Goal: Task Accomplishment & Management: Complete application form

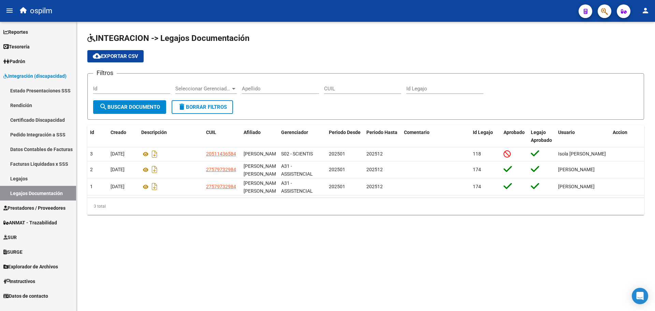
click at [32, 209] on span "Prestadores / Proveedores" at bounding box center [34, 208] width 62 height 8
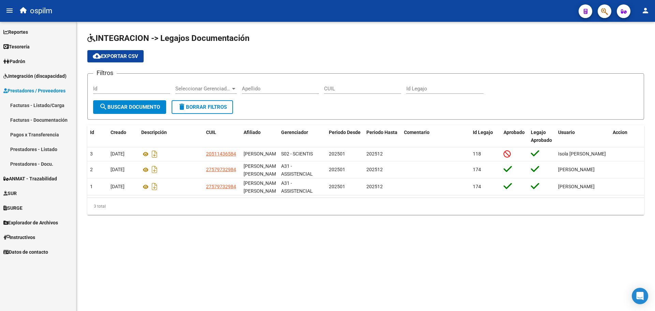
click at [32, 104] on link "Facturas - Listado/Carga" at bounding box center [38, 105] width 76 height 15
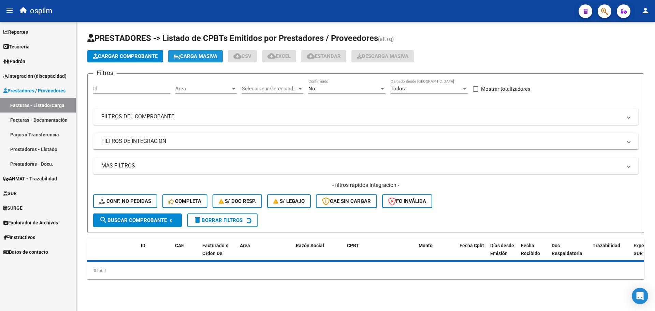
click at [190, 54] on span "Carga Masiva" at bounding box center [196, 56] width 44 height 6
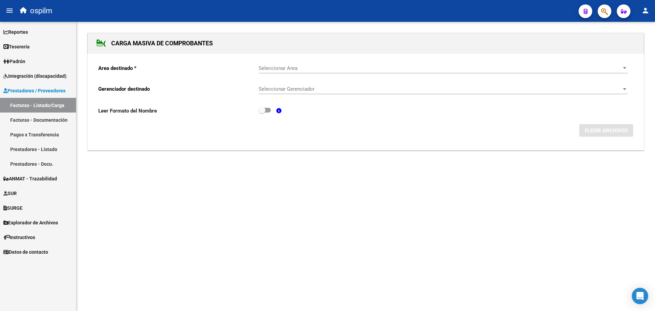
click at [294, 67] on span "Seleccionar Area" at bounding box center [439, 68] width 363 height 6
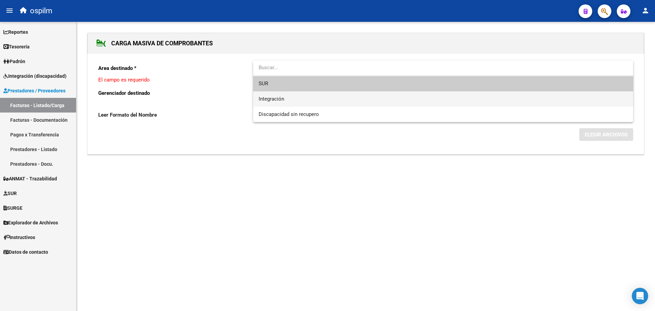
click at [297, 99] on span "Integración" at bounding box center [442, 98] width 369 height 15
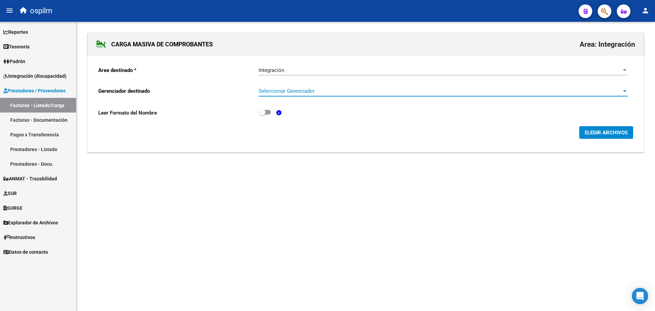
click at [298, 91] on span "Seleccionar Gerenciador" at bounding box center [439, 91] width 363 height 6
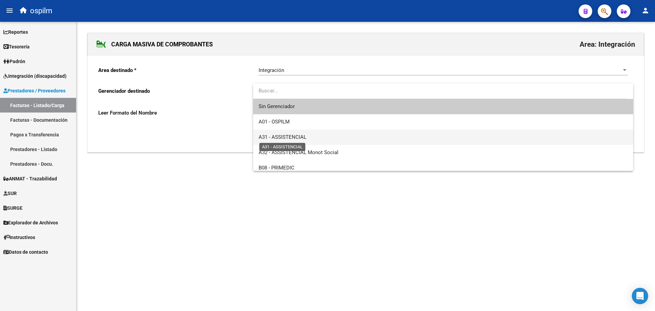
click at [299, 140] on span "A31 - ASSISTENCIAL" at bounding box center [282, 137] width 48 height 6
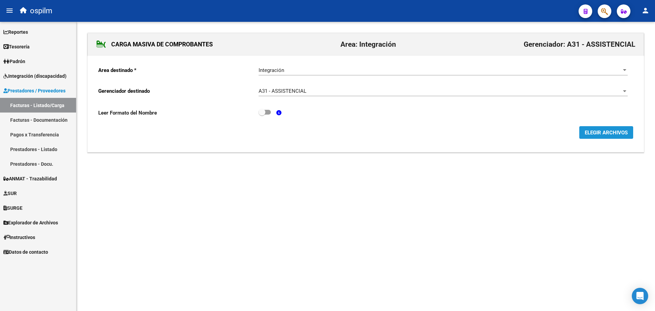
click at [589, 133] on span "ELEGIR ARCHIVOS" at bounding box center [605, 133] width 43 height 6
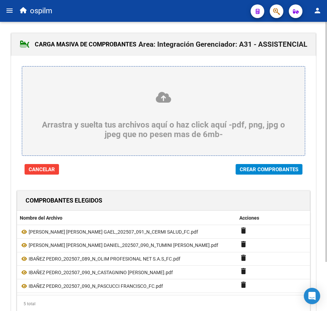
click at [289, 170] on span "Crear Comprobantes" at bounding box center [269, 169] width 59 height 6
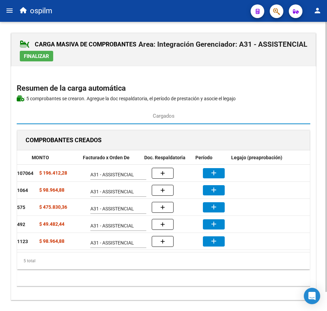
scroll to position [0, 152]
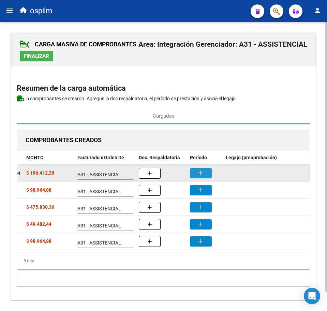
click at [201, 177] on button "add" at bounding box center [201, 173] width 22 height 10
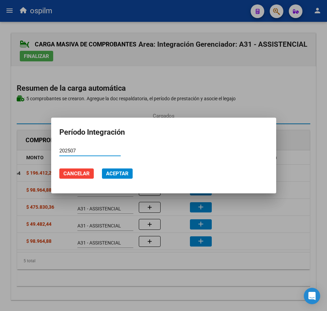
type input "202507"
click at [107, 168] on button "Aceptar" at bounding box center [117, 173] width 31 height 10
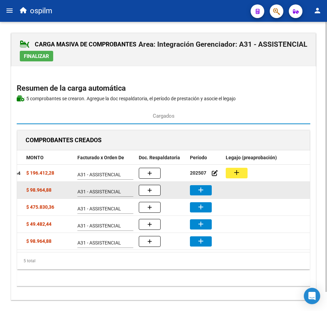
click at [204, 192] on mat-icon "add" at bounding box center [201, 190] width 8 height 8
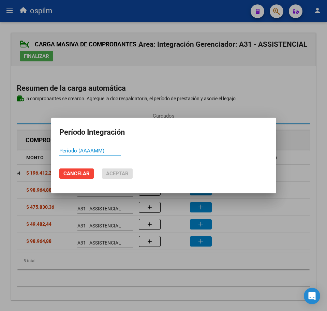
paste input "202507"
type input "202507"
click at [116, 174] on span "Aceptar" at bounding box center [117, 173] width 23 height 6
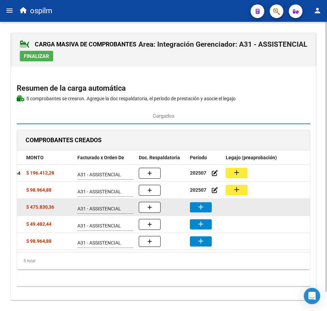
click at [201, 207] on mat-icon "add" at bounding box center [201, 207] width 8 height 8
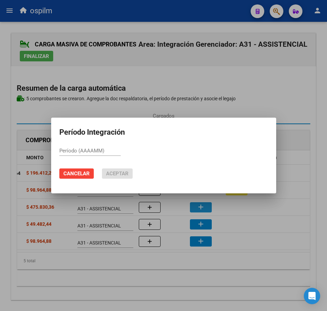
paste input "202507"
type input "202507"
click at [110, 174] on span "Aceptar" at bounding box center [117, 173] width 23 height 6
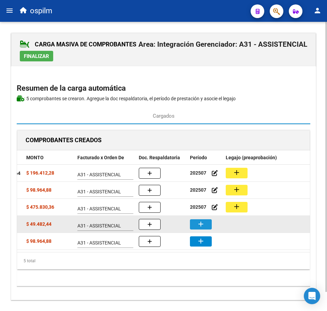
click at [203, 227] on mat-icon "add" at bounding box center [201, 224] width 8 height 8
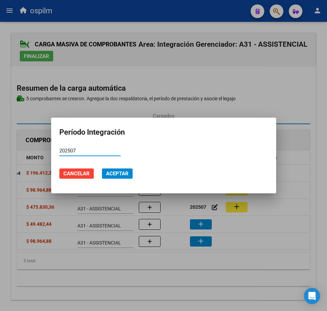
type input "202507"
click at [113, 176] on span "Aceptar" at bounding box center [117, 173] width 23 height 6
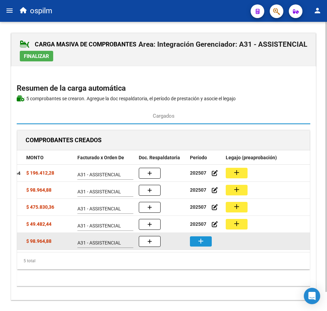
click at [202, 245] on mat-icon "add" at bounding box center [201, 241] width 8 height 8
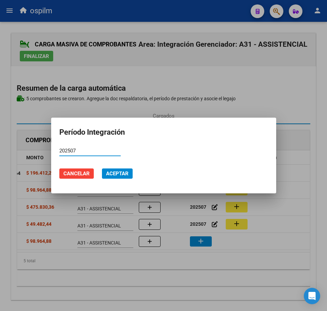
type input "202507"
click at [115, 174] on span "Aceptar" at bounding box center [117, 173] width 23 height 6
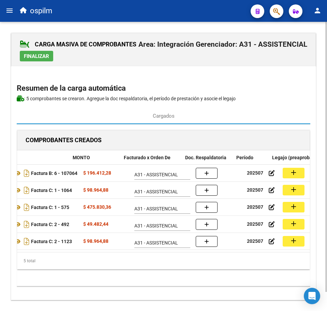
scroll to position [0, 114]
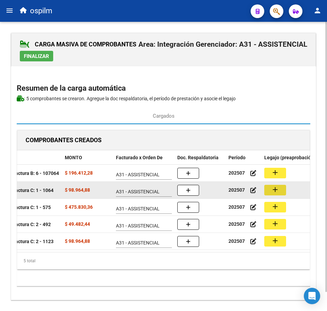
click at [273, 191] on mat-icon "add" at bounding box center [275, 189] width 8 height 8
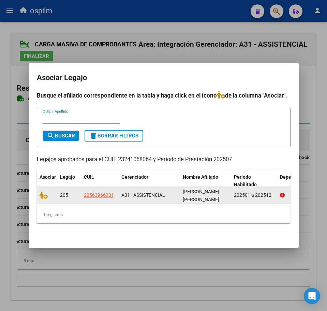
click at [39, 189] on datatable-body-cell at bounding box center [47, 195] width 20 height 17
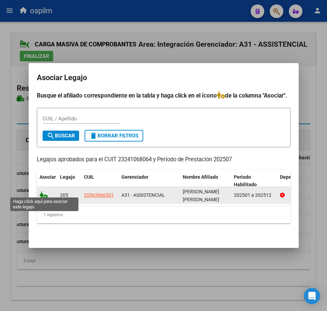
click at [42, 191] on icon at bounding box center [44, 195] width 8 height 8
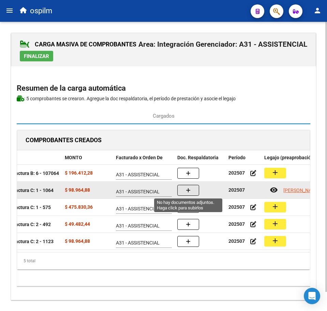
click at [189, 189] on icon "button" at bounding box center [188, 190] width 5 height 5
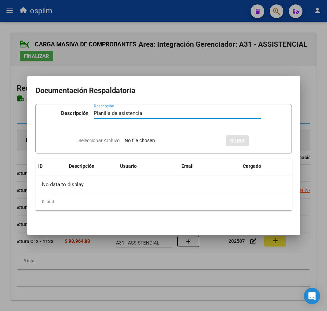
type input "Planilla de asistencia"
click at [134, 140] on input "Seleccionar Archivo" at bounding box center [170, 141] width 90 height 6
type input "C:\fakepath\GUTIERREZ CARRION LEON DANIEL_202507_090_N_TUMINI ROXANA ESTELA_PA.…"
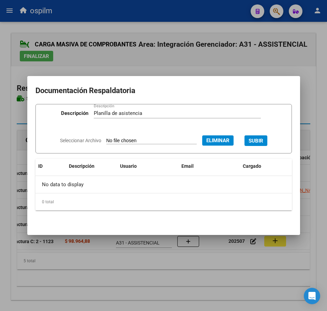
click at [262, 140] on span "SUBIR" at bounding box center [256, 141] width 15 height 6
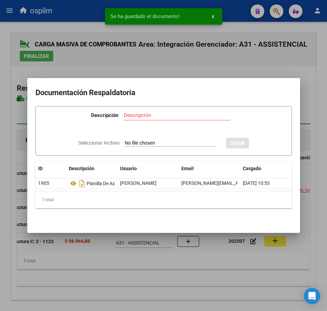
click at [140, 281] on div at bounding box center [163, 155] width 327 height 311
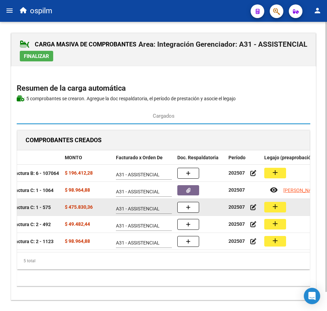
click at [277, 210] on mat-icon "add" at bounding box center [275, 207] width 8 height 8
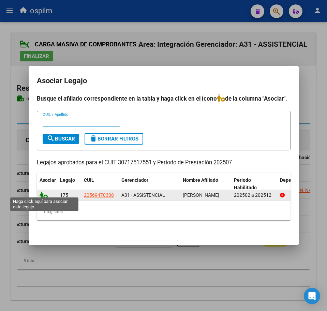
click at [43, 191] on icon at bounding box center [44, 195] width 8 height 8
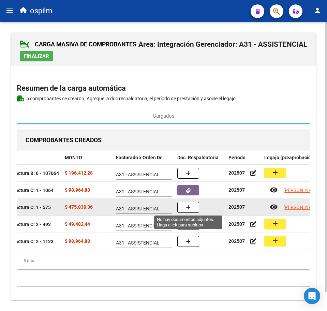
click at [187, 209] on icon "button" at bounding box center [188, 207] width 5 height 5
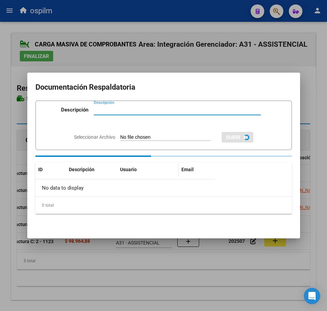
paste input "Planilla de asistencia"
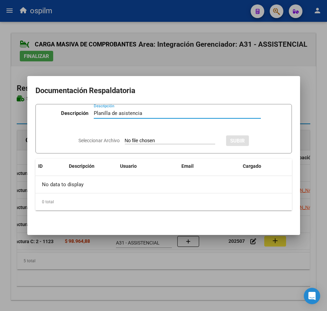
type input "Planilla de asistencia"
click at [134, 138] on input "Seleccionar Archivo" at bounding box center [170, 141] width 90 height 6
type input "C:\fakepath\IBAÑEZ PEDRO_202507_089_N_OLIM PROFESIONAL NET S.A.S_PA.pdf"
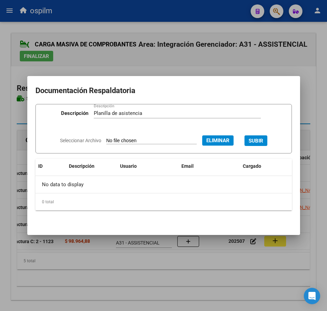
click at [263, 140] on span "SUBIR" at bounding box center [256, 141] width 15 height 6
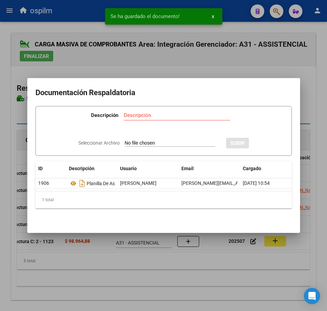
click at [143, 284] on div at bounding box center [163, 155] width 327 height 311
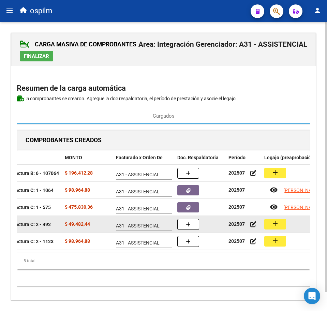
click at [279, 226] on mat-icon "add" at bounding box center [275, 224] width 8 height 8
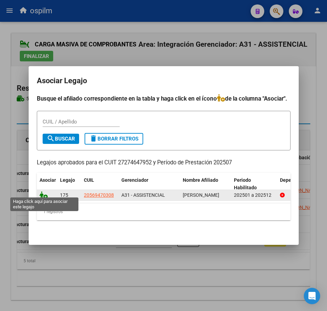
click at [41, 192] on icon at bounding box center [44, 195] width 8 height 8
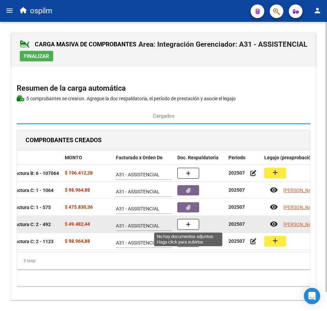
click at [183, 226] on button "button" at bounding box center [188, 224] width 22 height 11
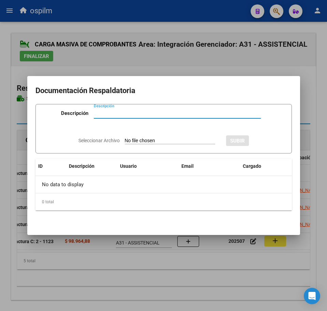
paste input "Planilla de asistencia"
type input "Planilla de asistencia"
click at [129, 141] on input "Seleccionar Archivo" at bounding box center [170, 141] width 90 height 6
type input "C:\fakepath\IBAÑEZ PEDRO_202507_090_N_CASTAGNINO MARTINEZ DANIELA MARTA_PA.pdf"
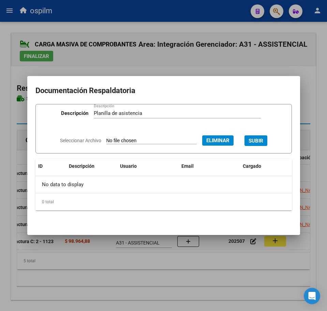
click at [259, 139] on span "SUBIR" at bounding box center [256, 141] width 15 height 6
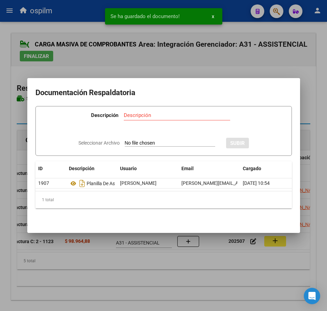
click at [165, 274] on div at bounding box center [163, 155] width 327 height 311
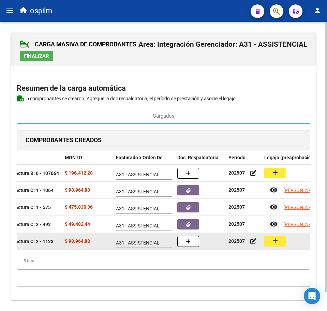
click at [278, 242] on mat-icon "add" at bounding box center [275, 241] width 8 height 8
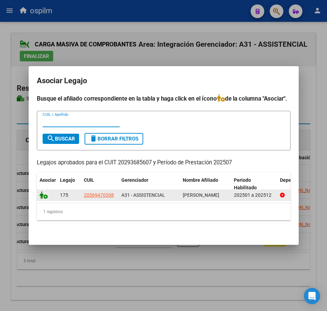
click at [44, 194] on icon at bounding box center [44, 195] width 8 height 8
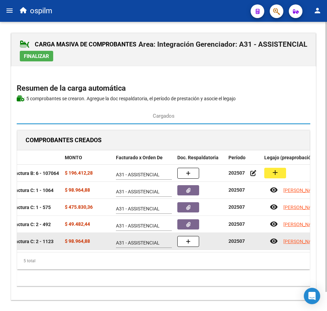
click at [181, 243] on button "button" at bounding box center [188, 241] width 22 height 11
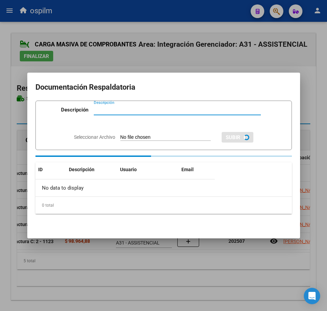
paste input "Planilla de asistencia"
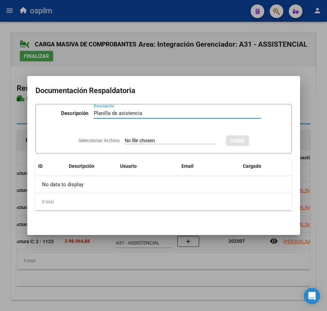
type input "Planilla de asistencia"
click at [137, 142] on input "Seleccionar Archivo" at bounding box center [170, 141] width 90 height 6
type input "C:\fakepath\IBAÑEZ PEDRO_202507_090_N_PASCUCCI FRANCISCO_PA.pdf"
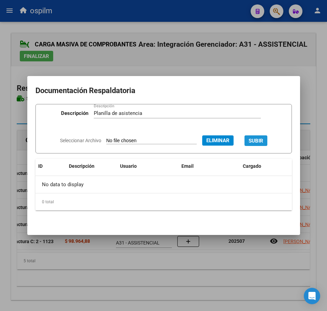
click at [262, 140] on span "SUBIR" at bounding box center [256, 141] width 15 height 6
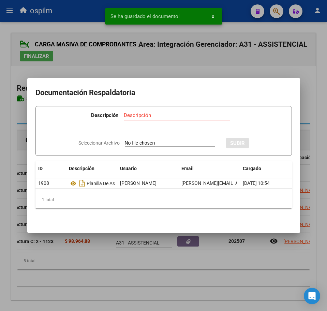
click at [162, 289] on div at bounding box center [163, 155] width 327 height 311
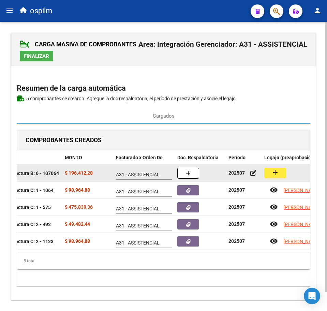
click at [278, 172] on mat-icon "add" at bounding box center [275, 172] width 8 height 8
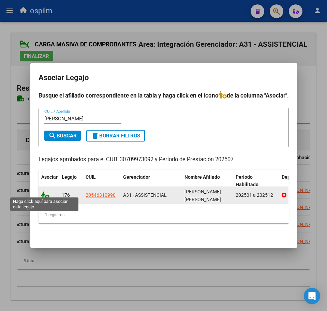
type input "dylan"
click at [43, 193] on icon at bounding box center [45, 195] width 8 height 8
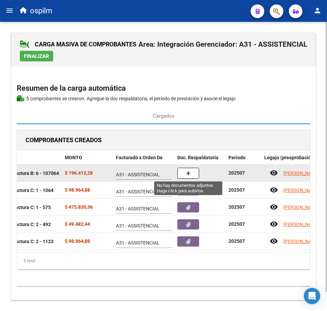
click at [193, 175] on button "button" at bounding box center [188, 173] width 22 height 11
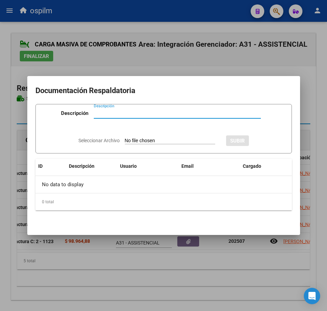
paste input "Planilla de asistencia"
type input "Planilla de asistencia"
click at [157, 139] on input "Seleccionar Archivo" at bounding box center [170, 141] width 90 height 6
type input "C:\fakepath\MAMANI HINOJOSA DYLAN GAEL_202507_091_N_CERMI SALUD_PA.pdf"
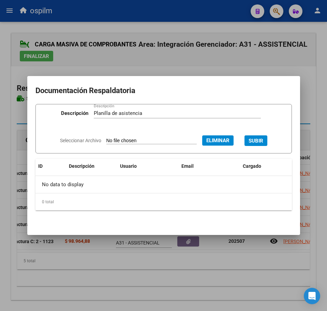
click at [263, 138] on span "SUBIR" at bounding box center [256, 141] width 15 height 6
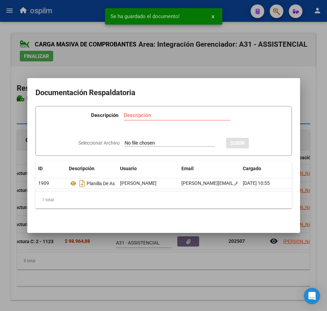
click at [184, 278] on div at bounding box center [163, 155] width 327 height 311
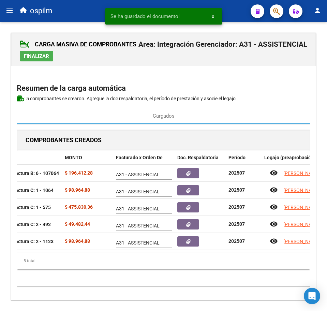
click at [40, 52] on button "Finalizar" at bounding box center [36, 56] width 33 height 11
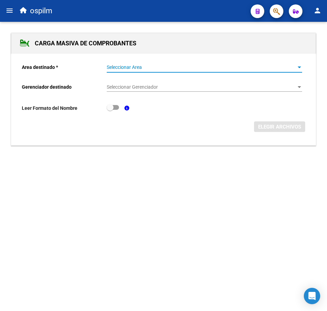
click at [113, 69] on span "Seleccionar Area" at bounding box center [201, 67] width 189 height 6
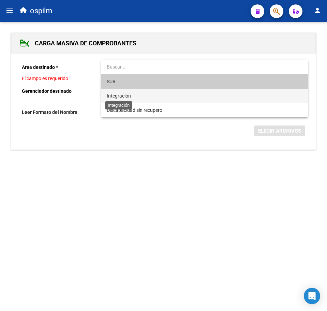
click at [117, 98] on span "Integración" at bounding box center [119, 95] width 24 height 5
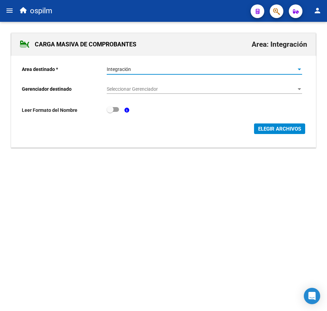
click at [133, 83] on div "Seleccionar Gerenciador Seleccionar Gerenciador" at bounding box center [204, 87] width 195 height 14
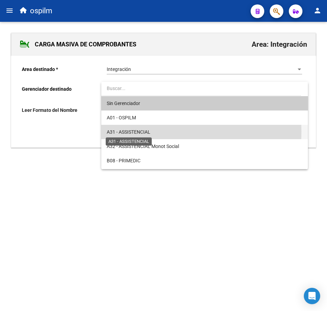
click at [138, 131] on span "A31 - ASSISTENCIAL" at bounding box center [129, 131] width 44 height 5
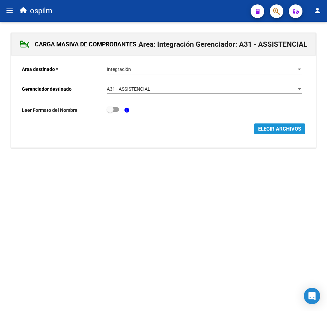
click at [263, 128] on span "ELEGIR ARCHIVOS" at bounding box center [279, 129] width 43 height 6
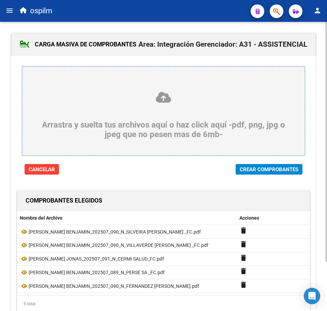
click at [274, 176] on div at bounding box center [163, 180] width 304 height 10
click at [272, 169] on span "Crear Comprobantes" at bounding box center [269, 169] width 59 height 6
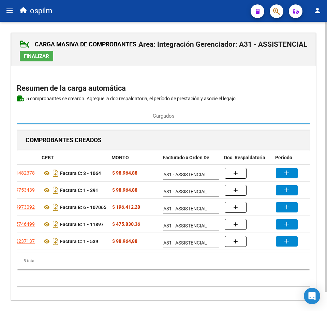
scroll to position [0, 67]
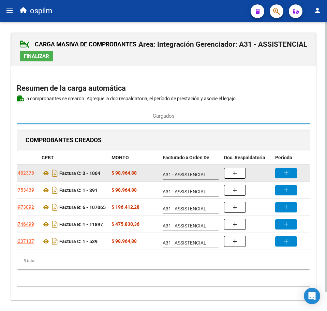
click at [280, 174] on button "add" at bounding box center [286, 173] width 22 height 10
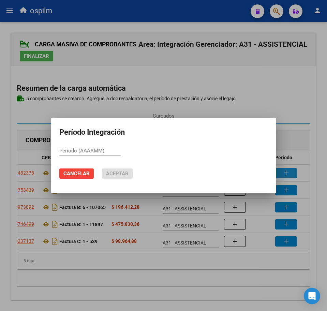
paste input "202507"
type input "202507"
click at [124, 174] on span "Aceptar" at bounding box center [117, 173] width 23 height 6
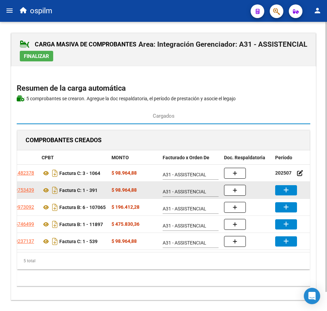
click at [289, 193] on mat-icon "add" at bounding box center [286, 190] width 8 height 8
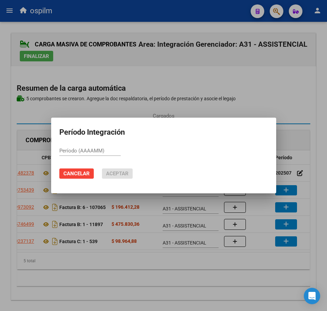
click at [103, 149] on input "Período (AAAAMM)" at bounding box center [89, 151] width 61 height 6
paste input "202507"
type input "202507"
click at [119, 170] on span "Aceptar" at bounding box center [117, 173] width 23 height 6
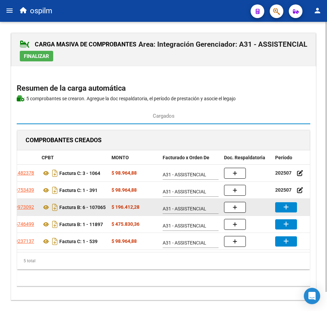
click at [290, 207] on button "add" at bounding box center [286, 207] width 22 height 10
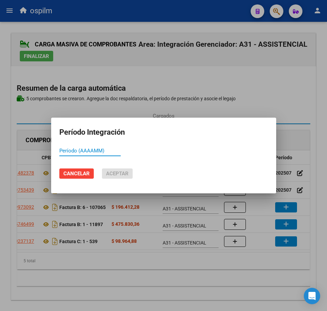
paste input "202507"
type input "202507"
click at [115, 169] on button "Aceptar" at bounding box center [117, 173] width 31 height 10
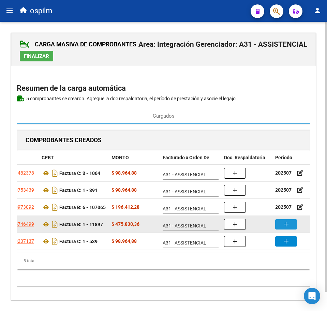
click at [287, 226] on mat-icon "add" at bounding box center [286, 224] width 8 height 8
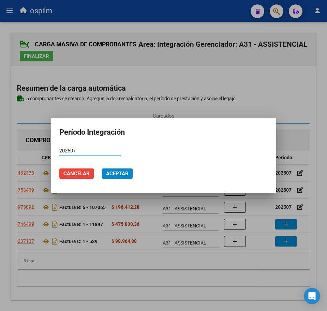
type input "202507"
drag, startPoint x: 115, startPoint y: 170, endPoint x: 162, endPoint y: 192, distance: 52.0
click at [115, 170] on button "Aceptar" at bounding box center [117, 173] width 31 height 10
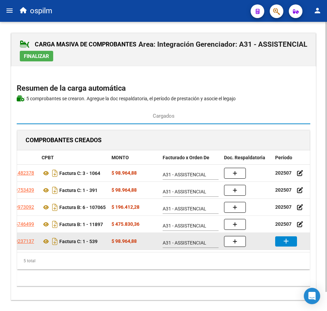
click at [287, 241] on mat-icon "add" at bounding box center [286, 241] width 8 height 8
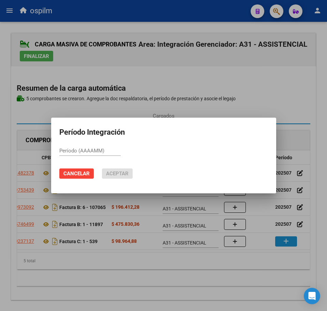
paste input "202507"
type input "202507"
click at [123, 174] on span "Aceptar" at bounding box center [117, 173] width 23 height 6
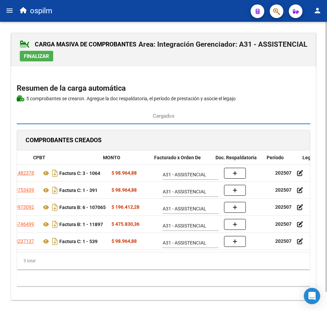
scroll to position [0, 108]
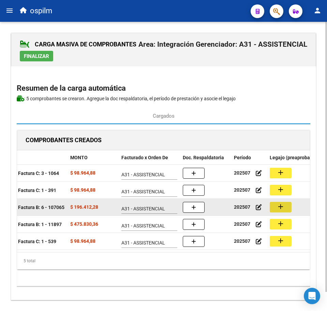
click at [281, 207] on mat-icon "add" at bounding box center [280, 207] width 8 height 8
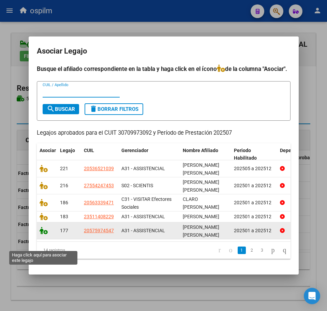
click at [43, 234] on icon at bounding box center [44, 231] width 8 height 8
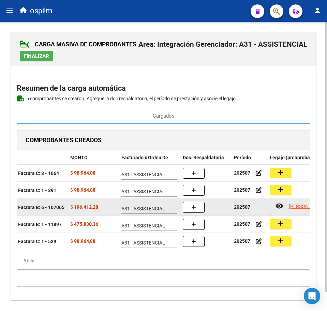
click at [199, 208] on button "button" at bounding box center [194, 207] width 22 height 11
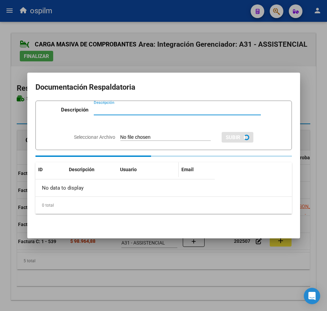
paste input "Planilla de asistencia"
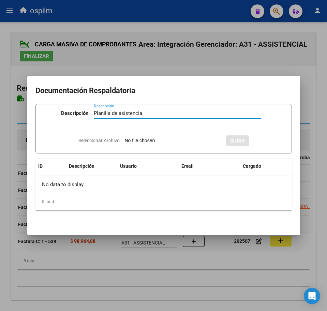
type input "Planilla de asistencia"
click at [149, 140] on input "Seleccionar Archivo" at bounding box center [170, 141] width 90 height 6
type input "C:\fakepath\MAMANI HINOJOSA JONAS_202507_091_N_CERMI SALUD_PA.pdf"
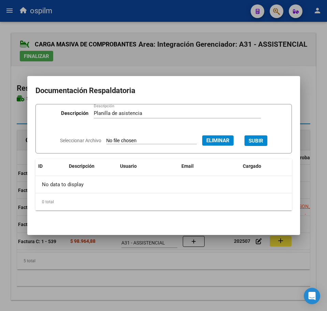
click at [262, 136] on button "SUBIR" at bounding box center [255, 140] width 23 height 11
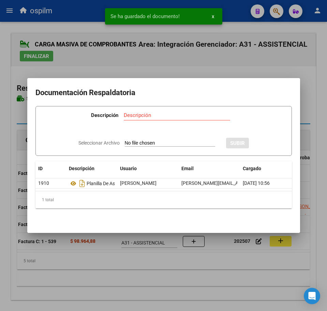
click at [156, 275] on div at bounding box center [163, 155] width 327 height 311
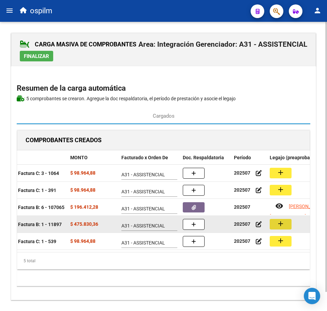
click at [280, 226] on mat-icon "add" at bounding box center [280, 224] width 8 height 8
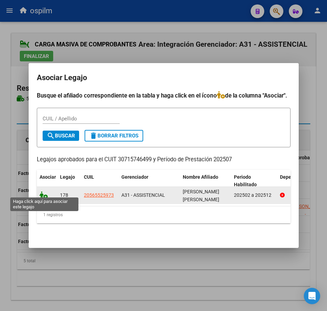
click at [44, 191] on icon at bounding box center [44, 195] width 8 height 8
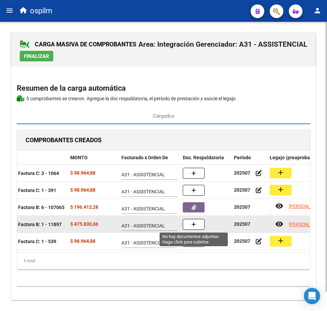
click at [194, 227] on span "button" at bounding box center [193, 224] width 5 height 6
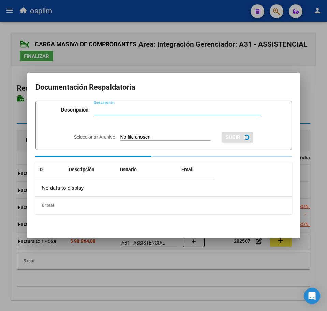
paste input "Planilla de asistencia"
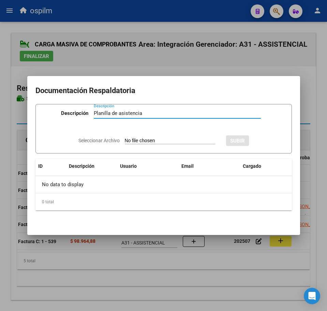
type input "Planilla de asistencia"
click at [131, 139] on input "Seleccionar Archivo" at bounding box center [170, 141] width 90 height 6
type input "C:\fakepath\MANAGO LIZARDO BENJAMIN_202507_089_N_PERSE SA _PA.pdf"
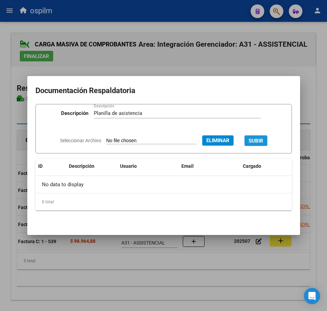
click at [259, 141] on span "SUBIR" at bounding box center [256, 141] width 15 height 6
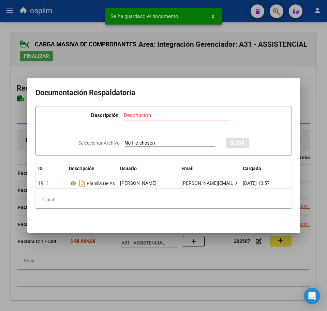
click at [174, 276] on div at bounding box center [163, 155] width 327 height 311
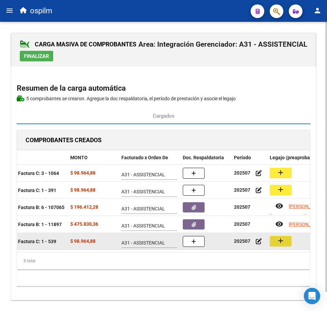
click at [281, 240] on mat-icon "add" at bounding box center [280, 241] width 8 height 8
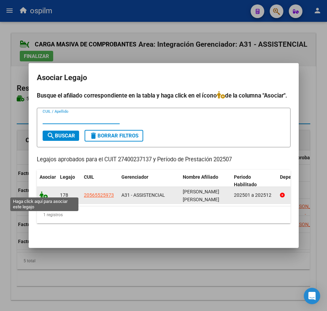
click at [45, 194] on icon at bounding box center [44, 195] width 8 height 8
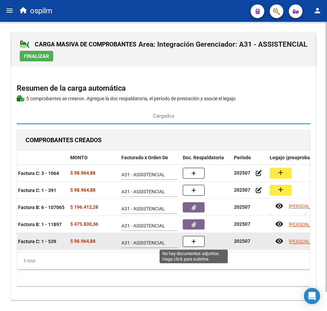
click at [193, 241] on icon "button" at bounding box center [193, 241] width 5 height 5
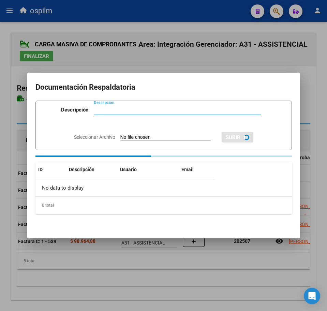
paste input "Planilla de asistencia"
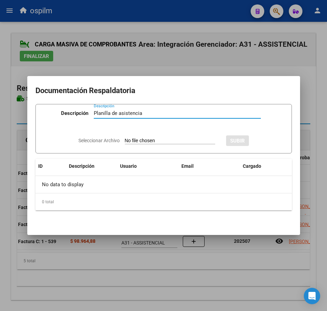
type input "Planilla de asistencia"
click at [146, 139] on input "Seleccionar Archivo" at bounding box center [170, 141] width 90 height 6
type input "C:\fakepath\MANAGO LIZARDO BENJAMIN_202507_090_N_FERNANDEZ MICAELA MAGALI_PA.pdf"
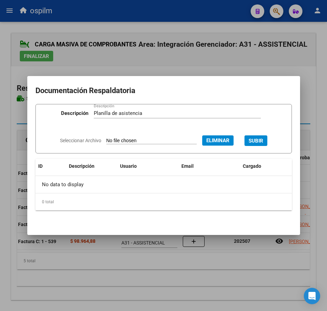
click at [261, 137] on button "SUBIR" at bounding box center [255, 140] width 23 height 11
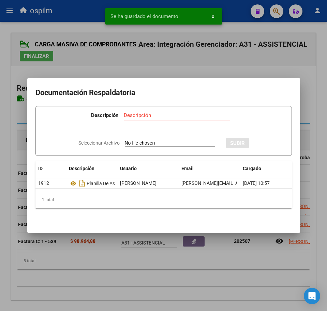
click at [172, 280] on div at bounding box center [163, 155] width 327 height 311
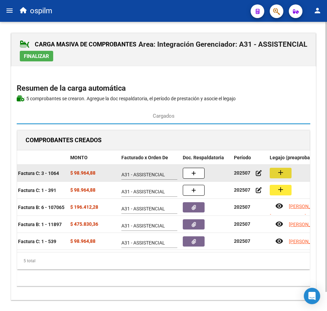
click at [278, 169] on mat-icon "add" at bounding box center [280, 172] width 8 height 8
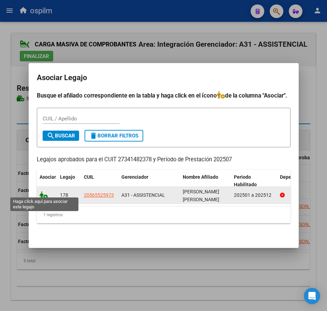
click at [46, 193] on icon at bounding box center [44, 195] width 8 height 8
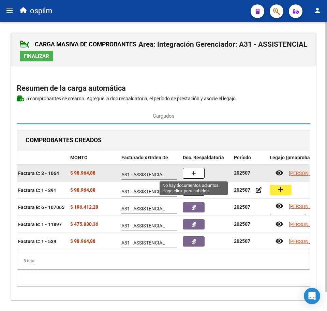
click at [198, 176] on button "button" at bounding box center [194, 173] width 22 height 11
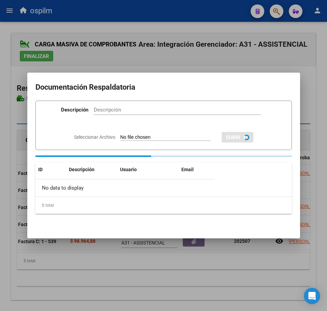
paste input "Planilla de asistencia"
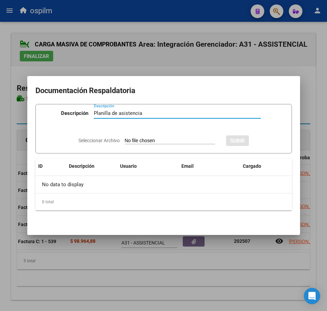
type input "Planilla de asistencia"
click at [139, 138] on input "Seleccionar Archivo" at bounding box center [170, 141] width 90 height 6
type input "C:\fakepath\MANAGO LIZARDO BENJAMIN_202507_090_N_SILVEIRA ROCIO YAEL_PA.pdf"
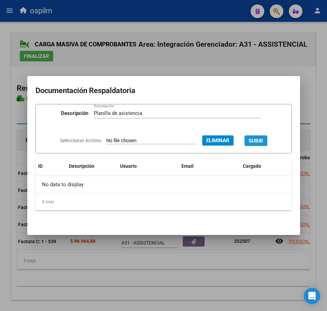
click at [258, 141] on span "SUBIR" at bounding box center [256, 141] width 15 height 6
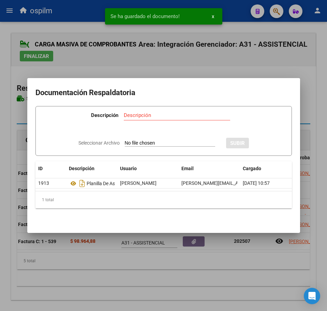
click at [204, 274] on div at bounding box center [163, 155] width 327 height 311
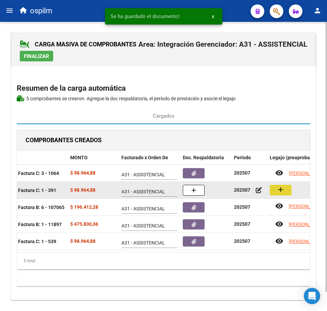
click at [281, 187] on mat-icon "add" at bounding box center [280, 189] width 8 height 8
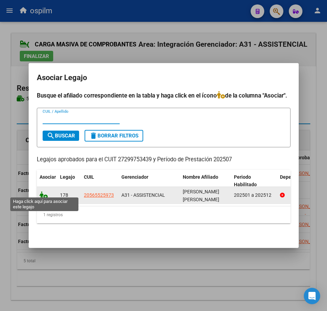
click at [42, 191] on icon at bounding box center [44, 195] width 8 height 8
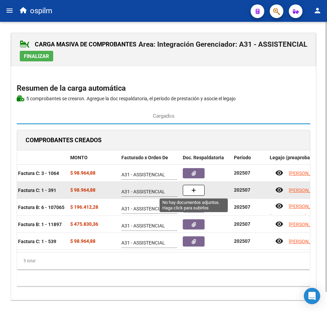
click at [195, 189] on icon "button" at bounding box center [193, 190] width 5 height 5
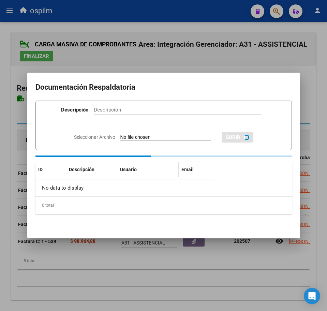
paste input "Planilla de asistencia"
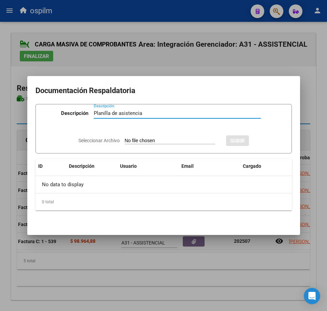
type input "Planilla de asistencia"
click at [158, 138] on input "Seleccionar Archivo" at bounding box center [170, 141] width 90 height 6
type input "C:\fakepath\MANAGO LIZARDO BENJAMIN_202507_090_N_VILLAVERDE MARIANA NOEMI _PA.p…"
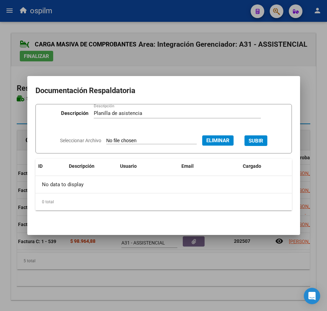
click at [262, 138] on span "SUBIR" at bounding box center [256, 141] width 15 height 6
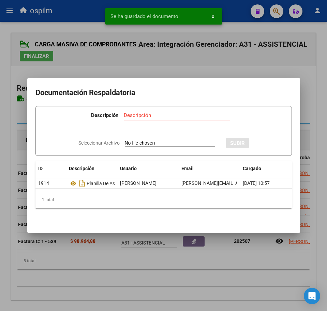
click at [166, 280] on div at bounding box center [163, 155] width 327 height 311
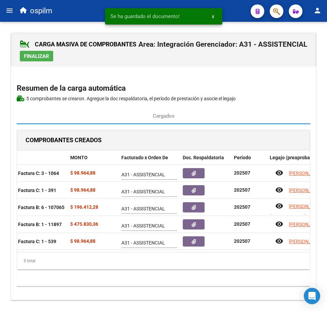
click at [50, 56] on button "Finalizar" at bounding box center [36, 56] width 33 height 11
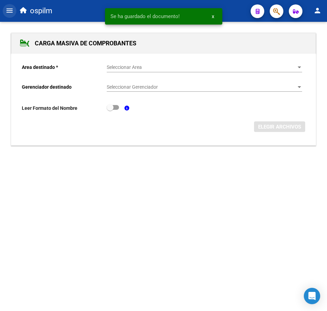
click at [9, 5] on button "menu" at bounding box center [10, 11] width 14 height 14
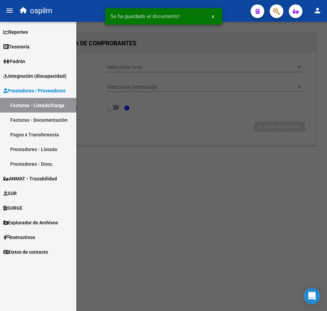
drag, startPoint x: 40, startPoint y: 103, endPoint x: 63, endPoint y: 108, distance: 24.0
click at [40, 103] on link "Facturas - Listado/Carga" at bounding box center [38, 105] width 76 height 15
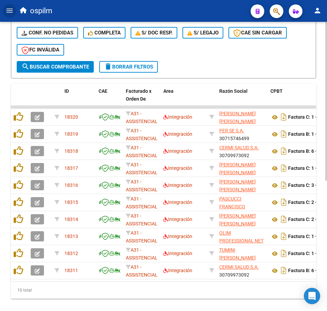
scroll to position [237, 0]
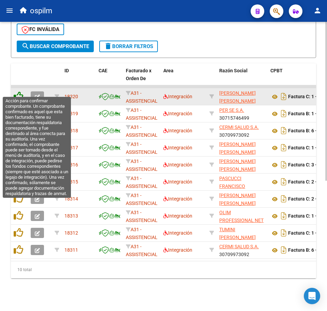
click at [18, 92] on icon at bounding box center [19, 96] width 10 height 10
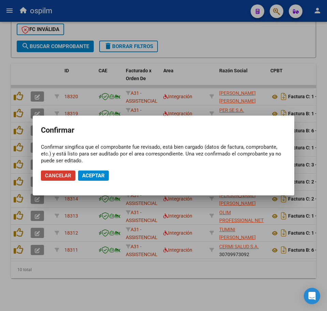
click at [99, 172] on button "Aceptar" at bounding box center [93, 175] width 31 height 10
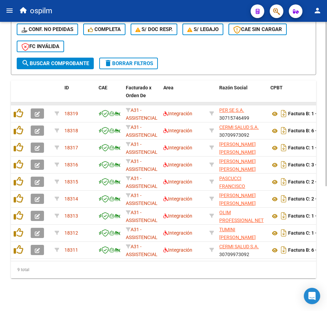
scroll to position [220, 0]
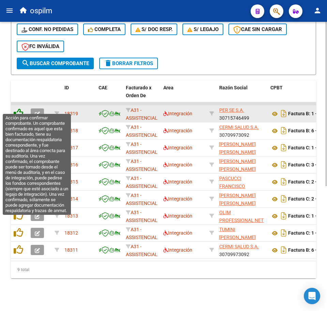
click at [19, 109] on icon at bounding box center [19, 113] width 10 height 10
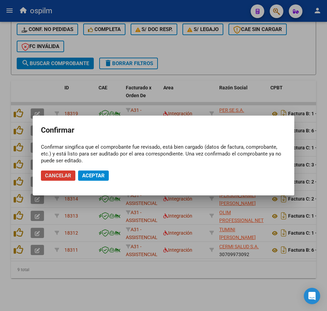
click at [94, 179] on button "Aceptar" at bounding box center [93, 175] width 31 height 10
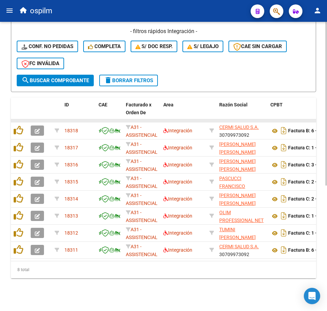
scroll to position [203, 0]
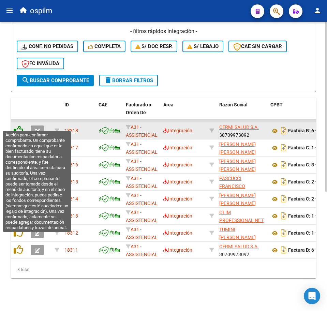
click at [18, 125] on icon at bounding box center [19, 130] width 10 height 10
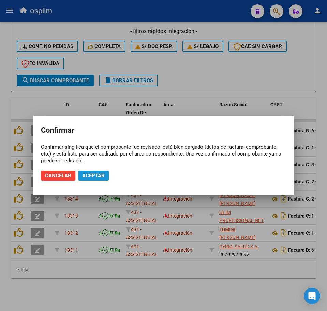
click at [86, 178] on span "Aceptar" at bounding box center [93, 176] width 23 height 6
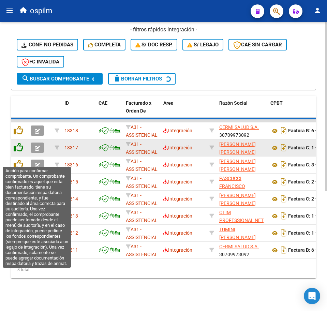
scroll to position [186, 0]
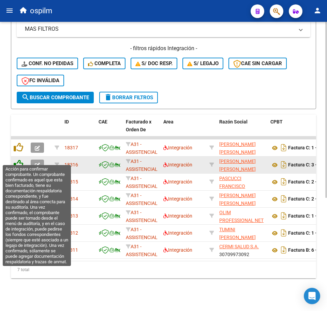
click at [17, 161] on icon at bounding box center [19, 165] width 10 height 10
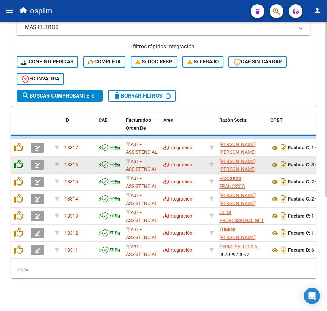
click at [17, 161] on datatable-scroller "18317 A31 - ASSISTENCIAL Integración VILLAVERDE MARIANA NOEMI 27299753439 Factu…" at bounding box center [163, 197] width 305 height 122
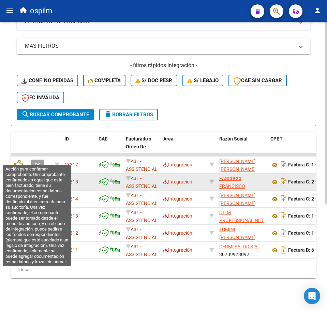
click at [17, 161] on icon at bounding box center [19, 165] width 10 height 10
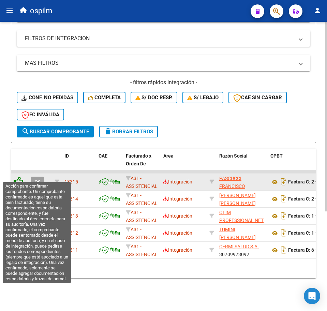
click at [19, 177] on icon at bounding box center [19, 182] width 10 height 10
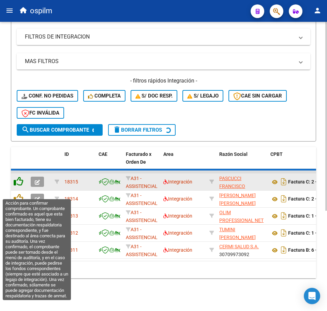
click at [20, 186] on icon at bounding box center [19, 182] width 10 height 10
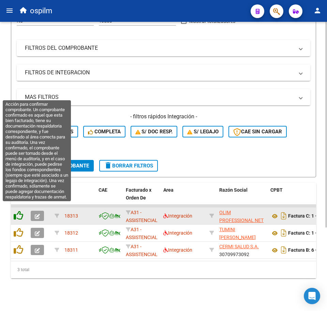
click at [19, 211] on icon at bounding box center [19, 216] width 10 height 10
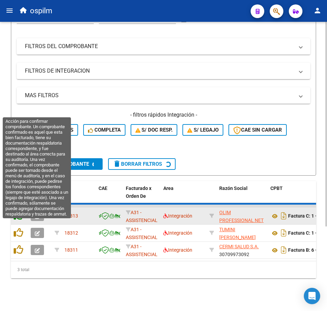
click at [18, 228] on datatable-scroller "18313 A31 - ASSISTENCIAL Integración OLIM PROFESSIONAL NET S.A.S. 30717517551 F…" at bounding box center [163, 232] width 305 height 54
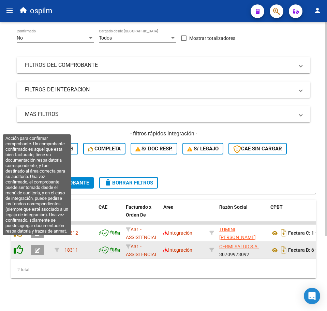
click at [18, 245] on icon at bounding box center [19, 250] width 10 height 10
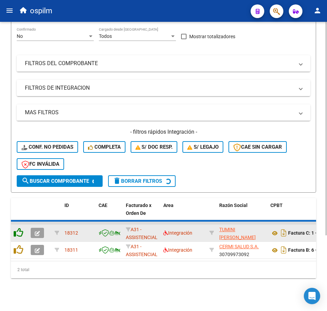
scroll to position [84, 0]
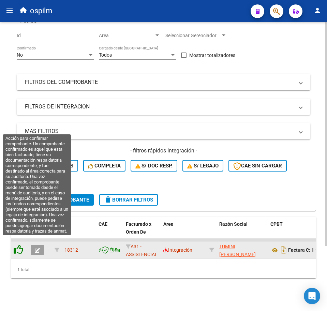
click at [18, 245] on icon at bounding box center [19, 250] width 10 height 10
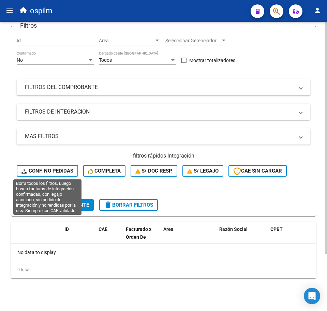
click at [68, 168] on span "Conf. no pedidas" at bounding box center [47, 171] width 52 height 6
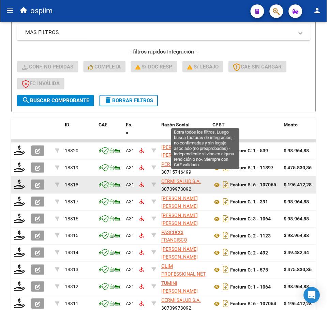
scroll to position [199, 0]
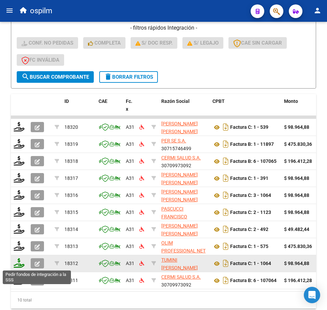
click at [20, 262] on icon at bounding box center [19, 263] width 11 height 10
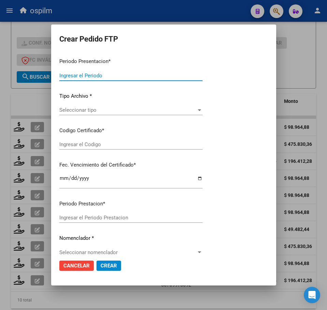
type input "202507"
type input "$ 98.964,88"
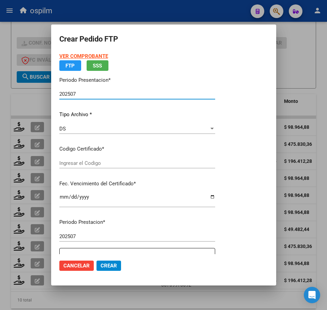
type input "ARG02000563966302023071020280710BS430"
type input "2028-07-10"
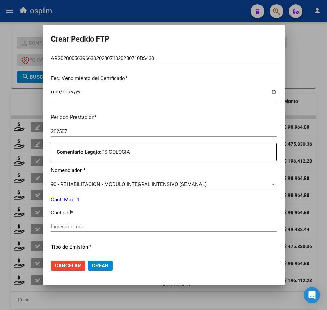
scroll to position [170, 0]
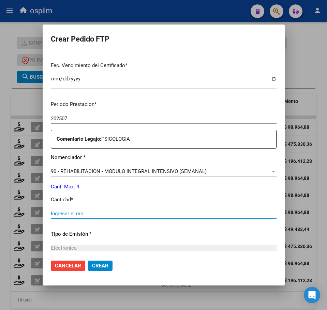
click at [69, 212] on input "Ingresar el nro" at bounding box center [164, 214] width 226 height 6
type input "4"
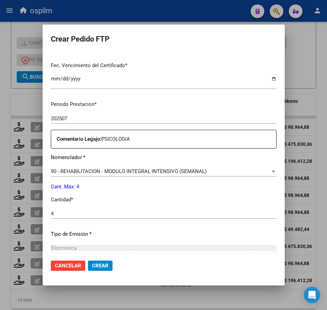
scroll to position [245, 0]
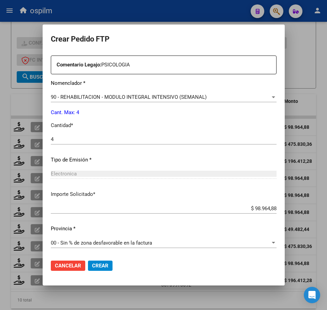
click at [100, 267] on button "Crear" at bounding box center [100, 266] width 25 height 10
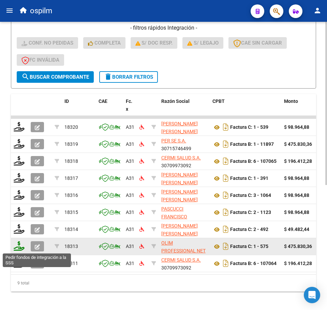
click at [18, 249] on icon at bounding box center [19, 246] width 11 height 10
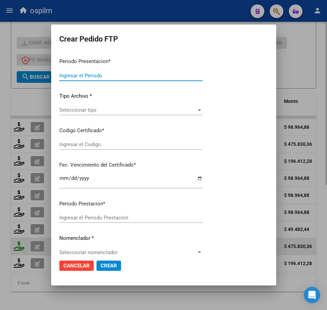
type input "202507"
type input "$ 475.830,36"
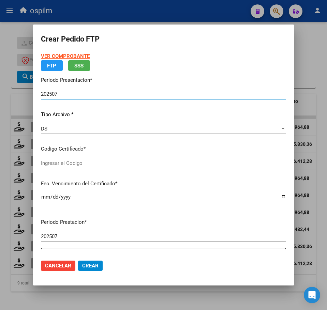
type input "ARG02000569470302023041020260410BS342"
type input "2023-11-02"
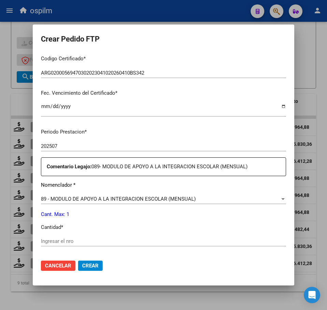
scroll to position [170, 0]
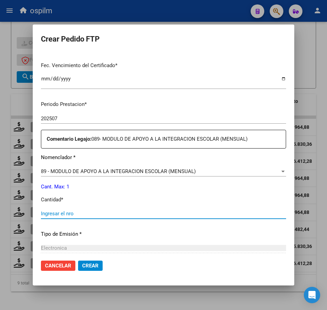
click at [85, 213] on input "Ingresar el nro" at bounding box center [163, 214] width 245 height 6
type input "1"
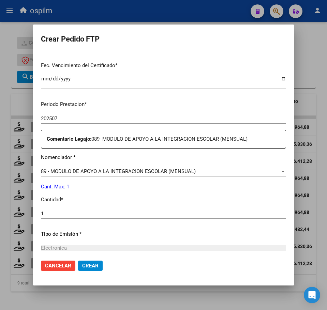
scroll to position [245, 0]
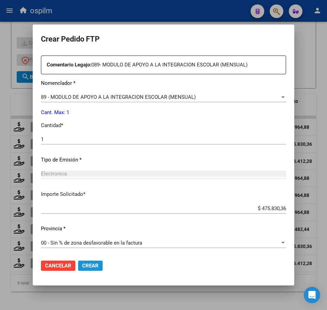
click at [93, 263] on span "Crear" at bounding box center [90, 266] width 16 height 6
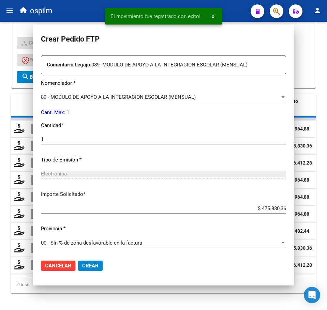
scroll to position [0, 0]
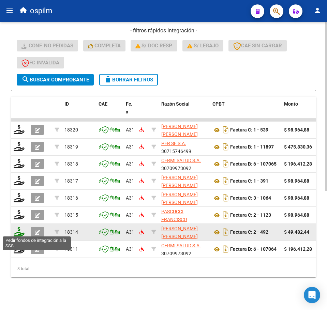
click at [19, 230] on icon at bounding box center [19, 232] width 11 height 10
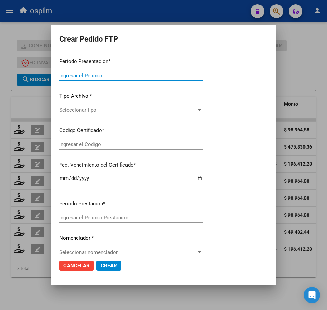
type input "202507"
type input "$ 49.482,44"
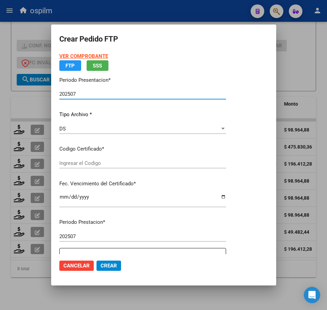
type input "ARG02000569470302023041020260410BS342"
type input "2023-11-02"
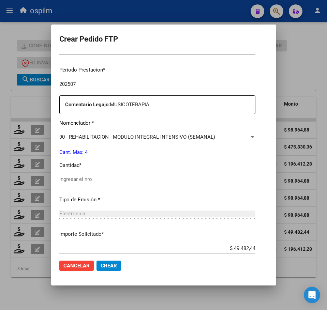
scroll to position [213, 0]
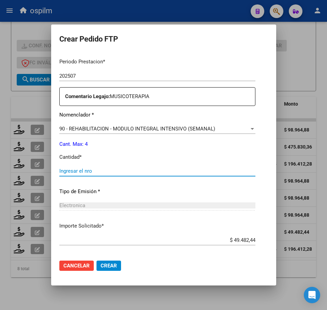
click at [92, 171] on input "Ingresar el nro" at bounding box center [157, 171] width 196 height 6
type input "4"
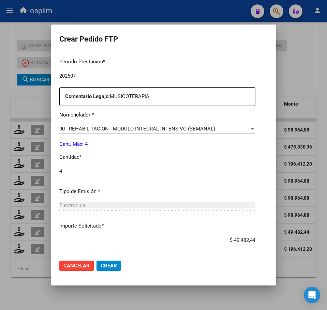
scroll to position [245, 0]
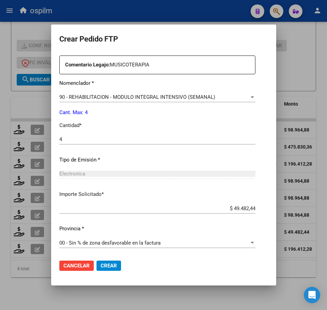
click at [107, 269] on span "Crear" at bounding box center [109, 266] width 16 height 6
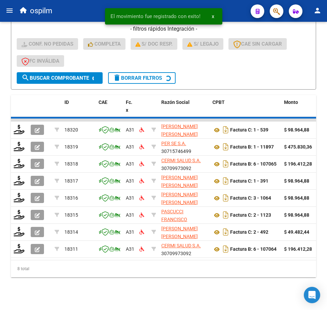
scroll to position [186, 0]
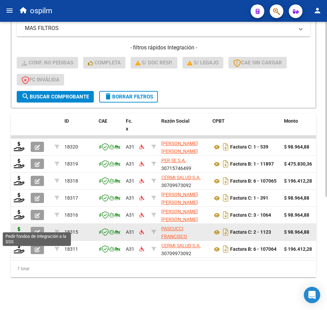
click at [21, 227] on icon at bounding box center [19, 232] width 11 height 10
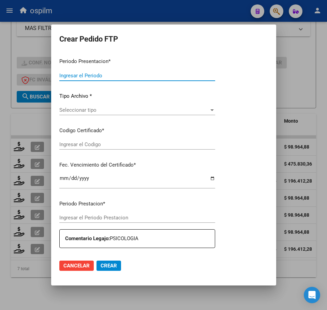
type input "202507"
type input "$ 98.964,88"
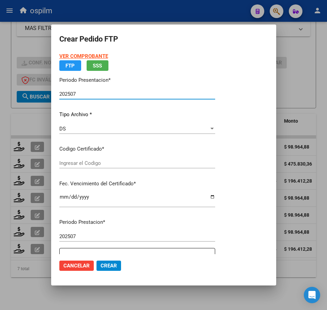
type input "ARG02000569470302023041020260410BS342"
type input "2023-11-02"
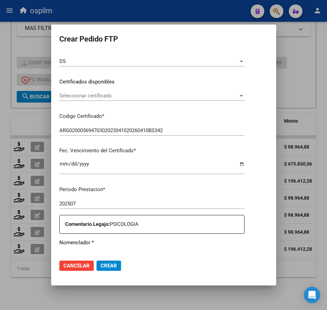
scroll to position [170, 0]
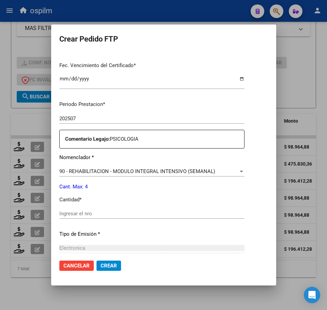
click at [98, 210] on div "Ingresar el nro" at bounding box center [151, 214] width 185 height 10
type input "4"
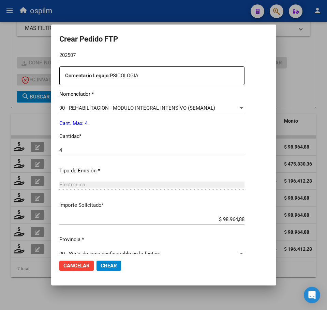
scroll to position [245, 0]
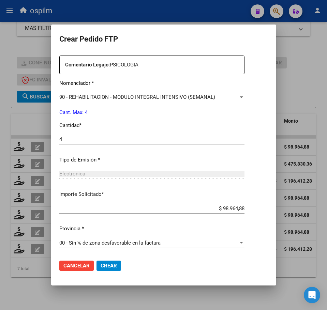
click at [109, 269] on span "Crear" at bounding box center [109, 266] width 16 height 6
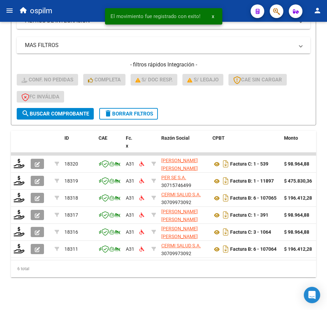
scroll to position [169, 0]
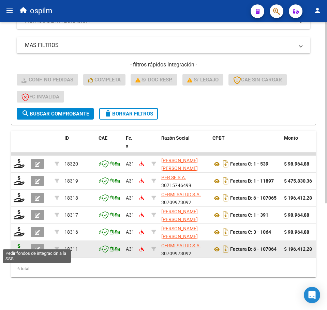
click at [19, 244] on icon at bounding box center [19, 249] width 11 height 10
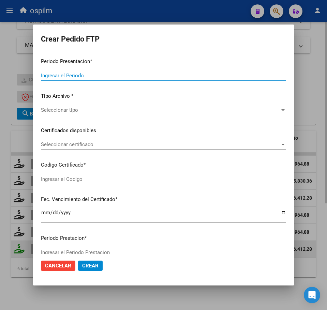
type input "202507"
type input "$ 196.412,28"
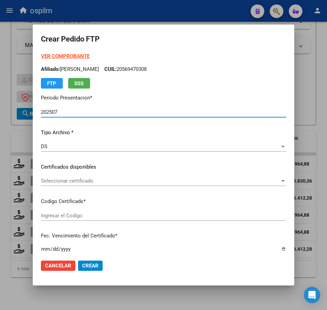
type input "ARG02000546310992019100420221004CBA536"
type input "2023-04-26"
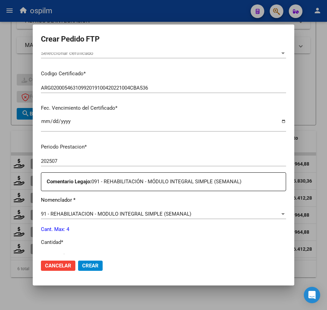
scroll to position [170, 0]
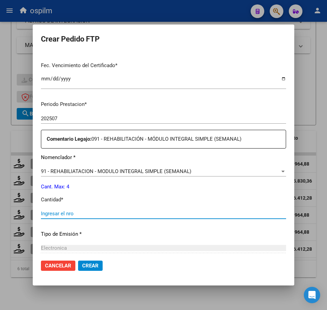
click at [97, 216] on input "Ingresar el nro" at bounding box center [163, 214] width 245 height 6
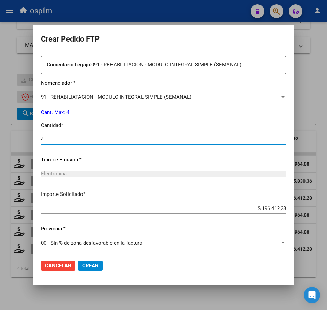
type input "4"
click at [86, 265] on span "Crear" at bounding box center [90, 266] width 16 height 6
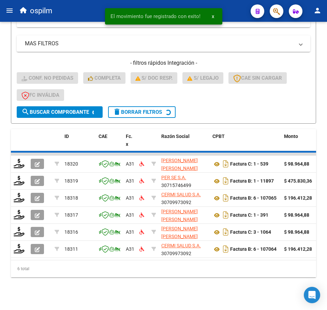
scroll to position [152, 0]
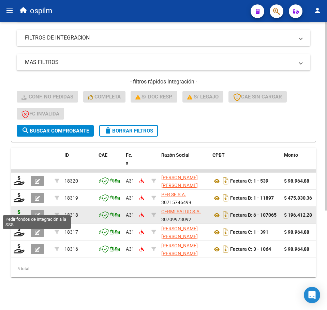
click at [18, 210] on icon at bounding box center [19, 215] width 11 height 10
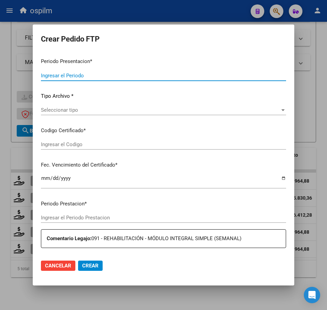
type input "202507"
type input "$ 196.412,28"
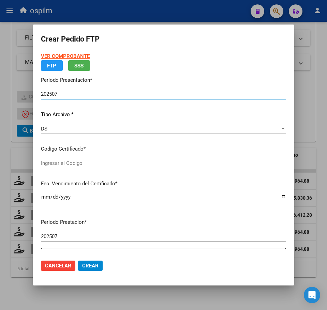
type input "ARG02000575974542023031020280310CBA536"
type input "2028-03-31"
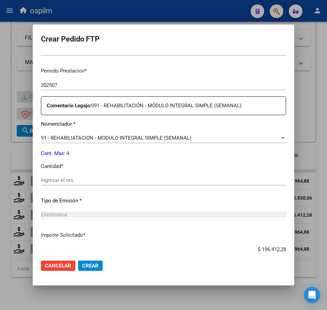
scroll to position [213, 0]
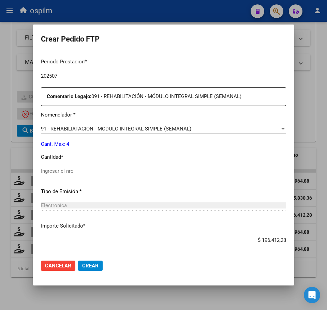
click at [73, 174] on div "Ingresar el nro" at bounding box center [163, 171] width 245 height 10
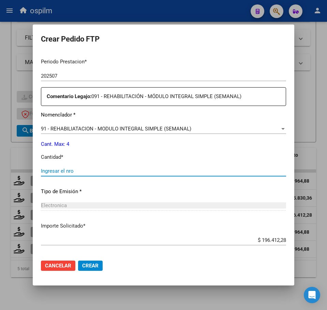
click at [70, 168] on input "Ingresar el nro" at bounding box center [163, 171] width 245 height 6
type input "4"
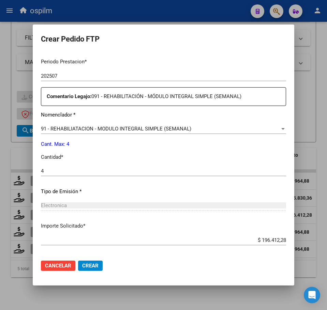
scroll to position [245, 0]
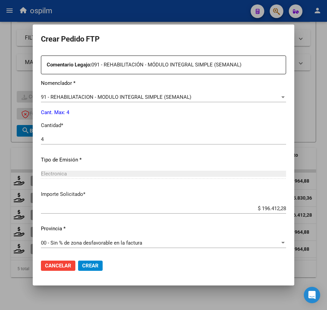
click at [89, 264] on span "Crear" at bounding box center [90, 266] width 16 height 6
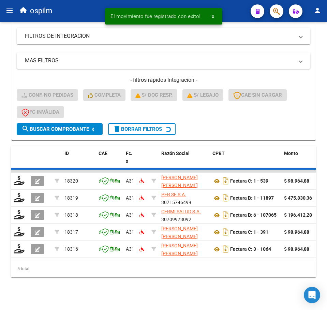
scroll to position [135, 0]
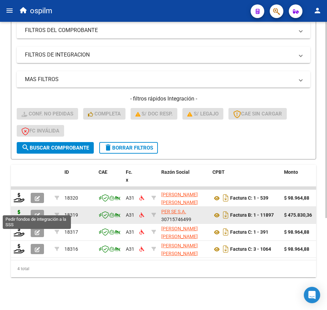
click at [18, 210] on icon at bounding box center [19, 215] width 11 height 10
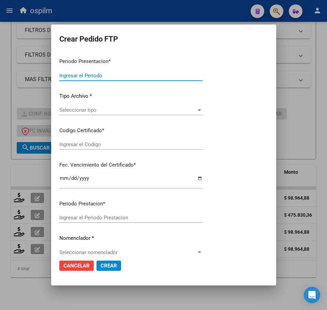
type input "202507"
type input "$ 475.830,36"
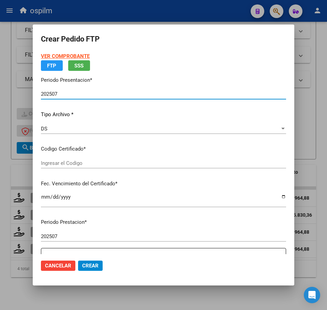
type input "ARG02000565525972022051020250510BS309"
type input "2025-05-10"
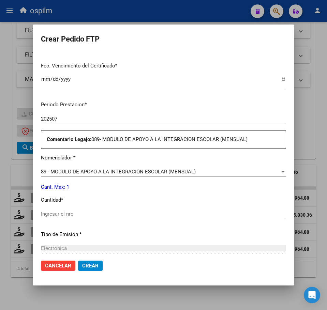
scroll to position [170, 0]
click at [88, 213] on input "Ingresar el nro" at bounding box center [163, 214] width 245 height 6
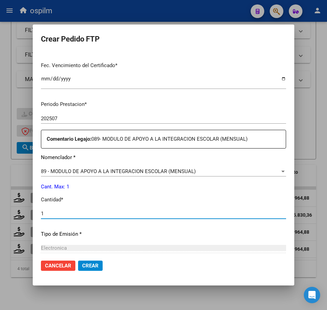
type input "1"
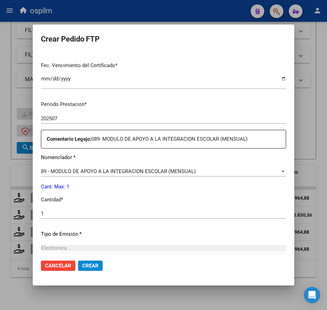
scroll to position [245, 0]
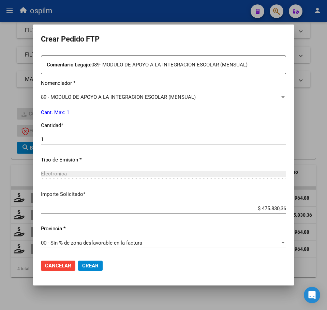
click at [91, 266] on span "Crear" at bounding box center [90, 266] width 16 height 6
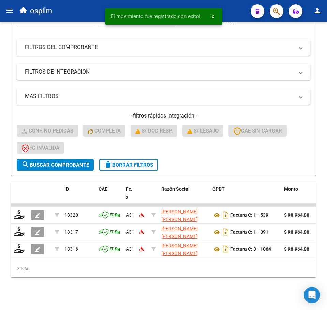
scroll to position [118, 0]
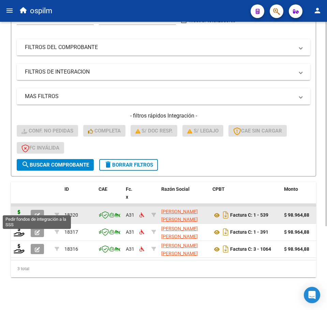
click at [17, 210] on icon at bounding box center [19, 215] width 11 height 10
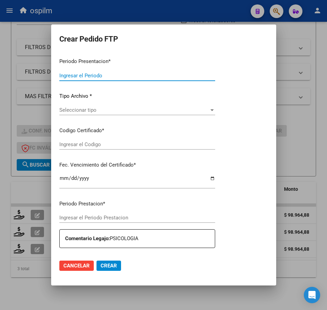
type input "202507"
type input "$ 98.964,88"
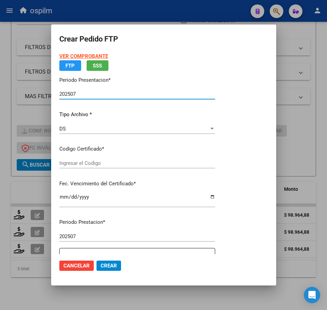
type input "ARG02000565525972022051020250510BS309"
type input "2025-05-10"
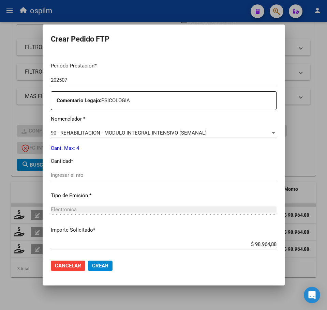
scroll to position [213, 0]
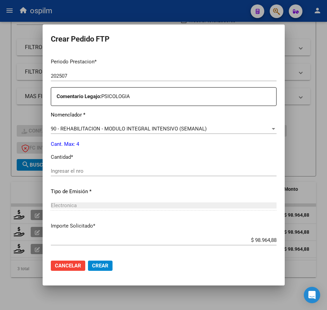
click at [81, 167] on div "Ingresar el nro" at bounding box center [164, 171] width 226 height 10
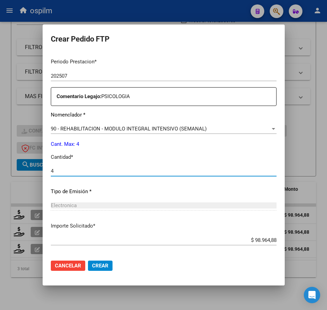
type input "4"
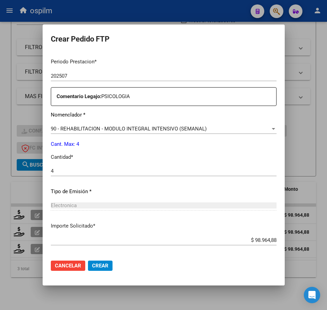
scroll to position [245, 0]
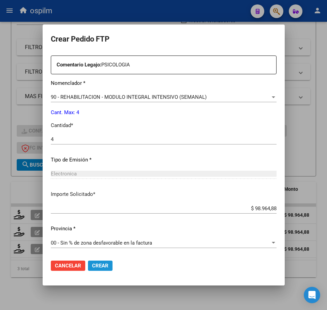
click at [92, 267] on span "Crear" at bounding box center [100, 266] width 16 height 6
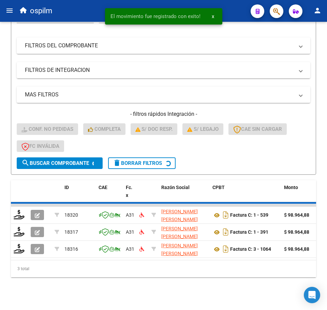
scroll to position [101, 0]
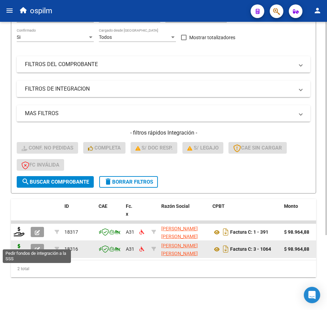
click at [19, 244] on icon at bounding box center [19, 249] width 11 height 10
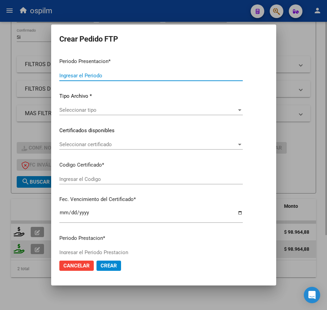
type input "202507"
type input "$ 98.964,88"
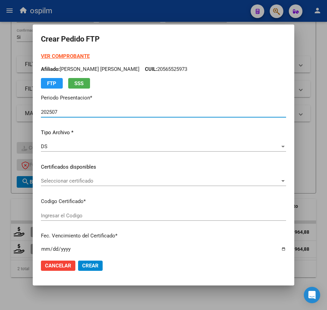
type input "ARG02000565525972022051020250510BS309"
type input "2025-05-10"
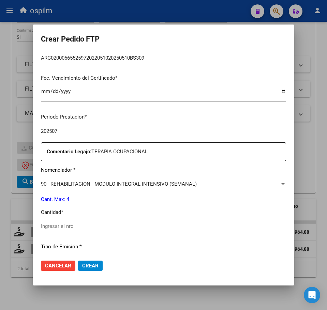
scroll to position [170, 0]
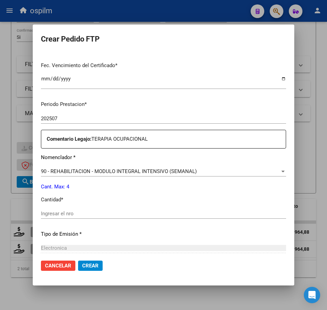
click at [85, 216] on input "Ingresar el nro" at bounding box center [163, 214] width 245 height 6
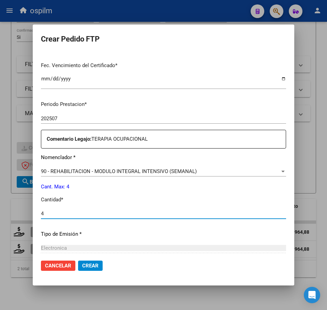
type input "4"
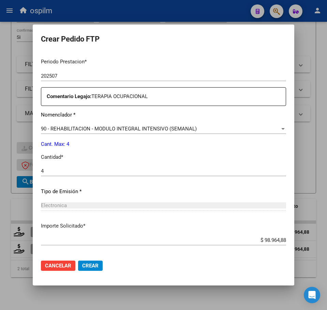
scroll to position [245, 0]
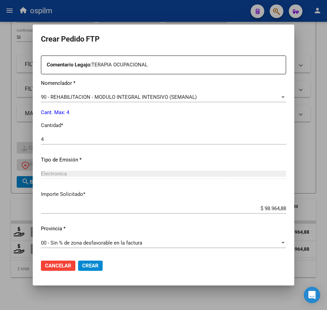
click at [92, 267] on span "Crear" at bounding box center [90, 266] width 16 height 6
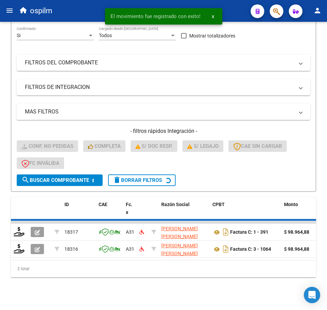
scroll to position [84, 0]
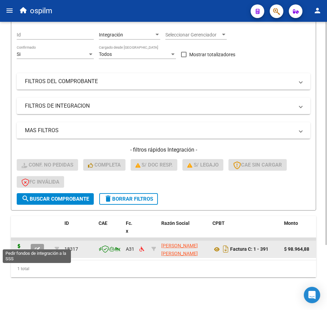
click at [20, 244] on icon at bounding box center [19, 249] width 11 height 10
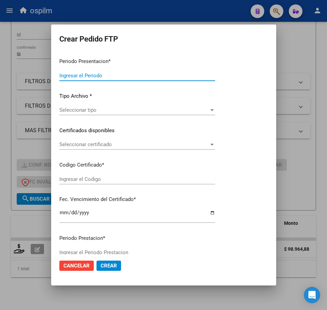
type input "202507"
type input "$ 98.964,88"
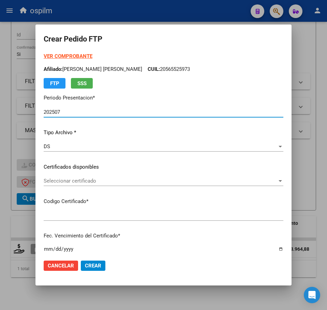
type input "ARG02000565525972022051020250510BS309"
type input "2025-05-10"
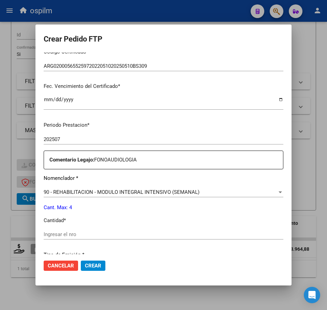
scroll to position [170, 0]
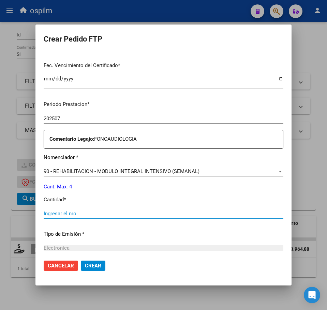
click at [83, 213] on input "Ingresar el nro" at bounding box center [164, 214] width 240 height 6
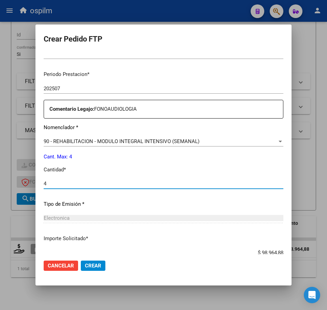
scroll to position [245, 0]
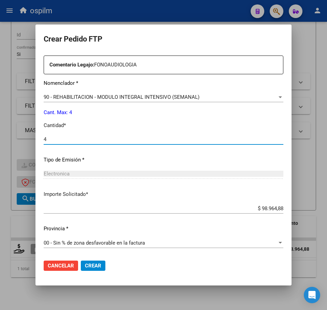
type input "4"
click at [89, 269] on span "Crear" at bounding box center [93, 266] width 16 height 6
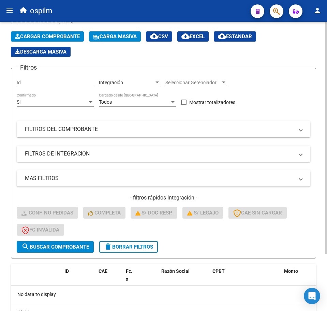
scroll to position [0, 0]
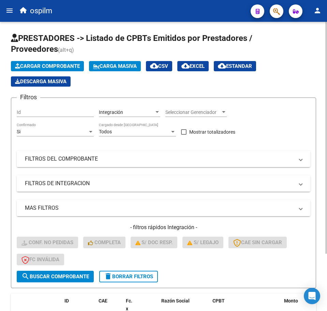
click at [98, 65] on icon at bounding box center [96, 66] width 6 height 5
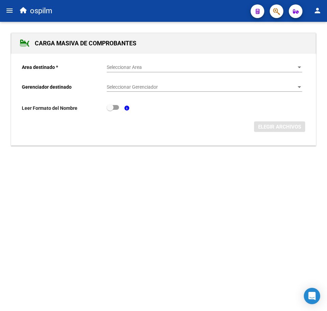
click at [122, 67] on span "Seleccionar Area" at bounding box center [201, 67] width 189 height 6
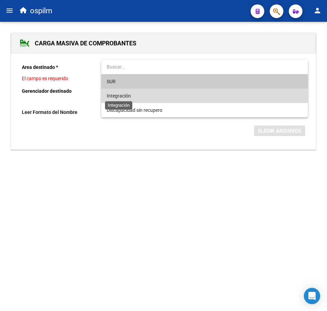
click at [131, 95] on span "Integración" at bounding box center [119, 95] width 24 height 5
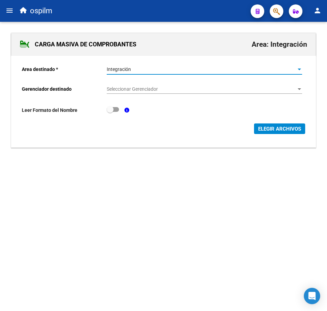
click at [131, 90] on span "Seleccionar Gerenciador" at bounding box center [201, 89] width 189 height 6
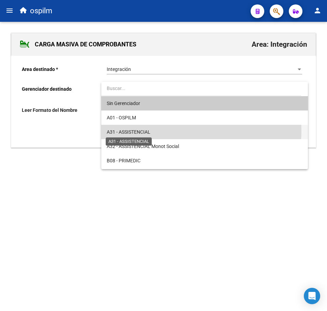
click at [134, 130] on span "A31 - ASSISTENCIAL" at bounding box center [129, 131] width 44 height 5
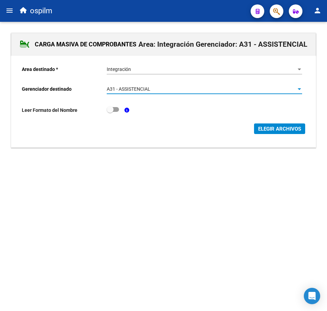
click at [268, 128] on span "ELEGIR ARCHIVOS" at bounding box center [279, 129] width 43 height 6
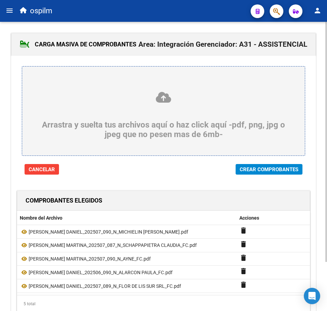
click at [268, 168] on span "Crear Comprobantes" at bounding box center [269, 169] width 59 height 6
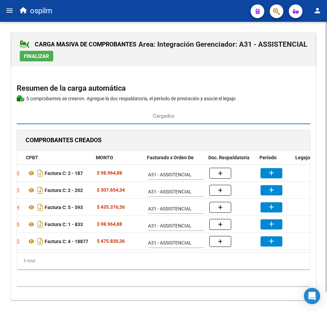
scroll to position [0, 83]
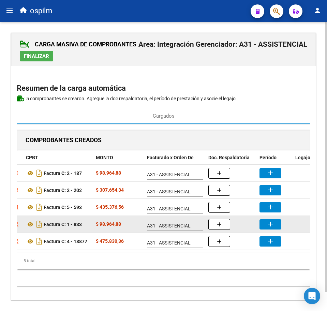
click at [263, 225] on button "add" at bounding box center [270, 224] width 22 height 10
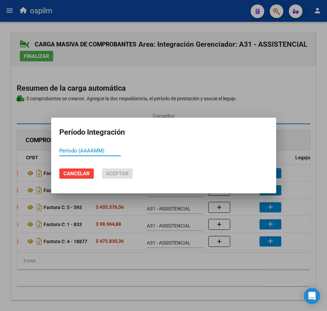
paste input
click at [85, 150] on input "Período (AAAAMM)" at bounding box center [89, 151] width 61 height 6
paste input
paste input "202507"
type input "202506"
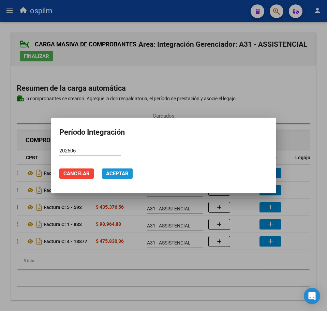
click at [110, 172] on span "Aceptar" at bounding box center [117, 173] width 23 height 6
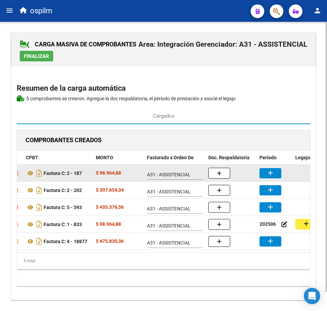
click at [267, 173] on mat-icon "add" at bounding box center [270, 173] width 8 height 8
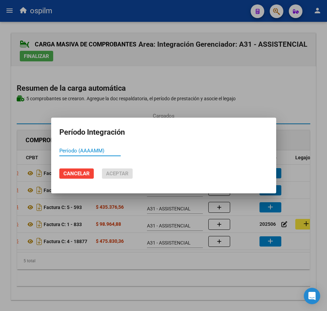
paste input "202507"
type input "202507"
click at [123, 171] on span "Aceptar" at bounding box center [117, 173] width 23 height 6
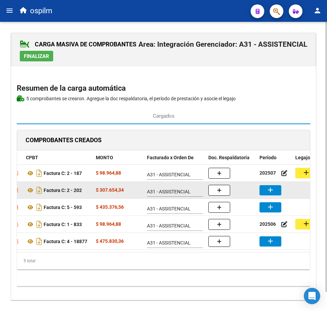
click at [269, 191] on mat-icon "add" at bounding box center [270, 190] width 8 height 8
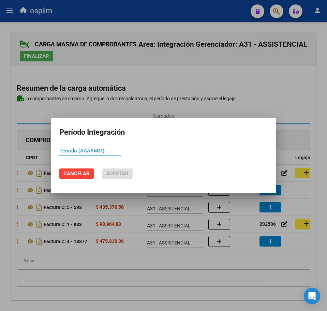
paste input "202507"
type input "202507"
click at [125, 173] on span "Aceptar" at bounding box center [117, 173] width 23 height 6
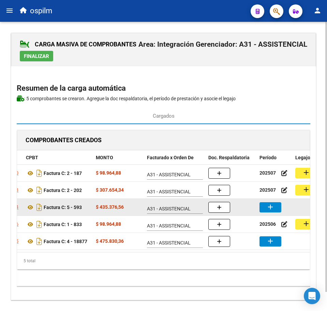
click at [280, 207] on button "add" at bounding box center [270, 207] width 22 height 10
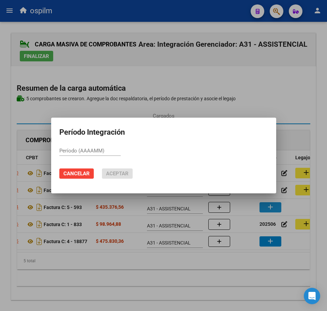
paste input "202507"
type input "202507"
click at [106, 171] on span "Aceptar" at bounding box center [117, 173] width 23 height 6
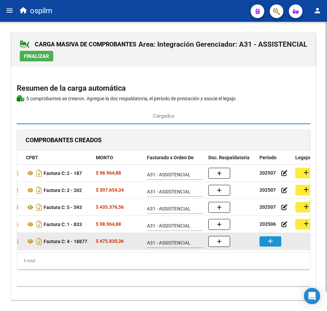
click at [275, 241] on button "add" at bounding box center [270, 241] width 22 height 10
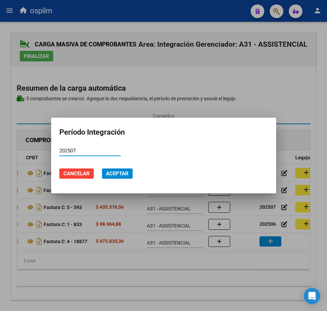
type input "202507"
click at [111, 174] on span "Aceptar" at bounding box center [117, 173] width 23 height 6
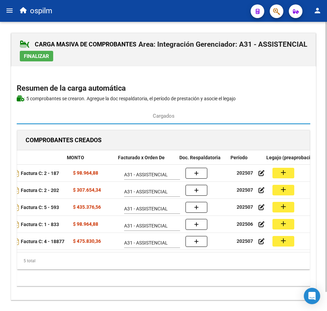
scroll to position [0, 111]
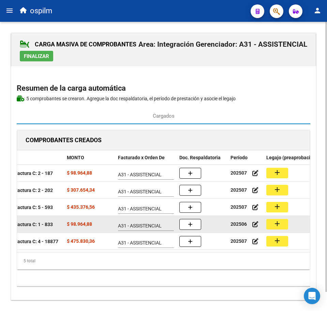
click at [268, 226] on button "add" at bounding box center [277, 224] width 22 height 11
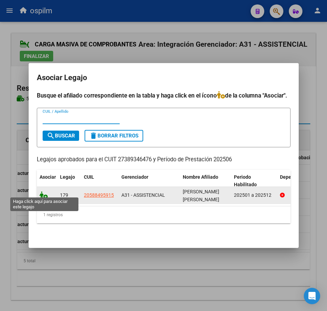
click at [42, 193] on icon at bounding box center [44, 195] width 8 height 8
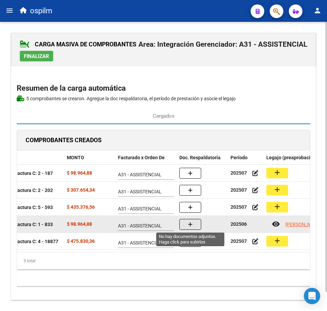
click at [196, 228] on button "button" at bounding box center [190, 224] width 22 height 11
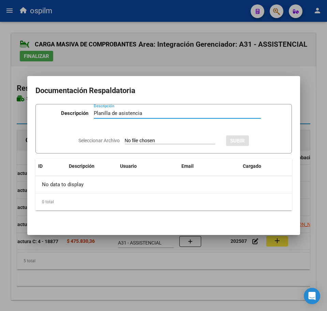
type input "Planilla de asistencia"
click at [132, 139] on input "Seleccionar Archivo" at bounding box center [170, 141] width 90 height 6
type input "C:\fakepath\MARTINEZ VITTO DANIEL_202506_090_N_ALARCON PAULA_PA.pdf"
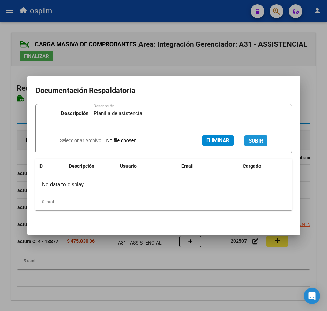
click at [260, 139] on span "SUBIR" at bounding box center [256, 141] width 15 height 6
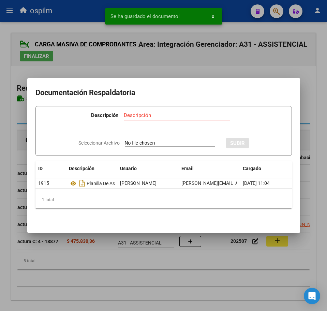
click at [189, 281] on div at bounding box center [163, 155] width 327 height 311
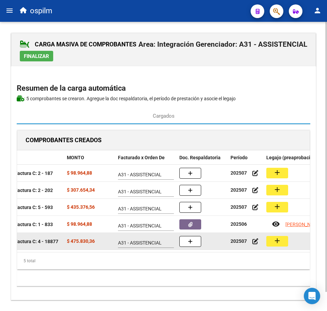
click at [287, 242] on button "add" at bounding box center [277, 241] width 22 height 11
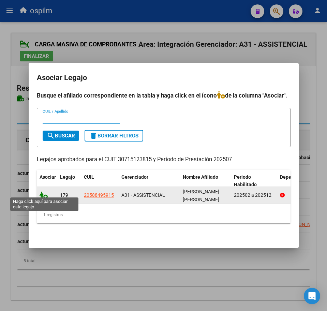
click at [44, 193] on icon at bounding box center [44, 195] width 8 height 8
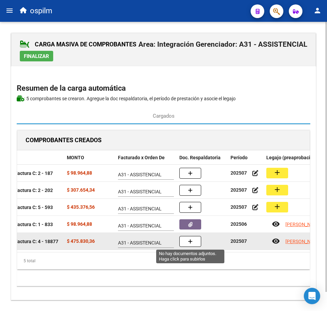
click at [192, 243] on icon "button" at bounding box center [190, 241] width 5 height 5
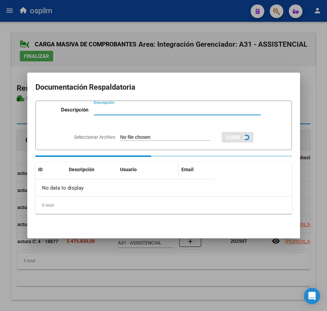
paste input "Planilla de asistencia"
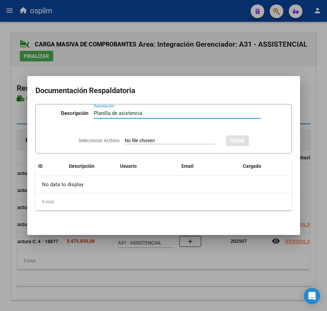
type input "Planilla de asistencia"
click at [149, 140] on input "Seleccionar Archivo" at bounding box center [170, 141] width 90 height 6
type input "C:\fakepath\MARTINEZ VITTO DANIEL_202507_089_N_FLOR DE LIS SUR SRL_PA.pdf"
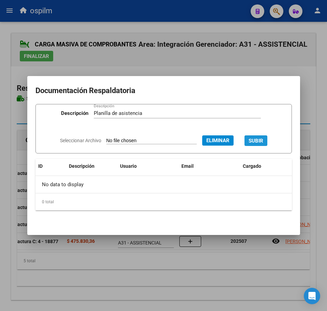
click at [257, 138] on span "SUBIR" at bounding box center [256, 141] width 15 height 6
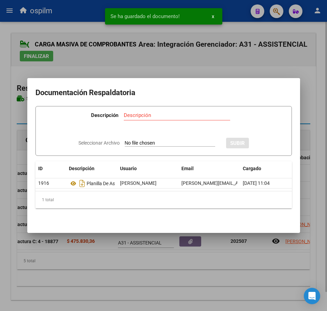
drag, startPoint x: 116, startPoint y: 291, endPoint x: 102, endPoint y: 283, distance: 16.3
click at [115, 291] on div at bounding box center [163, 155] width 327 height 311
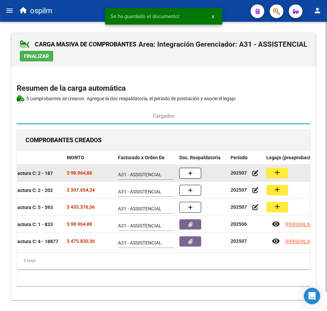
click at [276, 175] on mat-icon "add" at bounding box center [277, 172] width 8 height 8
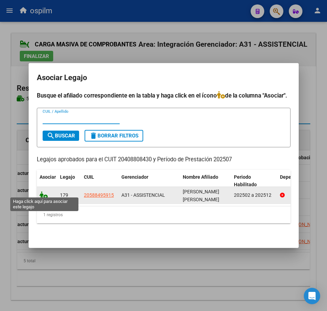
click at [44, 194] on icon at bounding box center [44, 195] width 8 height 8
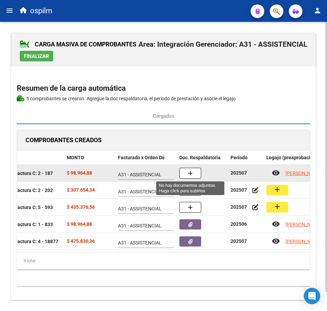
click at [190, 172] on icon "button" at bounding box center [190, 173] width 5 height 5
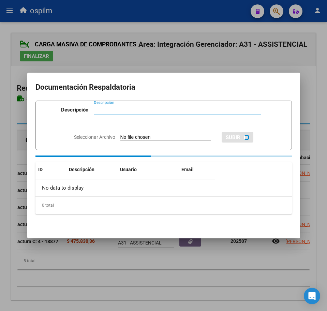
paste input "Planilla de asistencia"
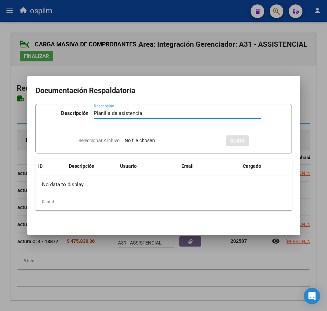
type input "Planilla de asistencia"
click at [160, 141] on input "Seleccionar Archivo" at bounding box center [170, 141] width 90 height 6
type input "C:\fakepath\MARTINEZ VITTO DANIEL_202507_090_N_MICHIELIN PABLO JULIAN_PA.pdf"
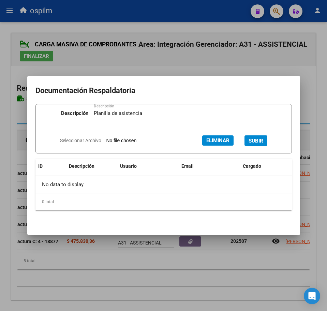
click at [263, 139] on span "SUBIR" at bounding box center [256, 141] width 15 height 6
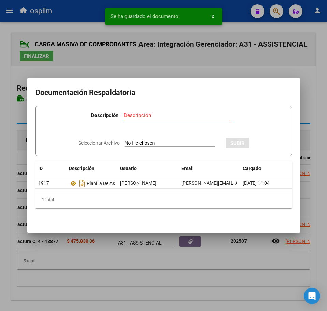
click at [180, 278] on div at bounding box center [163, 155] width 327 height 311
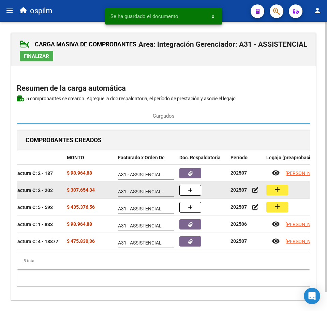
click at [281, 190] on button "add" at bounding box center [277, 190] width 22 height 11
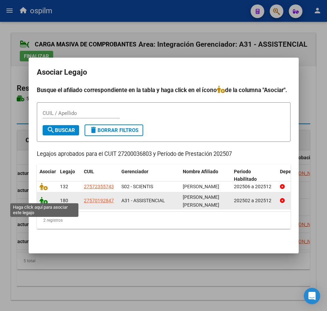
click at [42, 197] on icon at bounding box center [44, 201] width 8 height 8
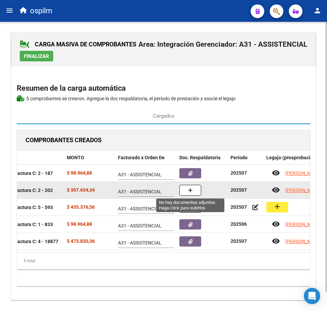
click at [189, 188] on span "button" at bounding box center [190, 190] width 5 height 6
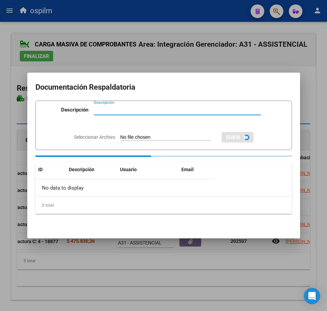
paste input "Planilla de asistencia"
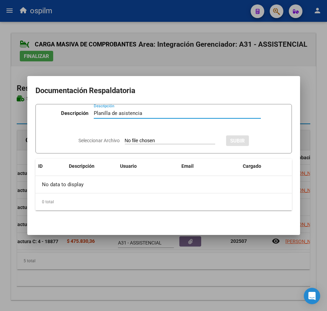
type input "Planilla de asistencia"
click at [146, 148] on div "Seleccionar Archivo SUBIR" at bounding box center [163, 140] width 170 height 20
click at [143, 141] on input "Seleccionar Archivo" at bounding box center [170, 141] width 90 height 6
type input "C:\fakepath\POMPONIO GIANNA MARTINA_202507_087_N_SCHAPPAPIETRA CLAUDIA_PA.jpg"
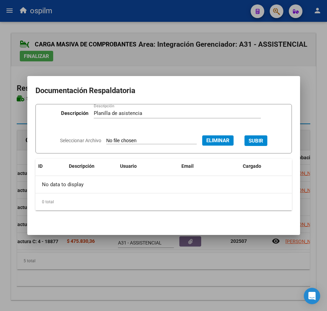
click at [259, 138] on span "SUBIR" at bounding box center [256, 141] width 15 height 6
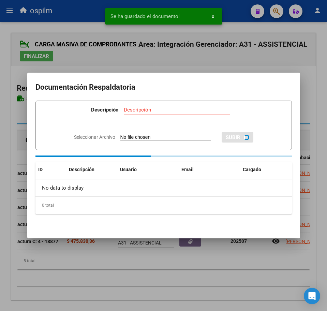
click at [216, 275] on div at bounding box center [163, 155] width 327 height 311
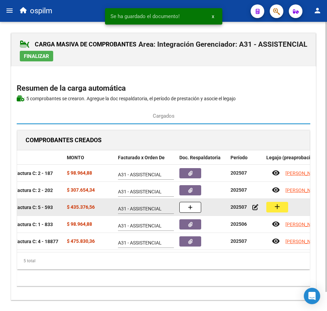
click at [285, 205] on button "add" at bounding box center [277, 207] width 22 height 11
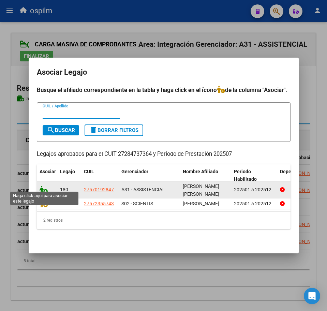
click at [41, 187] on icon at bounding box center [44, 190] width 8 height 8
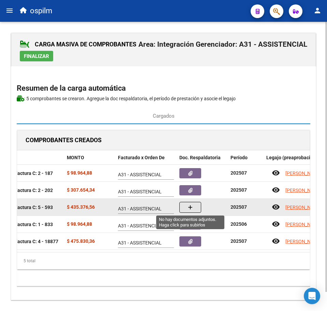
click at [182, 207] on button "button" at bounding box center [190, 207] width 22 height 11
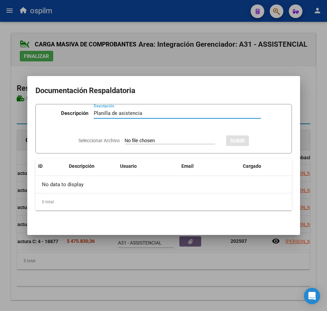
type input "Planilla de asistencia"
click at [139, 136] on div "Seleccionar Archivo SUBIR" at bounding box center [163, 140] width 170 height 20
click at [142, 140] on input "Seleccionar Archivo" at bounding box center [170, 141] width 90 height 6
type input "C:\fakepath\POMPONIO GIANNA MARTINA_202507_090_N_AYNE_PA.pdf"
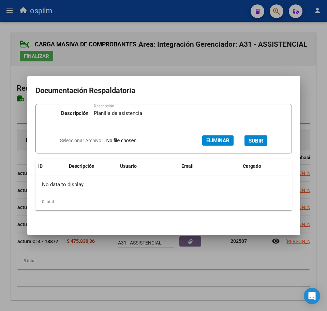
click at [263, 140] on span "SUBIR" at bounding box center [256, 141] width 15 height 6
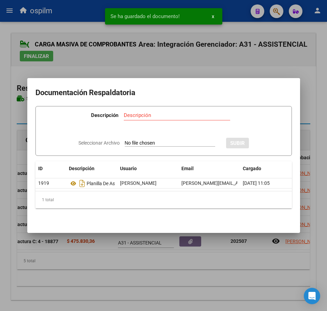
click at [167, 265] on div at bounding box center [163, 155] width 327 height 311
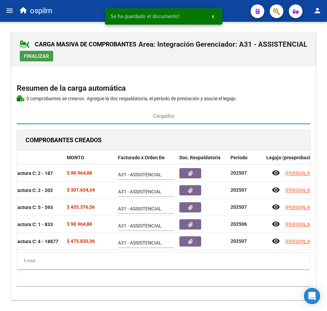
click at [44, 54] on span "Finalizar" at bounding box center [36, 56] width 25 height 6
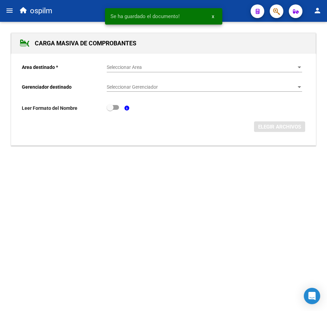
click at [131, 66] on span "Seleccionar Area" at bounding box center [201, 67] width 189 height 6
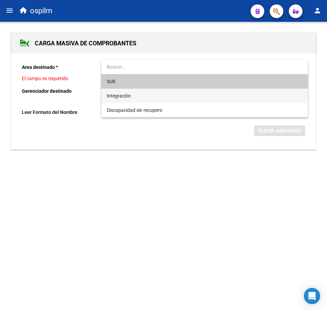
click at [134, 94] on span "Integración" at bounding box center [204, 96] width 195 height 14
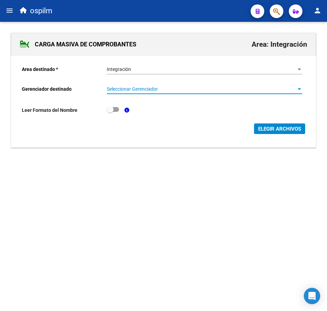
click at [135, 88] on span "Seleccionar Gerenciador" at bounding box center [201, 89] width 189 height 6
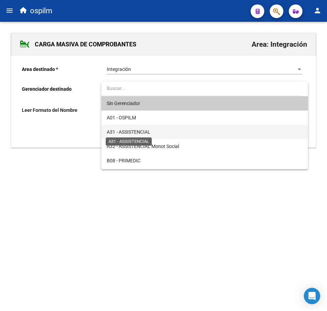
click at [137, 130] on span "A31 - ASSISTENCIAL" at bounding box center [129, 131] width 44 height 5
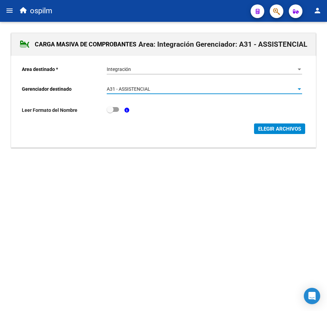
click at [272, 132] on span "ELEGIR ARCHIVOS" at bounding box center [279, 129] width 43 height 6
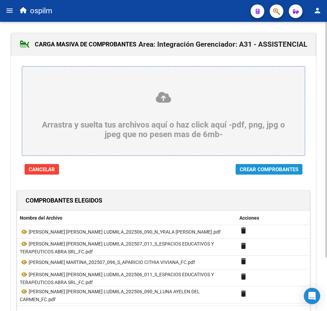
click at [278, 171] on span "Crear Comprobantes" at bounding box center [269, 169] width 59 height 6
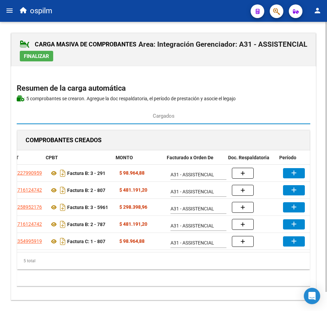
scroll to position [0, 63]
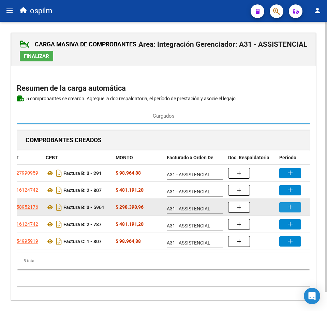
click at [289, 209] on mat-icon "add" at bounding box center [290, 207] width 8 height 8
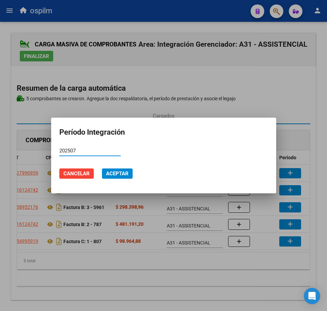
type input "202507"
click at [105, 171] on button "Aceptar" at bounding box center [117, 173] width 31 height 10
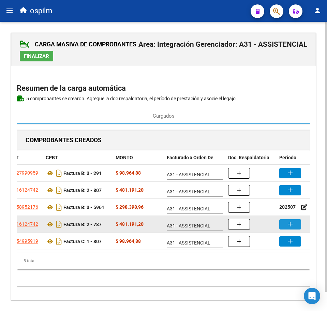
click at [297, 225] on button "add" at bounding box center [290, 224] width 22 height 10
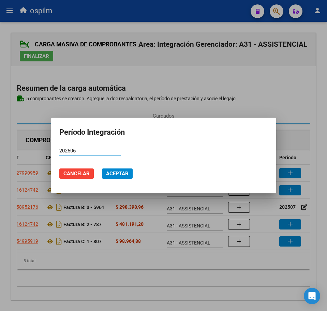
type input "202506"
click at [112, 173] on span "Aceptar" at bounding box center [117, 173] width 23 height 6
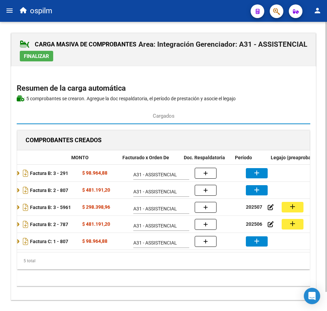
scroll to position [0, 107]
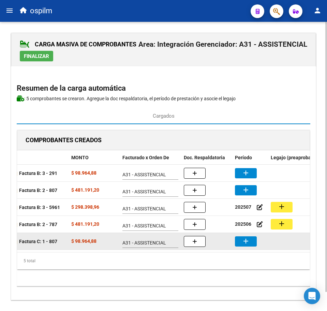
click at [252, 242] on button "add" at bounding box center [246, 241] width 22 height 10
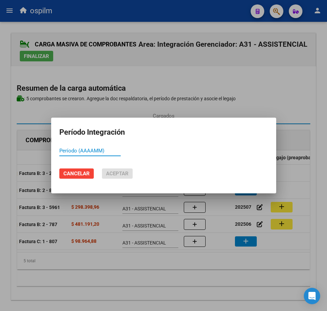
paste input "202507"
type input "202506"
click at [125, 174] on span "Aceptar" at bounding box center [117, 173] width 23 height 6
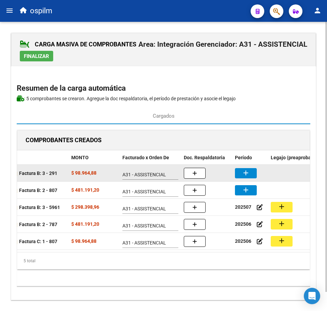
click at [243, 173] on mat-icon "add" at bounding box center [246, 173] width 8 height 8
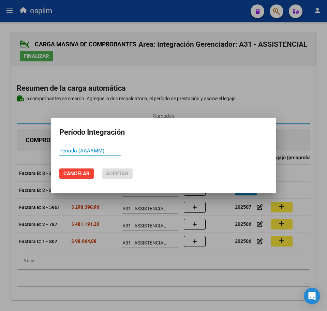
paste input "202507"
type input "202506"
drag, startPoint x: 122, startPoint y: 173, endPoint x: 144, endPoint y: 169, distance: 21.7
click at [122, 172] on span "Aceptar" at bounding box center [117, 173] width 23 height 6
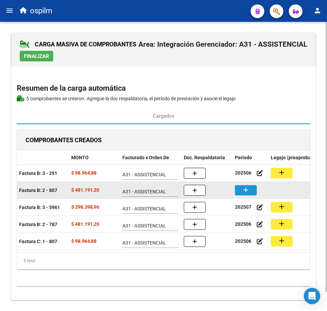
click at [253, 191] on button "add" at bounding box center [246, 190] width 22 height 10
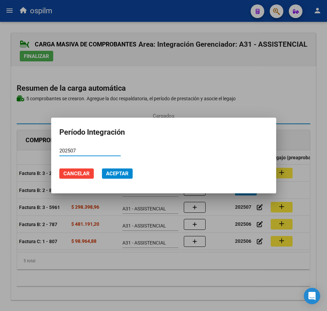
type input "202507"
click at [122, 171] on span "Aceptar" at bounding box center [117, 173] width 23 height 6
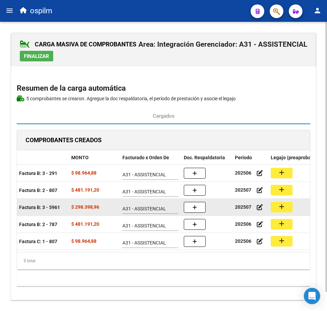
click at [281, 204] on mat-icon "add" at bounding box center [282, 207] width 8 height 8
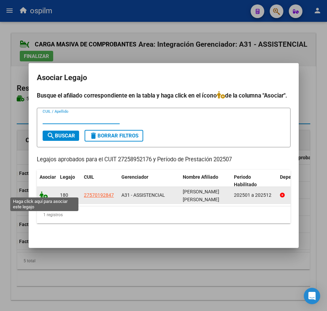
click at [43, 193] on icon at bounding box center [44, 195] width 8 height 8
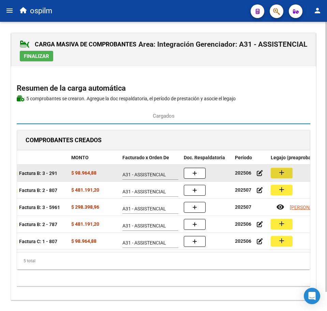
click at [284, 172] on mat-icon "add" at bounding box center [282, 172] width 8 height 8
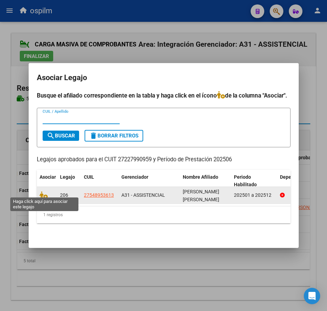
drag, startPoint x: 41, startPoint y: 193, endPoint x: 115, endPoint y: 193, distance: 73.3
click at [42, 193] on icon at bounding box center [44, 195] width 8 height 8
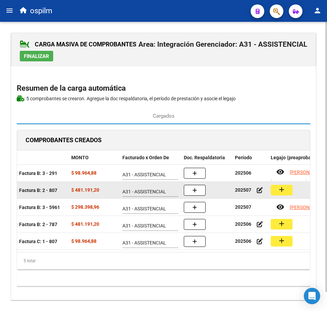
click at [287, 189] on button "add" at bounding box center [282, 190] width 22 height 11
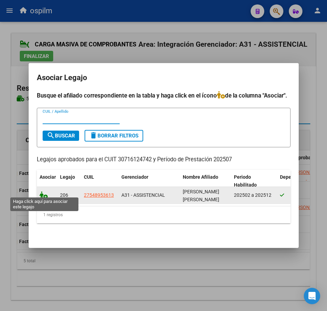
click at [42, 194] on icon at bounding box center [44, 195] width 8 height 8
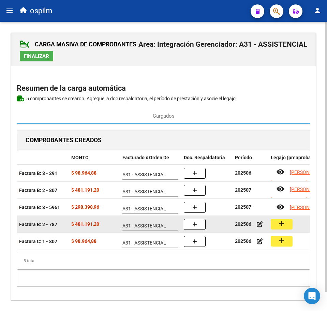
click at [286, 225] on button "add" at bounding box center [282, 224] width 22 height 11
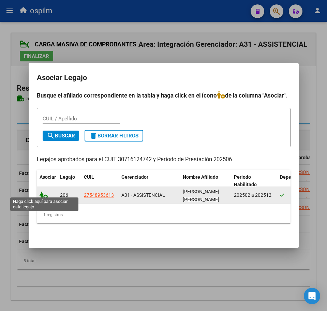
click at [43, 194] on icon at bounding box center [44, 195] width 8 height 8
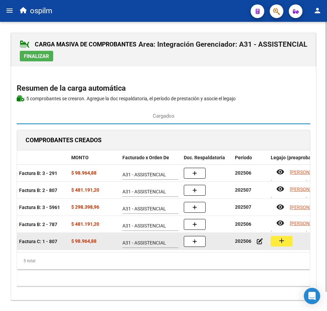
click at [284, 244] on mat-icon "add" at bounding box center [282, 241] width 8 height 8
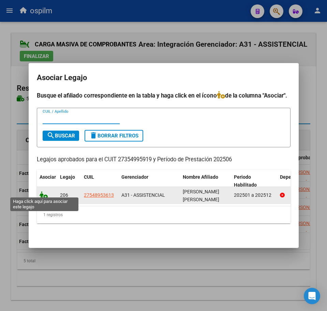
click at [41, 191] on icon at bounding box center [44, 195] width 8 height 8
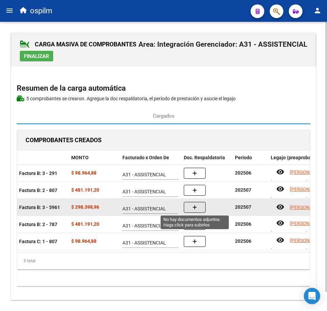
click at [200, 206] on button "button" at bounding box center [195, 207] width 22 height 11
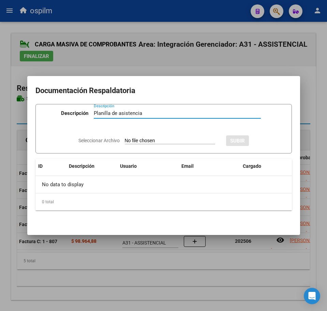
type input "Planilla de asistencia"
click at [165, 141] on input "Seleccionar Archivo" at bounding box center [170, 141] width 90 height 6
type input "C:\fakepath\POMPONIO GIANNA MARTINA_202507_096_S_APARICIO CITHIA VIVIANA_PA.pdf"
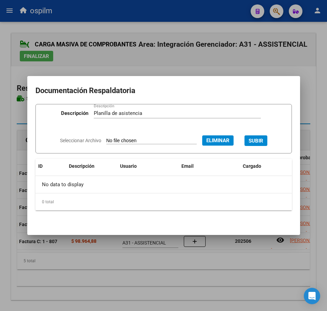
click at [263, 139] on span "SUBIR" at bounding box center [256, 141] width 15 height 6
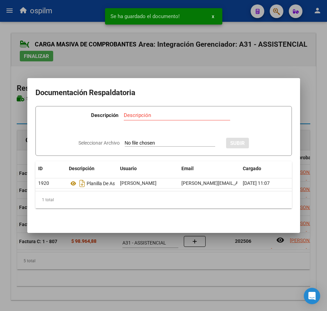
click at [166, 112] on input "Descripción" at bounding box center [177, 115] width 106 height 6
paste input "Planilla de asistencia"
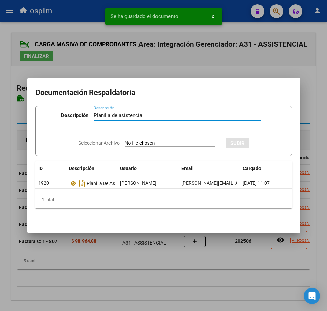
type input "Planilla de asistencia"
click at [167, 135] on div "Seleccionar Archivo SUBIR" at bounding box center [163, 142] width 170 height 20
click at [164, 140] on input "Seleccionar Archivo" at bounding box center [170, 143] width 90 height 6
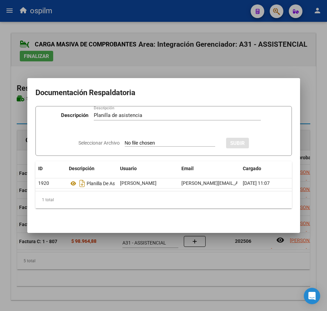
type input "C:\fakepath\POMPONIO GIANNA MARTINA_202507_096_S_APARICIO CITHIA VIVIANA_PA ESC…"
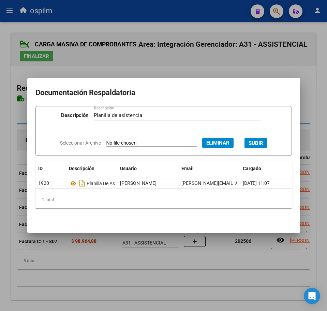
click at [263, 140] on span "SUBIR" at bounding box center [256, 143] width 15 height 6
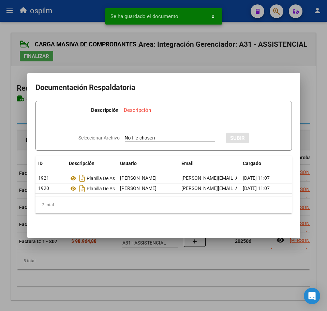
click at [183, 278] on div at bounding box center [163, 155] width 327 height 311
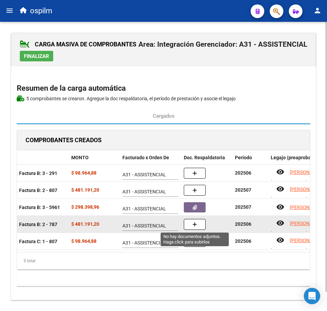
click at [196, 223] on icon "button" at bounding box center [194, 224] width 5 height 5
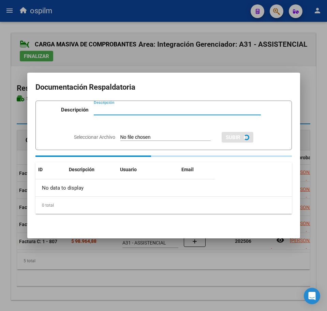
paste input "Planilla de asistencia"
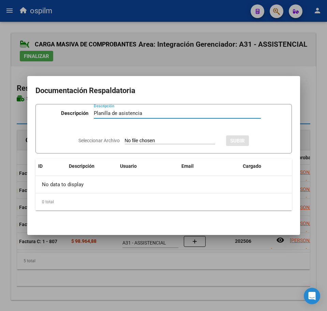
type input "Planilla de asistencia"
click at [133, 138] on input "Seleccionar Archivo" at bounding box center [170, 141] width 90 height 6
type input "C:\fakepath\PRADO GAUNA CELESTE LUDMILA_202506_011_S_ESPACIOS EDUCATIVOS Y TERA…"
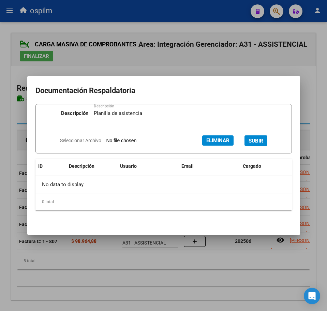
click at [263, 140] on span "SUBIR" at bounding box center [256, 141] width 15 height 6
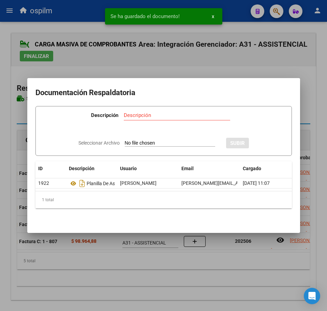
click at [174, 295] on div at bounding box center [163, 155] width 327 height 311
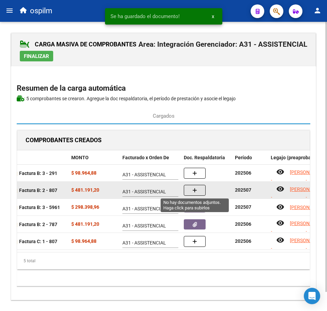
click at [197, 188] on span "button" at bounding box center [194, 190] width 5 height 6
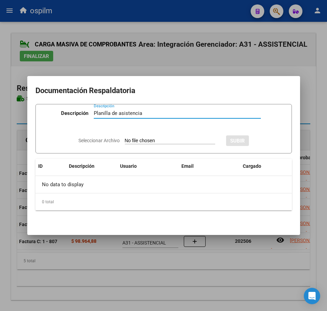
type input "Planilla de asistencia"
click at [141, 139] on input "Seleccionar Archivo" at bounding box center [170, 141] width 90 height 6
type input "C:\fakepath\PRADO GAUNA CELESTE LUDMILA_202506_090_N_LUNA AYELEN DEL CARMEN_PA.…"
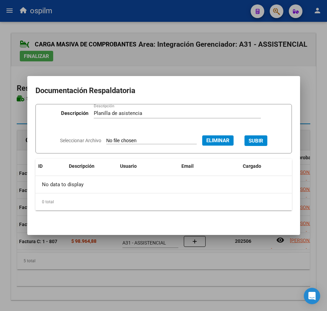
click at [263, 139] on span "SUBIR" at bounding box center [256, 141] width 15 height 6
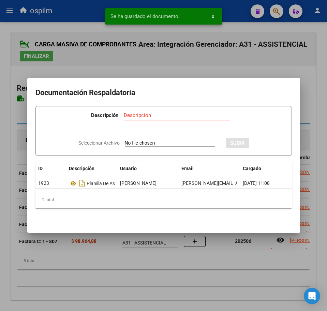
click at [159, 284] on div at bounding box center [163, 155] width 327 height 311
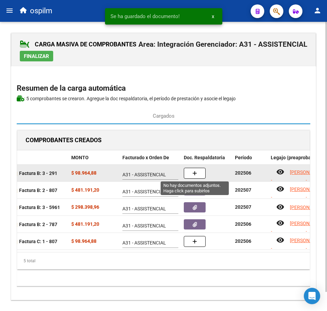
click at [194, 175] on icon "button" at bounding box center [194, 173] width 5 height 5
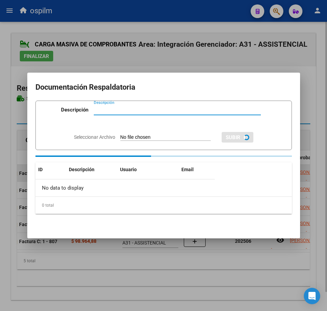
paste input "Planilla de asistencia"
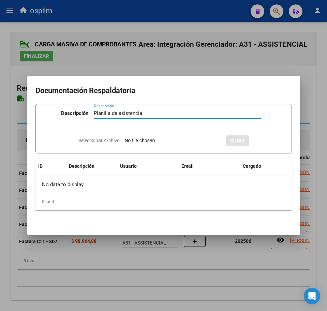
type input "Planilla de asistencia"
click at [144, 140] on input "Seleccionar Archivo" at bounding box center [170, 141] width 90 height 6
type input "C:\fakepath\PRADO GAUNA CELESTE LUDMILA_202507_090_N_YRALA GABRIELA ANDREA_PA.p…"
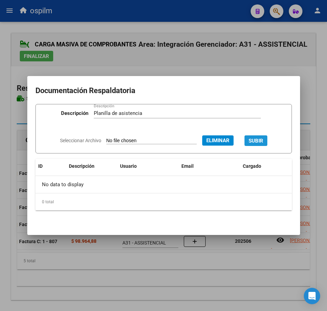
click at [264, 136] on button "SUBIR" at bounding box center [255, 140] width 23 height 11
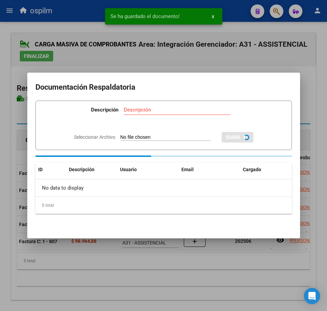
click at [188, 263] on div at bounding box center [163, 155] width 327 height 311
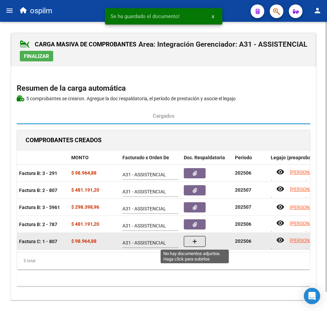
click at [199, 241] on button "button" at bounding box center [195, 241] width 22 height 11
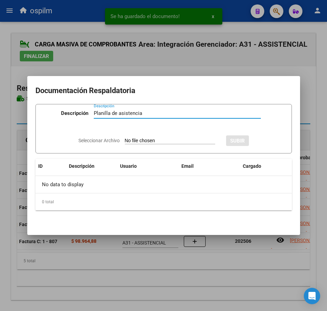
type input "Planilla de asistencia"
click at [144, 136] on div "Seleccionar Archivo SUBIR" at bounding box center [163, 140] width 170 height 20
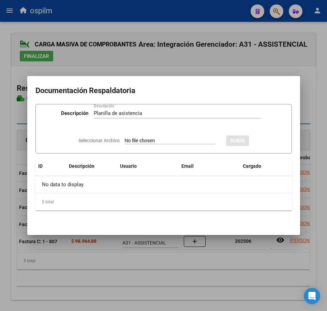
click at [142, 142] on input "Seleccionar Archivo" at bounding box center [170, 141] width 90 height 6
type input "C:\fakepath\PRADO GAUNA CELESTE LUDMILA_202507_011_S_ESPACIOS EDUCATIVOS Y TERA…"
click at [263, 141] on span "SUBIR" at bounding box center [256, 141] width 15 height 6
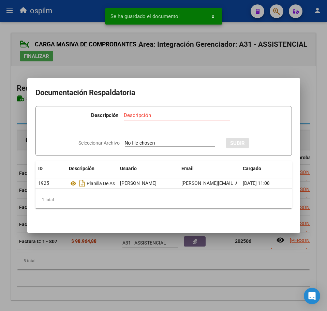
click at [241, 273] on div at bounding box center [163, 155] width 327 height 311
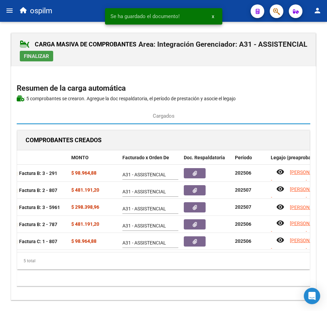
click at [33, 58] on span "Finalizar" at bounding box center [36, 56] width 25 height 6
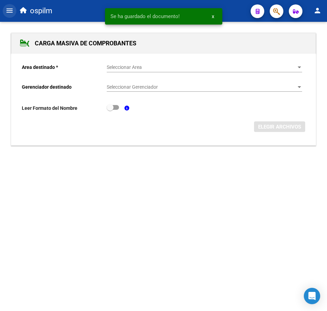
click at [8, 12] on mat-icon "menu" at bounding box center [9, 10] width 8 height 8
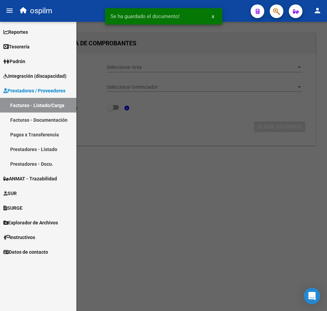
click at [53, 104] on link "Facturas - Listado/Carga" at bounding box center [38, 105] width 76 height 15
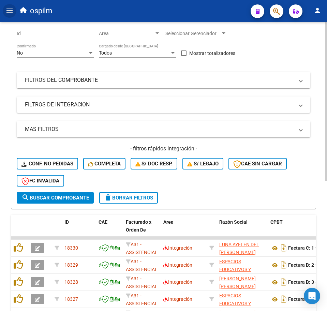
scroll to position [213, 0]
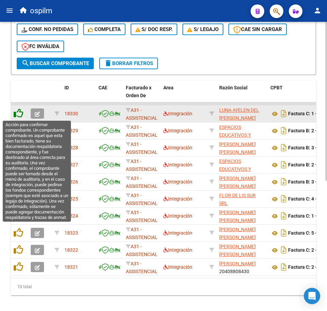
click at [19, 115] on icon at bounding box center [19, 113] width 10 height 10
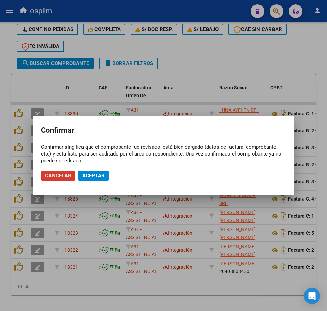
click at [99, 178] on span "Aceptar" at bounding box center [93, 176] width 23 height 6
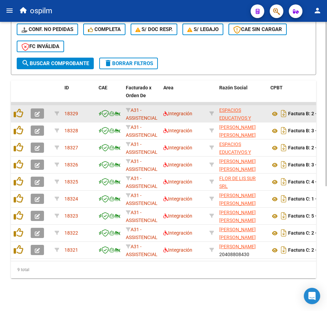
click at [18, 120] on datatable-body-cell at bounding box center [19, 113] width 17 height 17
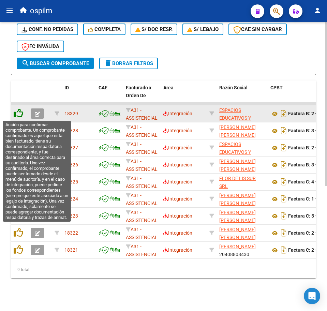
click at [17, 113] on icon at bounding box center [19, 113] width 10 height 10
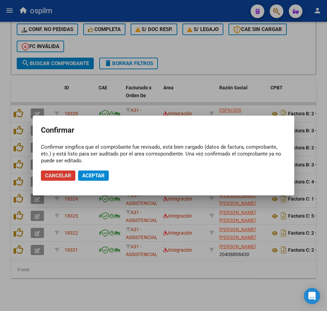
click at [89, 179] on button "Aceptar" at bounding box center [93, 175] width 31 height 10
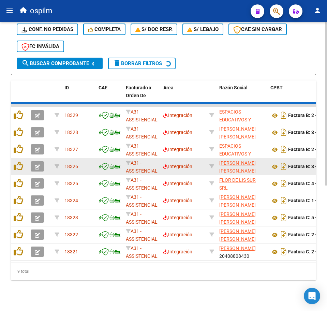
scroll to position [203, 0]
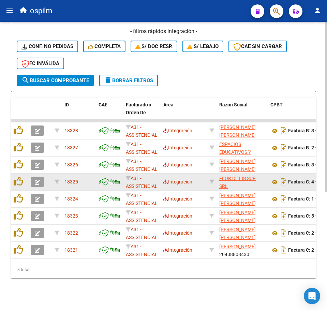
click at [18, 174] on datatable-body-cell at bounding box center [19, 182] width 17 height 17
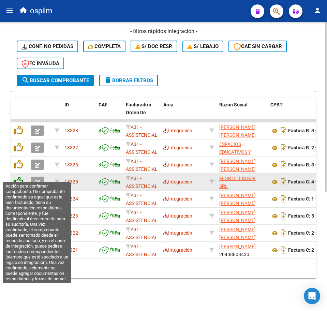
click at [19, 177] on icon at bounding box center [19, 182] width 10 height 10
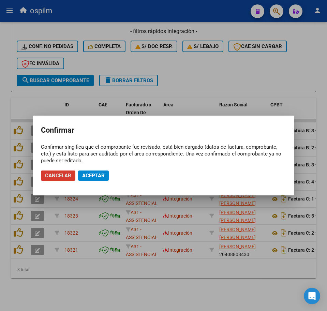
click at [96, 171] on button "Aceptar" at bounding box center [93, 175] width 31 height 10
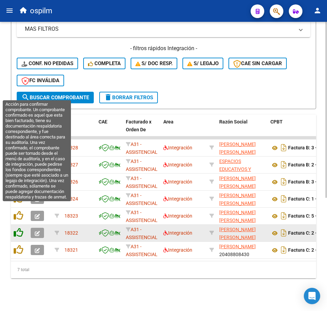
click at [18, 211] on icon at bounding box center [19, 216] width 10 height 10
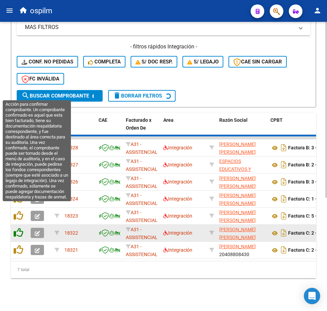
click at [18, 211] on icon at bounding box center [19, 216] width 10 height 10
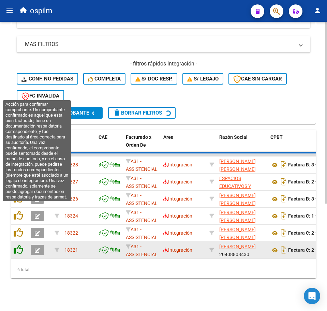
click at [18, 211] on icon at bounding box center [19, 216] width 10 height 10
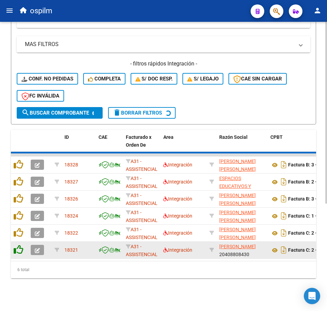
click at [18, 211] on datatable-scroller "18328 A31 - ASSISTENCIAL Integración APARICIO CINTHIA VIVIANA 27258952176 Factu…" at bounding box center [163, 205] width 305 height 105
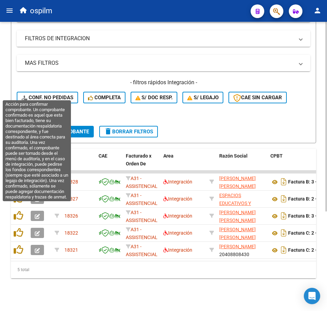
scroll to position [152, 0]
click at [18, 211] on icon at bounding box center [19, 216] width 10 height 10
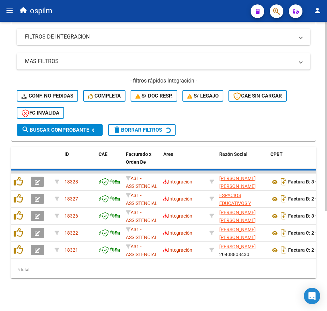
click at [18, 211] on icon at bounding box center [19, 216] width 10 height 10
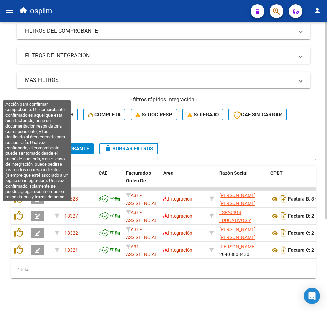
click at [18, 211] on icon at bounding box center [19, 216] width 10 height 10
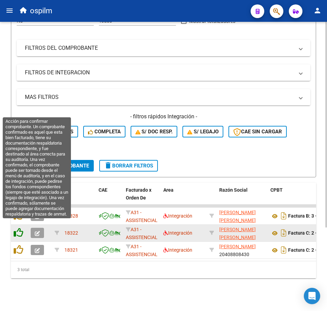
click at [18, 228] on icon at bounding box center [19, 233] width 10 height 10
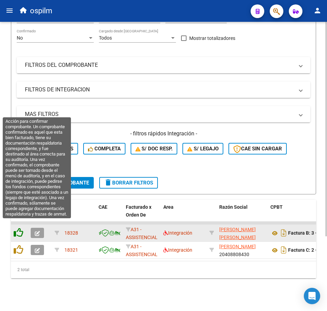
click at [19, 229] on icon at bounding box center [19, 233] width 10 height 10
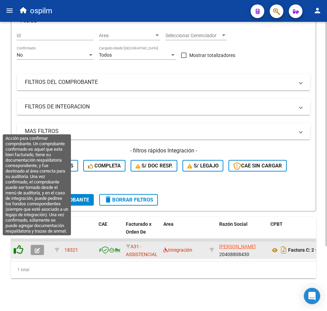
click at [19, 245] on icon at bounding box center [19, 250] width 10 height 10
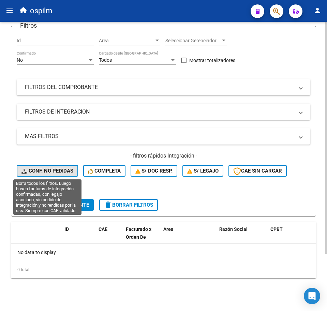
click at [47, 173] on button "Conf. no pedidas" at bounding box center [47, 171] width 61 height 12
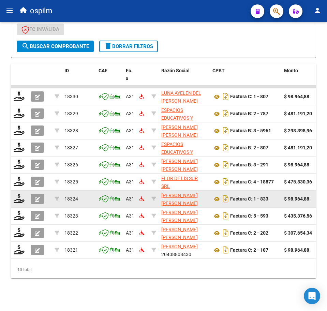
scroll to position [237, 0]
click at [19, 194] on icon at bounding box center [19, 199] width 11 height 10
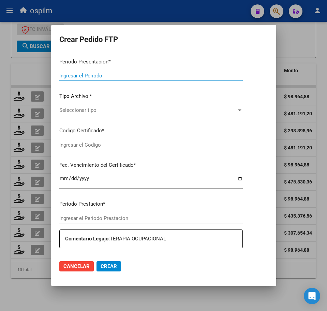
type input "202507"
type input "202506"
type input "$ 98.964,88"
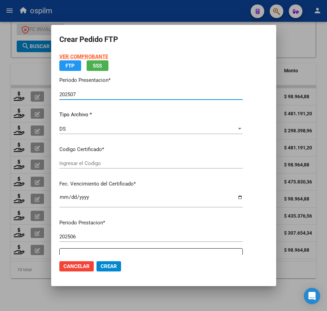
type input "ARG02000588495912023112220261122BUE437"
type input "2026-11-22"
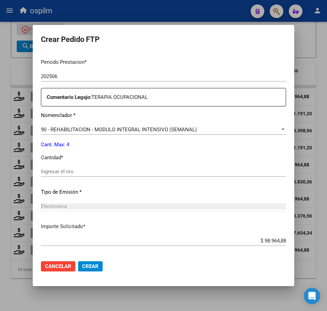
scroll to position [213, 0]
click at [84, 169] on input "Ingresar el nro" at bounding box center [163, 171] width 245 height 6
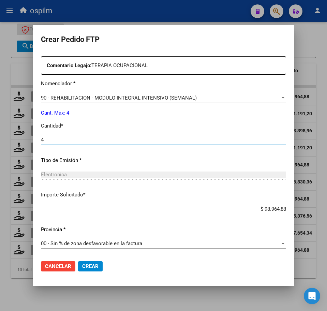
type input "4"
click at [98, 266] on span "Crear" at bounding box center [90, 266] width 16 height 6
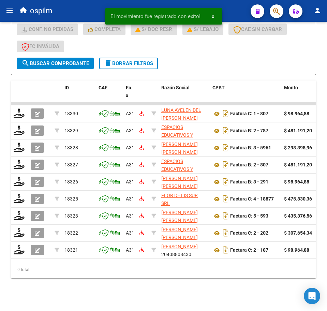
scroll to position [220, 0]
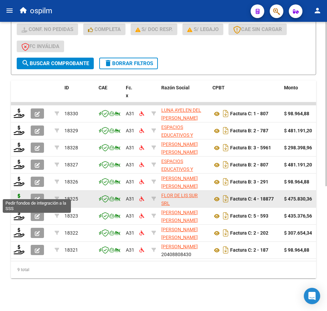
click at [17, 194] on icon at bounding box center [19, 199] width 11 height 10
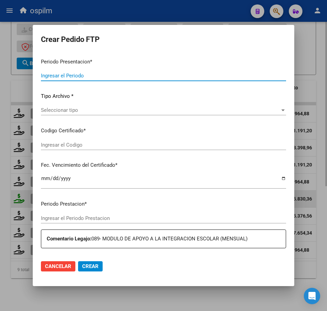
type input "202507"
type input "$ 475.830,36"
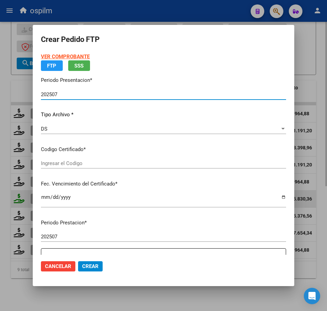
type input "ARG02000588495912023112220261122BUE437"
type input "2026-11-22"
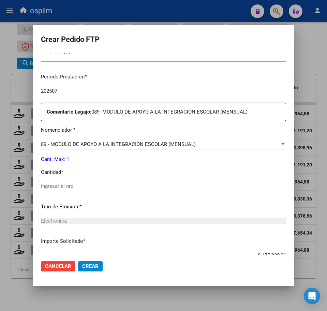
scroll to position [213, 0]
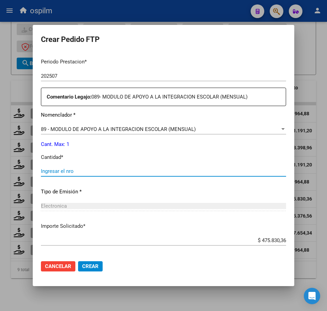
click at [78, 171] on input "Ingresar el nro" at bounding box center [163, 171] width 245 height 6
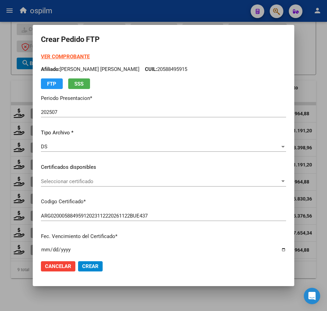
scroll to position [244, 0]
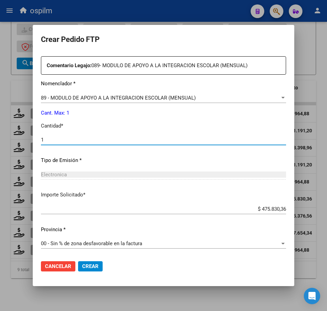
type input "1"
click at [97, 268] on span "Crear" at bounding box center [90, 266] width 16 height 6
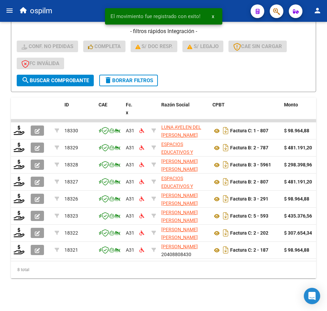
scroll to position [203, 0]
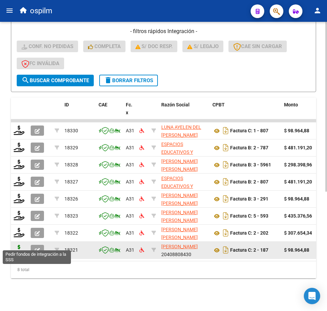
click at [17, 245] on icon at bounding box center [19, 250] width 11 height 10
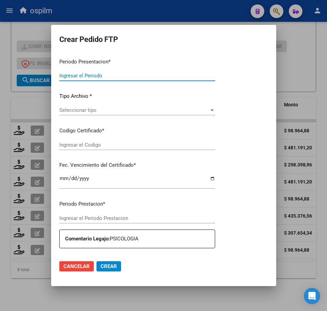
type input "202507"
type input "$ 98.964,88"
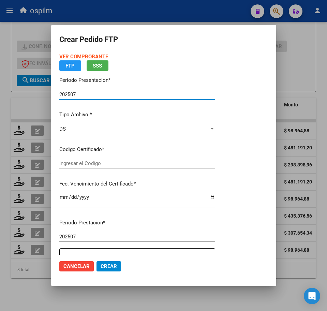
type input "ARG02000588495912023112220261122BUE437"
type input "2026-11-22"
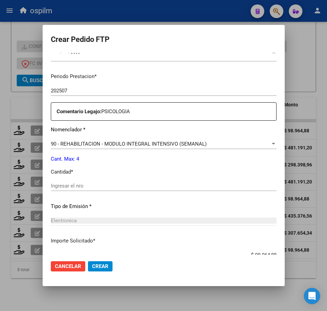
scroll to position [213, 0]
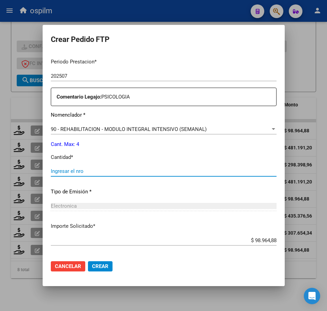
click at [91, 173] on input "Ingresar el nro" at bounding box center [164, 171] width 226 height 6
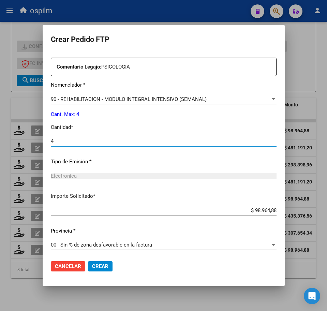
scroll to position [244, 0]
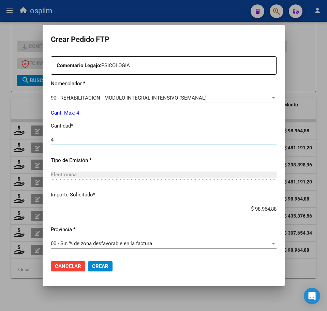
click at [103, 264] on span "Crear" at bounding box center [100, 266] width 16 height 6
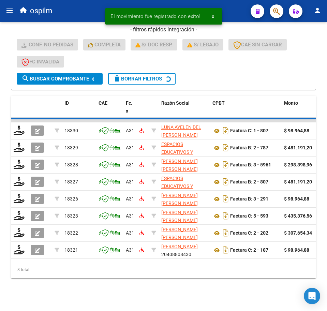
scroll to position [186, 0]
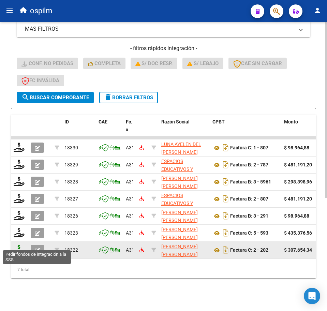
click at [18, 245] on icon at bounding box center [19, 250] width 11 height 10
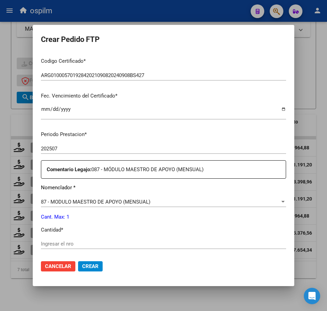
scroll to position [170, 0]
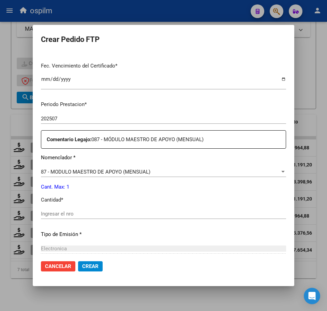
click at [76, 213] on input "Ingresar el nro" at bounding box center [163, 214] width 245 height 6
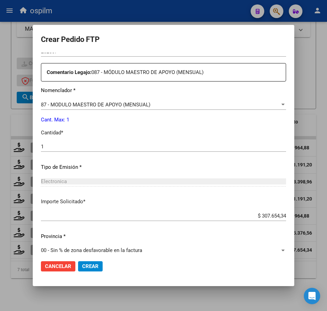
scroll to position [244, 0]
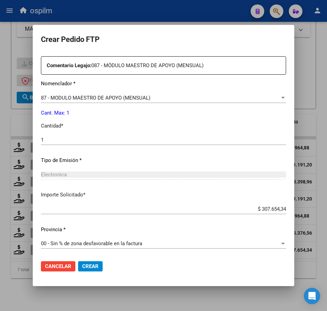
click at [85, 267] on span "Crear" at bounding box center [90, 266] width 16 height 6
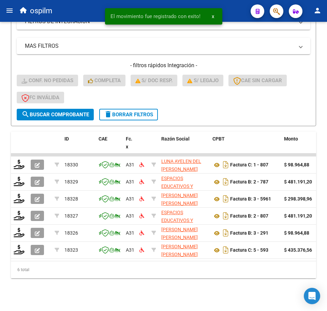
scroll to position [169, 0]
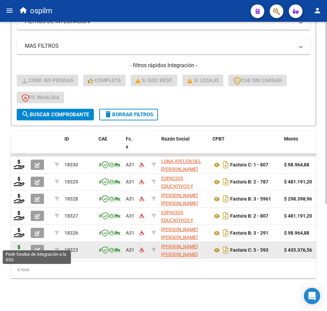
click at [21, 245] on icon at bounding box center [19, 250] width 11 height 10
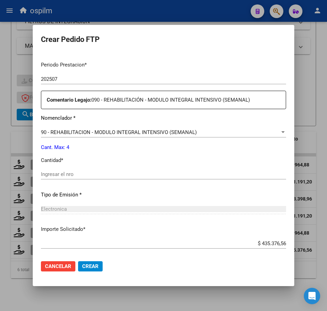
scroll to position [213, 0]
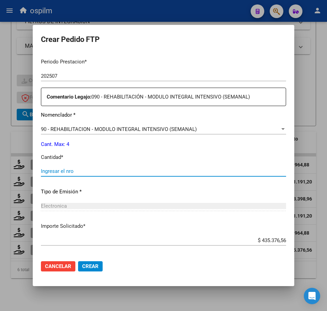
click at [87, 170] on input "Ingresar el nro" at bounding box center [163, 171] width 245 height 6
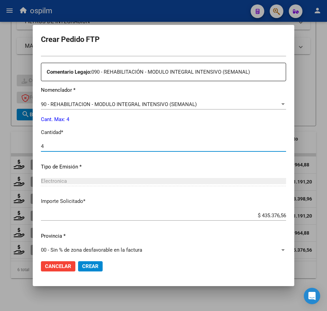
scroll to position [244, 0]
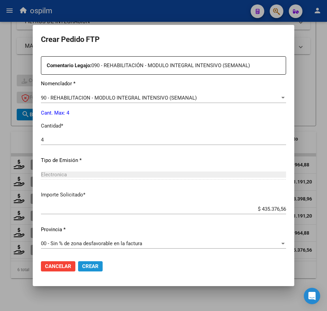
click at [90, 270] on button "Crear" at bounding box center [90, 266] width 25 height 10
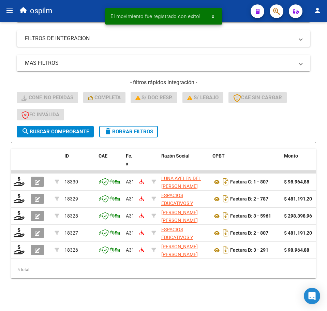
scroll to position [152, 0]
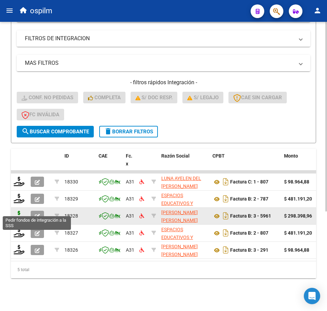
click at [18, 211] on icon at bounding box center [19, 216] width 11 height 10
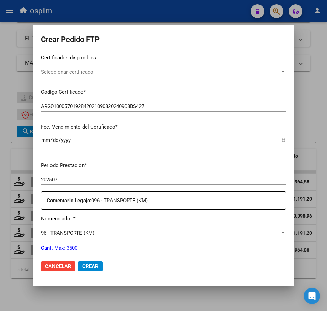
scroll to position [128, 0]
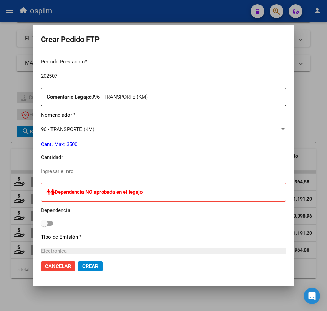
click at [76, 165] on div "Periodo Prestacion * 202507 Ingresar el Periodo Prestacion Comentario Legajo: 0…" at bounding box center [163, 227] width 245 height 348
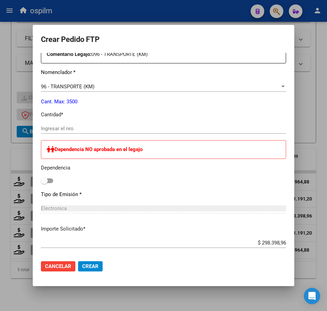
click at [67, 130] on input "Ingresar el nro" at bounding box center [163, 128] width 245 height 6
click at [233, 106] on div "Periodo Prestacion * 202507 Ingresar el Periodo Prestacion Comentario Legajo: 0…" at bounding box center [163, 184] width 245 height 348
click at [68, 122] on div "Periodo Prestacion * 202507 Ingresar el Periodo Prestacion Comentario Legajo: 0…" at bounding box center [163, 184] width 245 height 348
click at [69, 126] on input "Ingresar el nro" at bounding box center [163, 128] width 245 height 6
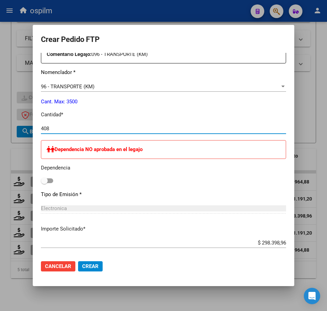
click at [48, 179] on span at bounding box center [47, 180] width 12 height 5
click at [44, 183] on input "checkbox" at bounding box center [44, 183] width 0 height 0
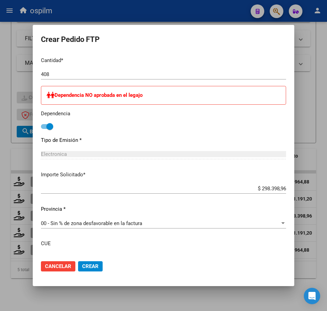
scroll to position [359, 0]
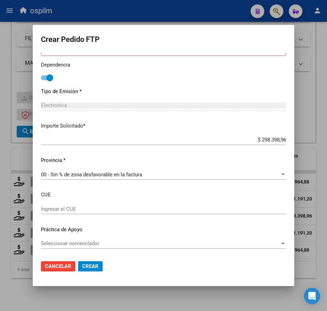
click at [92, 267] on span "Crear" at bounding box center [90, 266] width 16 height 6
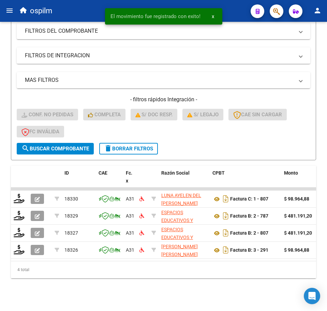
scroll to position [135, 0]
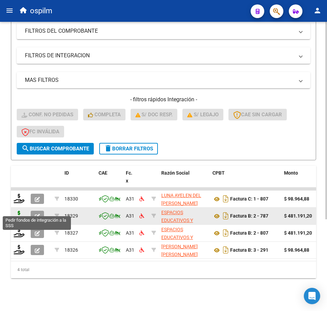
click at [19, 212] on icon at bounding box center [19, 216] width 11 height 10
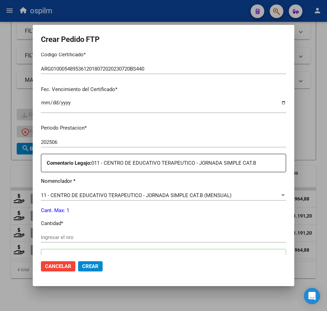
scroll to position [170, 0]
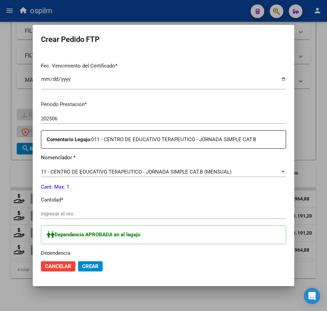
click at [78, 212] on input "Ingresar el nro" at bounding box center [163, 214] width 245 height 6
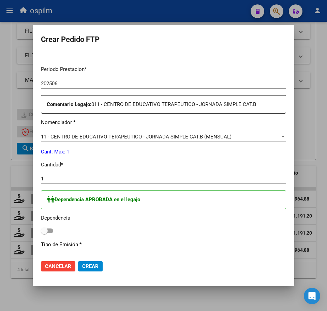
scroll to position [256, 0]
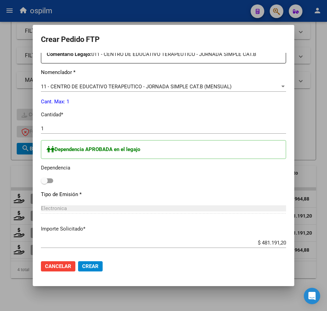
click at [50, 181] on span at bounding box center [47, 180] width 12 height 5
click at [44, 183] on input "checkbox" at bounding box center [44, 183] width 0 height 0
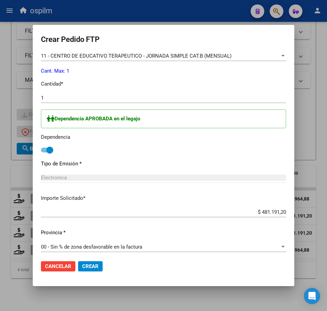
scroll to position [290, 0]
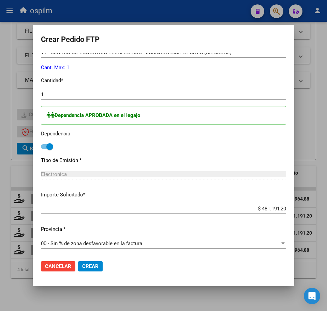
click at [90, 267] on span "Crear" at bounding box center [90, 266] width 16 height 6
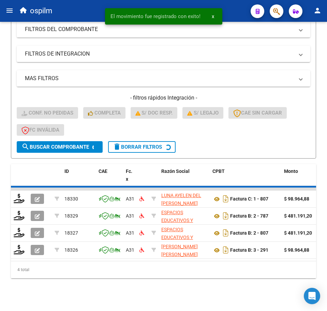
scroll to position [118, 0]
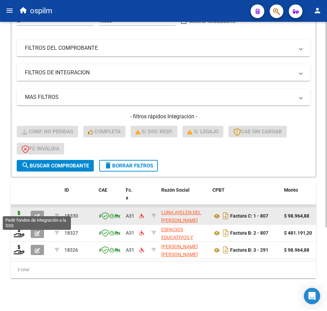
click at [17, 211] on icon at bounding box center [19, 216] width 11 height 10
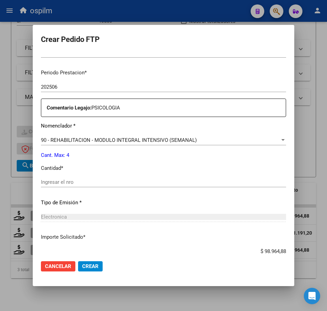
scroll to position [213, 0]
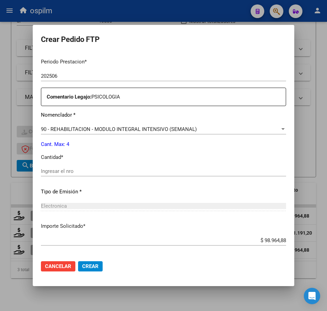
click at [76, 170] on input "Ingresar el nro" at bounding box center [163, 171] width 245 height 6
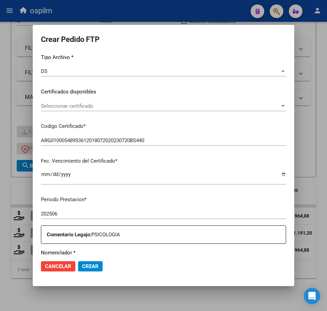
scroll to position [244, 0]
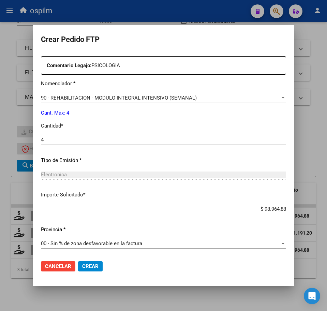
click at [90, 268] on span "Crear" at bounding box center [90, 266] width 16 height 6
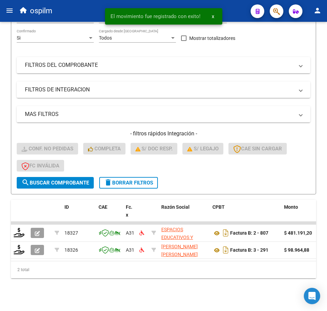
scroll to position [101, 0]
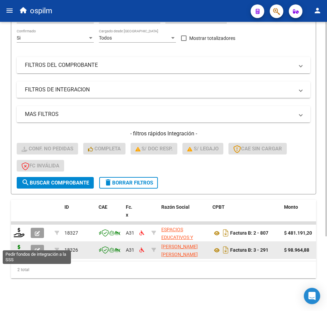
click at [17, 245] on icon at bounding box center [19, 250] width 11 height 10
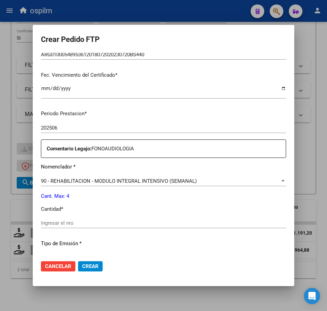
scroll to position [170, 0]
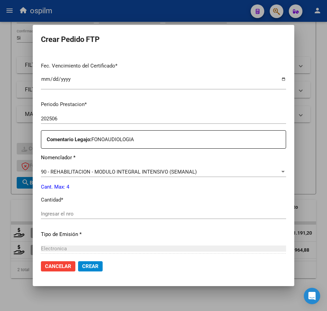
click at [76, 213] on input "Ingresar el nro" at bounding box center [163, 214] width 245 height 6
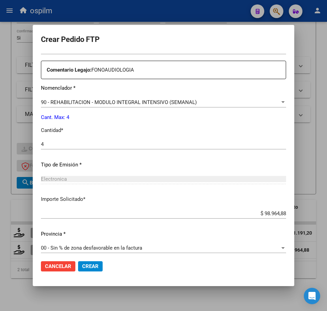
scroll to position [244, 0]
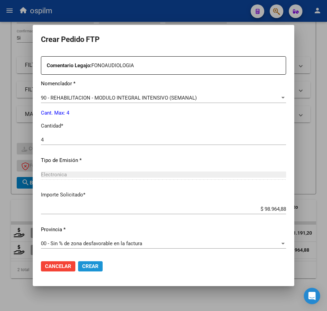
click at [98, 268] on span "Crear" at bounding box center [90, 266] width 16 height 6
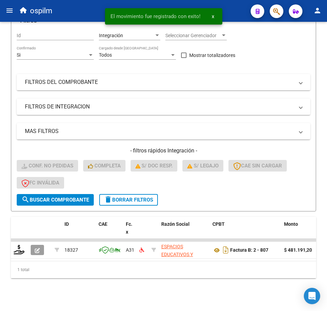
scroll to position [84, 0]
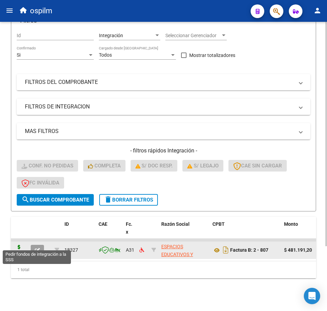
click at [16, 245] on icon at bounding box center [19, 250] width 11 height 10
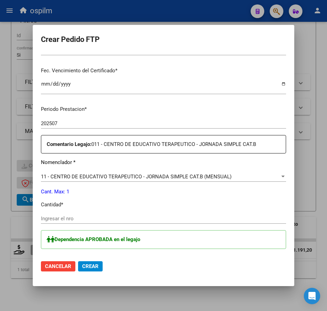
scroll to position [170, 0]
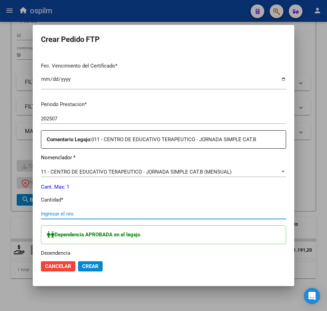
click at [73, 213] on input "Ingresar el nro" at bounding box center [163, 214] width 245 height 6
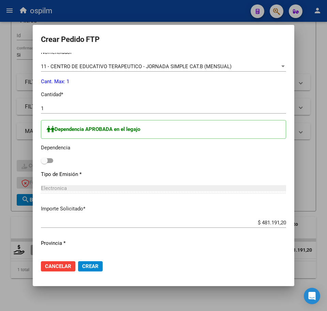
scroll to position [290, 0]
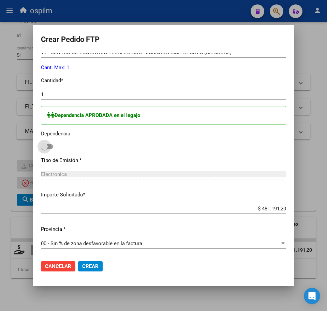
click at [50, 147] on span at bounding box center [47, 146] width 12 height 5
click at [44, 149] on input "checkbox" at bounding box center [44, 149] width 0 height 0
click at [95, 268] on span "Crear" at bounding box center [90, 266] width 16 height 6
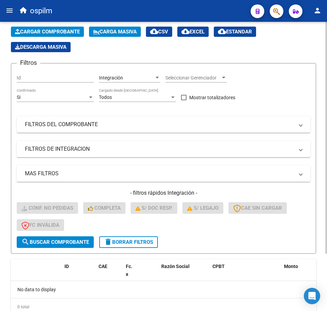
scroll to position [0, 0]
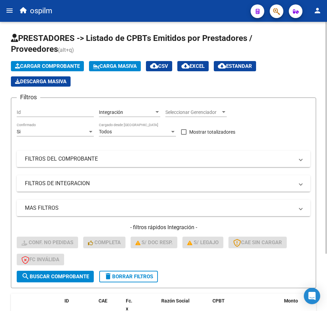
click at [119, 66] on span "Carga Masiva" at bounding box center [115, 66] width 44 height 6
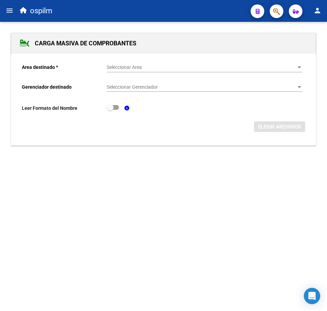
click at [119, 64] on span "Seleccionar Area" at bounding box center [201, 67] width 189 height 6
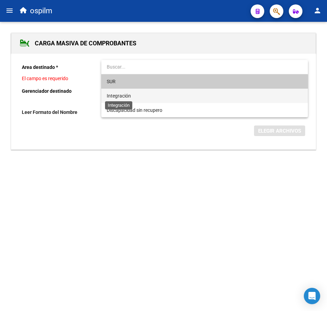
click at [123, 93] on span "Integración" at bounding box center [119, 95] width 24 height 5
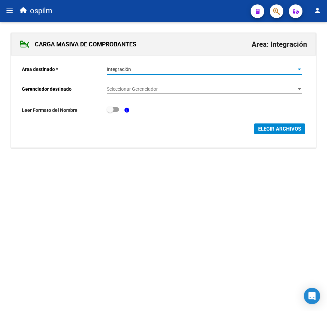
click at [126, 91] on span "Seleccionar Gerenciador" at bounding box center [201, 89] width 189 height 6
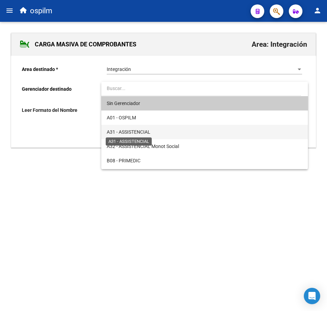
click at [139, 131] on span "A31 - ASSISTENCIAL" at bounding box center [129, 131] width 44 height 5
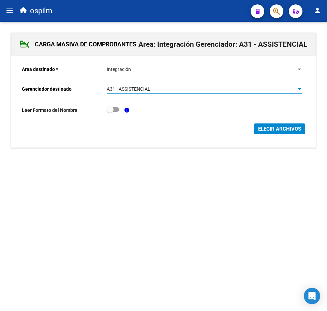
click at [287, 132] on span "ELEGIR ARCHIVOS" at bounding box center [279, 129] width 43 height 6
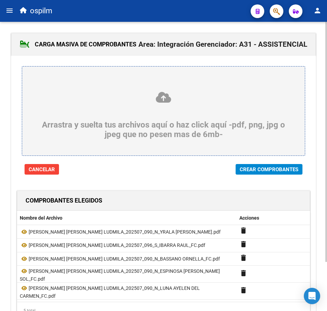
click at [265, 171] on span "Crear Comprobantes" at bounding box center [269, 169] width 59 height 6
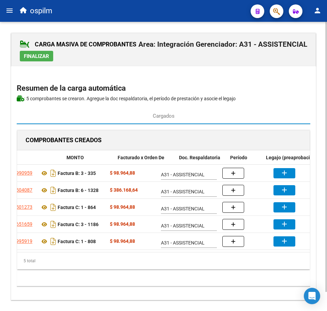
scroll to position [0, 120]
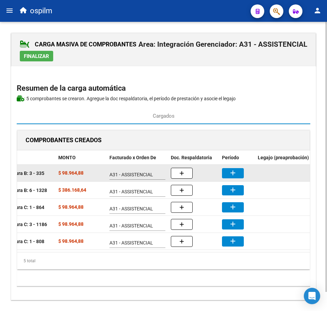
click at [228, 172] on button "add" at bounding box center [233, 173] width 22 height 10
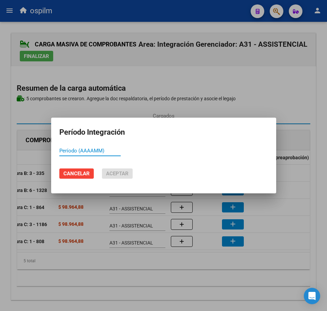
paste input "202507"
click at [112, 171] on span "Aceptar" at bounding box center [117, 173] width 23 height 6
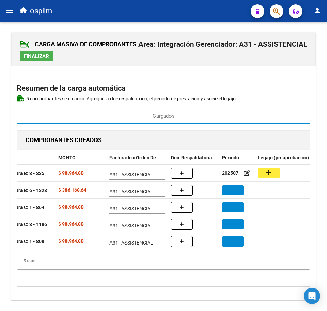
click at [241, 192] on button "add" at bounding box center [233, 190] width 22 height 10
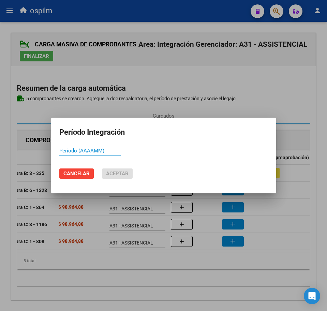
paste input "202507"
click at [121, 167] on mat-dialog-actions "Cancelar Aceptar" at bounding box center [163, 173] width 209 height 23
click at [123, 174] on span "Aceptar" at bounding box center [117, 173] width 23 height 6
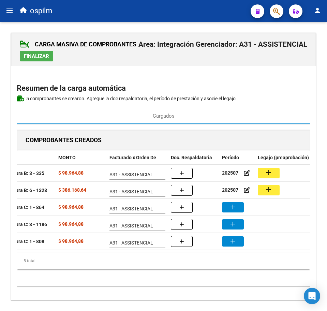
click at [233, 208] on mat-icon "add" at bounding box center [233, 207] width 8 height 8
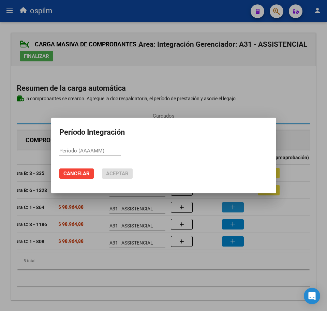
paste input "202507"
click at [122, 172] on span "Aceptar" at bounding box center [117, 173] width 23 height 6
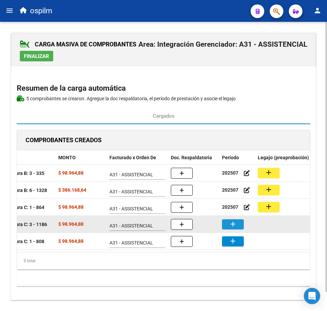
click at [231, 224] on mat-icon "add" at bounding box center [233, 224] width 8 height 8
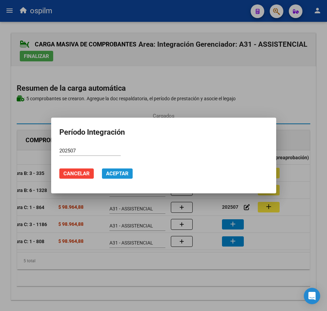
click at [117, 174] on span "Aceptar" at bounding box center [117, 173] width 23 height 6
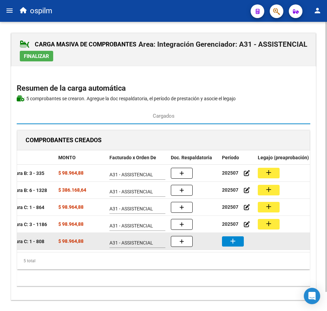
click at [227, 238] on button "add" at bounding box center [233, 241] width 22 height 10
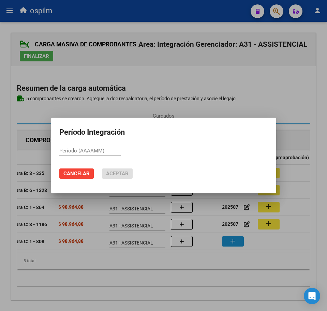
paste input "202507"
click at [115, 171] on span "Aceptar" at bounding box center [117, 173] width 23 height 6
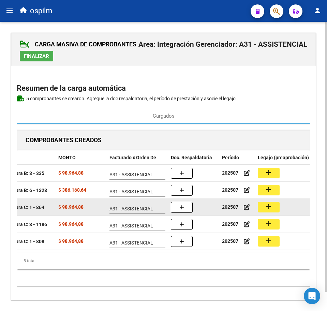
click at [270, 208] on mat-icon "add" at bounding box center [269, 207] width 8 height 8
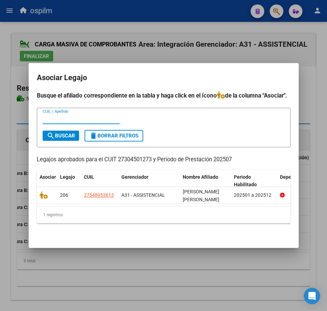
click at [74, 287] on div at bounding box center [163, 155] width 327 height 311
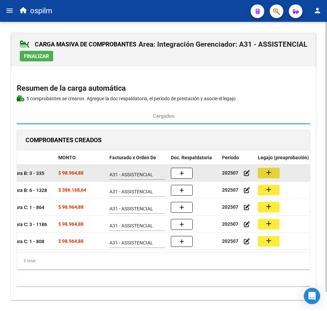
click at [268, 173] on mat-icon "add" at bounding box center [269, 172] width 8 height 8
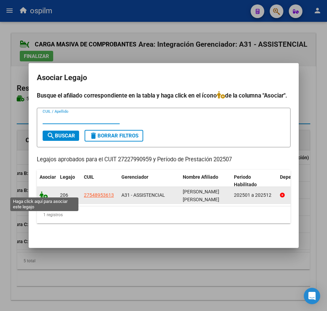
click at [40, 191] on icon at bounding box center [44, 195] width 8 height 8
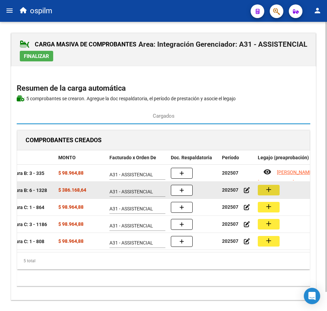
click at [271, 190] on mat-icon "add" at bounding box center [269, 189] width 8 height 8
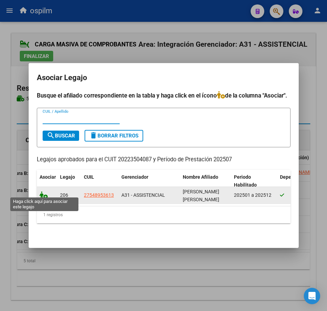
click at [45, 193] on icon at bounding box center [44, 195] width 8 height 8
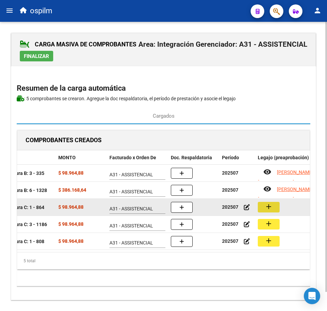
click at [272, 210] on mat-icon "add" at bounding box center [269, 207] width 8 height 8
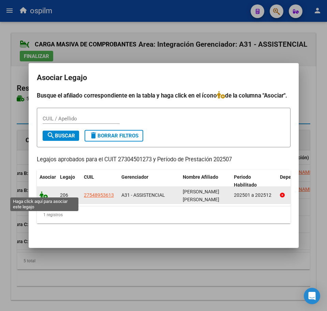
click at [43, 192] on icon at bounding box center [44, 195] width 8 height 8
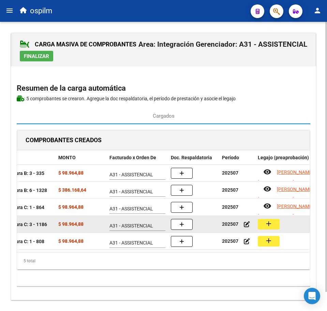
click at [271, 227] on mat-icon "add" at bounding box center [269, 224] width 8 height 8
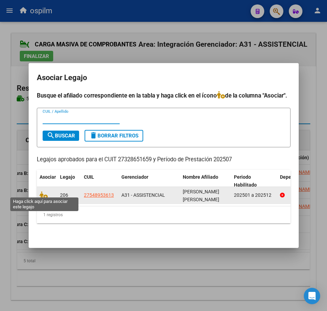
drag, startPoint x: 44, startPoint y: 192, endPoint x: 48, endPoint y: 192, distance: 4.8
click at [44, 191] on icon at bounding box center [44, 195] width 8 height 8
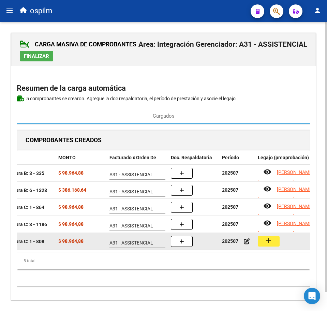
click at [274, 244] on button "add" at bounding box center [269, 241] width 22 height 11
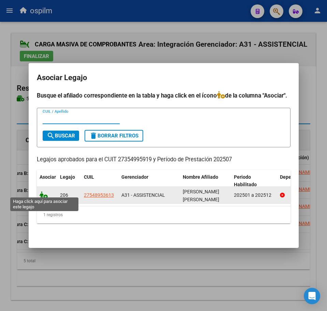
click at [42, 191] on icon at bounding box center [44, 195] width 8 height 8
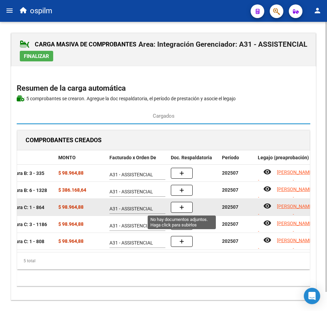
click at [181, 210] on icon "button" at bounding box center [181, 207] width 5 height 5
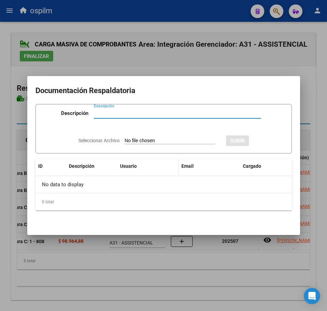
paste input "Planilla de asistencia"
click at [150, 141] on input "Seleccionar Archivo" at bounding box center [170, 141] width 90 height 6
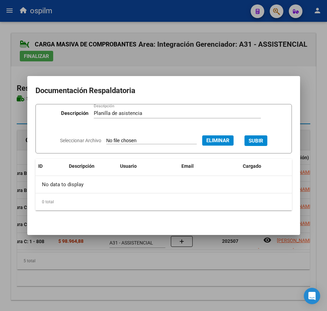
click at [262, 139] on span "SUBIR" at bounding box center [256, 141] width 15 height 6
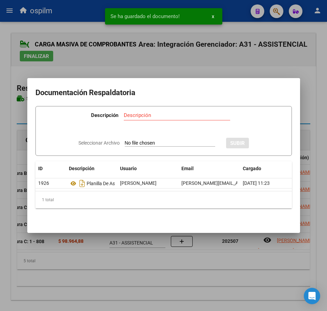
click at [187, 266] on div at bounding box center [163, 155] width 327 height 311
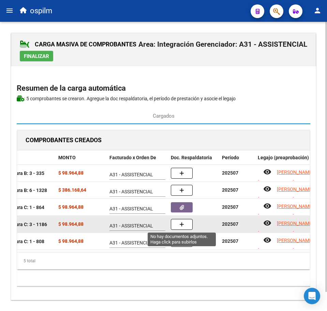
click at [180, 224] on icon "button" at bounding box center [181, 224] width 5 height 5
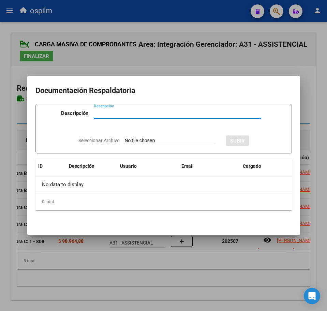
paste input "Planilla de asistencia"
click at [147, 139] on input "Seleccionar Archivo" at bounding box center [170, 141] width 90 height 6
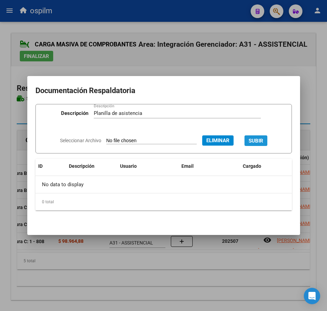
click at [258, 139] on span "SUBIR" at bounding box center [256, 141] width 15 height 6
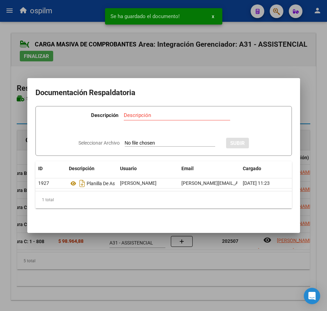
click at [175, 269] on div at bounding box center [163, 155] width 327 height 311
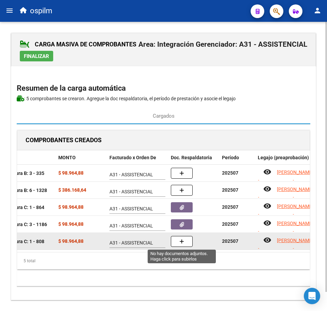
click at [181, 243] on icon "button" at bounding box center [181, 241] width 5 height 5
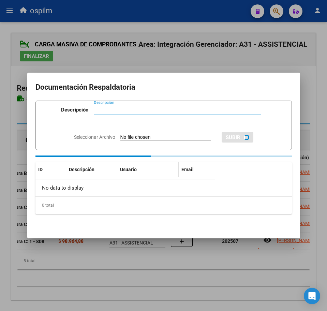
paste input "Planilla de asistencia"
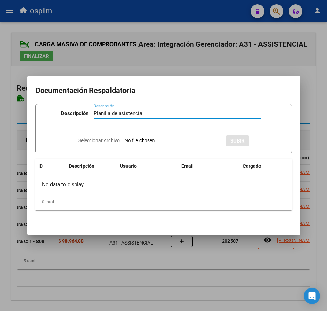
click at [135, 139] on input "Seleccionar Archivo" at bounding box center [170, 141] width 90 height 6
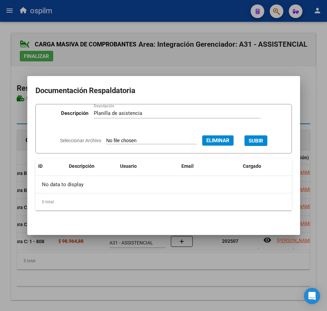
click at [263, 139] on span "SUBIR" at bounding box center [256, 141] width 15 height 6
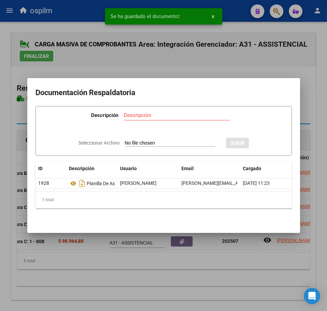
click at [178, 267] on div at bounding box center [163, 155] width 327 height 311
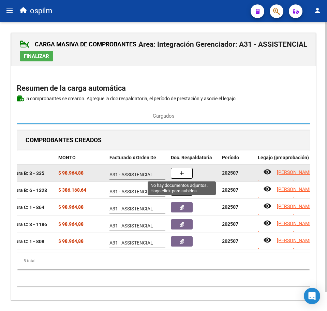
click at [188, 171] on button "button" at bounding box center [182, 173] width 22 height 11
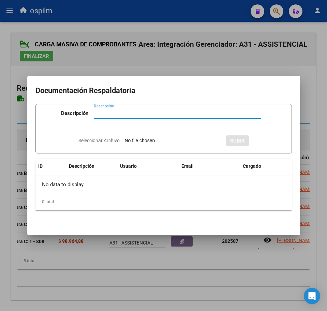
paste input "Planilla de asistencia"
click at [153, 142] on input "Seleccionar Archivo" at bounding box center [170, 141] width 90 height 6
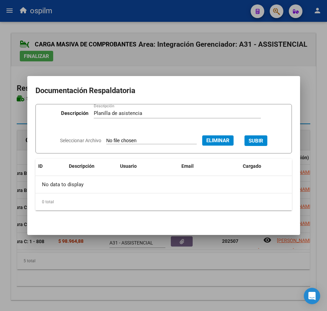
click at [263, 139] on span "SUBIR" at bounding box center [256, 141] width 15 height 6
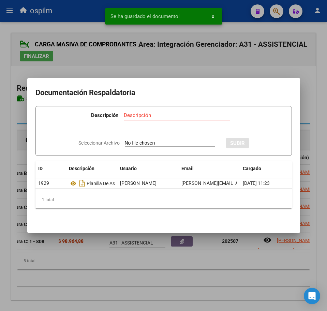
click at [186, 265] on div at bounding box center [163, 155] width 327 height 311
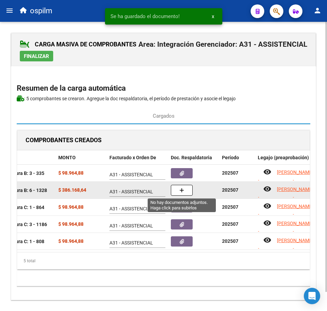
click at [186, 192] on button "button" at bounding box center [182, 190] width 22 height 11
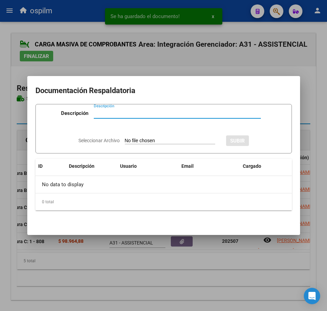
paste input "Planilla de asistencia"
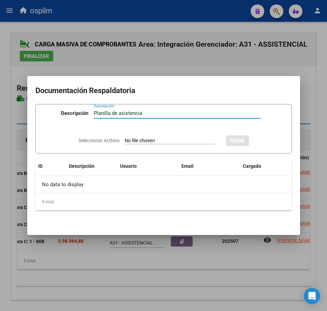
click at [140, 138] on input "Seleccionar Archivo" at bounding box center [170, 141] width 90 height 6
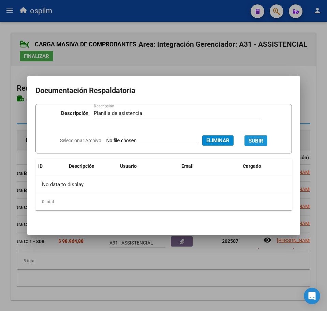
click at [263, 139] on span "SUBIR" at bounding box center [256, 141] width 15 height 6
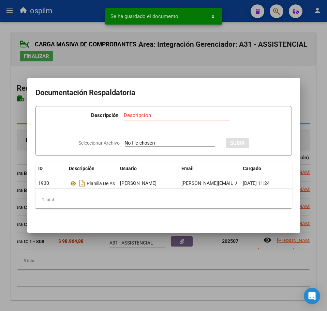
click at [136, 276] on div at bounding box center [163, 155] width 327 height 311
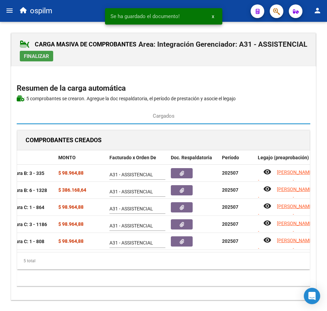
click at [41, 55] on span "Finalizar" at bounding box center [36, 56] width 25 height 6
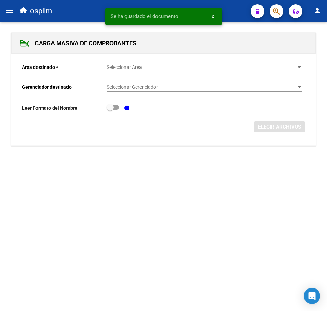
click at [129, 70] on div "Seleccionar Area Seleccionar Area" at bounding box center [204, 66] width 195 height 14
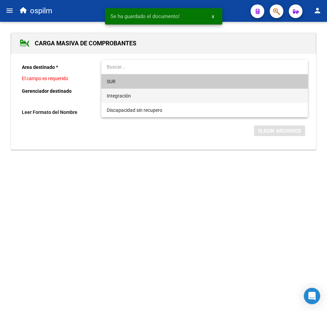
click at [137, 94] on span "Integración" at bounding box center [204, 96] width 195 height 14
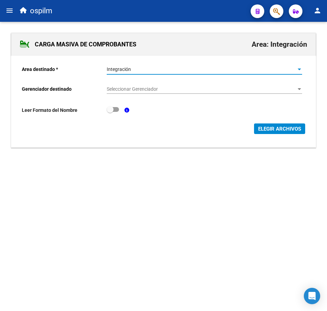
click at [140, 90] on span "Seleccionar Gerenciador" at bounding box center [201, 89] width 189 height 6
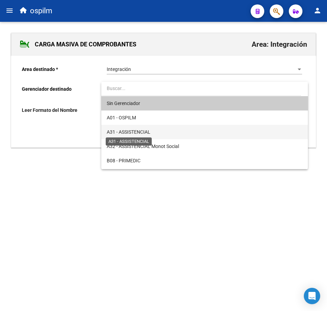
click at [141, 132] on span "A31 - ASSISTENCIAL" at bounding box center [129, 131] width 44 height 5
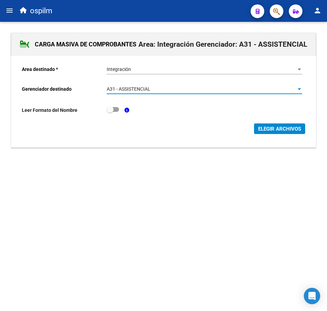
click at [272, 126] on span "ELEGIR ARCHIVOS" at bounding box center [279, 129] width 43 height 6
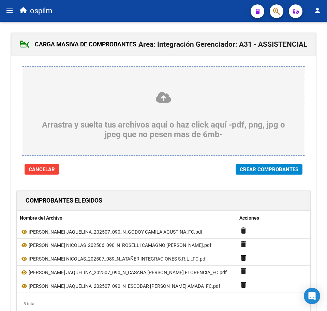
click at [257, 168] on span "Crear Comprobantes" at bounding box center [269, 169] width 59 height 6
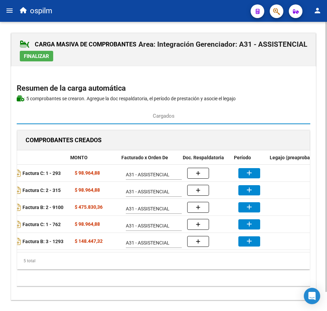
scroll to position [0, 108]
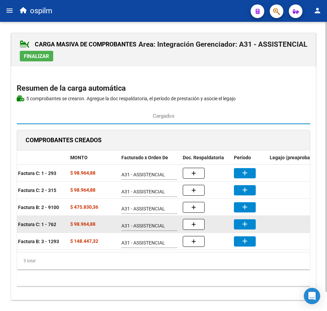
click at [241, 226] on mat-icon "add" at bounding box center [245, 224] width 8 height 8
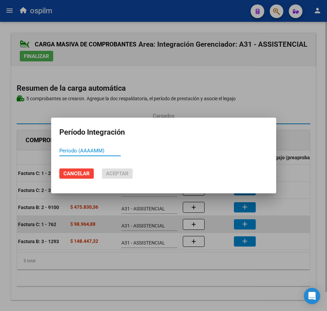
paste input "202507"
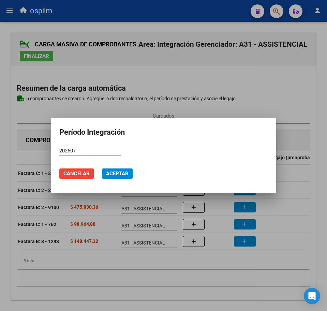
click at [124, 175] on span "Aceptar" at bounding box center [117, 173] width 23 height 6
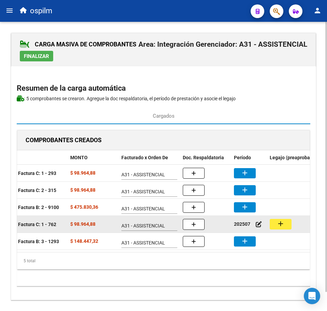
click at [284, 224] on mat-icon "add" at bounding box center [280, 224] width 8 height 8
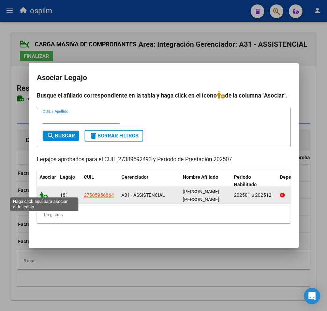
click at [42, 192] on icon at bounding box center [44, 195] width 8 height 8
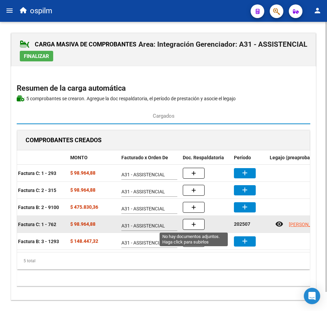
click at [196, 223] on button "button" at bounding box center [194, 224] width 22 height 11
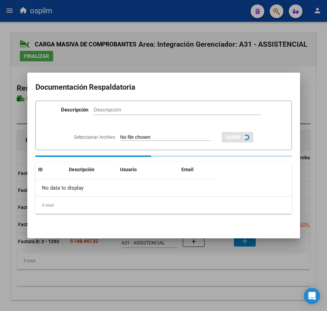
paste input "Planilla de asistencia"
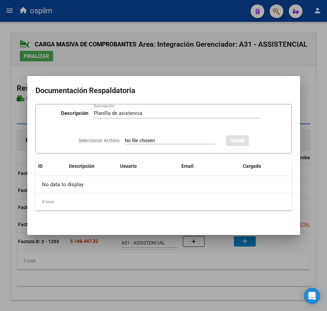
click at [140, 139] on input "Seleccionar Archivo" at bounding box center [170, 141] width 90 height 6
click at [263, 138] on span "SUBIR" at bounding box center [256, 141] width 15 height 6
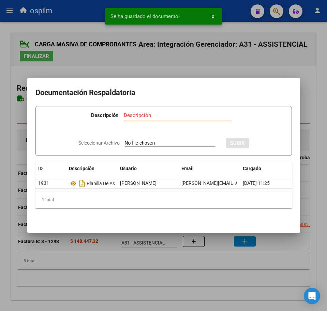
click at [168, 272] on div at bounding box center [163, 155] width 327 height 311
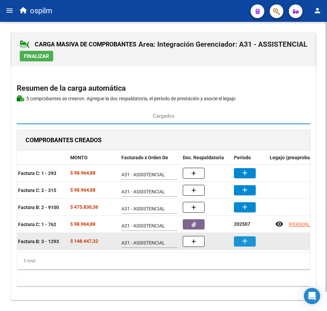
click at [236, 245] on button "add" at bounding box center [245, 241] width 22 height 10
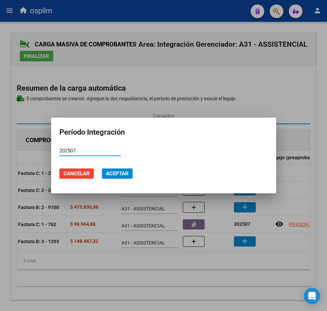
click at [120, 175] on span "Aceptar" at bounding box center [117, 173] width 23 height 6
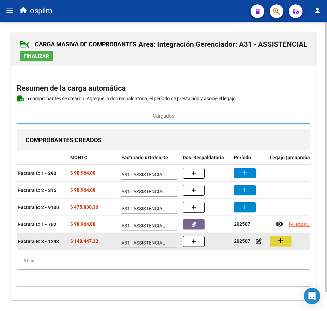
click at [280, 244] on mat-icon "add" at bounding box center [280, 241] width 8 height 8
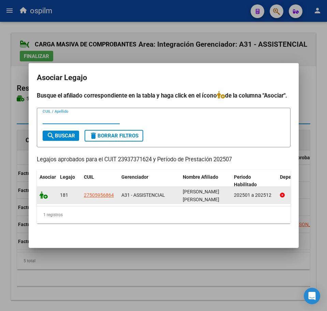
click at [42, 195] on div at bounding box center [47, 195] width 15 height 8
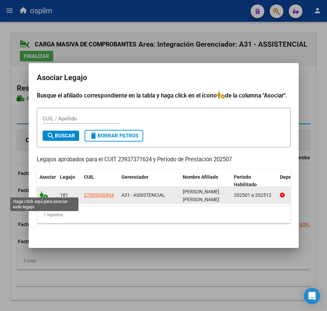
click at [44, 192] on icon at bounding box center [44, 195] width 8 height 8
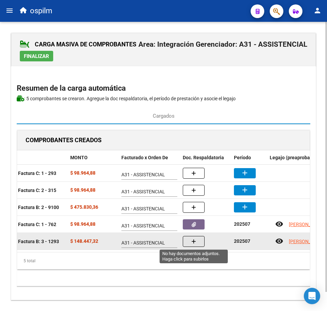
click at [195, 242] on icon "button" at bounding box center [193, 241] width 5 height 5
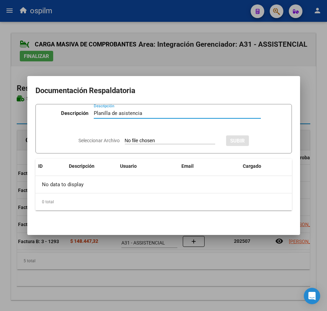
click at [130, 138] on app-file-uploader "Seleccionar Archivo" at bounding box center [149, 140] width 142 height 6
click at [129, 140] on input "Seleccionar Archivo" at bounding box center [170, 141] width 90 height 6
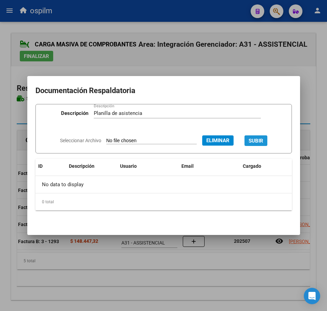
click at [263, 139] on span "SUBIR" at bounding box center [256, 141] width 15 height 6
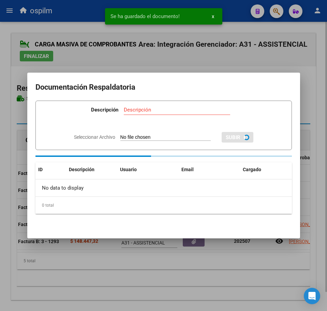
click at [181, 283] on div at bounding box center [163, 155] width 327 height 311
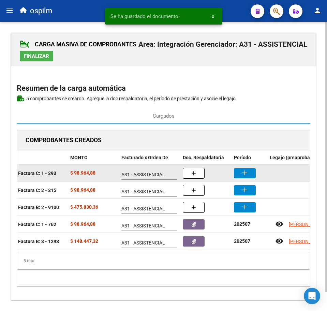
click at [248, 173] on mat-icon "add" at bounding box center [245, 173] width 8 height 8
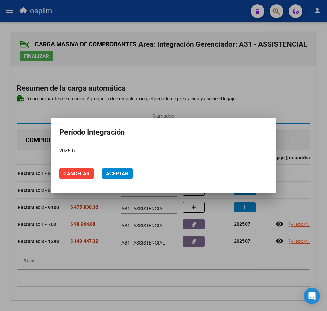
click at [105, 178] on button "Aceptar" at bounding box center [117, 173] width 31 height 10
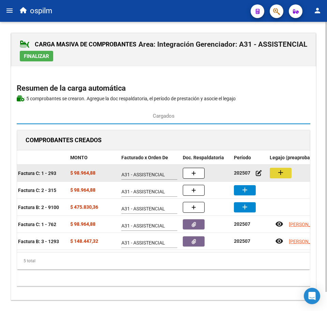
click at [287, 173] on button "add" at bounding box center [281, 173] width 22 height 11
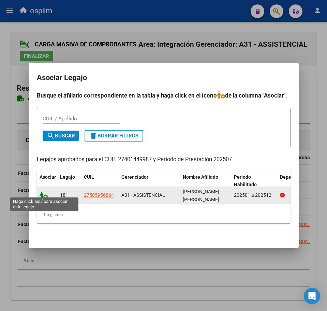
click at [43, 193] on icon at bounding box center [44, 195] width 8 height 8
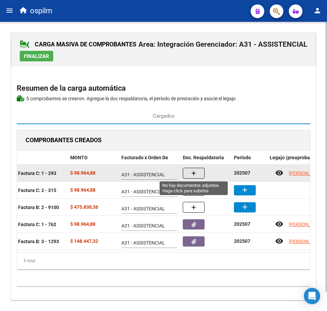
click at [194, 171] on icon "button" at bounding box center [193, 173] width 5 height 5
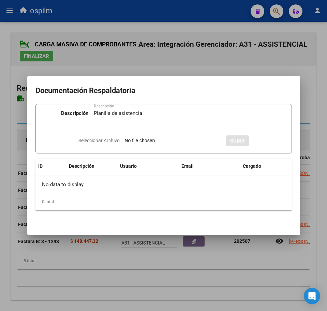
click at [140, 142] on input "Seleccionar Archivo" at bounding box center [170, 141] width 90 height 6
click at [267, 141] on button "SUBIR" at bounding box center [255, 140] width 23 height 11
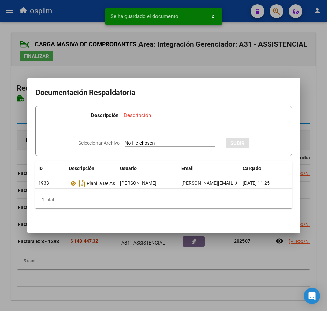
click at [92, 283] on div at bounding box center [163, 155] width 327 height 311
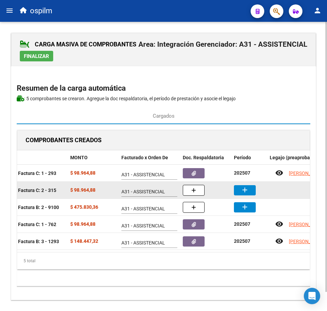
click at [243, 188] on mat-icon "add" at bounding box center [245, 190] width 8 height 8
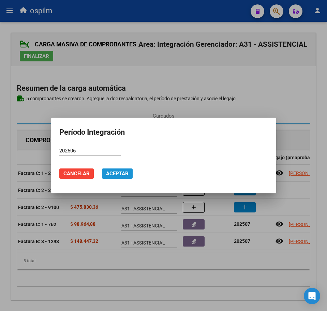
click at [119, 173] on span "Aceptar" at bounding box center [117, 173] width 23 height 6
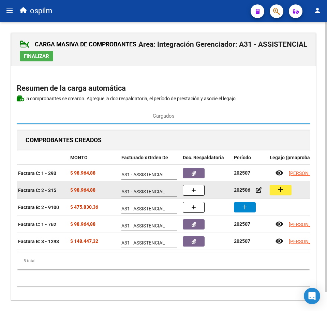
click at [291, 187] on div "add" at bounding box center [318, 190] width 97 height 11
click at [283, 188] on mat-icon "add" at bounding box center [280, 189] width 8 height 8
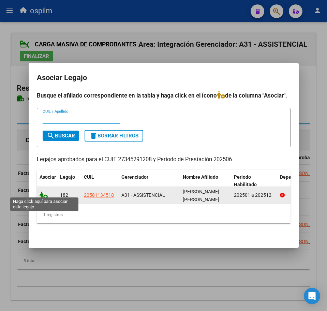
click at [44, 194] on icon at bounding box center [44, 195] width 8 height 8
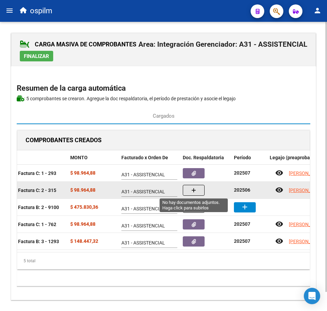
click at [189, 189] on button "button" at bounding box center [194, 190] width 22 height 11
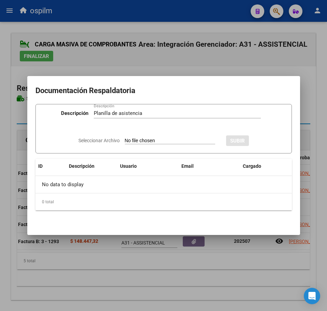
click at [142, 141] on input "Seleccionar Archivo" at bounding box center [170, 141] width 90 height 6
click at [260, 139] on span "SUBIR" at bounding box center [256, 141] width 15 height 6
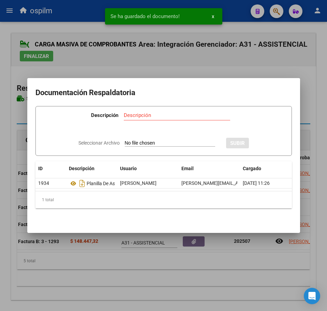
click at [158, 275] on div at bounding box center [163, 155] width 327 height 311
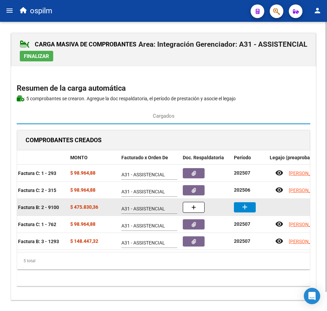
click at [246, 208] on mat-icon "add" at bounding box center [245, 207] width 8 height 8
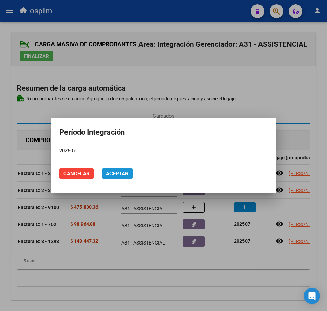
click at [116, 176] on span "Aceptar" at bounding box center [117, 173] width 23 height 6
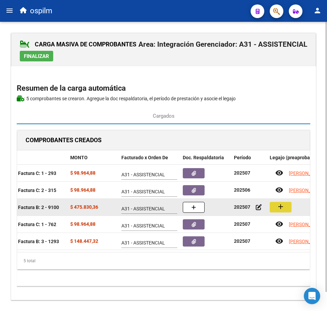
click at [281, 209] on mat-icon "add" at bounding box center [280, 207] width 8 height 8
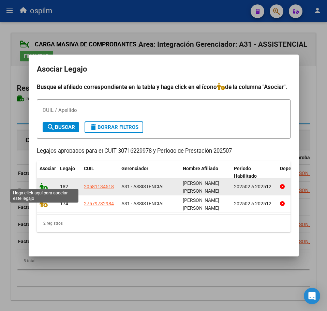
click at [41, 186] on icon at bounding box center [44, 187] width 8 height 8
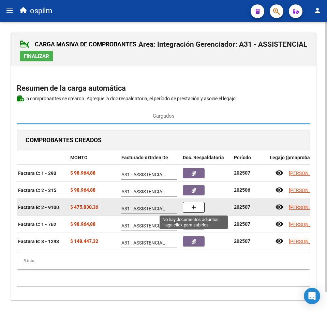
click at [189, 209] on button "button" at bounding box center [194, 207] width 22 height 11
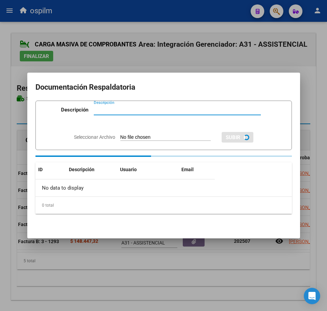
paste input "Planilla de asistencia"
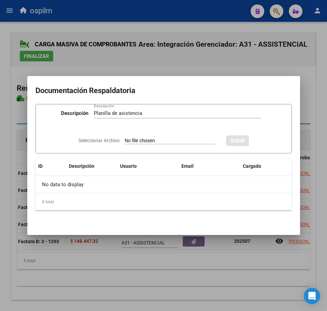
click at [133, 140] on input "Seleccionar Archivo" at bounding box center [170, 141] width 90 height 6
click at [258, 137] on button "SUBIR" at bounding box center [255, 140] width 23 height 11
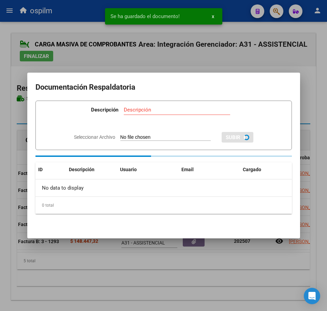
click at [119, 280] on div at bounding box center [163, 155] width 327 height 311
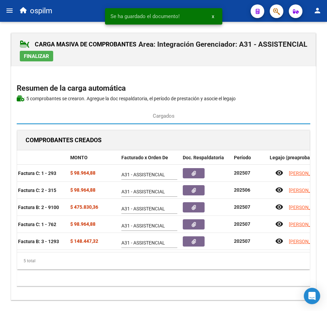
click at [38, 56] on span "Finalizar" at bounding box center [36, 56] width 25 height 6
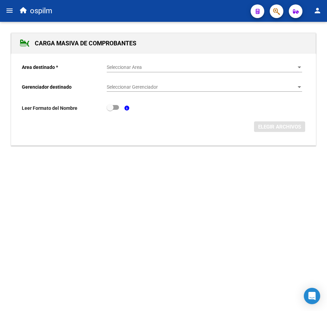
click at [115, 64] on span "Seleccionar Area" at bounding box center [201, 67] width 189 height 6
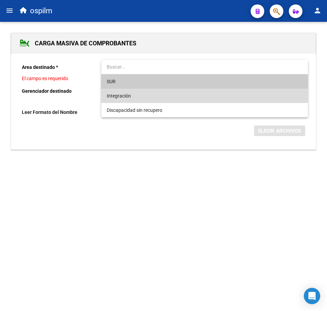
click at [128, 91] on span "Integración" at bounding box center [204, 96] width 195 height 14
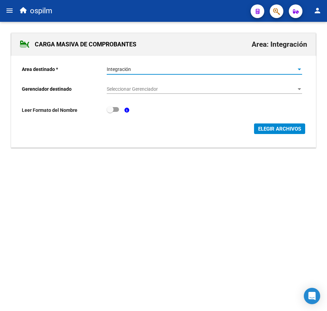
click at [131, 90] on span "Seleccionar Gerenciador" at bounding box center [201, 89] width 189 height 6
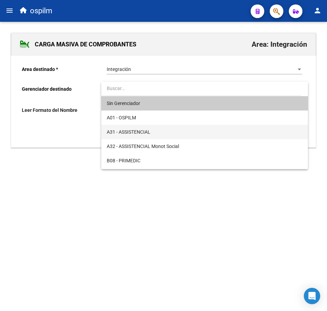
click at [138, 129] on span "A31 - ASSISTENCIAL" at bounding box center [129, 131] width 44 height 5
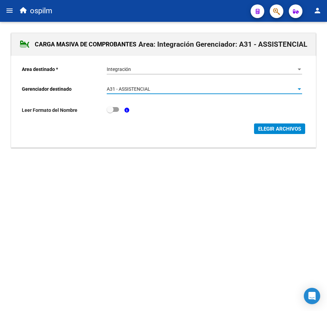
click at [284, 126] on span "ELEGIR ARCHIVOS" at bounding box center [279, 129] width 43 height 6
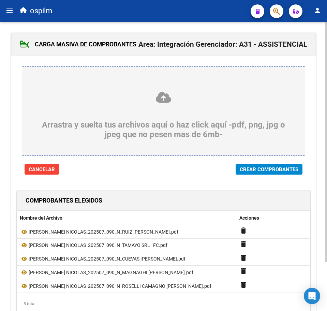
click at [248, 168] on span "Crear Comprobantes" at bounding box center [269, 169] width 59 height 6
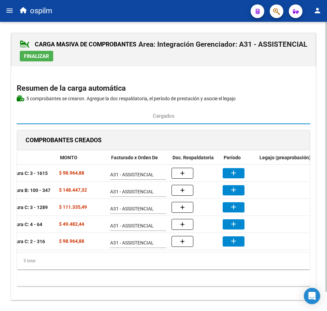
scroll to position [0, 120]
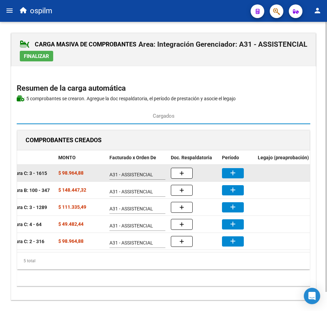
click at [230, 170] on mat-icon "add" at bounding box center [233, 173] width 8 height 8
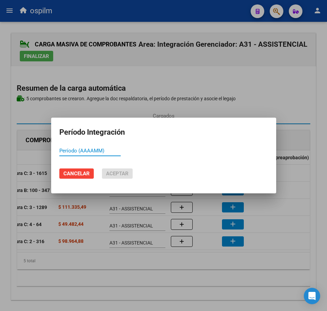
paste input "202507"
click at [112, 171] on span "Aceptar" at bounding box center [117, 173] width 23 height 6
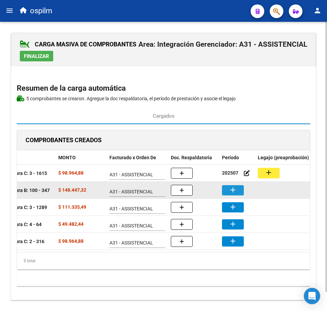
click at [229, 193] on button "add" at bounding box center [233, 190] width 22 height 10
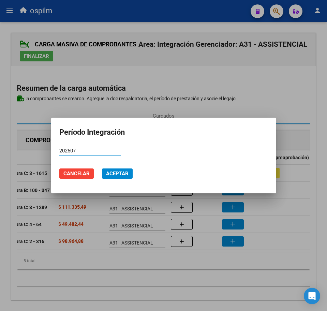
click at [122, 173] on span "Aceptar" at bounding box center [117, 173] width 23 height 6
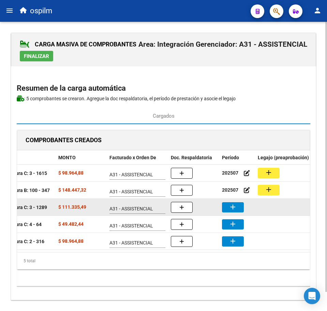
click at [239, 205] on button "add" at bounding box center [233, 207] width 22 height 10
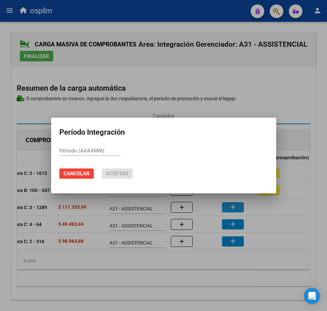
paste input "202507"
click at [109, 171] on span "Aceptar" at bounding box center [117, 173] width 23 height 6
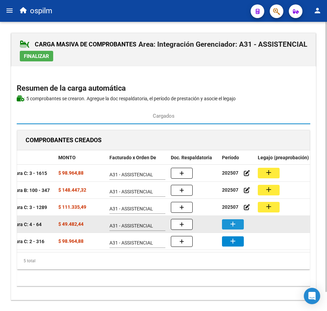
click at [243, 227] on button "add" at bounding box center [233, 224] width 22 height 10
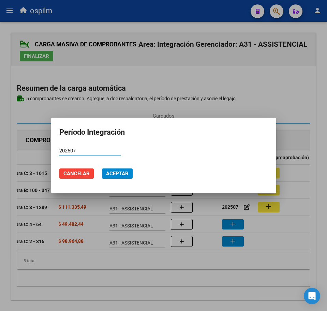
click at [120, 174] on span "Aceptar" at bounding box center [117, 173] width 23 height 6
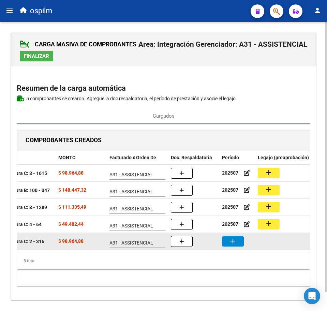
click at [237, 240] on button "add" at bounding box center [233, 241] width 22 height 10
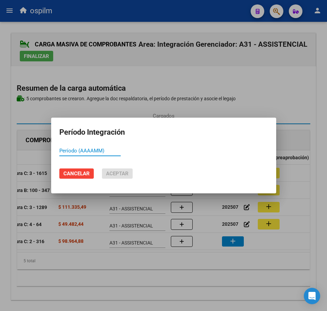
paste input "202507"
click at [120, 171] on span "Aceptar" at bounding box center [117, 173] width 23 height 6
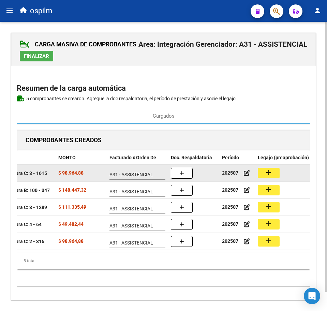
click at [272, 169] on mat-icon "add" at bounding box center [269, 172] width 8 height 8
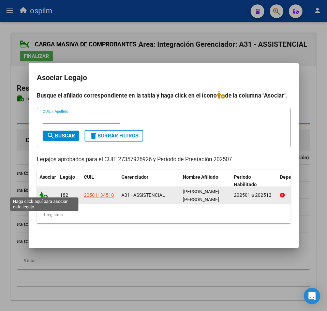
click at [42, 193] on icon at bounding box center [44, 195] width 8 height 8
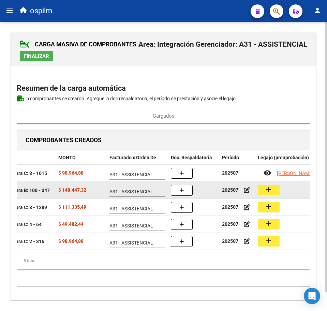
click at [265, 188] on mat-icon "add" at bounding box center [269, 189] width 8 height 8
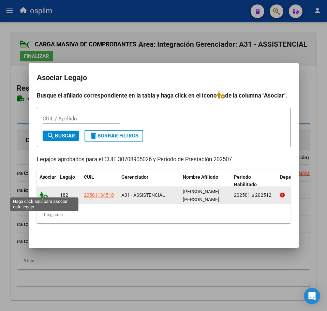
click at [41, 191] on icon at bounding box center [44, 195] width 8 height 8
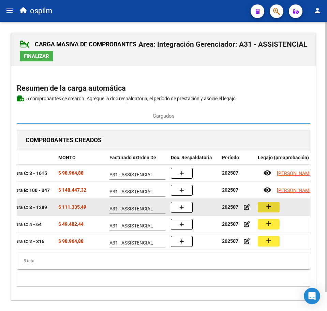
click at [267, 210] on mat-icon "add" at bounding box center [269, 207] width 8 height 8
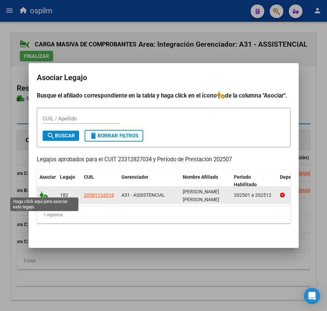
click at [43, 192] on icon at bounding box center [44, 195] width 8 height 8
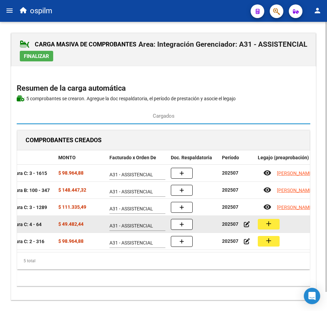
click at [274, 222] on button "add" at bounding box center [269, 224] width 22 height 11
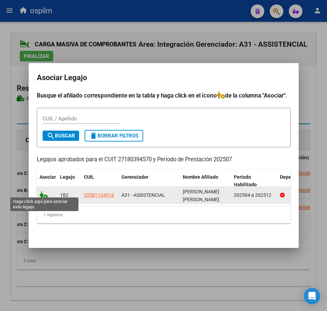
click at [43, 192] on icon at bounding box center [44, 195] width 8 height 8
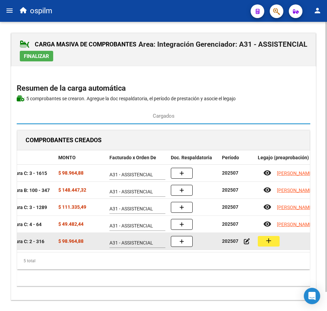
click at [278, 240] on button "add" at bounding box center [269, 241] width 22 height 11
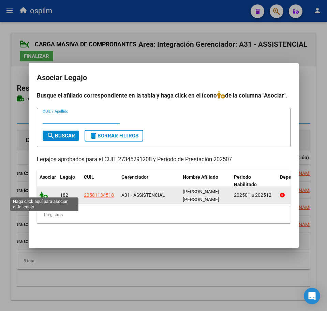
click at [40, 193] on icon at bounding box center [44, 195] width 8 height 8
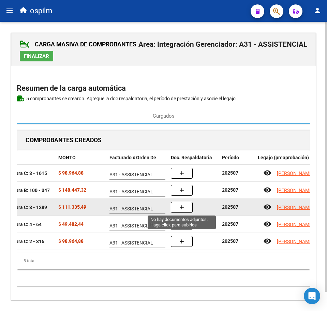
click at [184, 210] on button "button" at bounding box center [182, 207] width 22 height 11
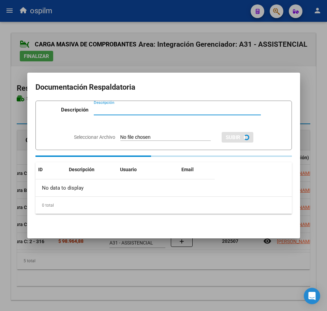
paste input "Planilla de asistencia"
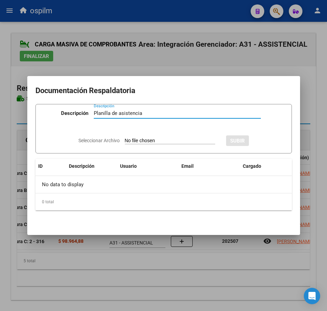
click at [130, 142] on input "Seleccionar Archivo" at bounding box center [170, 141] width 90 height 6
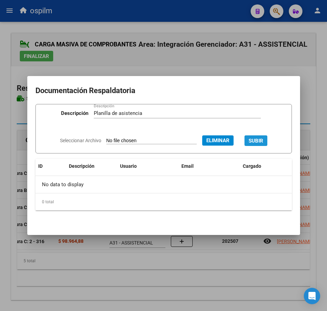
click at [260, 140] on span "SUBIR" at bounding box center [256, 141] width 15 height 6
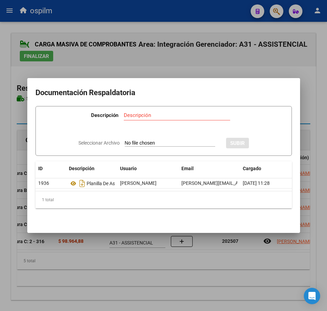
click at [192, 269] on div at bounding box center [163, 155] width 327 height 311
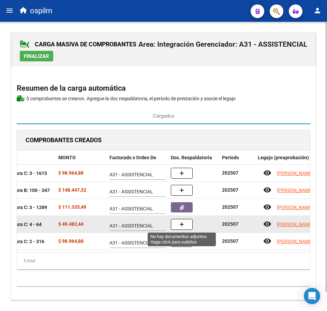
click at [188, 229] on button "button" at bounding box center [182, 224] width 22 height 11
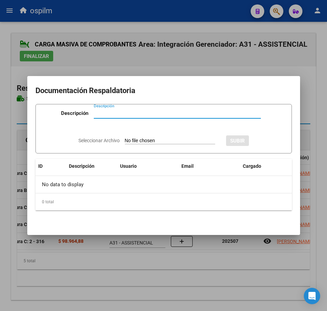
paste input "Planilla de asistencia"
click at [139, 139] on input "Seleccionar Archivo" at bounding box center [170, 141] width 90 height 6
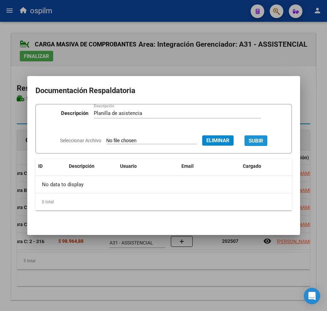
click at [263, 139] on span "SUBIR" at bounding box center [256, 141] width 15 height 6
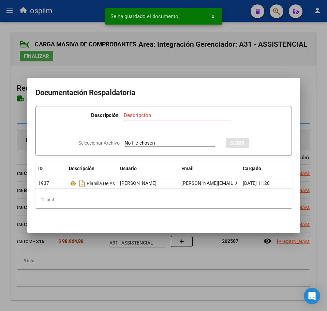
click at [141, 284] on div at bounding box center [163, 155] width 327 height 311
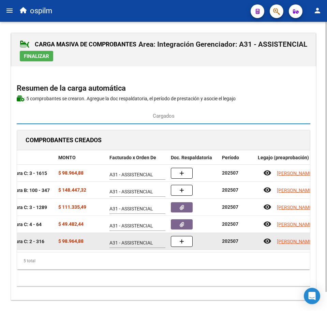
click at [180, 243] on span "button" at bounding box center [181, 241] width 5 height 6
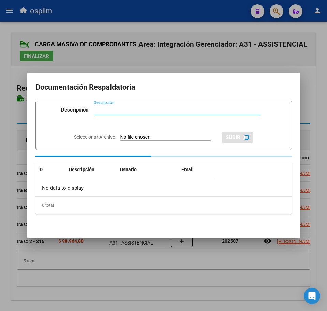
paste input "Planilla de asistencia"
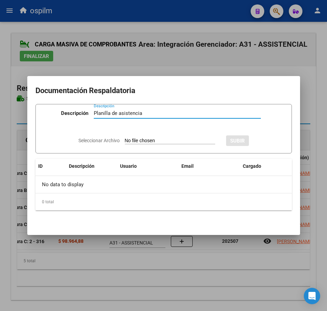
click at [141, 141] on input "Seleccionar Archivo" at bounding box center [170, 141] width 90 height 6
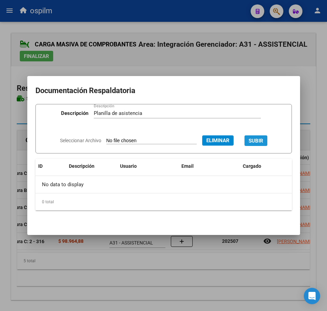
click at [263, 141] on span "SUBIR" at bounding box center [256, 141] width 15 height 6
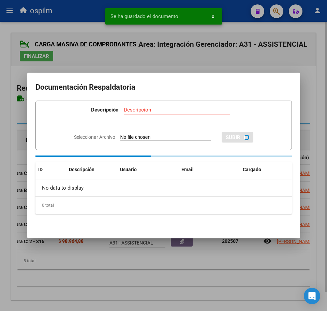
click at [74, 306] on div at bounding box center [163, 155] width 327 height 311
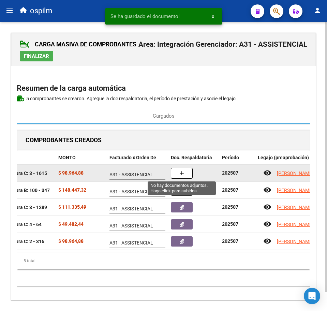
click at [189, 175] on button "button" at bounding box center [182, 173] width 22 height 11
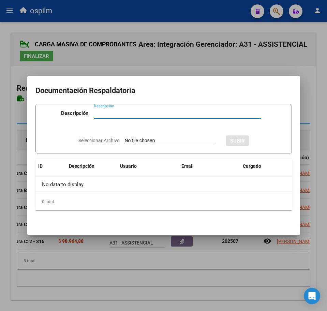
paste input "Planilla de asistencia"
click at [139, 138] on input "Seleccionar Archivo" at bounding box center [170, 141] width 90 height 6
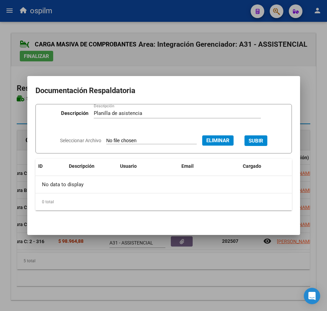
click at [261, 139] on span "SUBIR" at bounding box center [256, 141] width 15 height 6
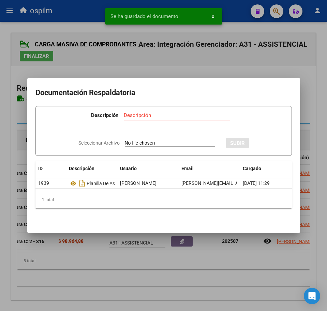
click at [171, 270] on div at bounding box center [163, 155] width 327 height 311
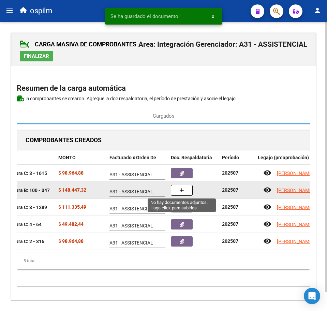
click at [184, 189] on icon "button" at bounding box center [181, 190] width 5 height 5
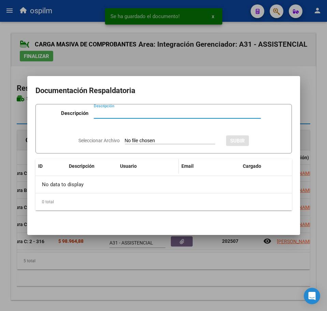
paste input "Planilla de asistencia"
click at [168, 141] on input "Seleccionar Archivo" at bounding box center [170, 141] width 90 height 6
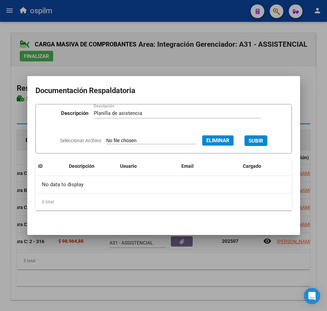
click at [263, 138] on span "SUBIR" at bounding box center [256, 141] width 15 height 6
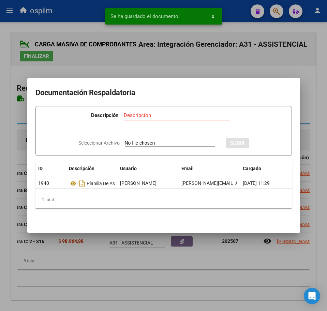
click at [170, 267] on div at bounding box center [163, 155] width 327 height 311
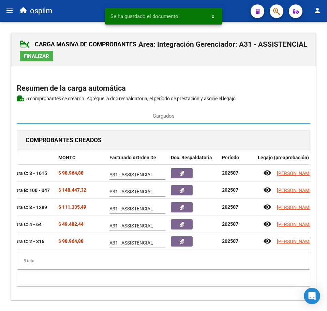
click at [35, 56] on span "Finalizar" at bounding box center [36, 56] width 25 height 6
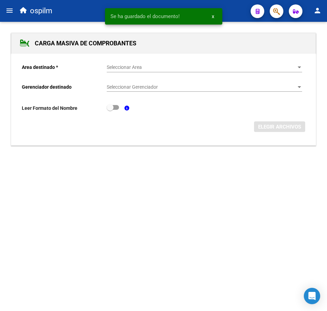
click at [113, 65] on span "Seleccionar Area" at bounding box center [201, 67] width 189 height 6
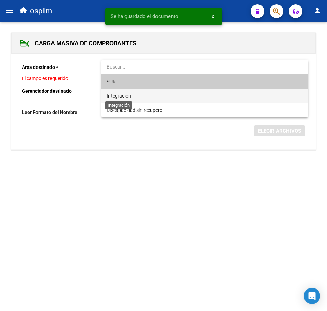
click at [128, 96] on span "Integración" at bounding box center [119, 95] width 24 height 5
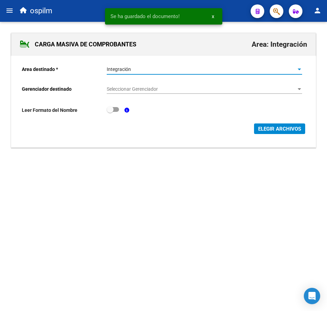
click at [136, 86] on span "Seleccionar Gerenciador" at bounding box center [201, 89] width 189 height 6
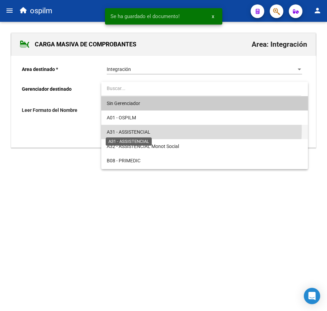
click at [144, 130] on span "A31 - ASSISTENCIAL" at bounding box center [129, 131] width 44 height 5
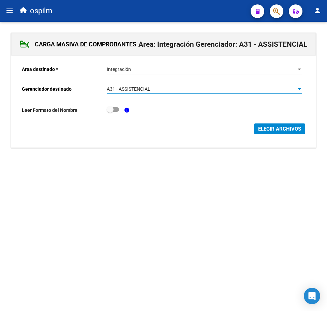
click at [263, 126] on span "ELEGIR ARCHIVOS" at bounding box center [279, 129] width 43 height 6
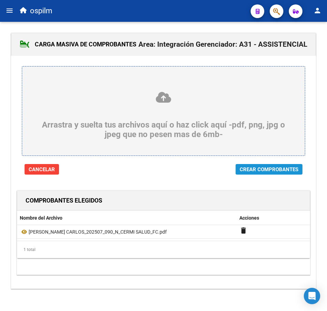
click at [264, 166] on button "Crear Comprobantes" at bounding box center [269, 169] width 67 height 11
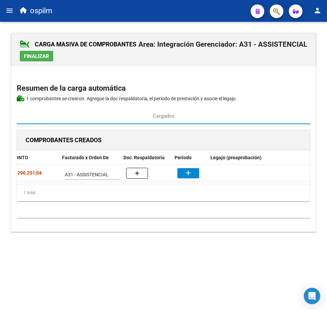
scroll to position [0, 167]
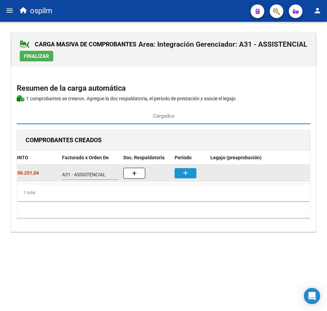
click at [188, 170] on mat-icon "add" at bounding box center [185, 173] width 8 height 8
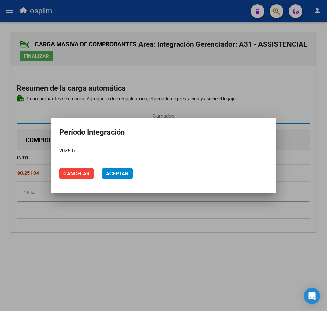
click at [121, 170] on button "Aceptar" at bounding box center [117, 173] width 31 height 10
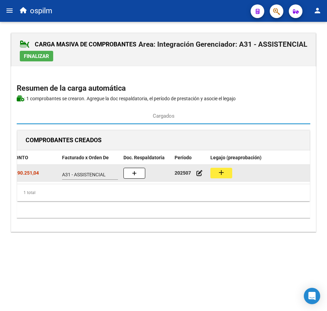
click at [220, 174] on mat-icon "add" at bounding box center [221, 172] width 8 height 8
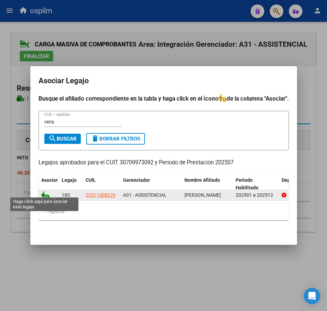
click at [43, 192] on icon at bounding box center [45, 195] width 8 height 8
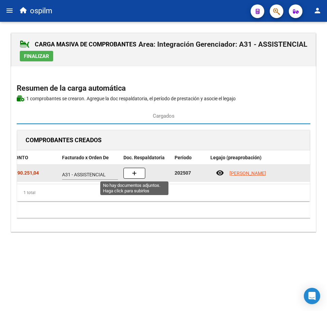
click at [134, 171] on icon "button" at bounding box center [134, 173] width 5 height 5
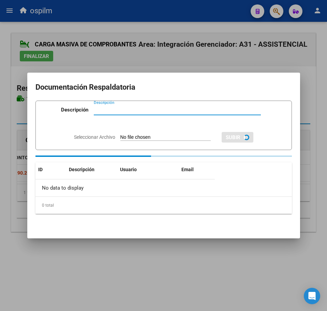
paste input "Planilla de asistencia"
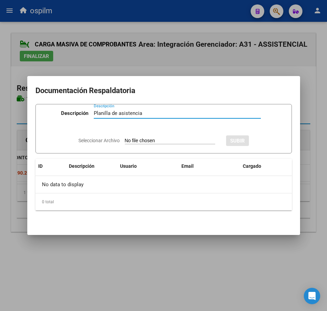
click at [142, 141] on input "Seleccionar Archivo" at bounding box center [170, 141] width 90 height 6
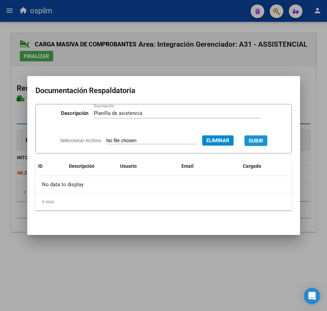
click at [263, 140] on span "SUBIR" at bounding box center [256, 141] width 15 height 6
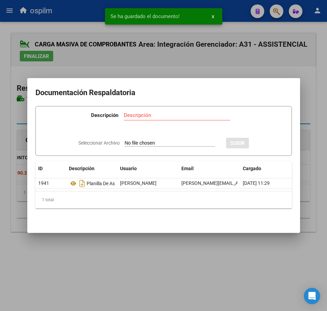
click at [158, 254] on div at bounding box center [163, 155] width 327 height 311
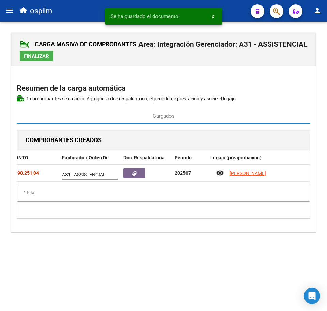
click at [39, 57] on span "Finalizar" at bounding box center [36, 56] width 25 height 6
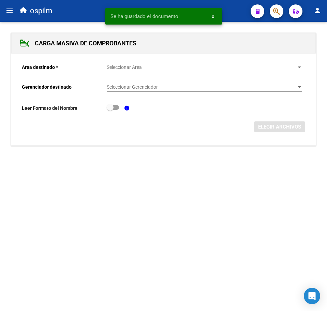
click at [11, 12] on mat-icon "menu" at bounding box center [9, 10] width 8 height 8
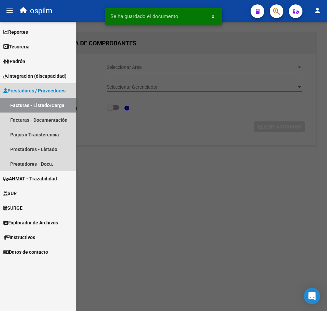
click at [46, 105] on link "Facturas - Listado/Carga" at bounding box center [38, 105] width 76 height 15
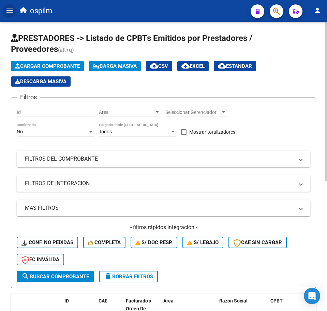
scroll to position [213, 0]
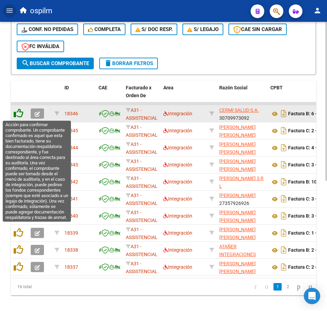
click at [19, 113] on icon at bounding box center [19, 113] width 10 height 10
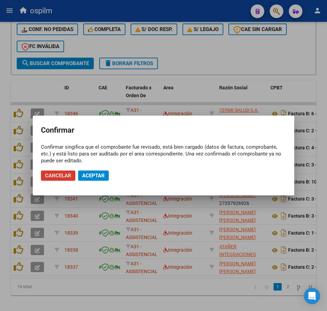
click at [100, 175] on span "Aceptar" at bounding box center [93, 176] width 23 height 6
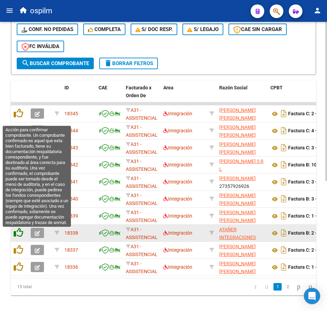
click at [21, 233] on icon at bounding box center [19, 233] width 10 height 10
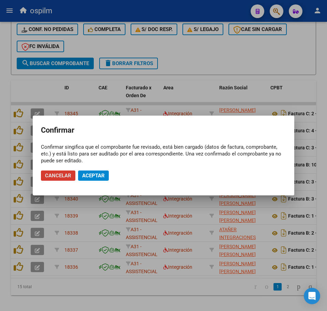
click at [95, 175] on span "Aceptar" at bounding box center [93, 176] width 23 height 6
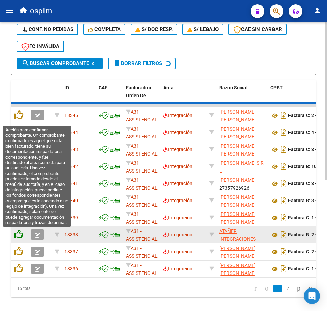
click at [18, 236] on icon at bounding box center [19, 234] width 10 height 10
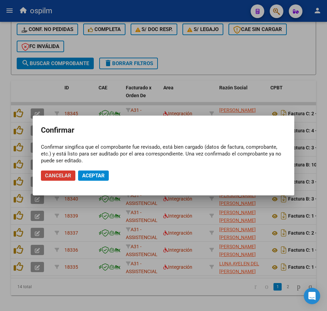
click at [98, 173] on button "Aceptar" at bounding box center [93, 175] width 31 height 10
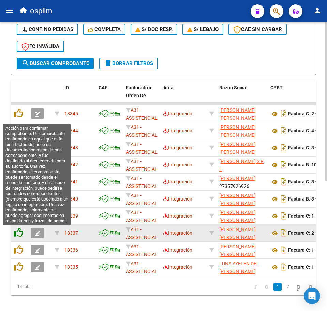
click at [20, 236] on icon at bounding box center [19, 233] width 10 height 10
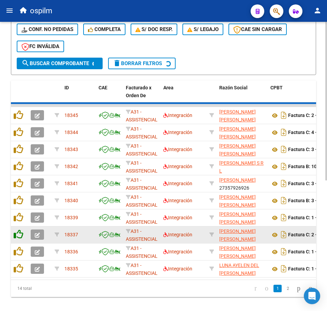
click at [19, 235] on icon at bounding box center [19, 234] width 10 height 10
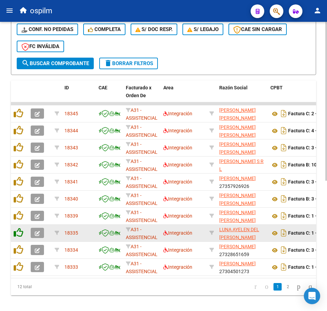
click at [19, 235] on icon at bounding box center [19, 233] width 10 height 10
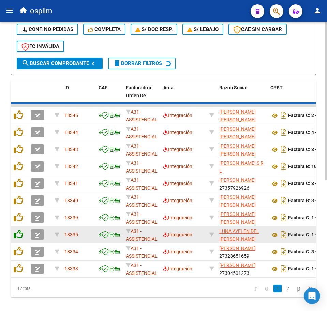
click at [19, 235] on icon at bounding box center [19, 234] width 10 height 10
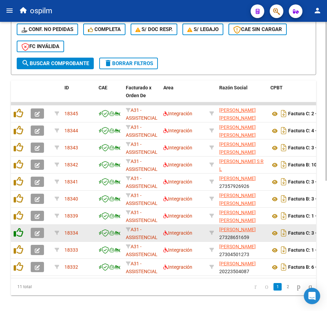
click at [19, 235] on icon at bounding box center [19, 233] width 10 height 10
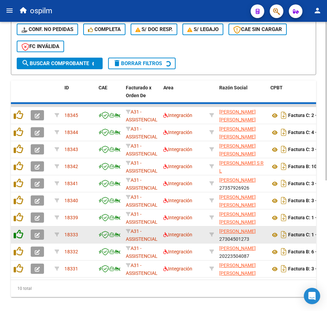
click at [19, 235] on icon at bounding box center [19, 234] width 10 height 10
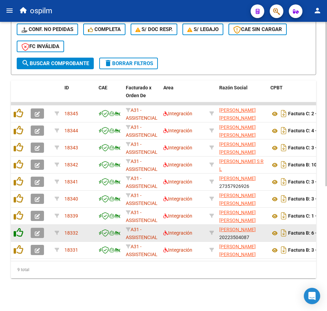
click at [19, 235] on icon at bounding box center [19, 233] width 10 height 10
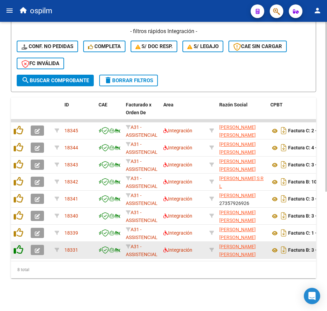
scroll to position [203, 0]
click at [19, 242] on datatable-body-cell at bounding box center [19, 250] width 17 height 17
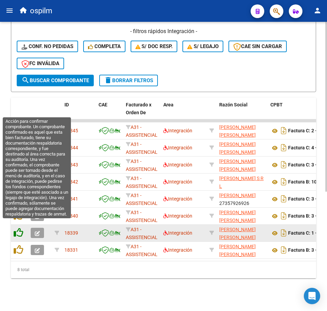
click at [19, 228] on icon at bounding box center [19, 233] width 10 height 10
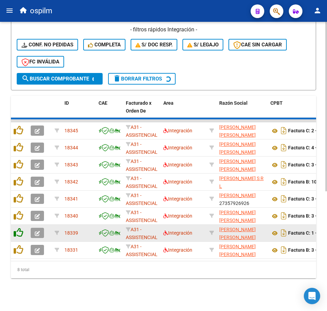
click at [19, 227] on datatable-scroller "18345 A31 - ASSISTENCIAL Integración ROSELLI CAMAGNO MAURA TERESA 27345291208 F…" at bounding box center [163, 188] width 305 height 139
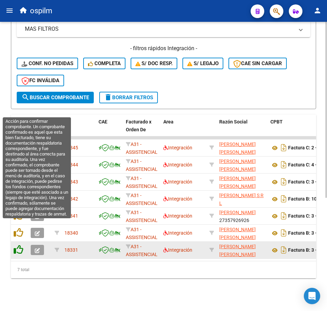
click at [19, 228] on icon at bounding box center [19, 233] width 10 height 10
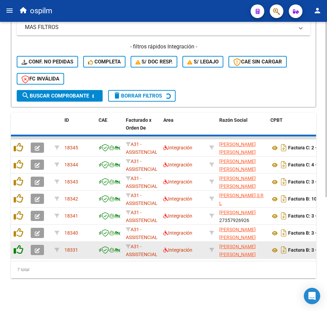
click at [19, 228] on icon at bounding box center [19, 233] width 10 height 10
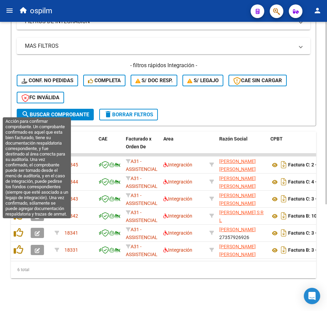
click at [19, 228] on icon at bounding box center [19, 233] width 10 height 10
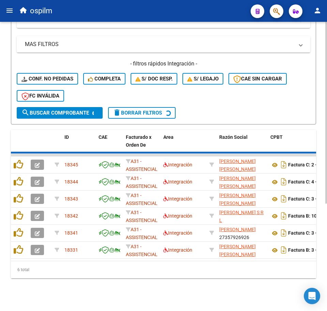
click at [19, 227] on datatable-scroller "18345 A31 - ASSISTENCIAL Integración ROSELLI CAMAGNO MAURA TERESA 27345291208 F…" at bounding box center [163, 205] width 305 height 105
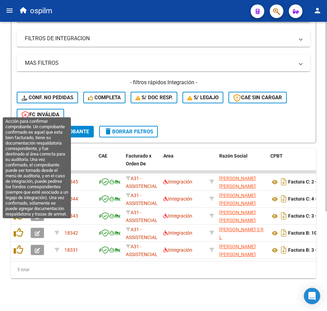
click at [19, 228] on icon at bounding box center [19, 233] width 10 height 10
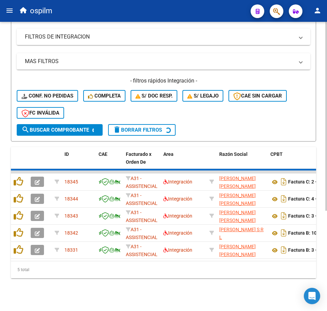
click at [19, 228] on icon at bounding box center [19, 233] width 10 height 10
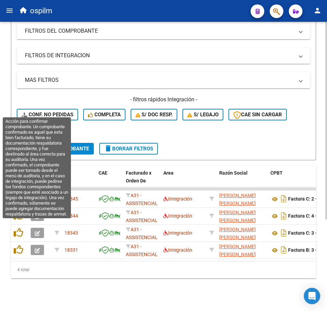
click at [19, 228] on icon at bounding box center [19, 233] width 10 height 10
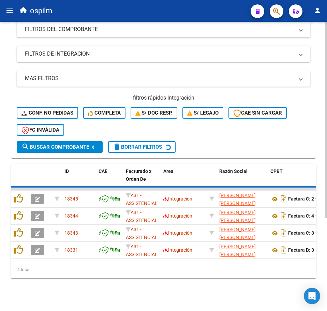
click at [19, 228] on icon at bounding box center [19, 233] width 10 height 10
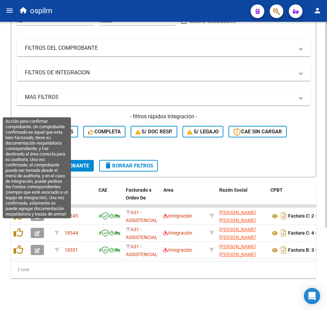
click at [19, 228] on icon at bounding box center [19, 233] width 10 height 10
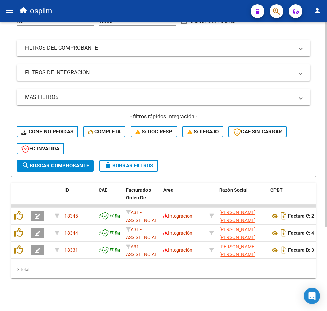
click at [19, 228] on icon at bounding box center [19, 233] width 10 height 10
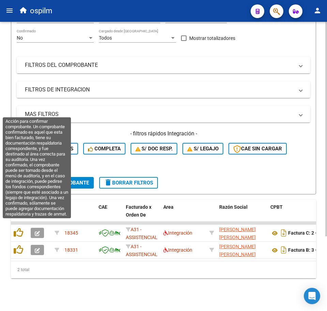
click at [19, 228] on icon at bounding box center [19, 233] width 10 height 10
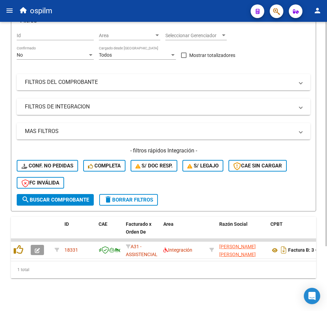
scroll to position [84, 0]
click at [19, 227] on datatable-header-cell at bounding box center [19, 232] width 17 height 30
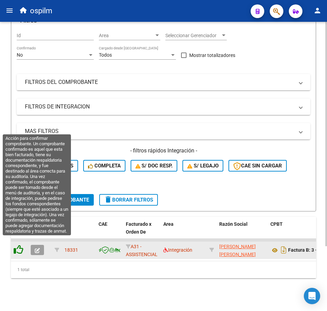
click at [21, 245] on icon at bounding box center [19, 250] width 10 height 10
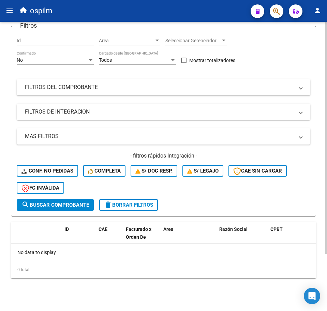
click at [56, 169] on span "Conf. no pedidas" at bounding box center [47, 171] width 52 height 6
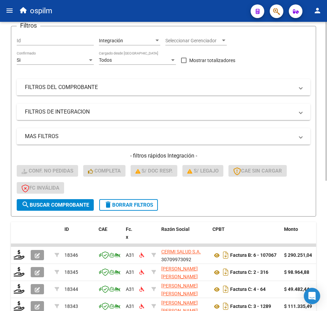
scroll to position [237, 0]
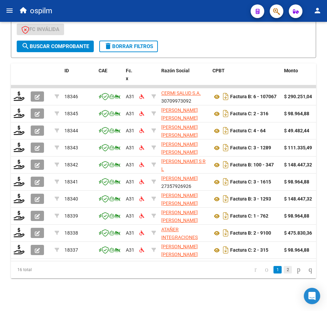
click at [284, 271] on link "2" at bounding box center [288, 270] width 8 height 8
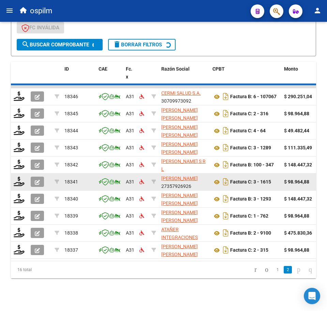
scroll to position [169, 0]
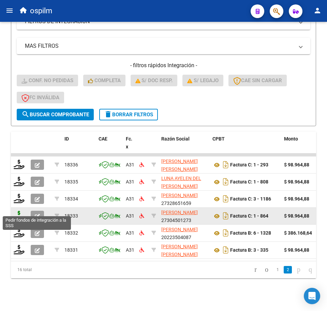
click at [20, 211] on icon at bounding box center [19, 216] width 11 height 10
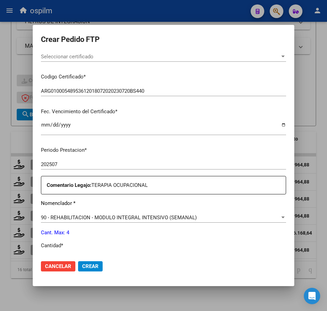
scroll to position [170, 0]
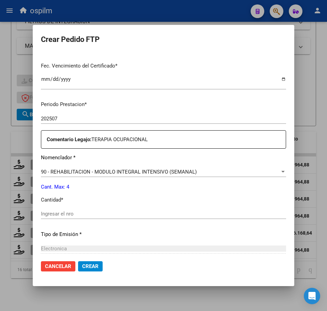
click at [91, 213] on input "Ingresar el nro" at bounding box center [163, 214] width 245 height 6
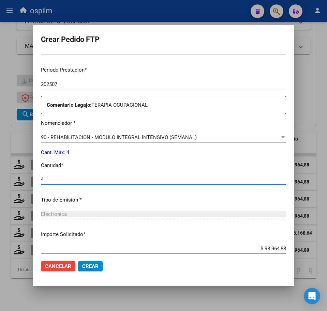
scroll to position [244, 0]
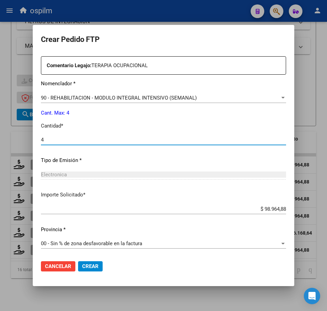
click at [90, 266] on span "Crear" at bounding box center [90, 266] width 16 height 6
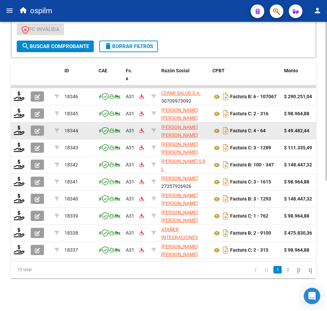
scroll to position [237, 0]
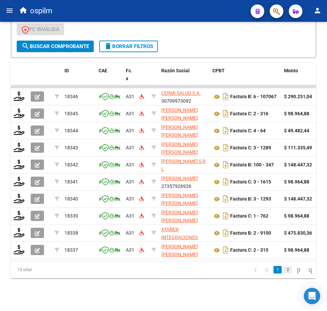
click at [284, 269] on link "2" at bounding box center [288, 270] width 8 height 8
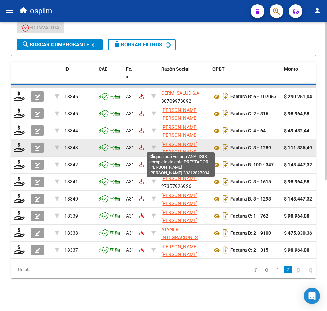
scroll to position [152, 0]
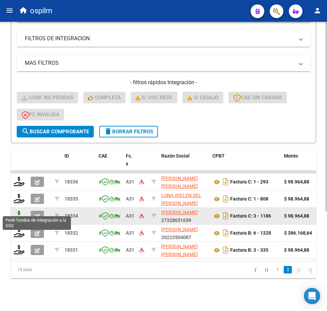
click at [18, 211] on icon at bounding box center [19, 216] width 11 height 10
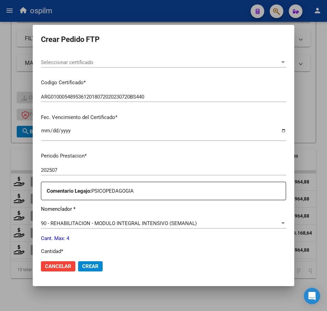
scroll to position [170, 0]
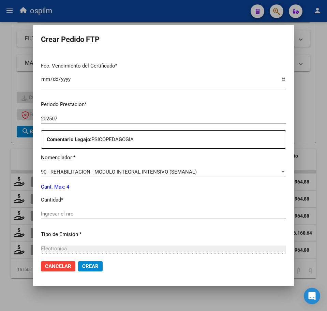
click at [77, 215] on input "Ingresar el nro" at bounding box center [163, 214] width 245 height 6
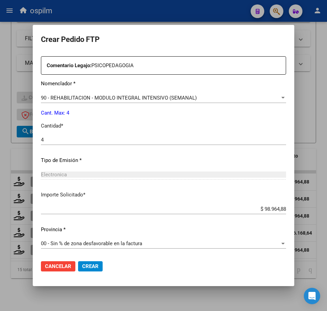
scroll to position [0, 0]
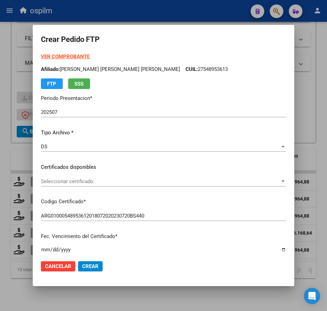
click at [89, 266] on span "Crear" at bounding box center [90, 266] width 16 height 6
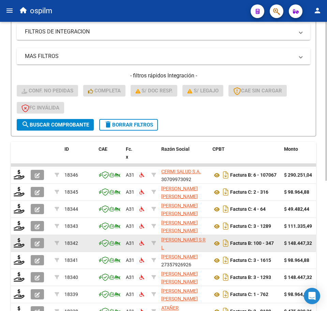
scroll to position [237, 0]
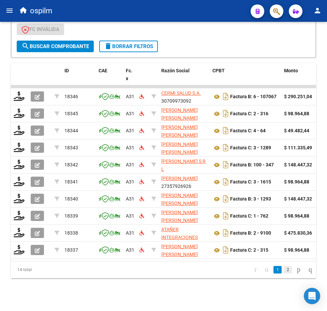
click at [284, 270] on link "2" at bounding box center [288, 270] width 8 height 8
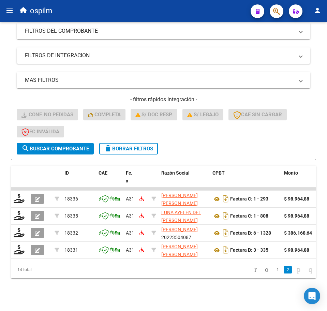
scroll to position [135, 0]
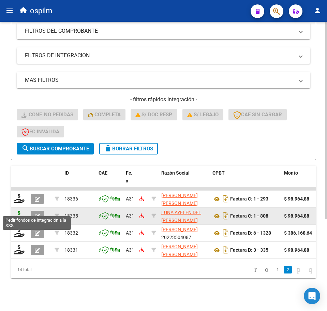
click at [16, 211] on icon at bounding box center [19, 216] width 11 height 10
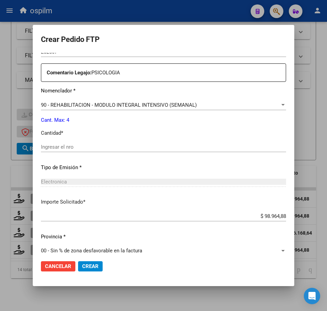
scroll to position [244, 0]
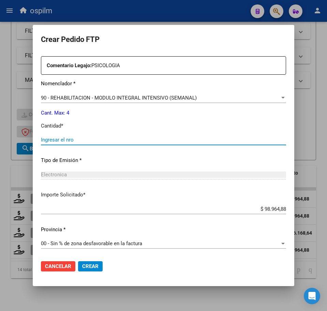
click at [72, 136] on div "Ingresar el nro" at bounding box center [163, 140] width 245 height 10
click at [95, 263] on span "Crear" at bounding box center [90, 266] width 16 height 6
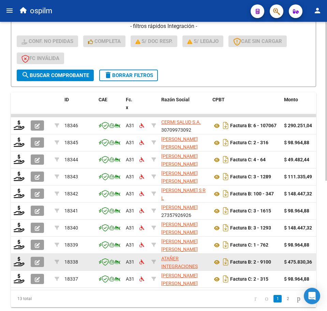
scroll to position [237, 0]
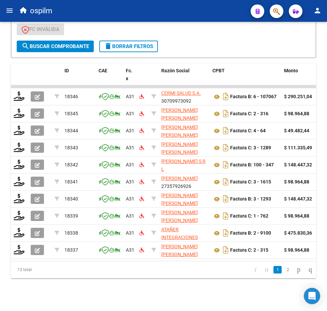
click at [284, 270] on link "2" at bounding box center [288, 270] width 8 height 8
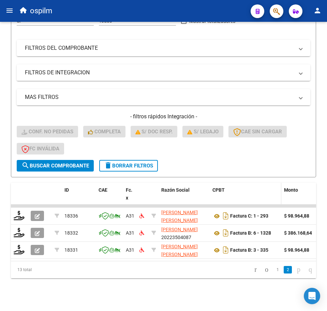
scroll to position [118, 0]
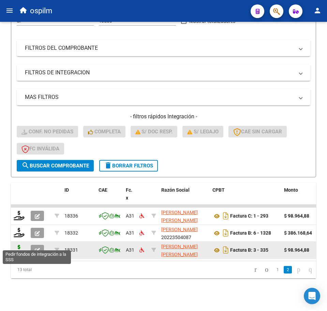
click at [20, 245] on icon at bounding box center [19, 250] width 11 height 10
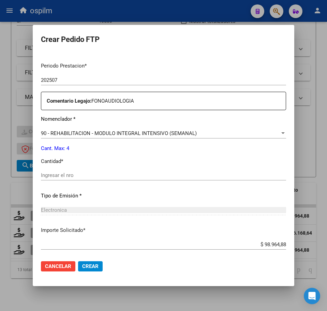
scroll to position [213, 0]
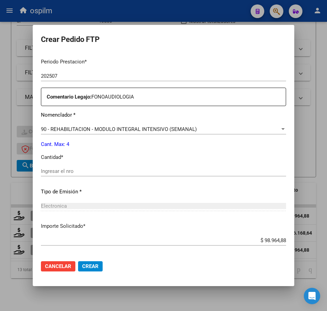
click at [69, 174] on input "Ingresar el nro" at bounding box center [163, 171] width 245 height 6
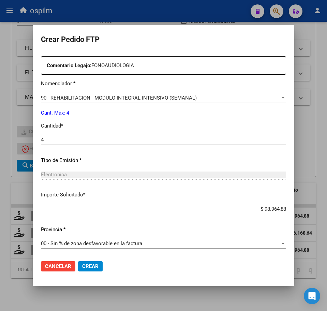
click at [89, 263] on span "Crear" at bounding box center [90, 266] width 16 height 6
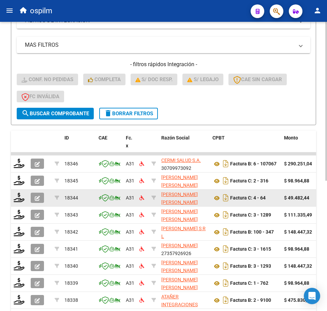
scroll to position [237, 0]
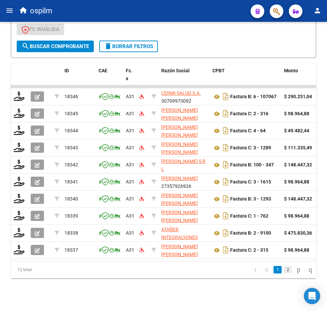
click at [284, 270] on link "2" at bounding box center [288, 270] width 8 height 8
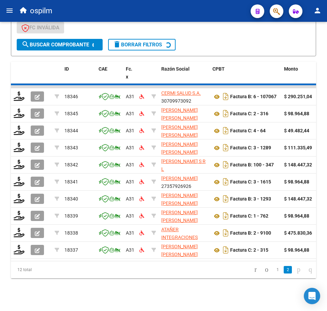
scroll to position [101, 0]
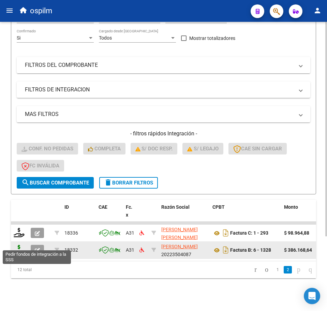
click at [17, 245] on icon at bounding box center [19, 250] width 11 height 10
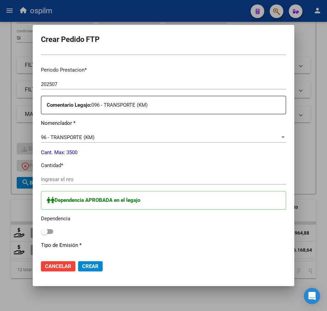
scroll to position [213, 0]
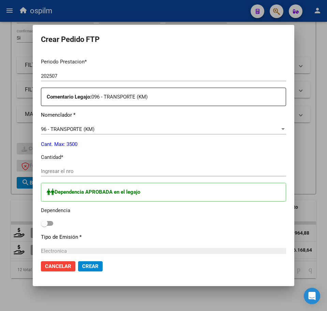
click at [87, 173] on input "Ingresar el nro" at bounding box center [163, 171] width 245 height 6
click at [261, 146] on p "Cant. Max: 3500" at bounding box center [163, 144] width 245 height 8
click at [74, 169] on div "Ingresar el nro" at bounding box center [163, 171] width 245 height 10
click at [49, 222] on span at bounding box center [47, 223] width 12 height 5
click at [44, 226] on input "checkbox" at bounding box center [44, 226] width 0 height 0
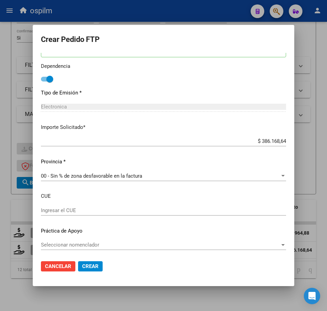
scroll to position [359, 0]
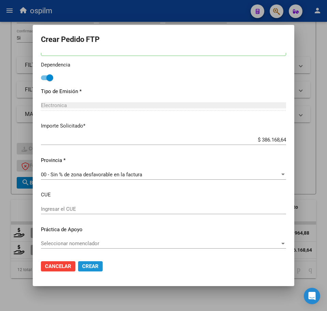
click at [89, 267] on span "Crear" at bounding box center [90, 266] width 16 height 6
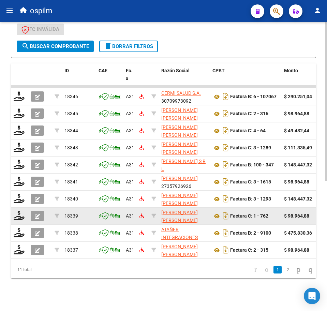
scroll to position [237, 0]
click at [20, 211] on icon at bounding box center [19, 216] width 11 height 10
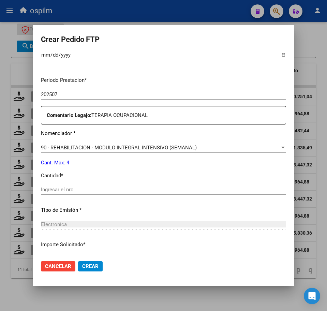
scroll to position [213, 0]
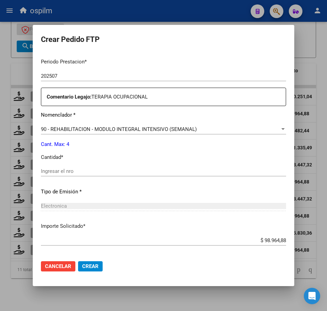
click at [110, 170] on input "Ingresar el nro" at bounding box center [163, 171] width 245 height 6
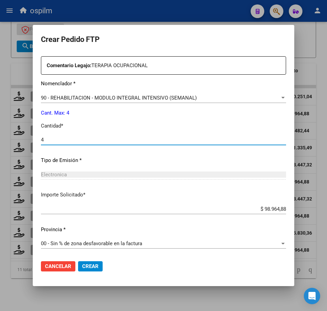
click at [89, 268] on span "Crear" at bounding box center [90, 266] width 16 height 6
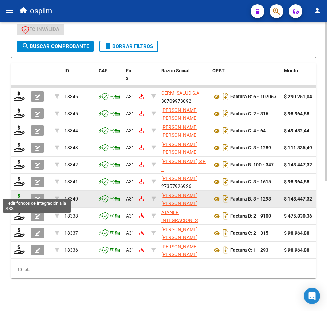
click at [19, 194] on icon at bounding box center [19, 199] width 11 height 10
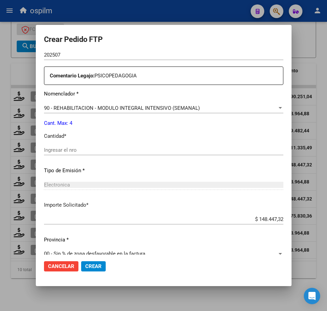
scroll to position [244, 0]
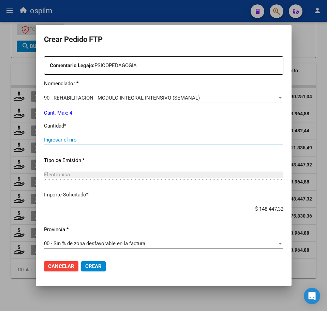
click at [79, 139] on input "Ingresar el nro" at bounding box center [163, 140] width 239 height 6
click at [85, 263] on span "Crear" at bounding box center [93, 266] width 16 height 6
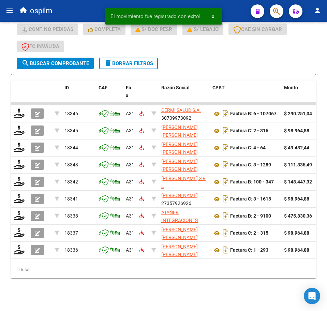
scroll to position [220, 0]
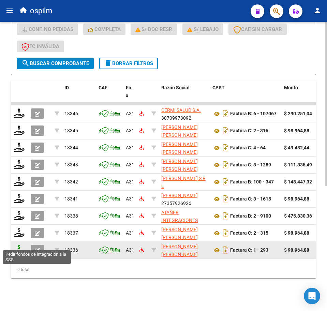
click at [18, 245] on icon at bounding box center [19, 250] width 11 height 10
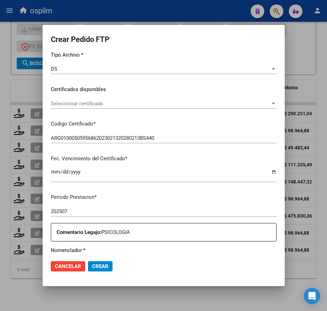
scroll to position [85, 0]
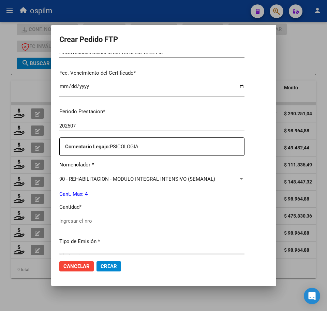
scroll to position [170, 0]
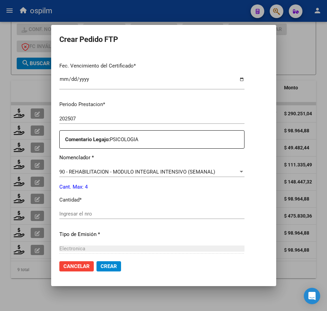
click at [85, 218] on div "Ingresar el nro" at bounding box center [151, 214] width 185 height 10
click at [84, 215] on input "Ingresar el nro" at bounding box center [151, 214] width 185 height 6
type input "4"
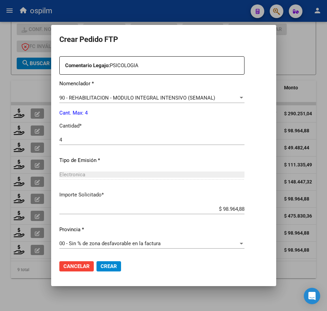
click at [101, 267] on span "Crear" at bounding box center [109, 266] width 16 height 6
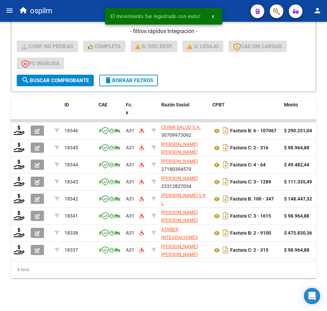
scroll to position [203, 0]
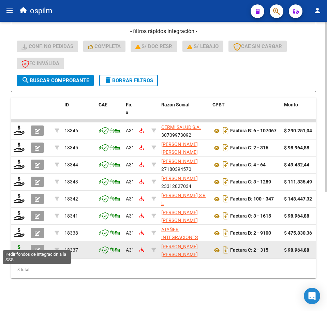
click at [21, 245] on icon at bounding box center [19, 250] width 11 height 10
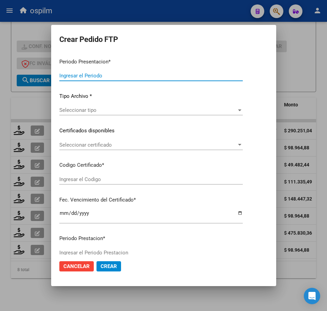
type input "202507"
type input "202506"
type input "$ 98.964,88"
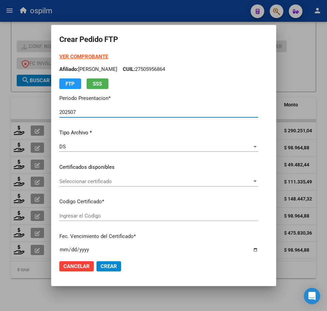
type input "ARG02000581134512023010720260107BS370"
type input "[DATE]"
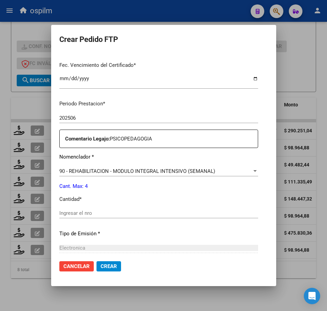
scroll to position [213, 0]
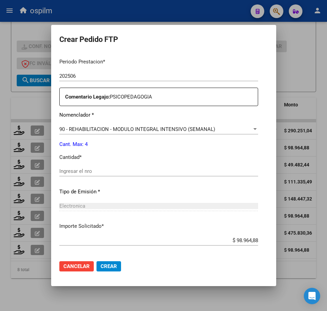
click at [101, 170] on input "Ingresar el nro" at bounding box center [158, 171] width 199 height 6
type input "4"
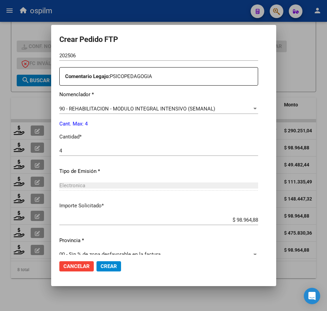
scroll to position [244, 0]
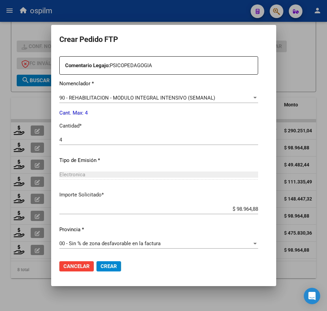
click at [101, 267] on span "Crear" at bounding box center [109, 266] width 16 height 6
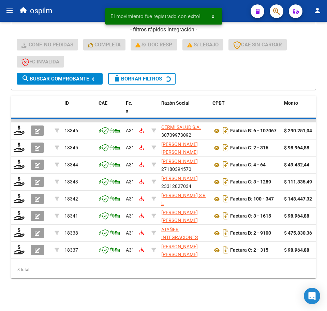
scroll to position [186, 0]
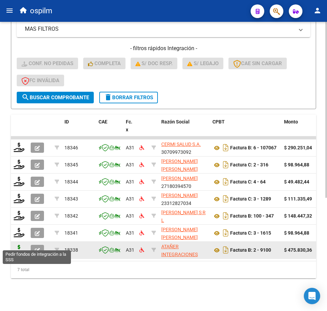
click at [16, 246] on icon at bounding box center [19, 250] width 11 height 10
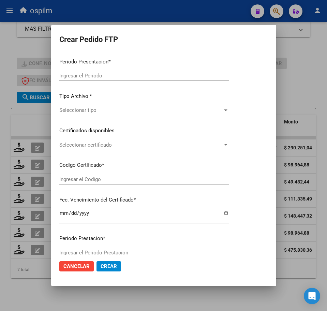
type input "202507"
type input "$ 475.830,36"
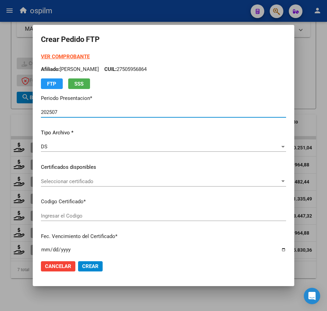
type input "ARG02000581134512023010720260107BS370"
type input "[DATE]"
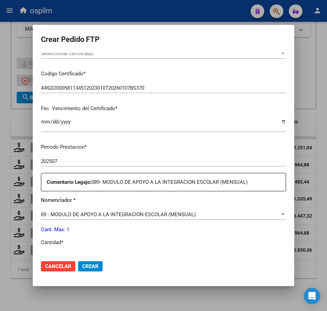
scroll to position [170, 0]
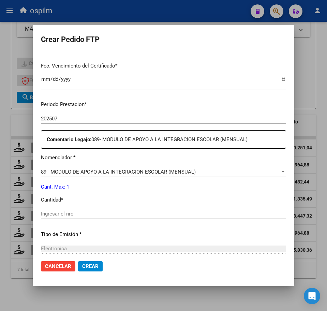
click at [80, 209] on div "Ingresar el nro" at bounding box center [163, 214] width 245 height 10
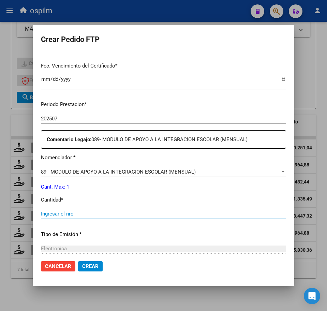
click at [79, 213] on input "Ingresar el nro" at bounding box center [163, 214] width 245 height 6
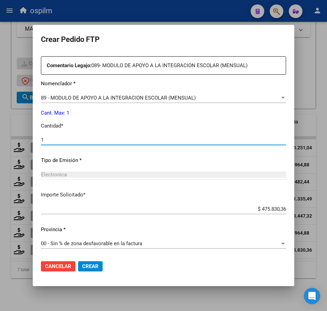
type input "1"
click at [86, 268] on span "Crear" at bounding box center [90, 266] width 16 height 6
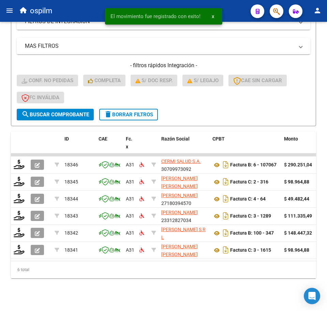
scroll to position [169, 0]
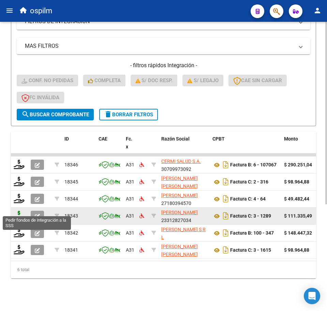
click at [19, 211] on icon at bounding box center [19, 216] width 11 height 10
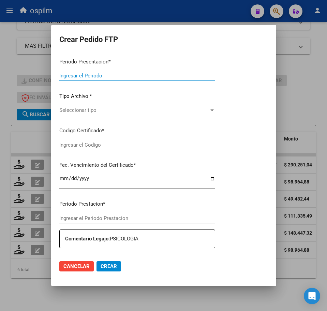
type input "202507"
type input "$ 111.335,49"
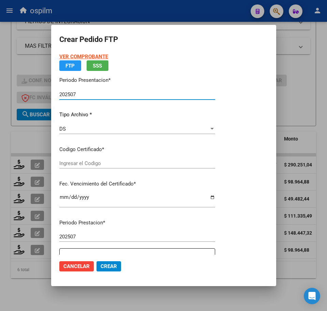
type input "ARG02000581134512023010720260107BS370"
type input "[DATE]"
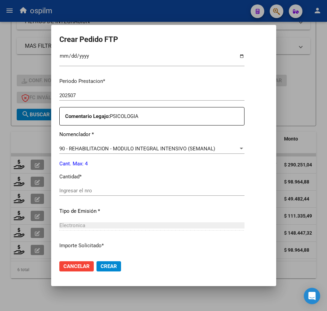
scroll to position [213, 0]
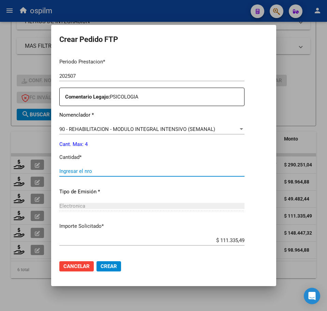
click at [97, 173] on input "Ingresar el nro" at bounding box center [151, 171] width 185 height 6
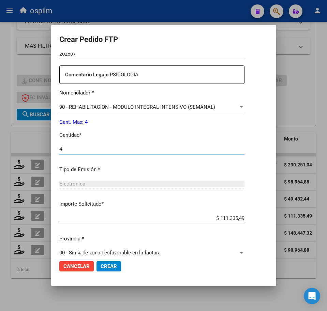
scroll to position [244, 0]
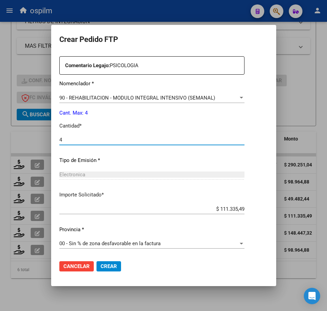
type input "4"
click at [106, 266] on span "Crear" at bounding box center [109, 266] width 16 height 6
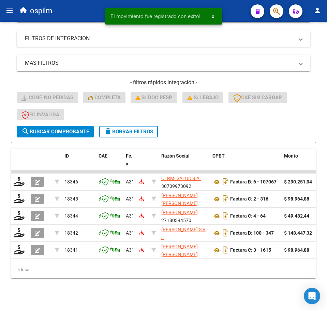
scroll to position [152, 0]
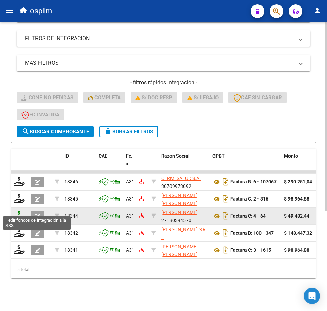
click at [20, 211] on icon at bounding box center [19, 216] width 11 height 10
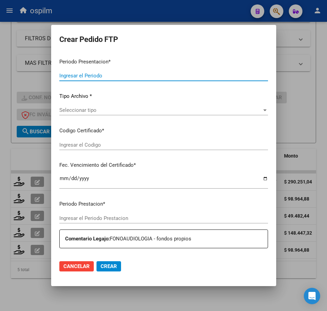
type input "202507"
type input "$ 49.482,44"
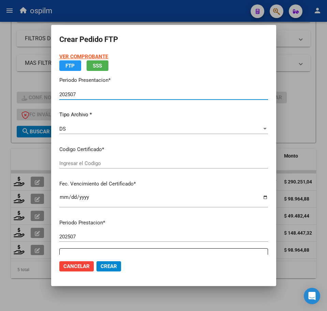
type input "ARG02000581134512023010720260107BS370"
type input "[DATE]"
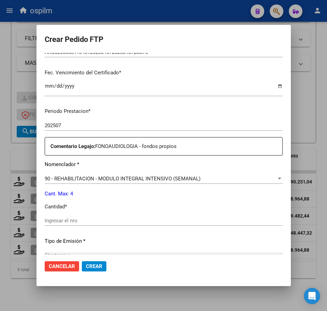
scroll to position [213, 0]
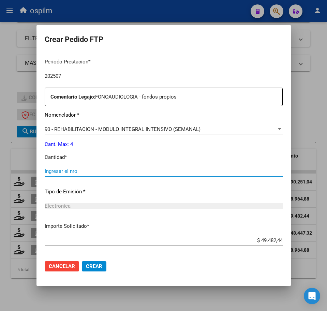
click at [75, 171] on input "Ingresar el nro" at bounding box center [164, 171] width 238 height 6
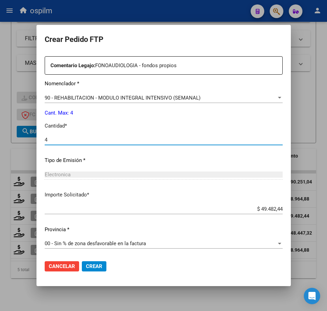
type input "4"
click at [94, 269] on span "Crear" at bounding box center [94, 266] width 16 height 6
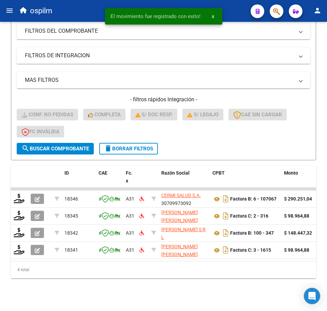
scroll to position [135, 0]
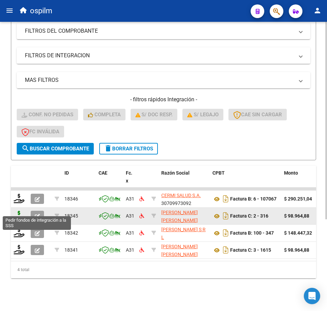
click at [18, 211] on icon at bounding box center [19, 216] width 11 height 10
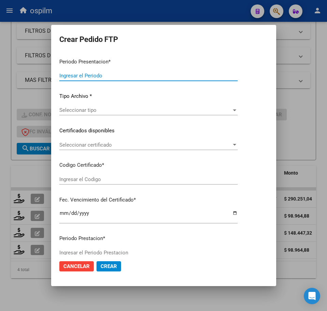
type input "202507"
type input "$ 98.964,88"
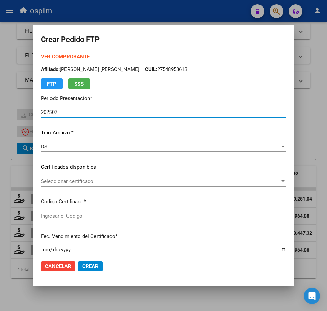
type input "ARG02000581134512023010720260107BS370"
type input "[DATE]"
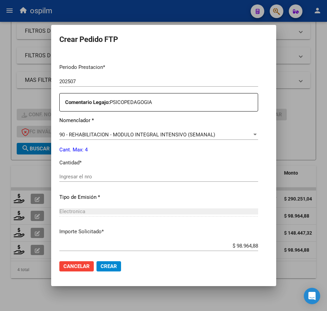
scroll to position [213, 0]
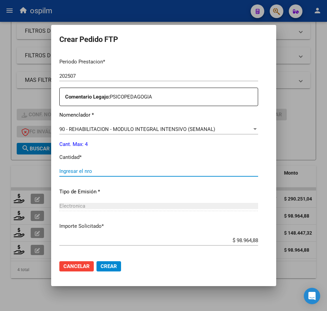
click at [77, 171] on input "Ingresar el nro" at bounding box center [158, 171] width 199 height 6
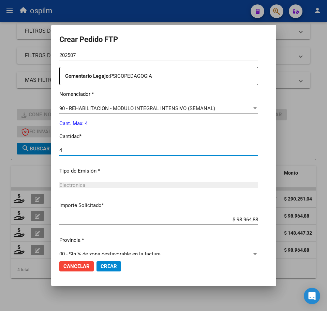
scroll to position [244, 0]
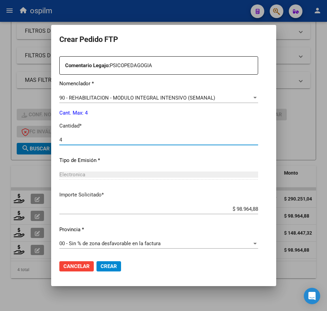
type input "4"
click at [96, 271] on button "Crear" at bounding box center [108, 266] width 25 height 10
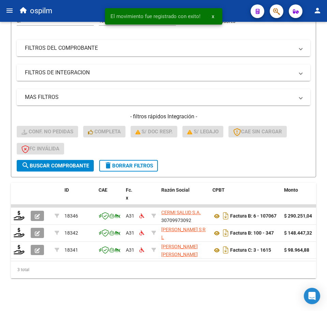
scroll to position [118, 0]
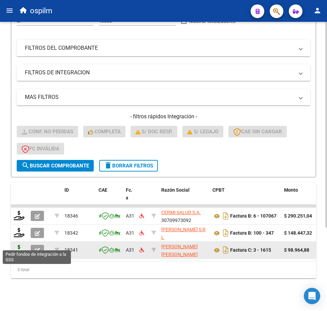
click at [18, 245] on icon at bounding box center [19, 250] width 11 height 10
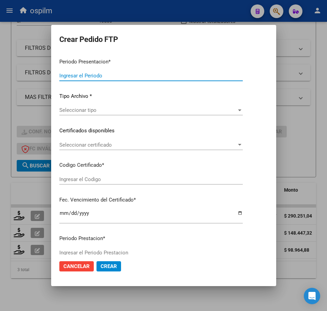
type input "202507"
type input "$ 98.964,88"
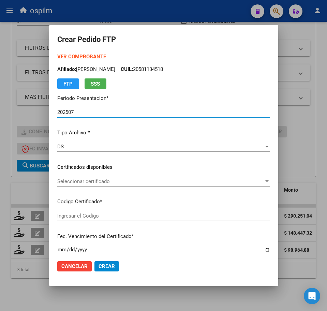
type input "ARG02000581134512023010720260107BS370"
type input "[DATE]"
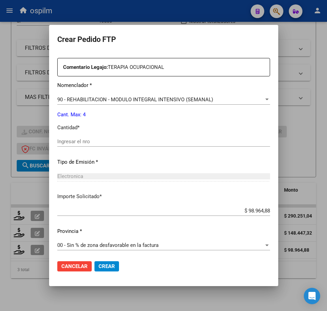
scroll to position [244, 0]
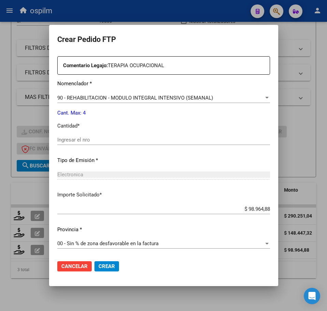
click at [74, 144] on div "Ingresar el nro" at bounding box center [163, 140] width 213 height 10
click at [74, 141] on input "Ingresar el nro" at bounding box center [163, 140] width 213 height 6
type input "4"
click at [99, 268] on button "Crear" at bounding box center [106, 266] width 25 height 10
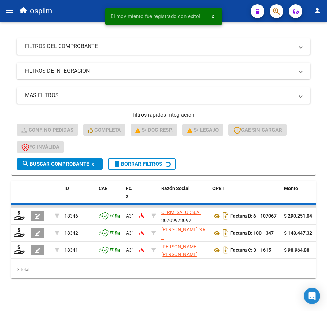
scroll to position [101, 0]
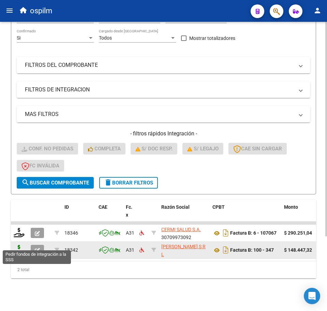
click at [21, 245] on icon at bounding box center [19, 250] width 11 height 10
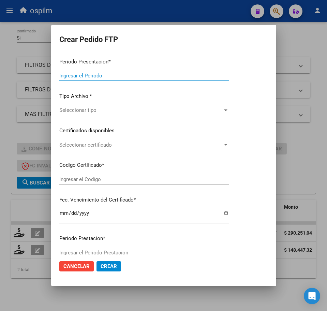
type input "202507"
type input "$ 148.447,32"
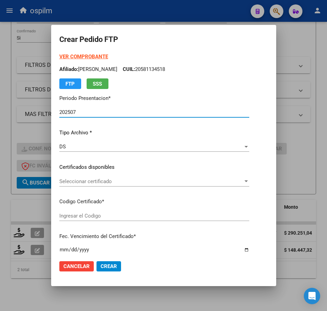
type input "ARG02000581134512023010720260107BS370"
type input "[DATE]"
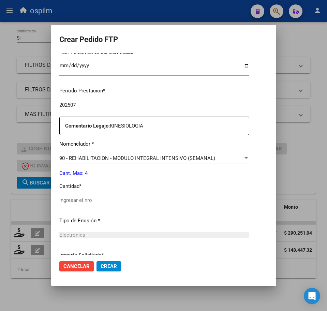
scroll to position [213, 0]
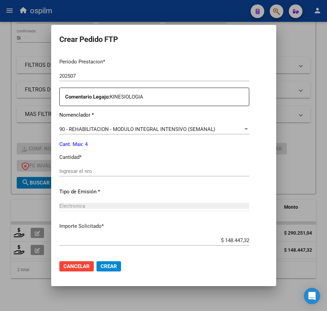
click at [86, 169] on input "Ingresar el nro" at bounding box center [154, 171] width 190 height 6
type input "4"
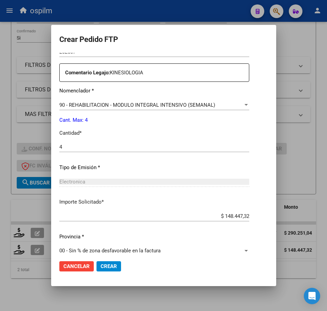
scroll to position [244, 0]
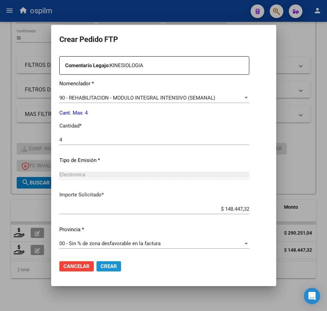
click at [101, 267] on span "Crear" at bounding box center [109, 266] width 16 height 6
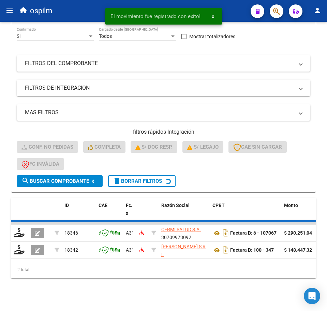
scroll to position [84, 0]
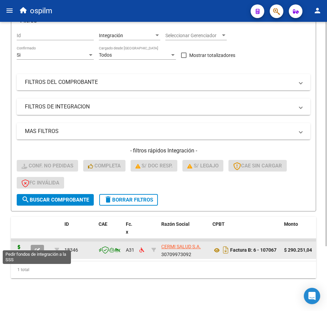
click at [18, 245] on icon at bounding box center [19, 250] width 11 height 10
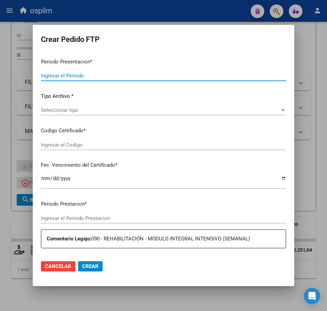
type input "202507"
type input "$ 290.251,04"
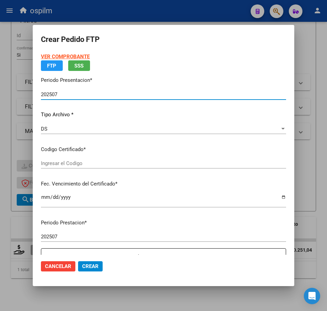
type input "ARG02000511408222023012420330124BS440"
type input "[DATE]"
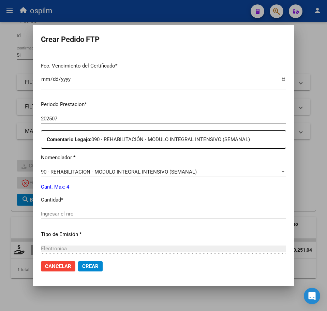
scroll to position [189, 0]
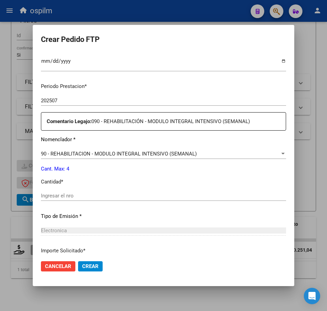
click at [77, 196] on input "Ingresar el nro" at bounding box center [163, 196] width 245 height 6
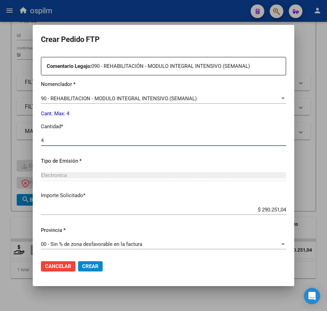
scroll to position [244, 0]
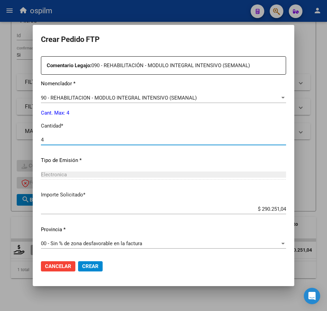
type input "4"
click at [96, 267] on span "Crear" at bounding box center [90, 266] width 16 height 6
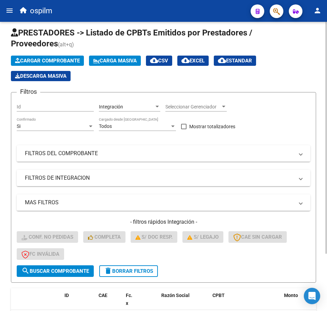
scroll to position [0, 0]
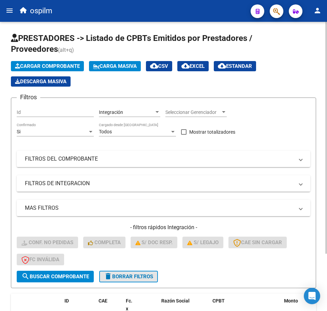
click at [120, 279] on span "delete Borrar Filtros" at bounding box center [128, 276] width 49 height 6
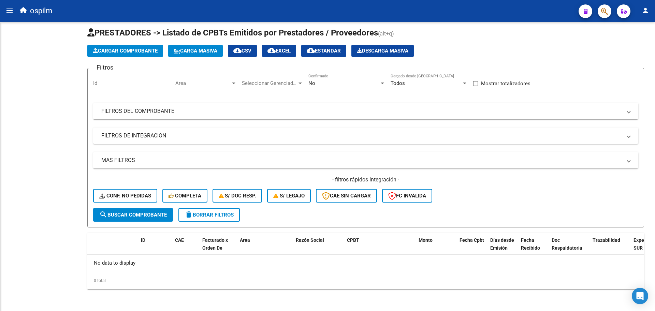
scroll to position [5, 0]
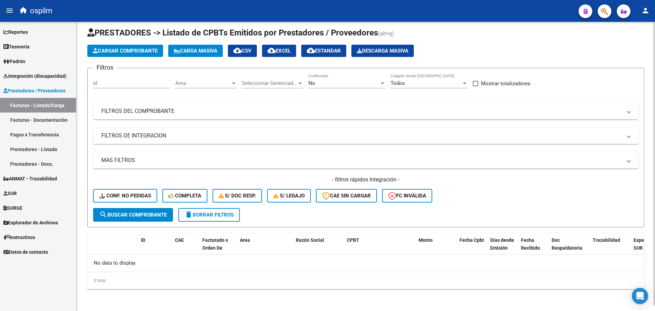
click at [192, 54] on button "Carga Masiva" at bounding box center [195, 51] width 55 height 12
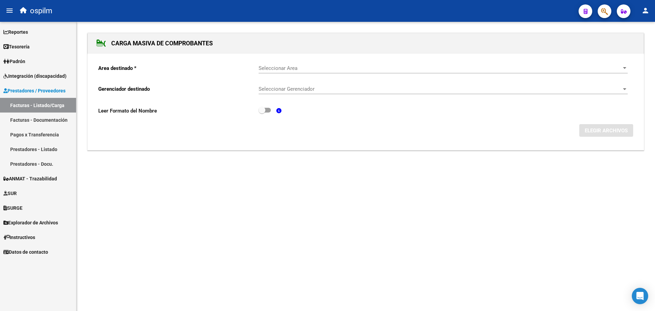
click at [270, 72] on div "Seleccionar Area Seleccionar Area" at bounding box center [442, 66] width 369 height 15
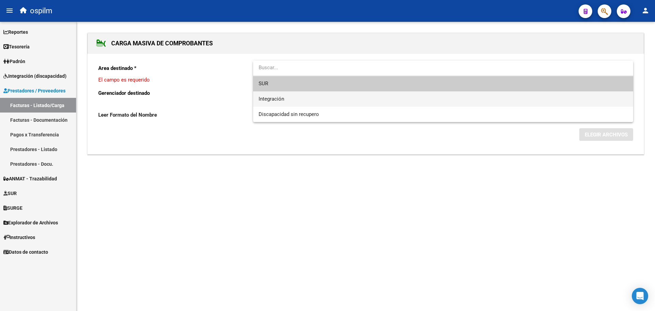
click at [285, 99] on span "Integración" at bounding box center [442, 98] width 369 height 15
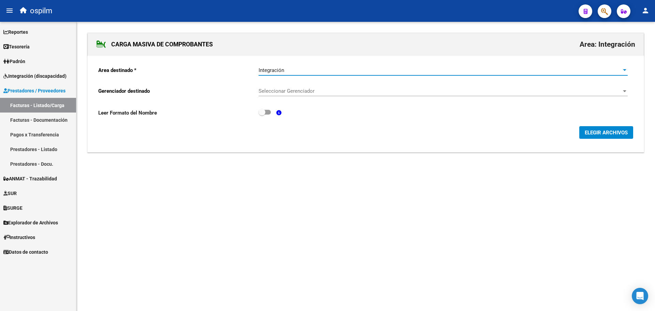
click at [290, 89] on span "Seleccionar Gerenciador" at bounding box center [439, 91] width 363 height 6
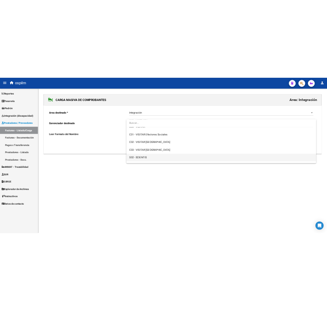
scroll to position [85, 0]
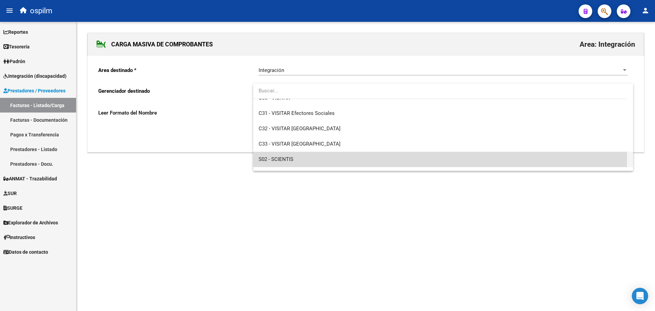
click at [299, 159] on span "S02 - SCIENTIS" at bounding box center [442, 159] width 369 height 15
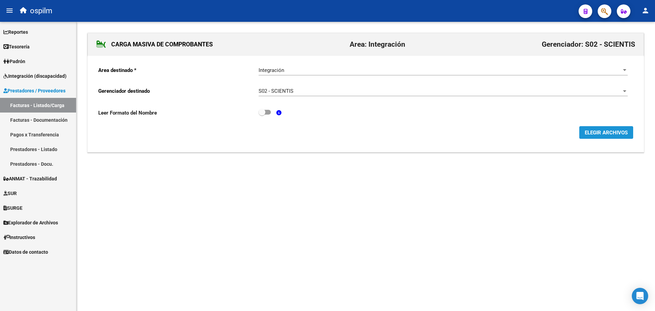
click at [327, 131] on span "ELEGIR ARCHIVOS" at bounding box center [605, 133] width 43 height 6
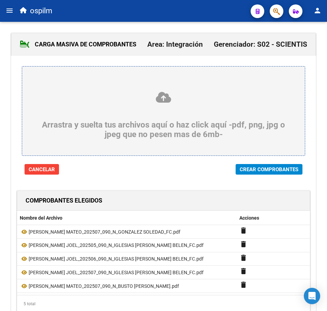
click at [260, 171] on span "Crear Comprobantes" at bounding box center [269, 169] width 59 height 6
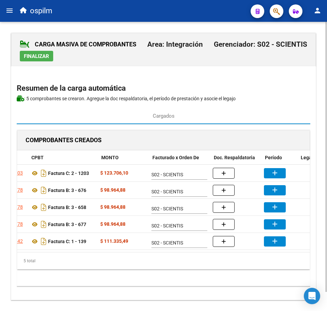
scroll to position [0, 79]
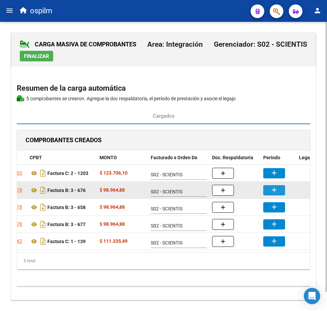
click at [276, 190] on mat-icon "add" at bounding box center [274, 190] width 8 height 8
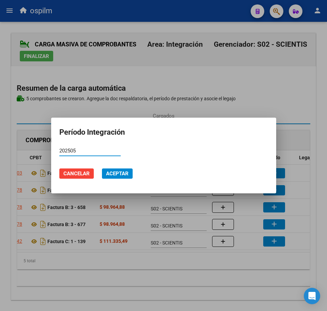
type input "202505"
click at [123, 177] on span "Aceptar" at bounding box center [117, 173] width 23 height 6
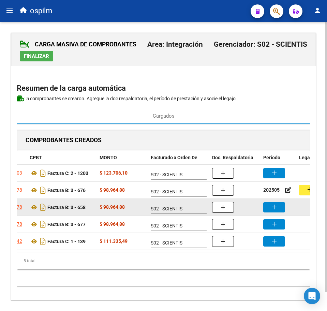
click at [279, 207] on button "add" at bounding box center [274, 207] width 22 height 10
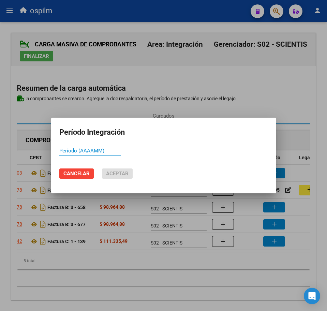
paste input "202507"
type input "202506"
click at [116, 175] on span "Aceptar" at bounding box center [117, 173] width 23 height 6
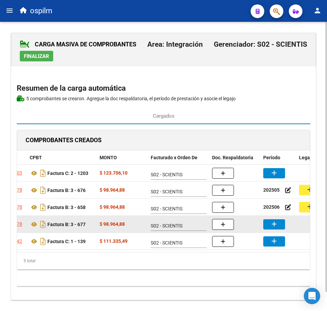
click at [278, 223] on button "add" at bounding box center [274, 224] width 22 height 10
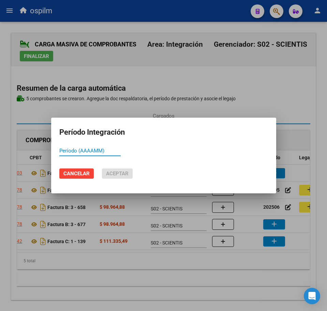
paste input "202507"
type input "202507"
click at [113, 172] on span "Aceptar" at bounding box center [117, 173] width 23 height 6
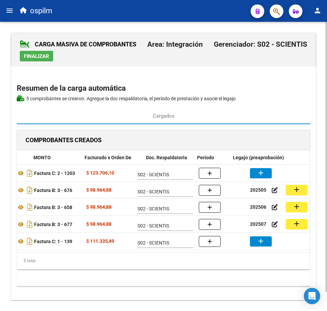
scroll to position [0, 147]
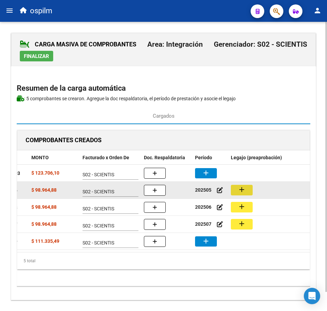
click at [240, 193] on mat-icon "add" at bounding box center [242, 189] width 8 height 8
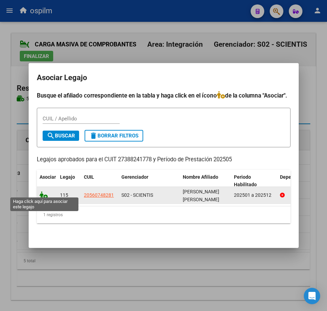
click at [45, 191] on icon at bounding box center [44, 195] width 8 height 8
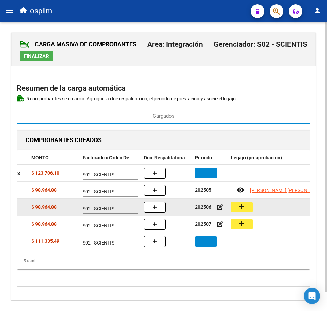
click at [248, 209] on button "add" at bounding box center [242, 207] width 22 height 11
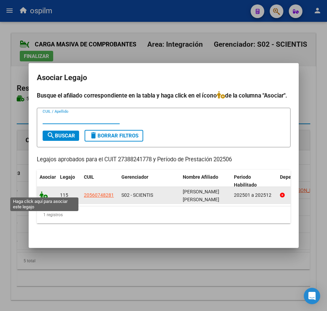
click at [43, 192] on icon at bounding box center [44, 195] width 8 height 8
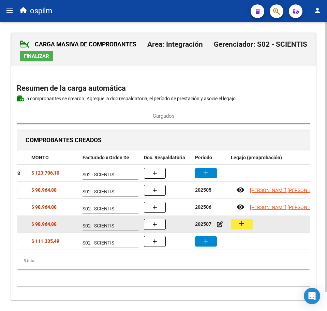
click at [245, 224] on mat-icon "add" at bounding box center [242, 224] width 8 height 8
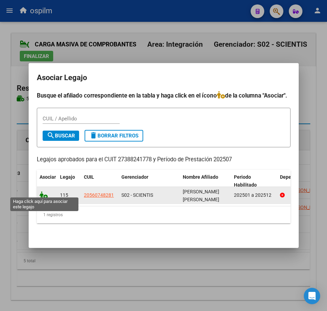
click at [46, 194] on icon at bounding box center [44, 195] width 8 height 8
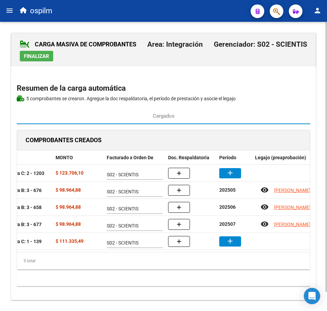
scroll to position [0, 121]
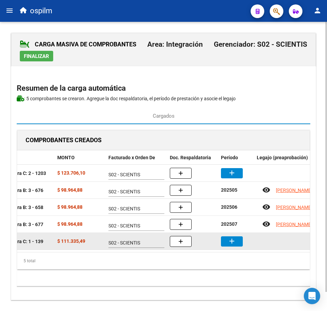
click at [228, 241] on mat-icon "add" at bounding box center [232, 241] width 8 height 8
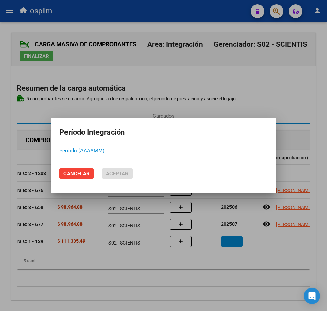
paste input "202507"
type input "202507"
click at [122, 173] on span "Aceptar" at bounding box center [117, 173] width 23 height 6
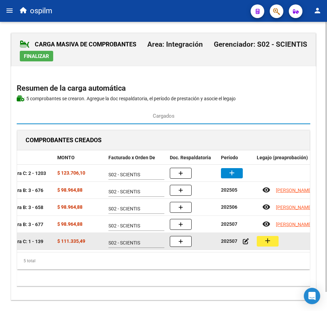
click at [261, 239] on button "add" at bounding box center [268, 241] width 22 height 11
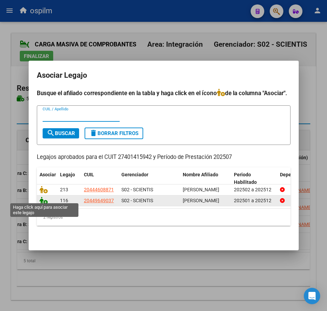
click at [44, 199] on icon at bounding box center [44, 201] width 8 height 8
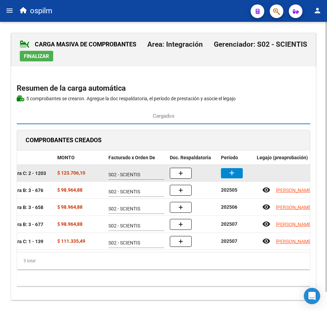
click at [230, 175] on mat-icon "add" at bounding box center [232, 173] width 8 height 8
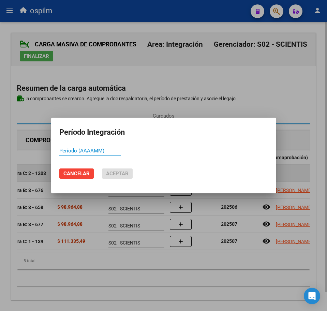
paste input "202507"
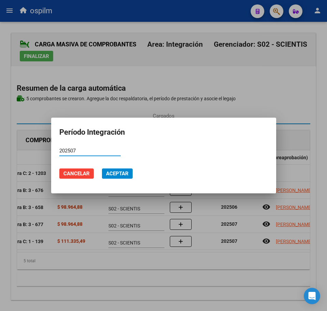
type input "202507"
click at [118, 173] on span "Aceptar" at bounding box center [117, 173] width 23 height 6
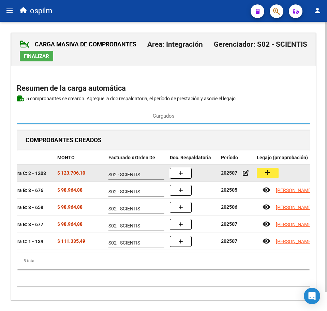
click at [275, 173] on button "add" at bounding box center [268, 173] width 22 height 11
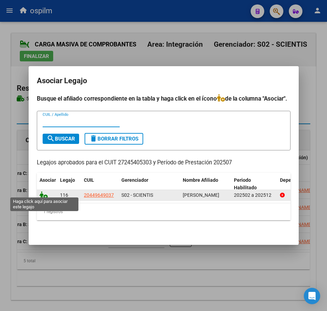
click at [46, 194] on icon at bounding box center [44, 195] width 8 height 8
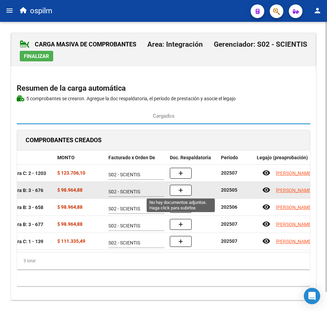
click at [178, 188] on icon "button" at bounding box center [180, 190] width 5 height 5
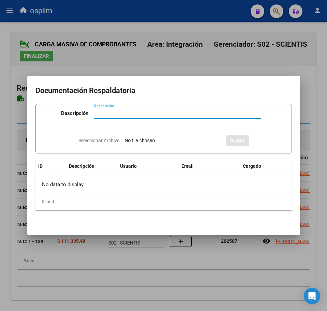
paste input "Planilla de asistencia"
type input "Planilla de asistencia"
click at [148, 141] on input "Seleccionar Archivo" at bounding box center [170, 141] width 90 height 6
type input "C:\fakepath\[PERSON_NAME] JOEL_202505_090_N_IGLESIAS [PERSON_NAME] BELEN_PA.pdf"
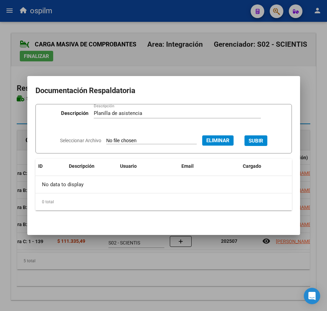
click at [260, 136] on button "SUBIR" at bounding box center [255, 140] width 23 height 11
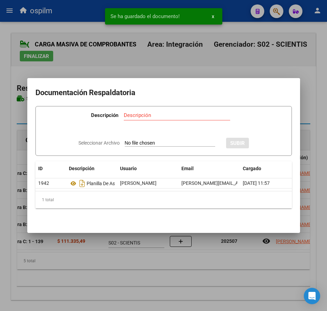
click at [178, 309] on div at bounding box center [163, 155] width 327 height 311
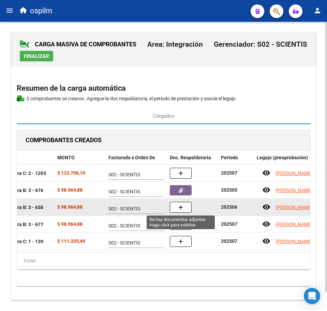
click at [181, 207] on icon "button" at bounding box center [180, 207] width 5 height 5
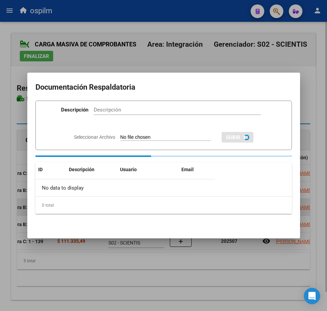
paste input "Planilla de asistencia"
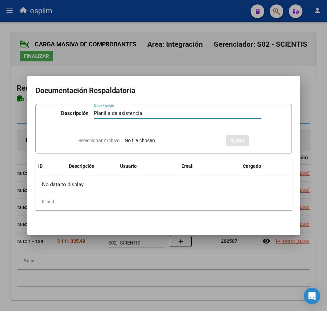
type input "Planilla de asistencia"
click at [132, 141] on input "Seleccionar Archivo" at bounding box center [170, 141] width 90 height 6
type input "C:\fakepath\[PERSON_NAME] JOEL_202506_090_N_IGLESIAS [PERSON_NAME].pdf"
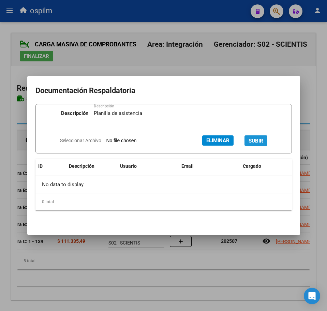
click at [261, 139] on span "SUBIR" at bounding box center [256, 141] width 15 height 6
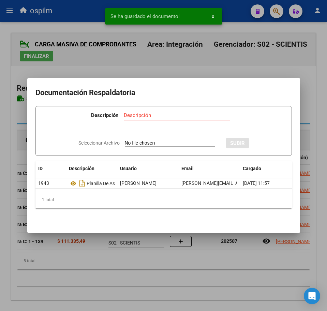
click at [165, 288] on div at bounding box center [163, 155] width 327 height 311
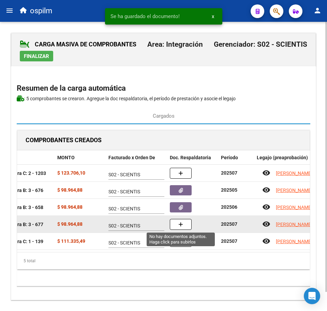
click at [183, 221] on button "button" at bounding box center [181, 224] width 22 height 11
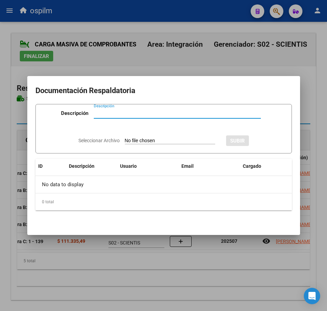
paste input "Planilla de asistencia"
type input "Planilla de asistencia"
click at [139, 140] on input "Seleccionar Archivo" at bounding box center [170, 141] width 90 height 6
type input "C:\fakepath\[PERSON_NAME] JOEL_202507_090_N_IGLESIAS [PERSON_NAME] BELEN_PA.pdf"
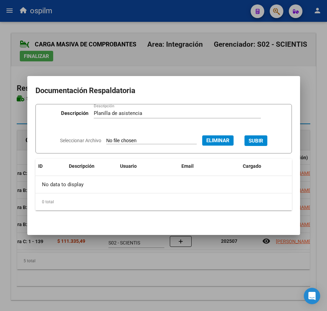
click at [263, 137] on button "SUBIR" at bounding box center [255, 140] width 23 height 11
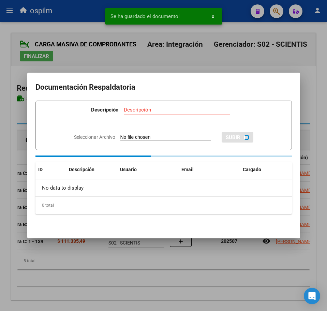
click at [193, 288] on div at bounding box center [163, 155] width 327 height 311
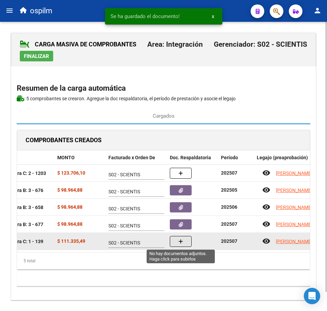
click at [176, 244] on button "button" at bounding box center [181, 241] width 22 height 11
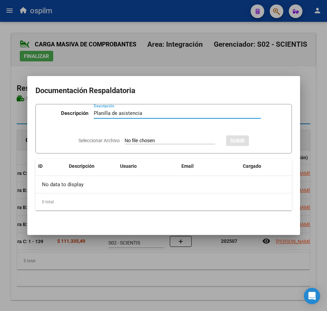
type input "Planilla de asistencia"
click at [126, 137] on app-file-uploader "Seleccionar Archivo" at bounding box center [149, 140] width 142 height 6
click at [141, 144] on input "Seleccionar Archivo" at bounding box center [170, 141] width 90 height 6
type input "C:\fakepath\[PERSON_NAME] MATEO_202507_090_N_BUSTO [PERSON_NAME].pdf"
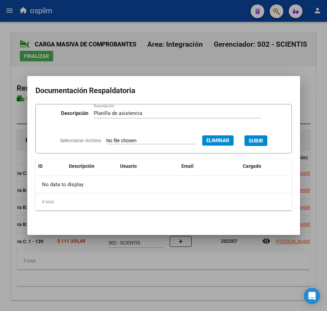
click at [260, 138] on span "SUBIR" at bounding box center [256, 141] width 15 height 6
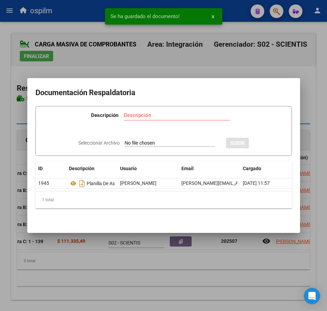
click at [157, 272] on div at bounding box center [163, 155] width 327 height 311
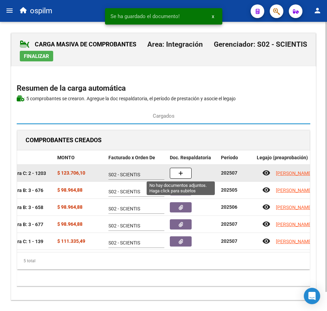
click at [186, 175] on button "button" at bounding box center [181, 173] width 22 height 11
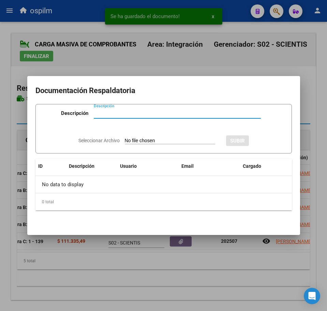
paste input "Planilla de asistencia"
type input "Planilla de asistencia"
click at [155, 139] on input "Seleccionar Archivo" at bounding box center [170, 141] width 90 height 6
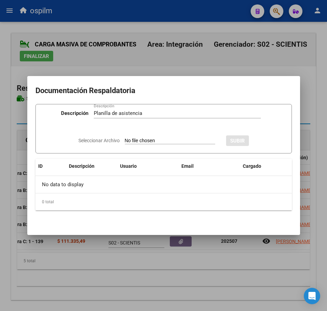
type input "C:\fakepath\[PERSON_NAME] MATEO_202507_090_N_GONZALEZ SOLEDAD_PA.pdf"
click at [263, 138] on span "SUBIR" at bounding box center [256, 141] width 15 height 6
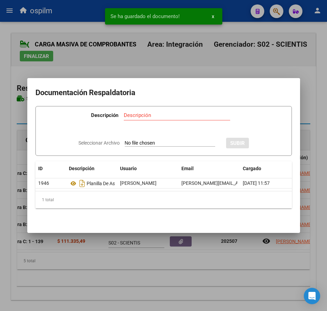
click at [206, 268] on div at bounding box center [163, 155] width 327 height 311
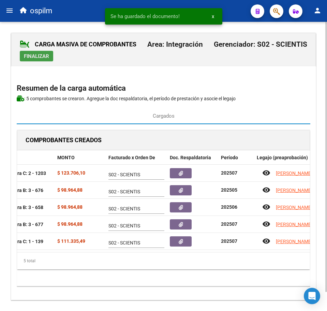
click at [47, 56] on span "Finalizar" at bounding box center [36, 56] width 25 height 6
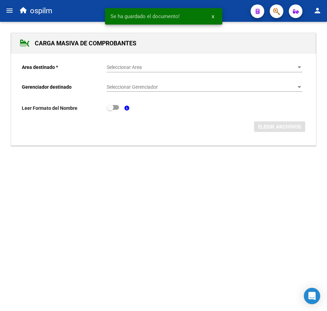
click at [138, 65] on span "Seleccionar Area" at bounding box center [201, 67] width 189 height 6
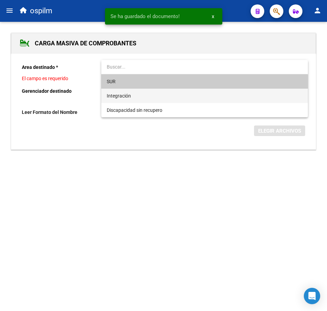
click at [144, 96] on span "Integración" at bounding box center [204, 96] width 195 height 14
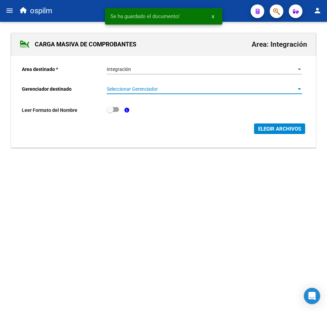
click at [144, 86] on span "Seleccionar Gerenciador" at bounding box center [201, 89] width 189 height 6
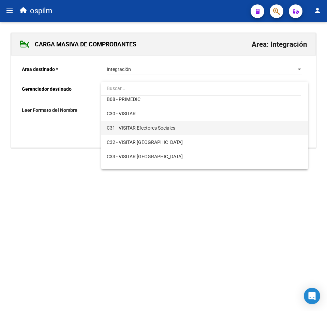
scroll to position [85, 0]
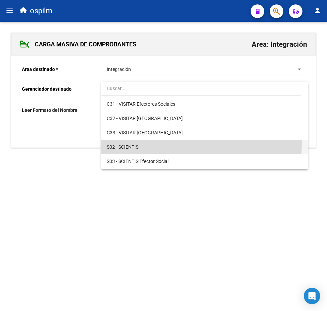
click at [147, 144] on span "S02 - SCIENTIS" at bounding box center [204, 147] width 195 height 14
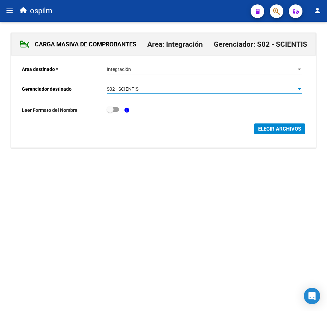
click at [291, 127] on span "ELEGIR ARCHIVOS" at bounding box center [279, 129] width 43 height 6
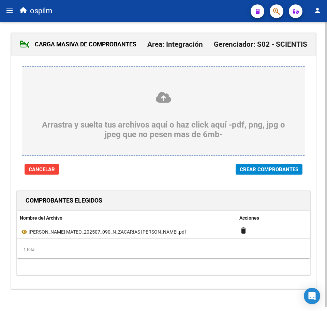
click at [278, 169] on span "Crear Comprobantes" at bounding box center [269, 169] width 59 height 6
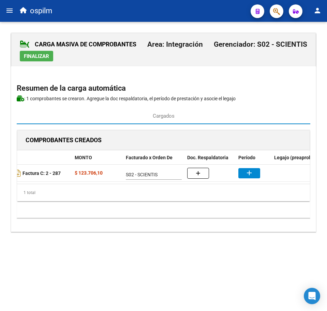
scroll to position [0, 141]
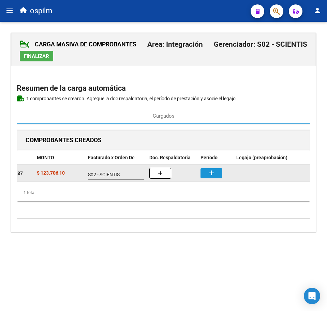
click at [212, 174] on mat-icon "add" at bounding box center [211, 173] width 8 height 8
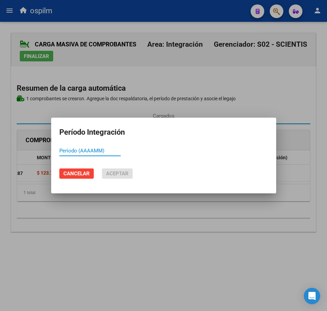
click at [94, 150] on input "Período (AAAAMM)" at bounding box center [89, 151] width 61 height 6
type input "202507"
click at [121, 173] on span "Aceptar" at bounding box center [117, 173] width 23 height 6
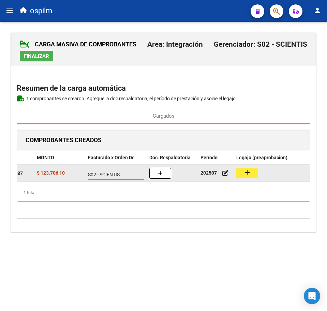
click at [240, 172] on button "add" at bounding box center [247, 173] width 22 height 11
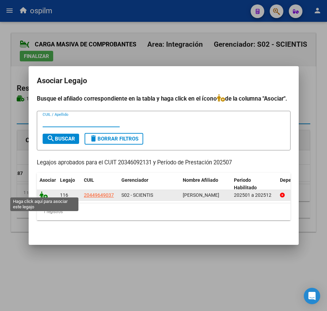
click at [40, 194] on icon at bounding box center [44, 195] width 8 height 8
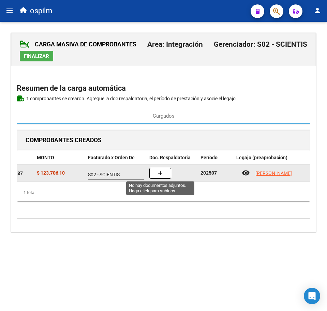
click at [158, 170] on span "button" at bounding box center [160, 173] width 5 height 6
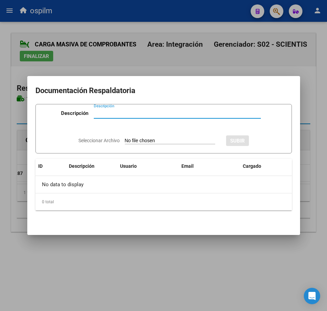
paste input "Planilla de asistencia"
type input "Planilla de asistencia"
click at [130, 140] on input "Seleccionar Archivo" at bounding box center [170, 141] width 90 height 6
type input "C:\fakepath\[PERSON_NAME] MATEO_202507_090_N_ZACARIAS [PERSON_NAME].pdf"
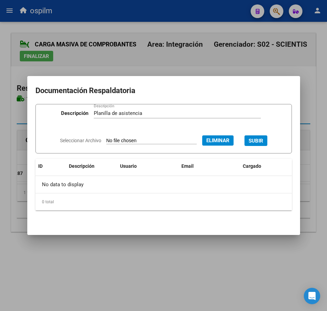
click at [267, 141] on button "SUBIR" at bounding box center [255, 140] width 23 height 11
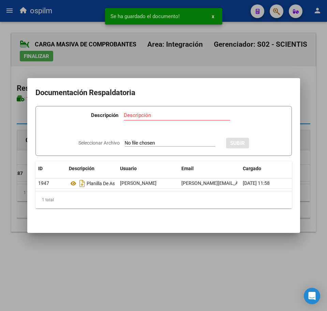
click at [72, 275] on div at bounding box center [163, 155] width 327 height 311
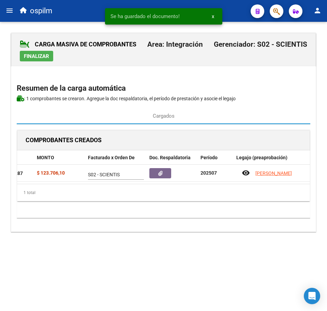
click at [39, 55] on span "Finalizar" at bounding box center [36, 56] width 25 height 6
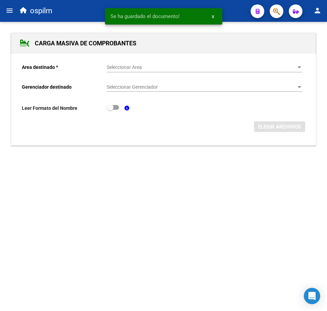
click at [137, 65] on span "Seleccionar Area" at bounding box center [201, 67] width 189 height 6
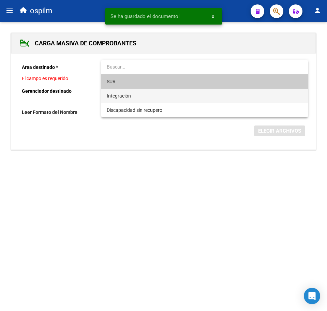
click at [134, 94] on span "Integración" at bounding box center [204, 96] width 195 height 14
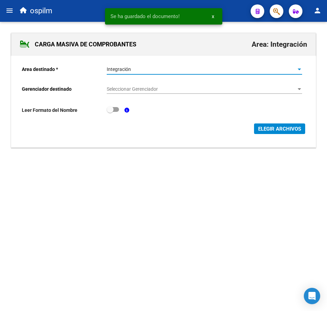
click at [140, 88] on span "Seleccionar Gerenciador" at bounding box center [201, 89] width 189 height 6
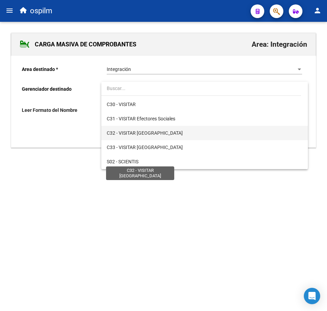
scroll to position [85, 0]
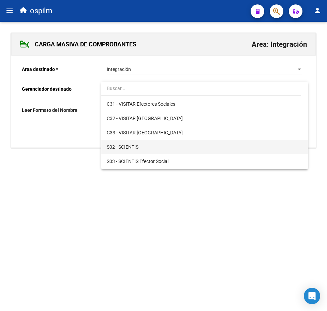
click at [144, 149] on span "S02 - SCIENTIS" at bounding box center [204, 147] width 195 height 14
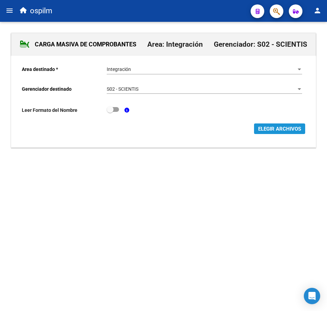
click at [256, 128] on button "ELEGIR ARCHIVOS" at bounding box center [279, 128] width 51 height 11
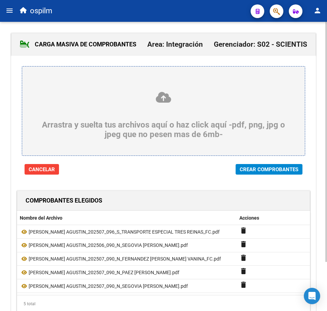
click at [269, 171] on span "Crear Comprobantes" at bounding box center [269, 169] width 59 height 6
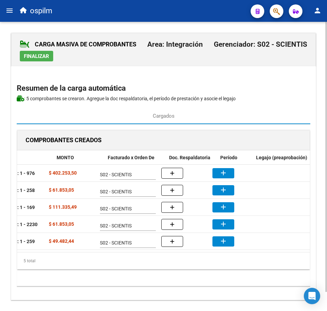
scroll to position [0, 118]
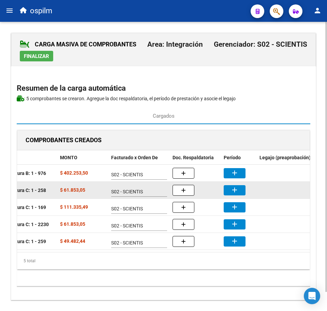
click at [232, 192] on mat-icon "add" at bounding box center [234, 190] width 8 height 8
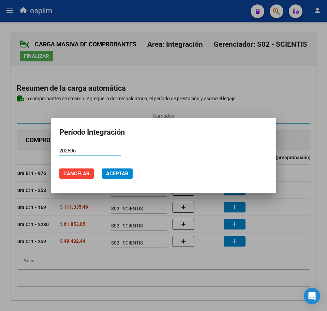
type input "202506"
click at [122, 172] on span "Aceptar" at bounding box center [117, 173] width 23 height 6
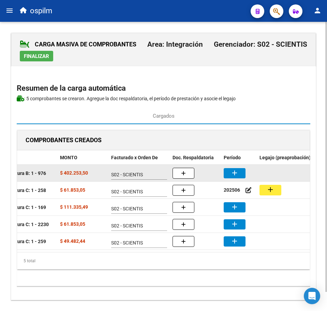
click at [235, 176] on mat-icon "add" at bounding box center [234, 173] width 8 height 8
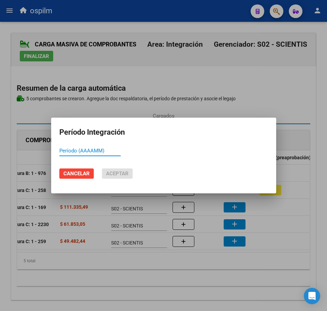
paste input "202507"
type input "202507"
click at [119, 170] on button "Aceptar" at bounding box center [117, 173] width 31 height 10
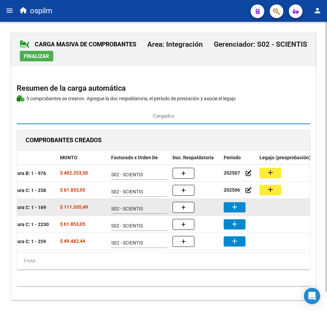
click at [238, 205] on mat-icon "add" at bounding box center [234, 207] width 8 height 8
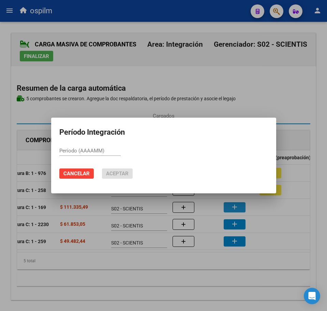
paste input "202507"
type input "202507"
click at [105, 175] on button "Aceptar" at bounding box center [117, 173] width 31 height 10
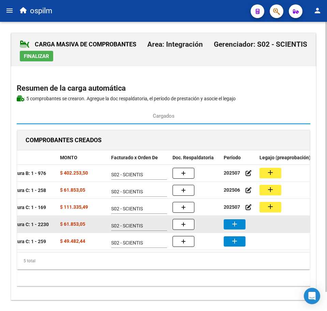
click at [237, 221] on mat-icon "add" at bounding box center [234, 224] width 8 height 8
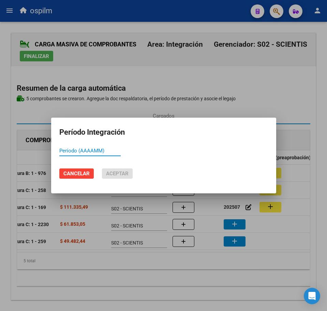
paste input "202507"
type input "202507"
click at [120, 171] on span "Aceptar" at bounding box center [117, 173] width 23 height 6
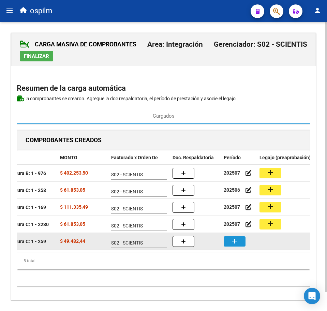
click at [232, 242] on mat-icon "add" at bounding box center [234, 241] width 8 height 8
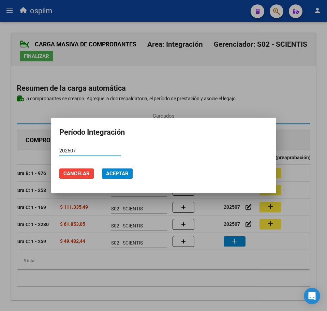
type input "202507"
drag, startPoint x: 120, startPoint y: 175, endPoint x: 143, endPoint y: 173, distance: 22.6
click at [120, 175] on span "Aceptar" at bounding box center [117, 173] width 23 height 6
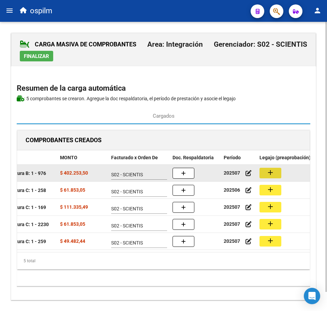
click at [268, 173] on mat-icon "add" at bounding box center [270, 172] width 8 height 8
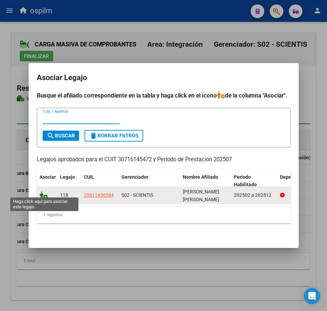
click at [40, 192] on icon at bounding box center [44, 195] width 8 height 8
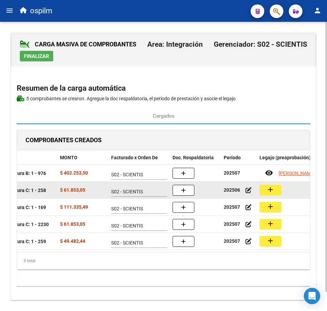
click at [281, 192] on div "add" at bounding box center [307, 190] width 97 height 11
click at [272, 192] on mat-icon "add" at bounding box center [270, 189] width 8 height 8
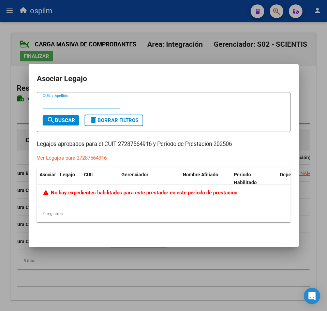
click at [142, 274] on div at bounding box center [163, 155] width 327 height 311
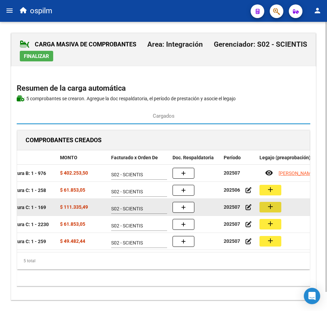
click at [271, 207] on mat-icon "add" at bounding box center [270, 207] width 8 height 8
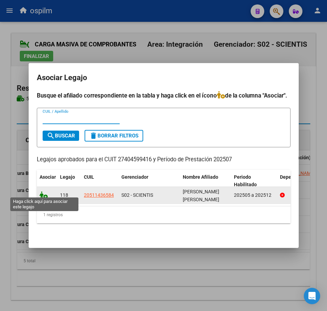
click at [43, 194] on icon at bounding box center [44, 195] width 8 height 8
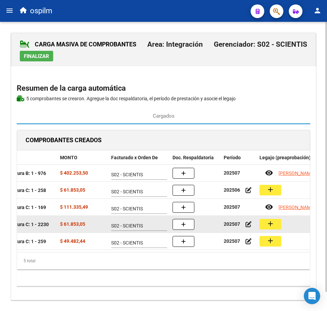
click at [280, 225] on button "add" at bounding box center [270, 224] width 22 height 11
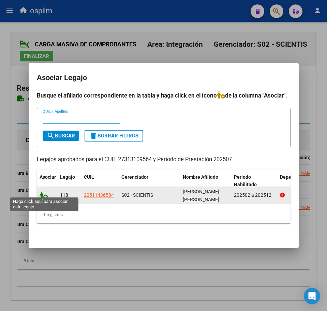
click at [43, 193] on icon at bounding box center [44, 195] width 8 height 8
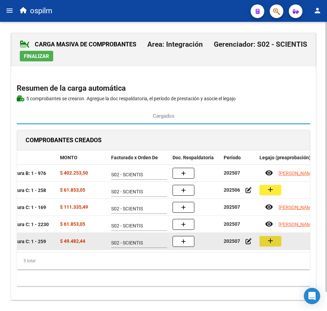
click at [271, 240] on mat-icon "add" at bounding box center [270, 241] width 8 height 8
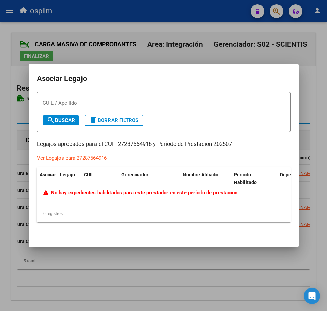
click at [99, 288] on div at bounding box center [163, 155] width 327 height 311
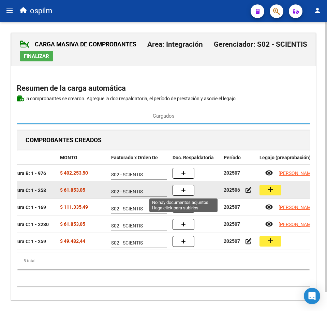
click at [189, 191] on button "button" at bounding box center [184, 190] width 22 height 11
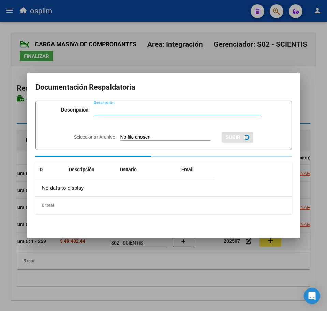
paste input "Planilla de asistencia"
type input "Planilla de asistencia"
click at [129, 139] on input "Seleccionar Archivo" at bounding box center [165, 137] width 90 height 6
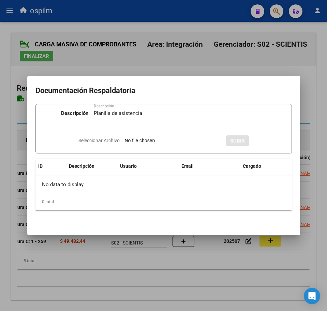
type input "C:\fakepath\[PERSON_NAME] AGUSTIN_202506_090_N_SEGOVIA [PERSON_NAME].pdf"
click at [263, 140] on span "SUBIR" at bounding box center [256, 141] width 15 height 6
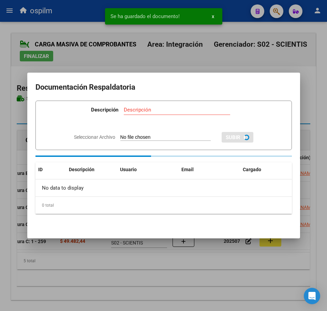
click at [161, 280] on div at bounding box center [163, 155] width 327 height 311
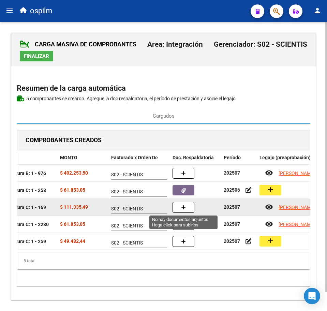
click at [182, 212] on button "button" at bounding box center [184, 207] width 22 height 11
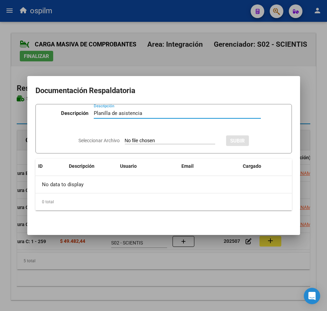
type input "Planilla de asistencia"
click at [146, 141] on input "Seleccionar Archivo" at bounding box center [170, 141] width 90 height 6
type input "C:\fakepath\[PERSON_NAME] AGUSTIN_202507_090_N_FERNANDEZ [PERSON_NAME] VANINA_P…"
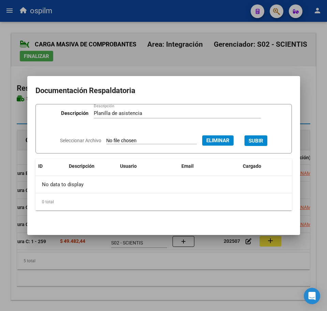
click at [256, 138] on span "SUBIR" at bounding box center [256, 141] width 15 height 6
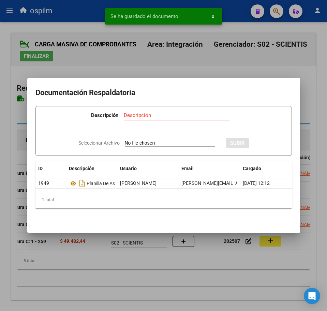
click at [168, 269] on div at bounding box center [163, 155] width 327 height 311
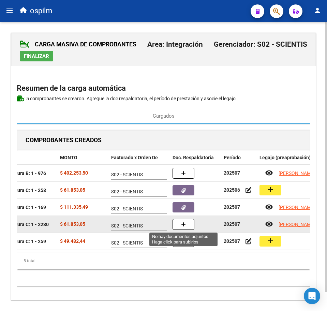
click at [183, 226] on icon "button" at bounding box center [183, 224] width 5 height 5
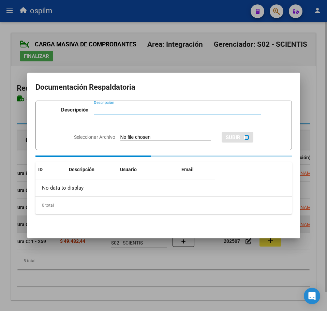
paste input "Planilla de asistencia"
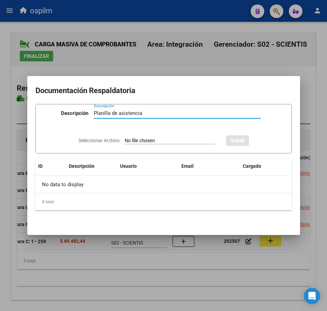
type input "Planilla de asistencia"
click at [154, 143] on input "Seleccionar Archivo" at bounding box center [170, 141] width 90 height 6
type input "C:\fakepath\[PERSON_NAME] AGUSTIN_202507_090_N_PAEZ [PERSON_NAME].pdf"
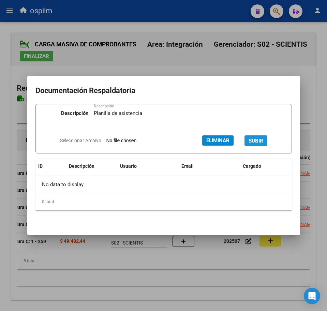
click at [263, 143] on span "SUBIR" at bounding box center [256, 141] width 15 height 6
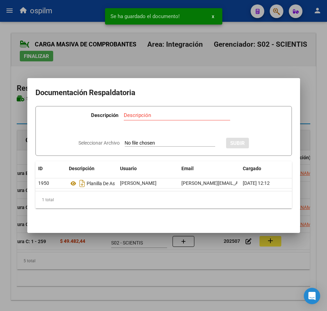
click at [235, 294] on div at bounding box center [163, 155] width 327 height 311
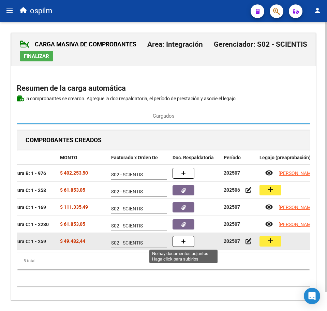
click at [184, 243] on icon "button" at bounding box center [183, 241] width 5 height 5
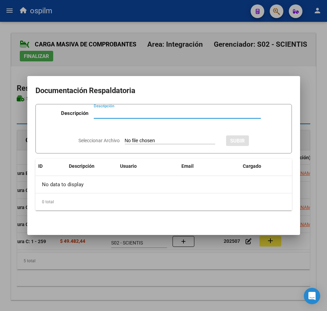
paste input "Planilla de asistencia"
type input "Planilla de asistencia"
click at [145, 136] on div "Seleccionar Archivo SUBIR" at bounding box center [163, 140] width 170 height 20
click at [143, 139] on input "Seleccionar Archivo" at bounding box center [170, 141] width 90 height 6
type input "C:\fakepath\[PERSON_NAME] AGUSTIN_202507_090_N_SEGOVIA [PERSON_NAME].pdf"
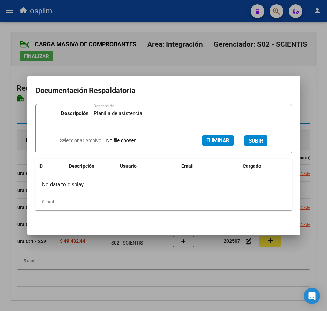
click at [258, 144] on button "SUBIR" at bounding box center [255, 140] width 23 height 11
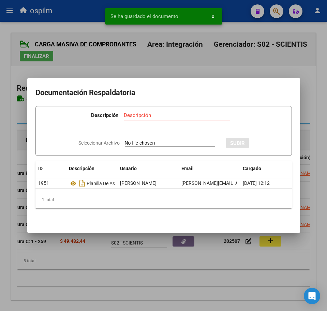
click at [160, 281] on div at bounding box center [163, 155] width 327 height 311
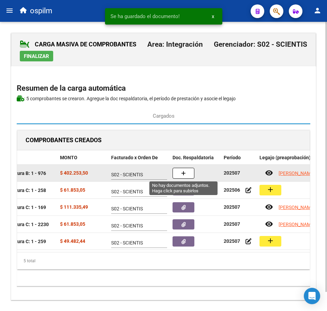
click at [190, 172] on button "button" at bounding box center [184, 173] width 22 height 11
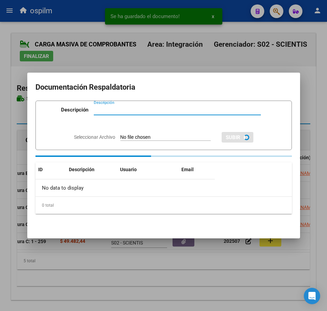
paste input "Planilla de asistencia"
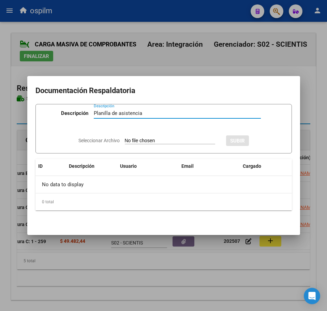
type input "Planilla de asistencia"
click at [151, 139] on input "Seleccionar Archivo" at bounding box center [170, 141] width 90 height 6
type input "C:\fakepath\[PERSON_NAME] AGUSTIN_202507_096_S_TRANSPORTE ESPECIAL TRES REINAS_…"
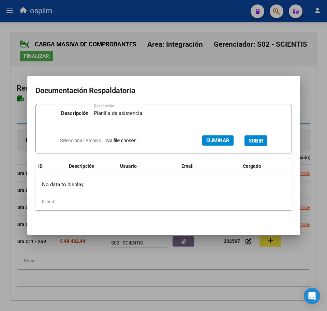
drag, startPoint x: 257, startPoint y: 138, endPoint x: 264, endPoint y: 136, distance: 7.4
click at [257, 138] on span "SUBIR" at bounding box center [256, 141] width 15 height 6
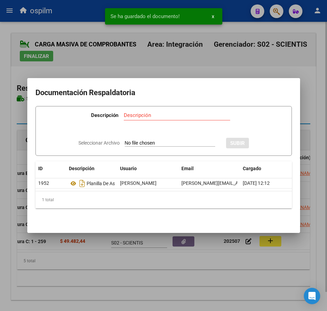
click at [184, 286] on div at bounding box center [163, 155] width 327 height 311
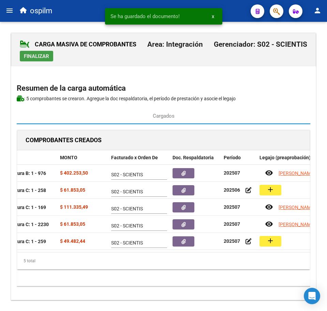
click at [33, 55] on span "Finalizar" at bounding box center [36, 56] width 25 height 6
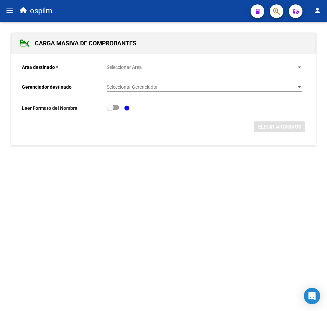
click at [6, 8] on mat-icon "menu" at bounding box center [9, 10] width 8 height 8
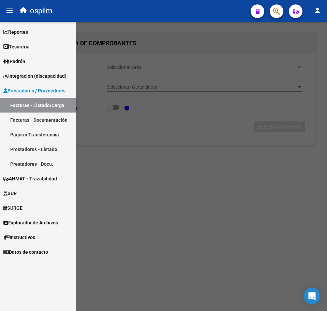
drag, startPoint x: 50, startPoint y: 103, endPoint x: 131, endPoint y: 159, distance: 97.9
click at [50, 103] on link "Facturas - Listado/Carga" at bounding box center [38, 105] width 76 height 15
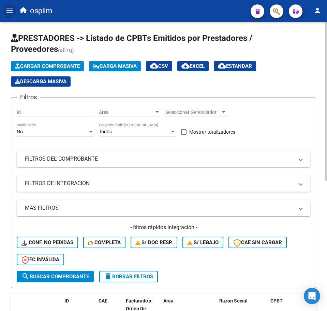
scroll to position [213, 0]
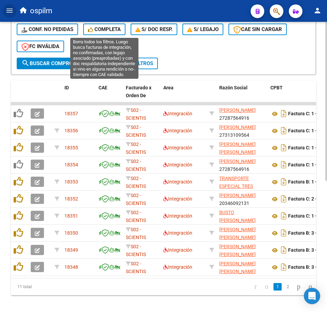
click at [103, 32] on span "Completa" at bounding box center [104, 29] width 33 height 6
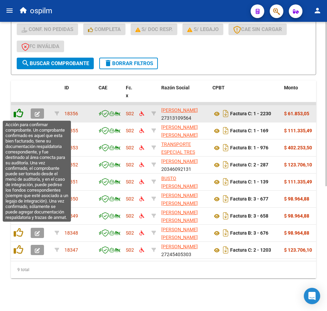
click at [20, 115] on icon at bounding box center [19, 113] width 10 height 10
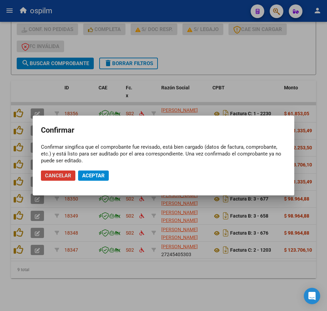
click at [92, 175] on span "Aceptar" at bounding box center [93, 176] width 23 height 6
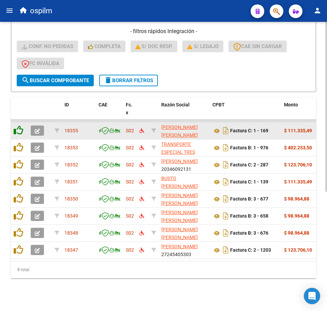
scroll to position [203, 0]
click at [20, 122] on datatable-body-cell at bounding box center [19, 130] width 17 height 17
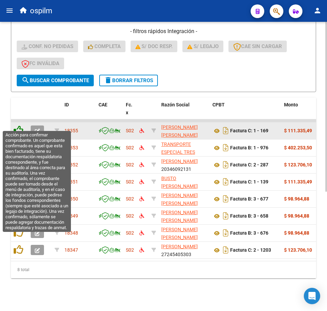
click at [21, 125] on icon at bounding box center [19, 130] width 10 height 10
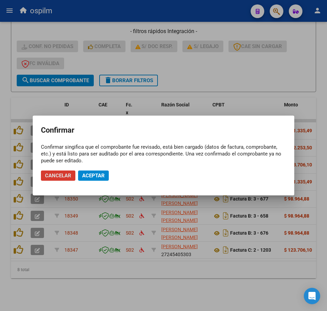
click at [86, 179] on button "Aceptar" at bounding box center [93, 175] width 31 height 10
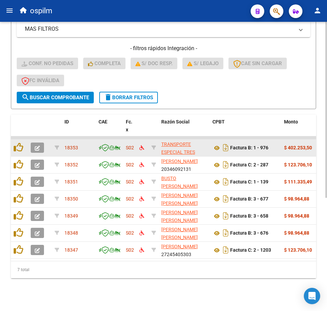
scroll to position [186, 0]
click at [18, 139] on datatable-body-cell at bounding box center [19, 147] width 17 height 17
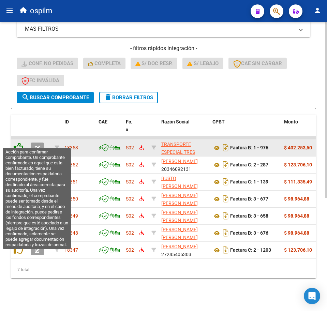
click at [21, 143] on icon at bounding box center [19, 148] width 10 height 10
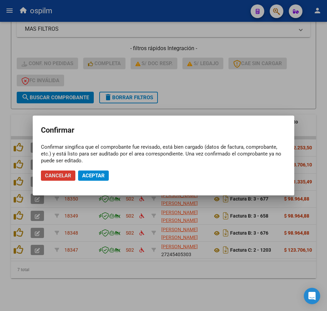
drag, startPoint x: 82, startPoint y: 183, endPoint x: 86, endPoint y: 175, distance: 9.1
click at [84, 181] on mat-dialog-actions "Cancelar Aceptar" at bounding box center [163, 175] width 245 height 23
click at [86, 175] on span "Aceptar" at bounding box center [93, 176] width 23 height 6
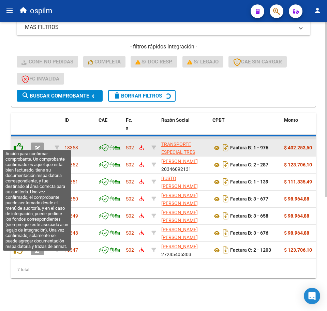
scroll to position [169, 0]
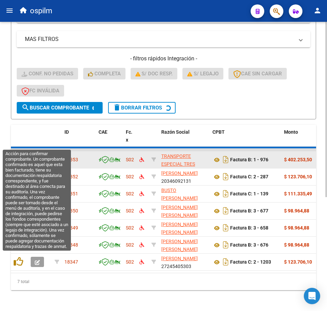
click at [21, 145] on datatable-header-cell at bounding box center [19, 140] width 17 height 30
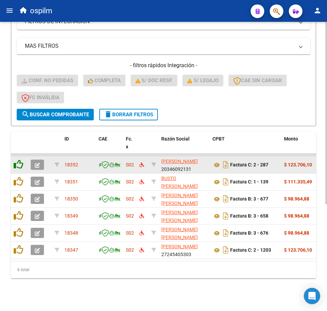
click at [20, 160] on icon at bounding box center [19, 165] width 10 height 10
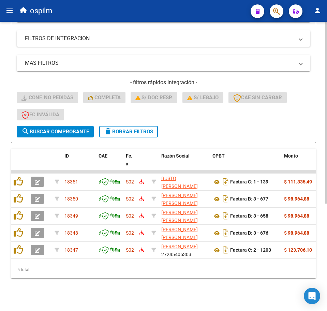
scroll to position [152, 0]
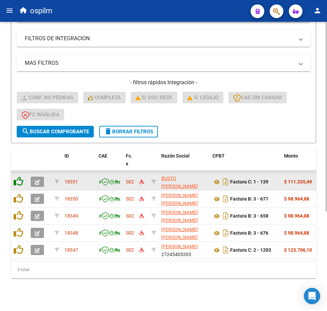
click at [16, 177] on datatable-body-cell at bounding box center [19, 182] width 17 height 17
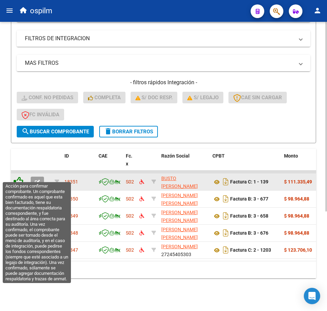
click at [17, 177] on icon at bounding box center [19, 182] width 10 height 10
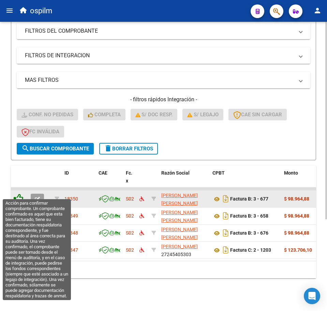
click at [15, 194] on icon at bounding box center [19, 199] width 10 height 10
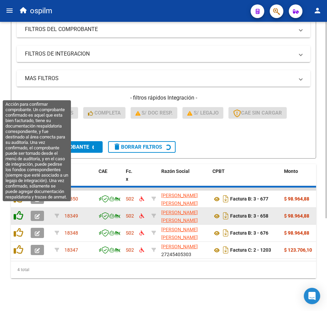
click at [20, 209] on datatable-scroller "18350 S02 [PERSON_NAME] [PERSON_NAME] 27388241778 Factura B: 3 - 677 $ 98.964,8…" at bounding box center [163, 223] width 305 height 71
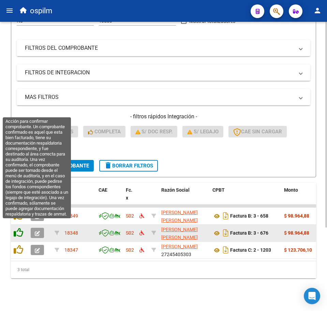
click at [20, 229] on icon at bounding box center [19, 233] width 10 height 10
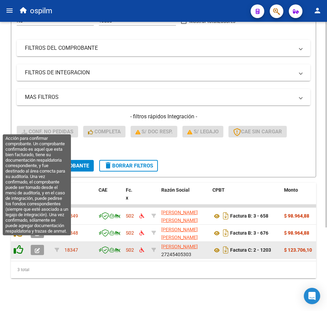
click at [20, 245] on icon at bounding box center [19, 250] width 10 height 10
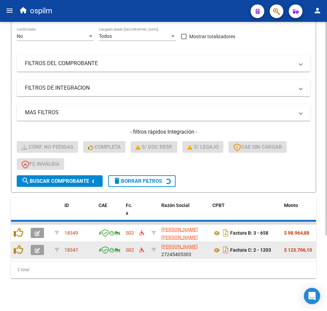
scroll to position [84, 0]
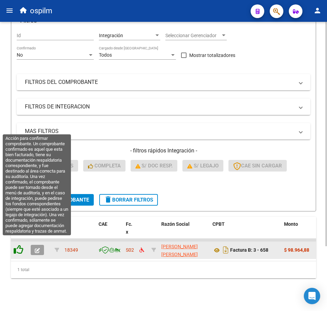
click at [19, 245] on icon at bounding box center [19, 250] width 10 height 10
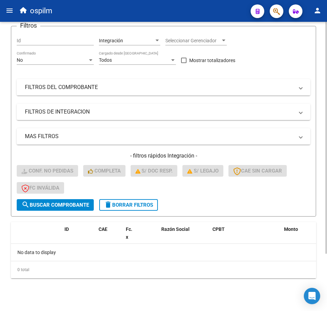
click at [120, 206] on span "delete Borrar Filtros" at bounding box center [128, 205] width 49 height 6
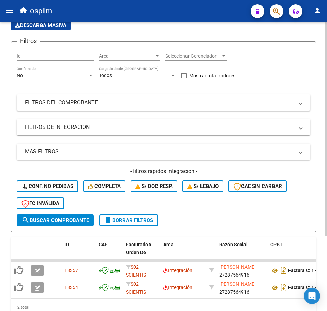
scroll to position [72, 0]
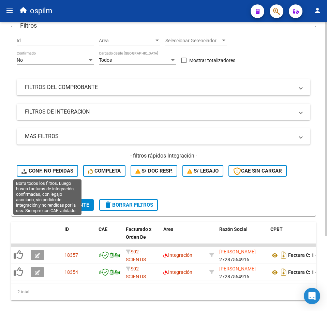
click at [45, 171] on span "Conf. no pedidas" at bounding box center [47, 171] width 52 height 6
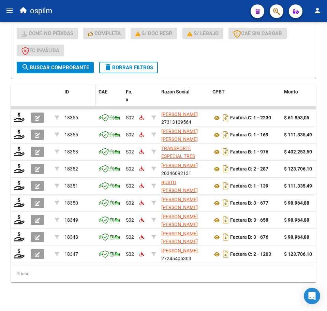
scroll to position [220, 0]
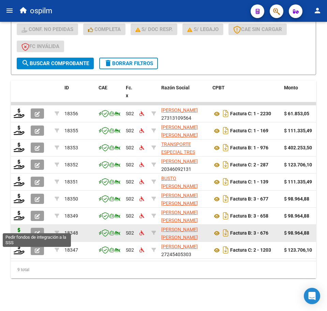
click at [17, 228] on icon at bounding box center [19, 233] width 11 height 10
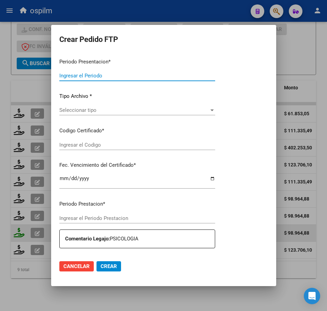
type input "202507"
type input "202505"
type input "$ 98.964,88"
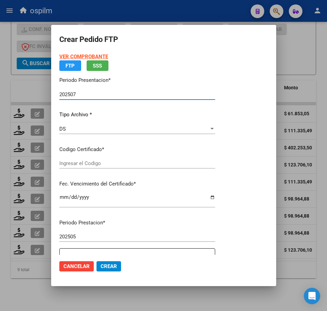
type input "ARG02000560748282021042920260429BS423"
type input "[DATE]"
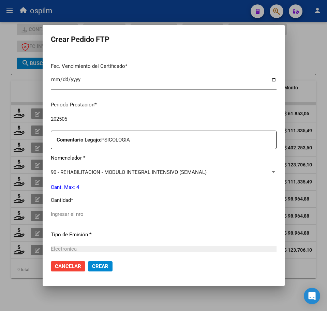
scroll to position [170, 0]
click at [81, 215] on input "Ingresar el nro" at bounding box center [164, 214] width 226 height 6
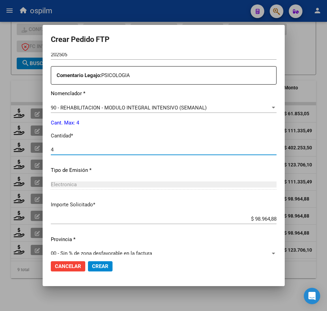
scroll to position [244, 0]
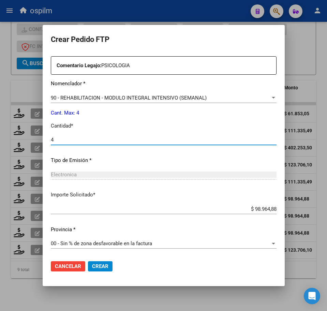
type input "4"
click at [108, 264] on span "Crear" at bounding box center [100, 266] width 16 height 6
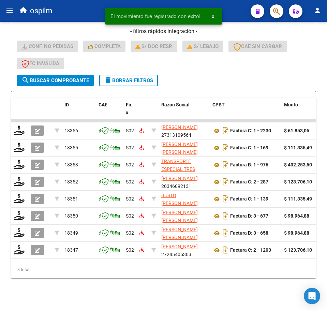
scroll to position [203, 0]
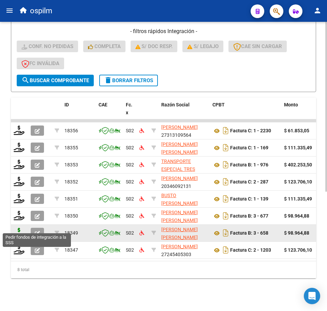
click at [16, 228] on icon at bounding box center [19, 233] width 11 height 10
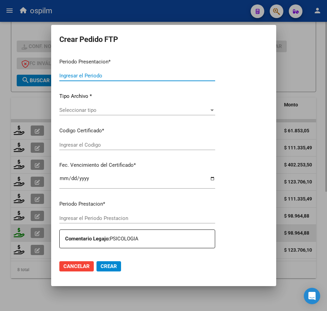
type input "202507"
type input "202506"
type input "$ 98.964,88"
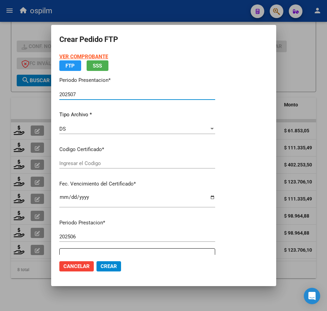
type input "ARG02000560748282021042920260429BS423"
type input "[DATE]"
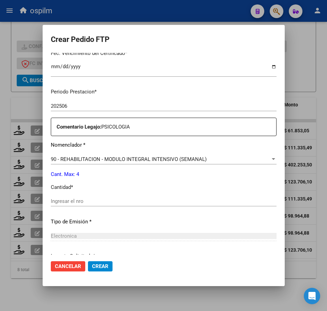
scroll to position [213, 0]
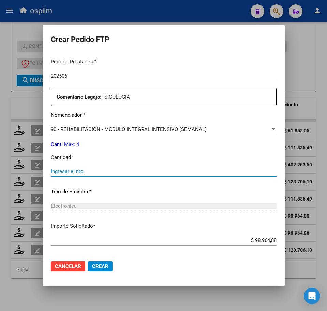
click at [104, 168] on input "Ingresar el nro" at bounding box center [164, 171] width 226 height 6
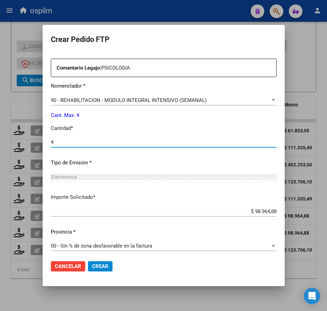
scroll to position [244, 0]
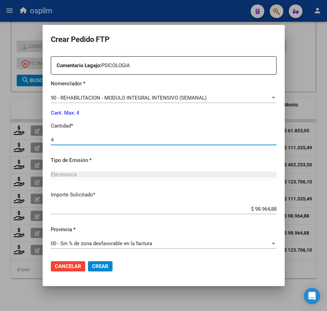
type input "4"
click at [105, 270] on button "Crear" at bounding box center [100, 266] width 25 height 10
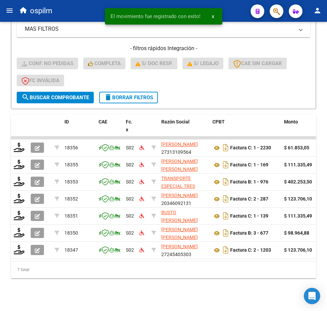
scroll to position [186, 0]
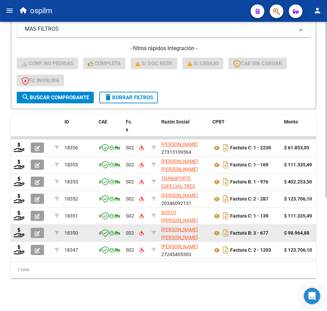
click at [18, 231] on div at bounding box center [20, 233] width 12 height 11
click at [21, 228] on icon at bounding box center [19, 233] width 11 height 10
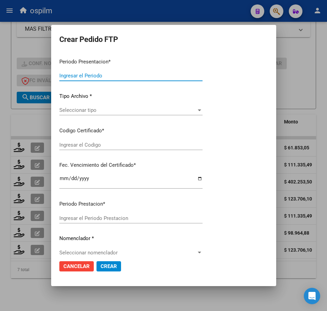
type input "202507"
type input "$ 98.964,88"
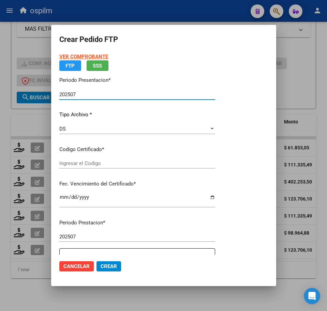
type input "ARG02000560748282021042920260429BS423"
type input "[DATE]"
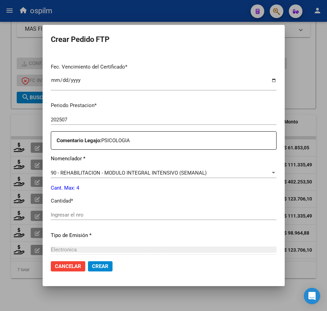
scroll to position [170, 0]
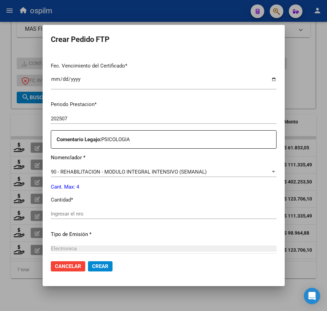
click at [118, 212] on input "Ingresar el nro" at bounding box center [164, 214] width 226 height 6
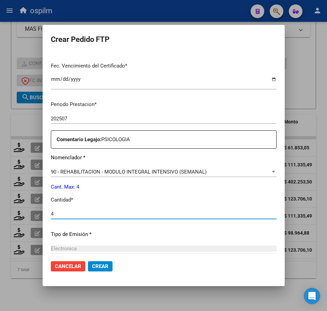
type input "4"
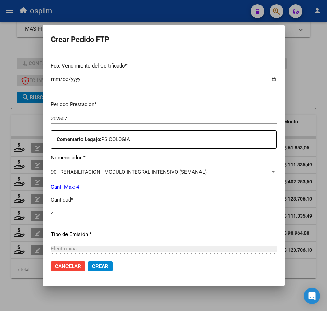
scroll to position [244, 0]
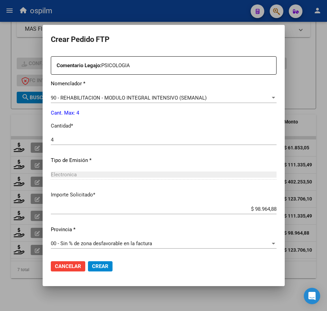
click at [104, 266] on span "Crear" at bounding box center [100, 266] width 16 height 6
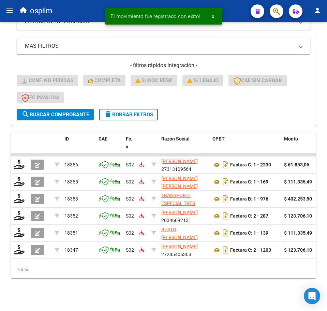
scroll to position [169, 0]
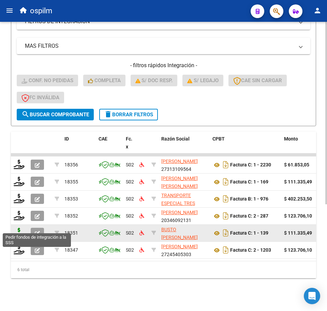
click at [15, 228] on icon at bounding box center [19, 233] width 11 height 10
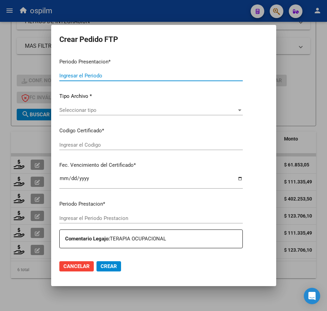
type input "202507"
type input "$ 111.335,49"
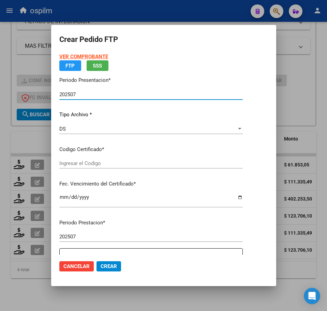
type input "ARG02000490770632022032220250322BS352"
type input "[DATE]"
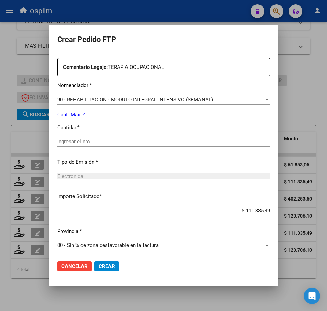
scroll to position [244, 0]
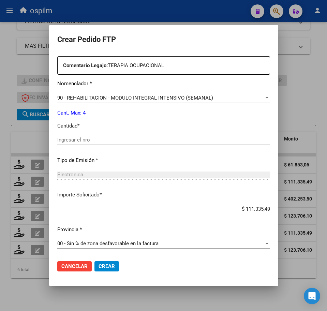
click at [74, 134] on div "Periodo Prestacion * 202507 Ingresar el Periodo Prestacion Comentario Legajo: T…" at bounding box center [163, 138] width 213 height 234
click at [76, 138] on input "Ingresar el nro" at bounding box center [163, 140] width 213 height 6
type input "4"
click at [87, 258] on mat-dialog-actions "Cancelar Crear" at bounding box center [163, 266] width 213 height 23
click at [90, 260] on mat-dialog-actions "Cancelar Crear" at bounding box center [163, 266] width 213 height 23
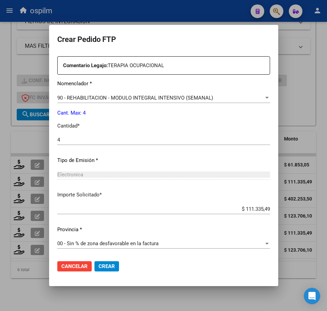
click at [99, 266] on span "Crear" at bounding box center [107, 266] width 16 height 6
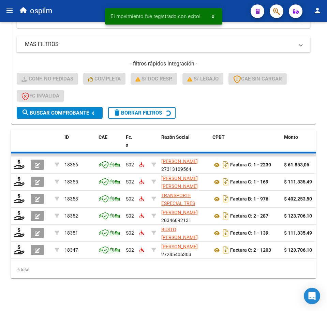
scroll to position [152, 0]
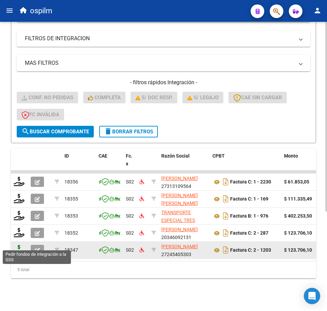
click at [18, 245] on icon at bounding box center [19, 250] width 11 height 10
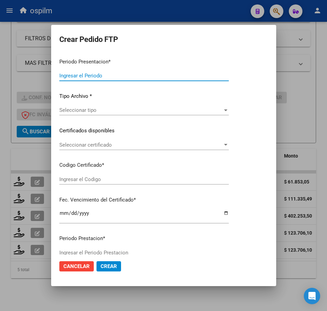
type input "202507"
type input "$ 123.706,10"
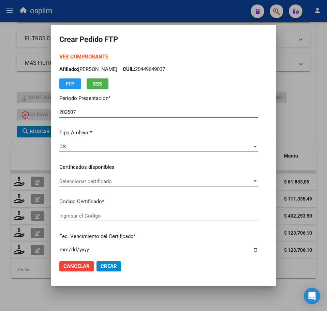
type input "ARG02000490770632022032220250322BS352"
type input "[DATE]"
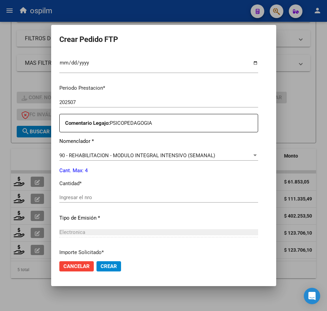
scroll to position [213, 0]
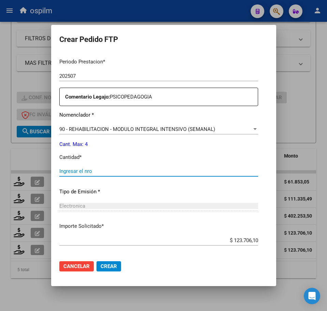
click at [81, 173] on input "Ingresar el nro" at bounding box center [158, 171] width 199 height 6
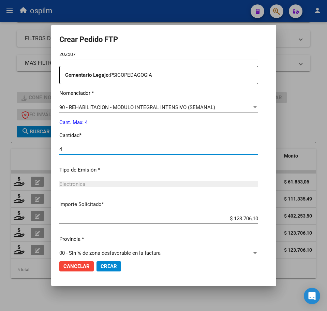
scroll to position [244, 0]
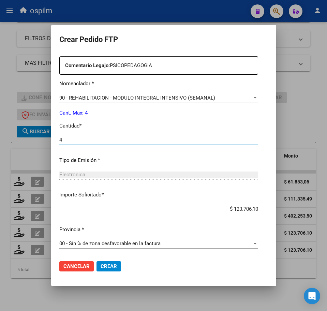
type input "4"
click at [101, 266] on span "Crear" at bounding box center [109, 266] width 16 height 6
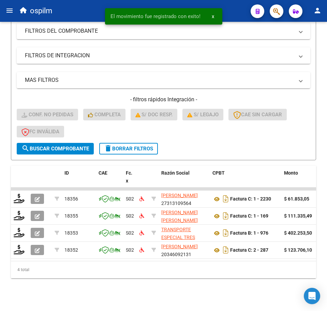
scroll to position [135, 0]
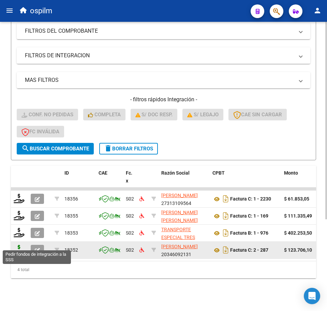
click at [16, 245] on icon at bounding box center [19, 250] width 11 height 10
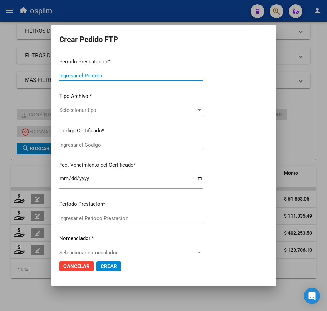
type input "202507"
type input "$ 123.706,10"
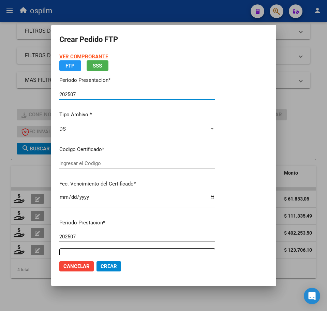
type input "ARG02000490770632022032220250322BS352"
type input "[DATE]"
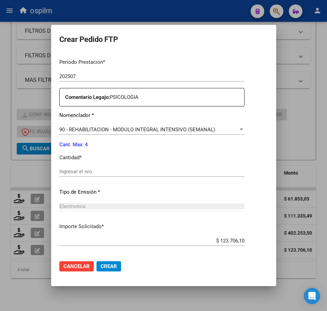
scroll to position [213, 0]
click at [81, 174] on div "Ingresar el nro" at bounding box center [151, 171] width 185 height 10
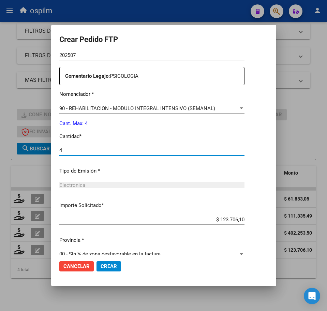
scroll to position [244, 0]
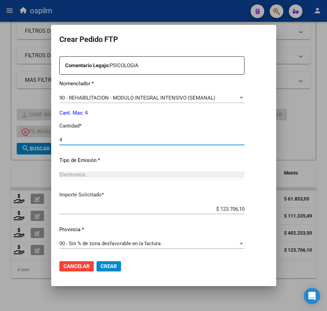
type input "4"
click at [105, 271] on button "Crear" at bounding box center [108, 266] width 25 height 10
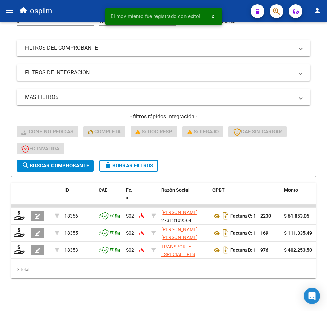
scroll to position [118, 0]
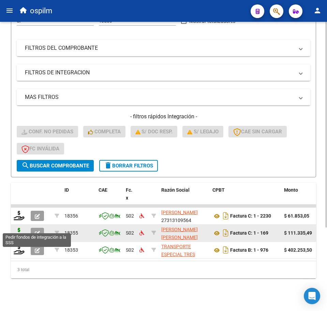
click at [20, 228] on icon at bounding box center [19, 233] width 11 height 10
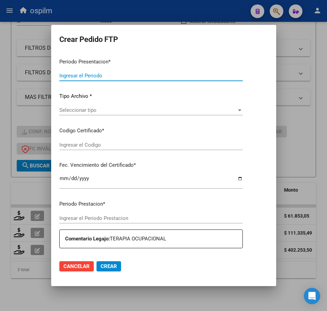
type input "202507"
type input "$ 111.335,49"
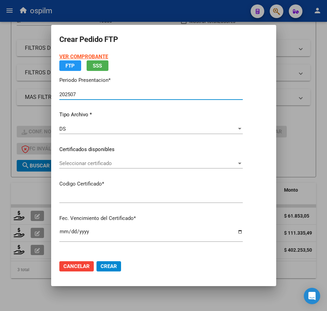
type input "ARG02000511436582017010420220104BS309"
type input "[DATE]"
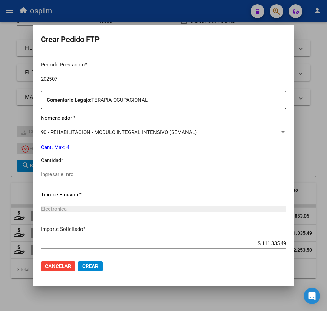
scroll to position [213, 0]
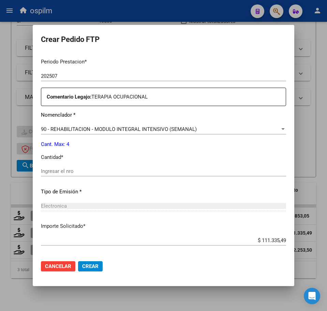
click at [92, 166] on div "Ingresar el nro" at bounding box center [163, 171] width 245 height 10
type input "4"
click at [91, 270] on button "Crear" at bounding box center [90, 266] width 25 height 10
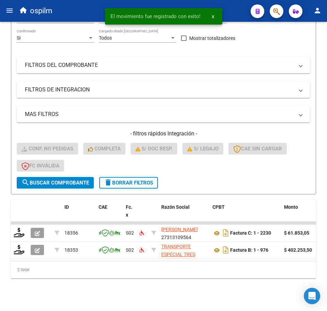
scroll to position [101, 0]
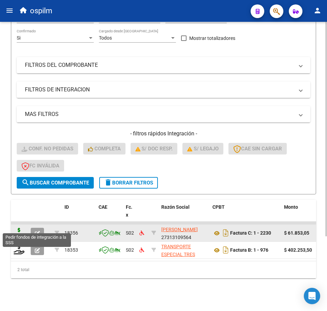
click at [18, 228] on icon at bounding box center [19, 233] width 11 height 10
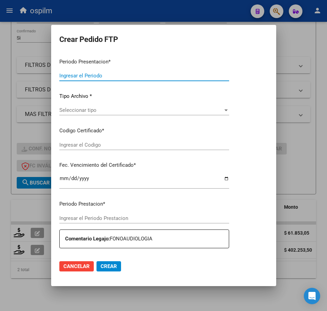
type input "202507"
type input "$ 61.853,05"
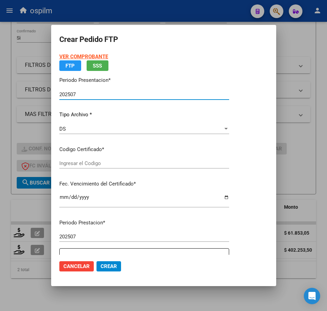
type input "ARG02000511436582017010420220104BS309"
type input "[DATE]"
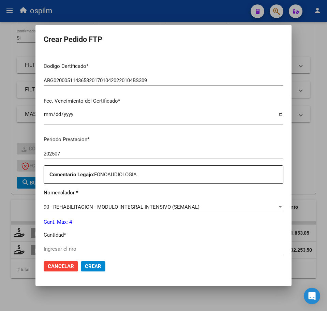
scroll to position [170, 0]
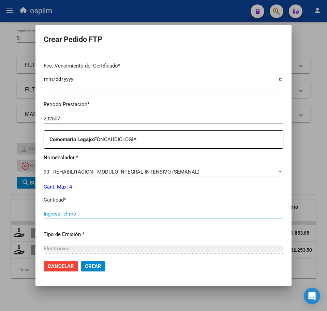
click at [83, 213] on input "Ingresar el nro" at bounding box center [164, 214] width 240 height 6
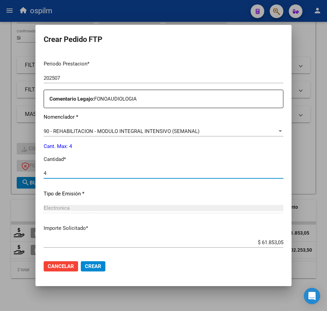
scroll to position [244, 0]
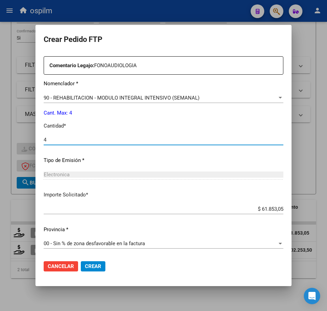
type input "4"
click at [89, 270] on button "Crear" at bounding box center [93, 266] width 25 height 10
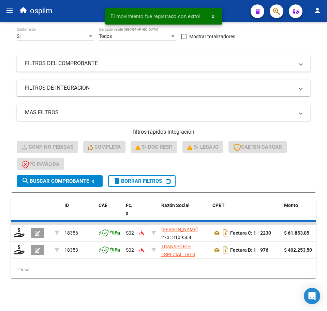
scroll to position [84, 0]
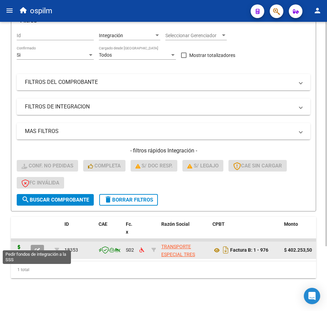
click at [22, 245] on icon at bounding box center [19, 250] width 11 height 10
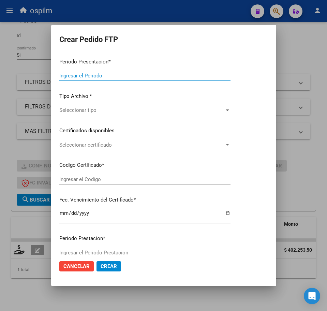
type input "202507"
type input "$ 402.253,50"
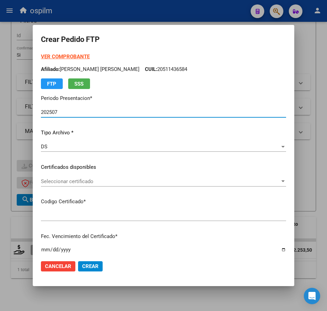
type input "ARG02000511436582017010420220104BS309"
type input "[DATE]"
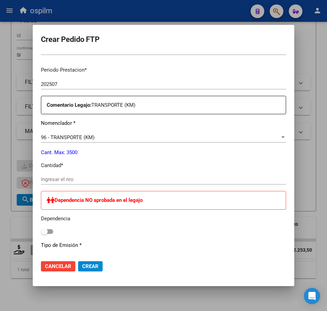
scroll to position [213, 0]
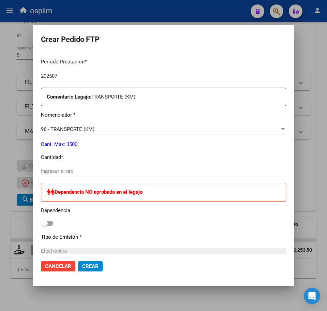
click at [82, 173] on input "Ingresar el nro" at bounding box center [163, 171] width 245 height 6
type input "550"
click at [51, 221] on span at bounding box center [47, 223] width 12 height 5
click at [44, 226] on input "checkbox" at bounding box center [44, 226] width 0 height 0
checkbox input "true"
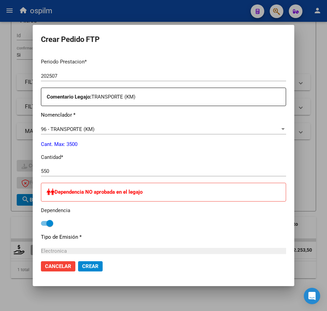
click at [270, 148] on p "Cant. Max: 3500" at bounding box center [163, 144] width 245 height 8
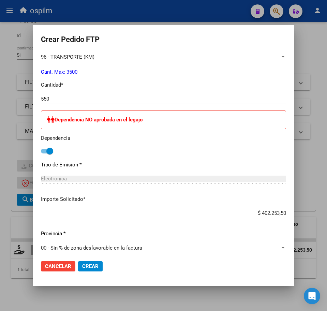
scroll to position [359, 0]
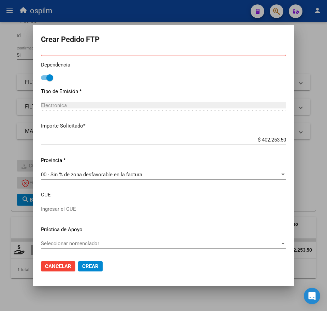
click at [88, 267] on span "Crear" at bounding box center [90, 266] width 16 height 6
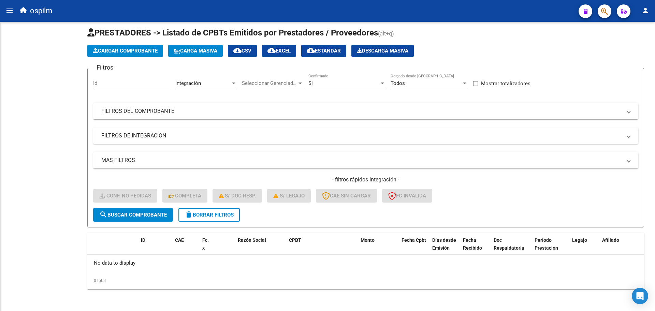
scroll to position [5, 0]
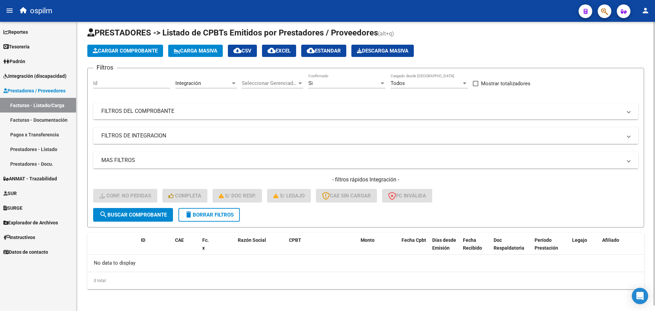
drag, startPoint x: 509, startPoint y: 191, endPoint x: 492, endPoint y: 196, distance: 18.2
click at [327, 191] on div "- filtros rápidos Integración - Conf. no pedidas Completa S/ Doc Resp. S/ legaj…" at bounding box center [365, 192] width 545 height 32
click at [219, 212] on span "delete Borrar Filtros" at bounding box center [208, 215] width 49 height 6
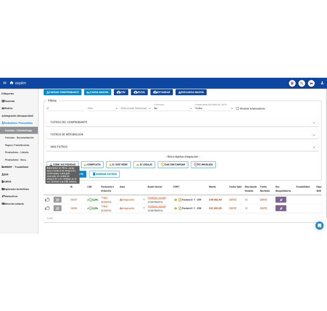
scroll to position [0, 0]
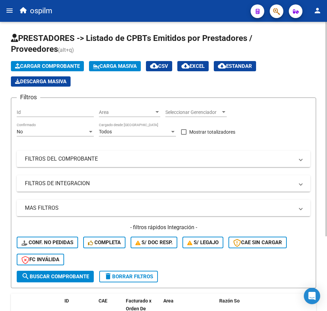
click at [102, 65] on span "Carga Masiva" at bounding box center [115, 66] width 44 height 6
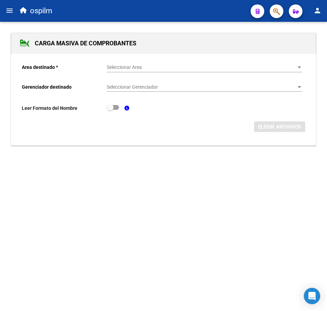
click at [144, 66] on span "Seleccionar Area" at bounding box center [201, 67] width 189 height 6
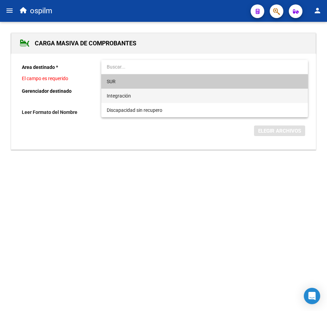
click at [133, 97] on span "Integración" at bounding box center [204, 96] width 195 height 14
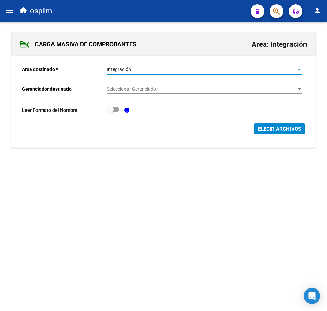
click at [140, 88] on span "Seleccionar Gerenciador" at bounding box center [201, 89] width 189 height 6
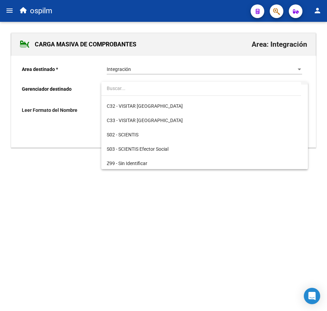
scroll to position [99, 0]
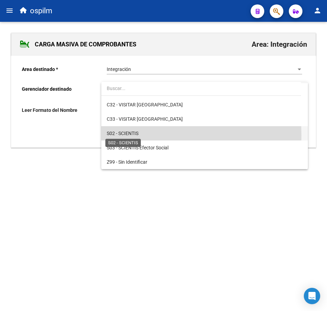
click at [134, 135] on span "S02 - SCIENTIS" at bounding box center [123, 133] width 32 height 5
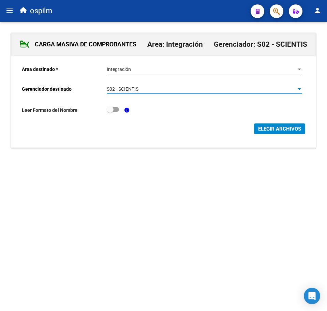
click at [269, 130] on span "ELEGIR ARCHIVOS" at bounding box center [279, 129] width 43 height 6
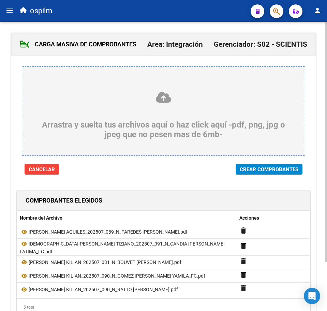
click at [250, 170] on span "Crear Comprobantes" at bounding box center [269, 169] width 59 height 6
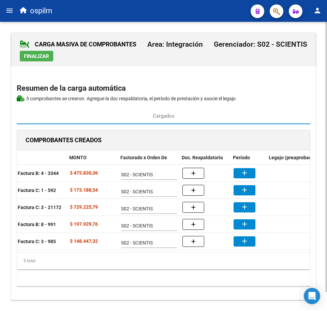
scroll to position [0, 109]
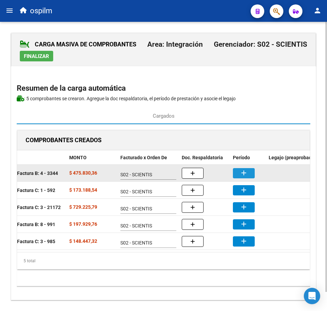
click at [243, 174] on mat-icon "add" at bounding box center [244, 173] width 8 height 8
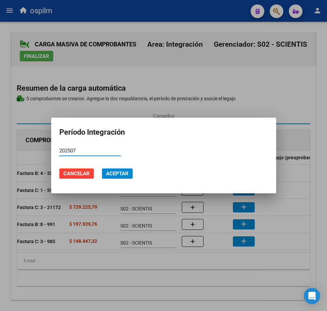
type input "202507"
click at [116, 172] on span "Aceptar" at bounding box center [117, 173] width 23 height 6
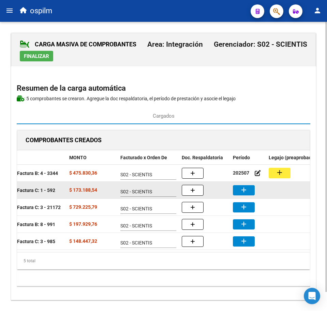
click at [242, 190] on mat-icon "add" at bounding box center [244, 190] width 8 height 8
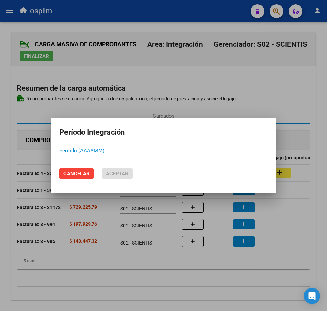
paste input "202507"
type input "202507"
click at [111, 175] on span "Aceptar" at bounding box center [117, 173] width 23 height 6
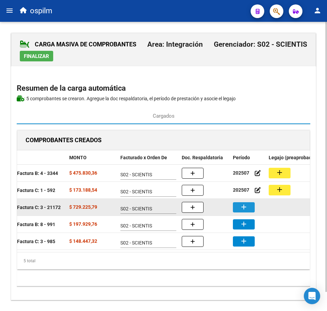
click at [251, 205] on button "add" at bounding box center [244, 207] width 22 height 10
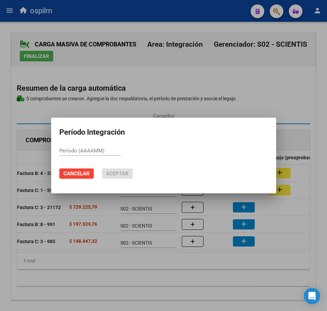
paste input "202507"
type input "202507"
click at [111, 172] on span "Aceptar" at bounding box center [117, 173] width 23 height 6
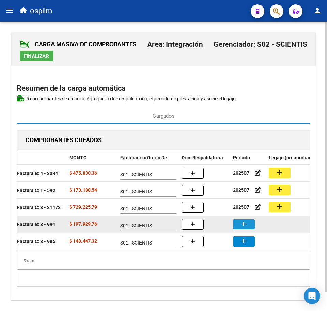
click at [240, 221] on mat-icon "add" at bounding box center [244, 224] width 8 height 8
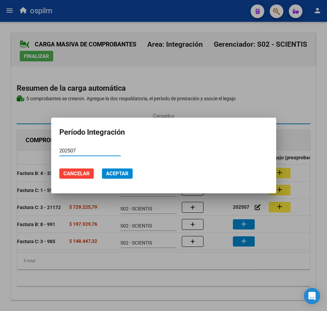
type input "202507"
click at [120, 173] on span "Aceptar" at bounding box center [117, 173] width 23 height 6
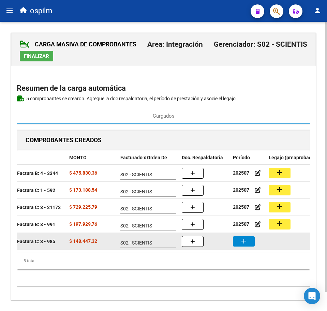
click at [238, 242] on button "add" at bounding box center [244, 241] width 22 height 10
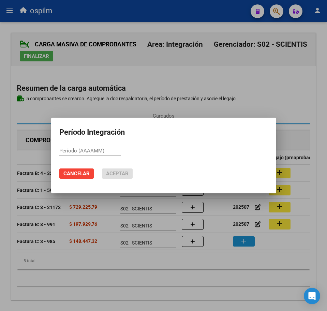
paste input "202507"
type input "202507"
click at [112, 167] on mat-dialog-actions "Cancelar Aceptar" at bounding box center [163, 173] width 209 height 23
click at [116, 174] on span "Aceptar" at bounding box center [117, 173] width 23 height 6
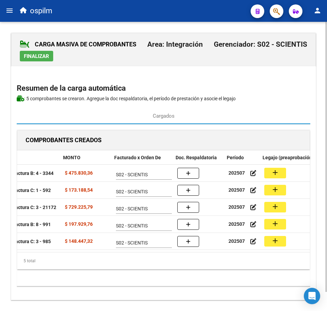
scroll to position [0, 113]
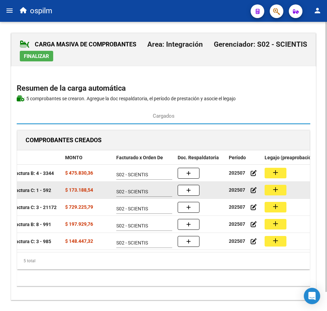
click at [284, 186] on button "add" at bounding box center [276, 190] width 22 height 11
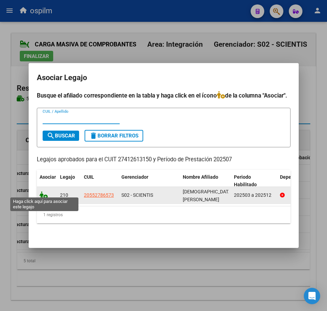
click at [42, 191] on icon at bounding box center [44, 195] width 8 height 8
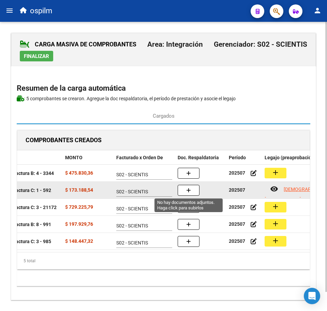
click at [183, 191] on button "button" at bounding box center [189, 190] width 22 height 11
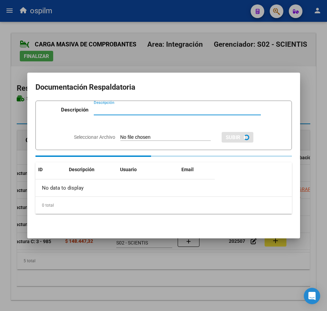
paste input "Planilla de asistencia"
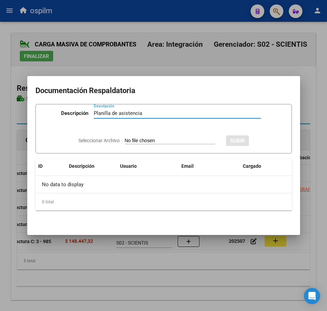
type input "Planilla de asistencia"
click at [142, 144] on input "Seleccionar Archivo" at bounding box center [170, 141] width 90 height 6
type input "C:\fakepath\[PERSON_NAME] TIZIANO_202507_091_N_CANDIA [PERSON_NAME] FATIMA_PA.p…"
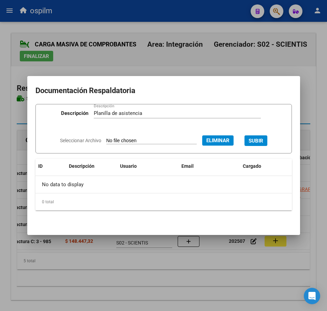
click at [260, 139] on span "SUBIR" at bounding box center [256, 141] width 15 height 6
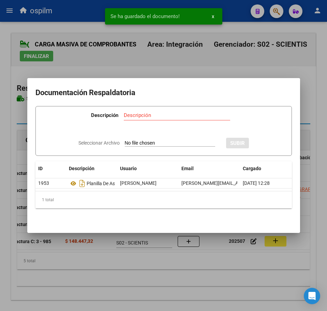
click at [195, 273] on div at bounding box center [163, 155] width 327 height 311
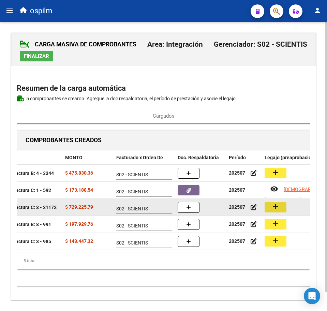
click at [271, 208] on button "add" at bounding box center [276, 207] width 22 height 11
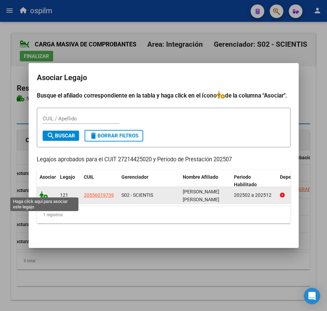
click at [40, 195] on icon at bounding box center [44, 195] width 8 height 8
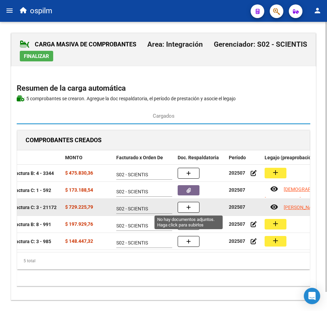
click at [193, 206] on button "button" at bounding box center [189, 207] width 22 height 11
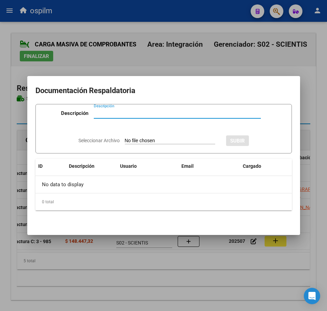
paste input "Planilla de asistencia"
type input "Planilla de asistencia"
click at [148, 141] on input "Seleccionar Archivo" at bounding box center [170, 141] width 90 height 6
type input "C:\fakepath\[PERSON_NAME] KILIAN_202507_031_N_BOUVET [PERSON_NAME].pdf"
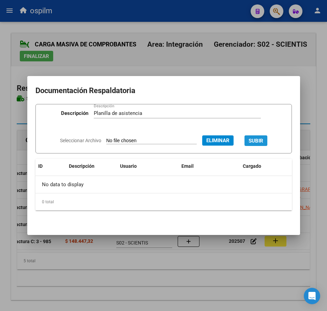
click at [263, 141] on span "SUBIR" at bounding box center [256, 141] width 15 height 6
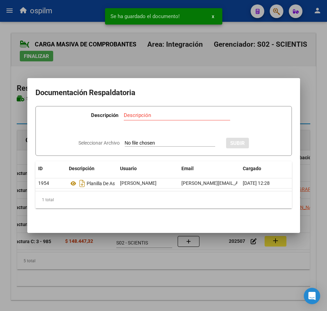
click at [170, 286] on div at bounding box center [163, 155] width 327 height 311
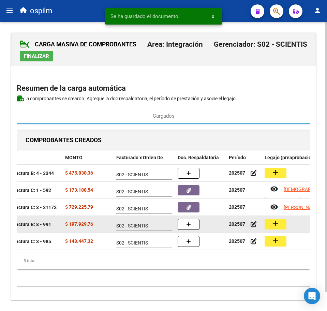
click at [269, 227] on button "add" at bounding box center [276, 224] width 22 height 11
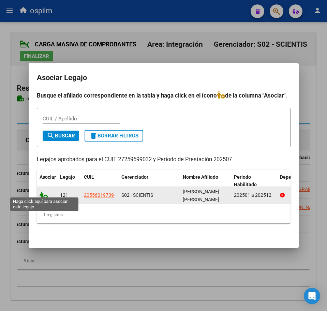
click at [45, 193] on icon at bounding box center [44, 195] width 8 height 8
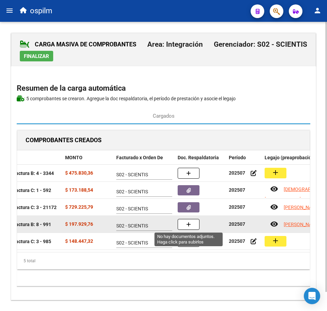
click at [184, 226] on button "button" at bounding box center [189, 224] width 22 height 11
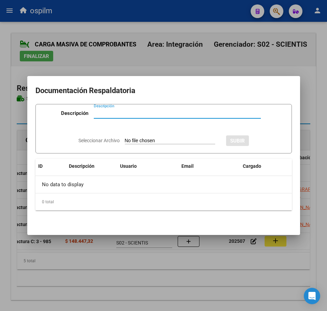
paste input "Planilla de asistencia"
type input "Planilla de asistencia"
click at [150, 140] on input "Seleccionar Archivo" at bounding box center [170, 141] width 90 height 6
type input "C:\fakepath\[PERSON_NAME] KILIAN_202507_090_N_GOMEZ [PERSON_NAME] YAMILA_PA.pdf"
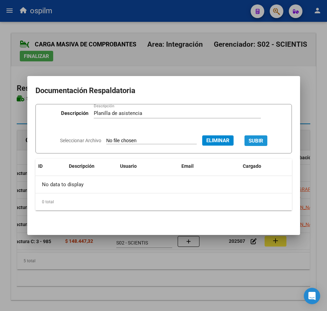
click at [257, 140] on span "SUBIR" at bounding box center [256, 141] width 15 height 6
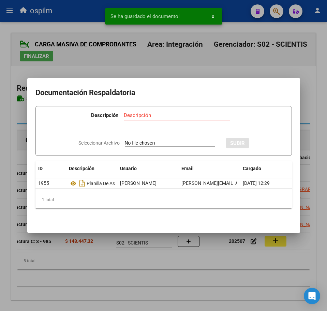
click at [149, 273] on div at bounding box center [163, 155] width 327 height 311
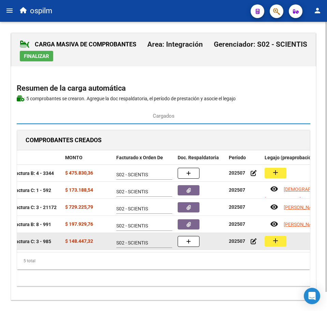
click at [272, 243] on mat-icon "add" at bounding box center [275, 241] width 8 height 8
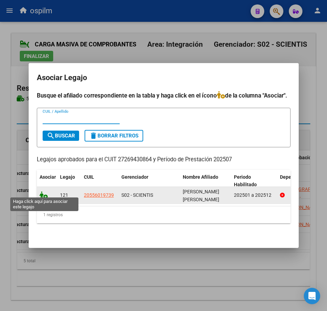
click at [43, 194] on icon at bounding box center [44, 195] width 8 height 8
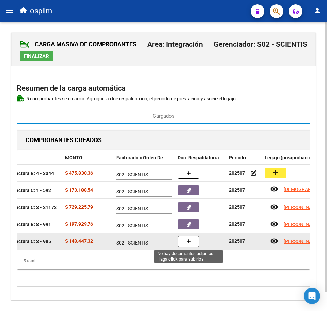
click at [191, 242] on button "button" at bounding box center [189, 241] width 22 height 11
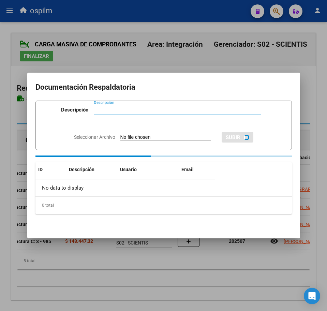
paste input "Planilla de asistencia"
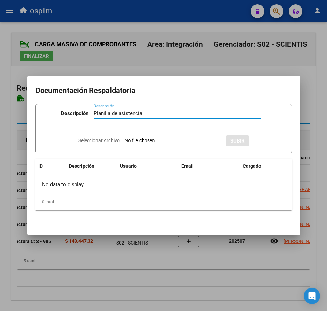
type input "Planilla de asistencia"
click at [132, 140] on input "Seleccionar Archivo" at bounding box center [170, 141] width 90 height 6
type input "C:\fakepath\[PERSON_NAME] KILIAN_202507_090_N_RATTO [PERSON_NAME].pdf"
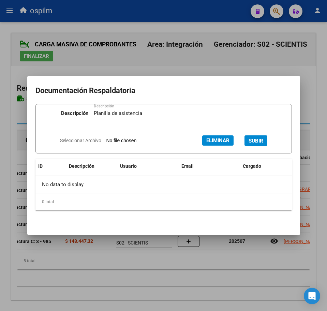
click at [263, 140] on span "SUBIR" at bounding box center [256, 141] width 15 height 6
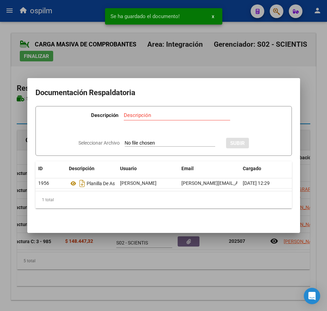
click at [177, 292] on div at bounding box center [163, 155] width 327 height 311
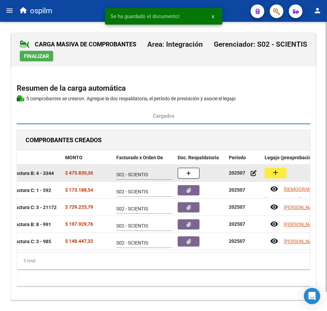
click at [273, 172] on mat-icon "add" at bounding box center [275, 172] width 8 height 8
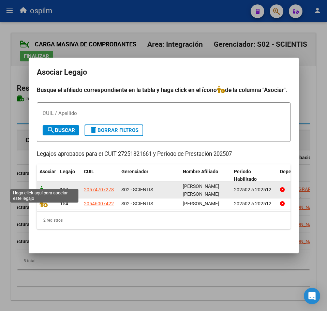
click at [42, 186] on icon at bounding box center [44, 190] width 8 height 8
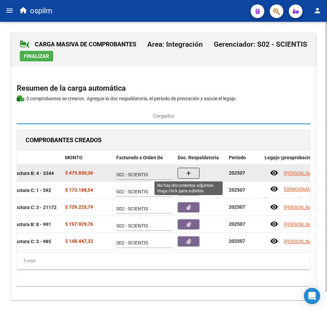
click at [192, 171] on button "button" at bounding box center [189, 173] width 22 height 11
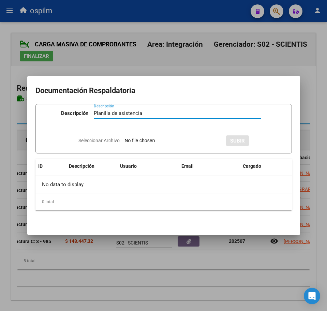
type input "Planilla de asistencia"
click at [133, 141] on input "Seleccionar Archivo" at bounding box center [170, 141] width 90 height 6
type input "C:\fakepath\[PERSON_NAME] AQUILES_202507_089_N_PAREDES [PERSON_NAME].pdf"
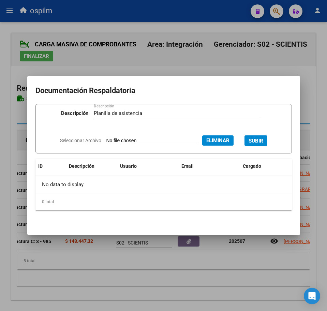
click at [260, 138] on span "SUBIR" at bounding box center [256, 141] width 15 height 6
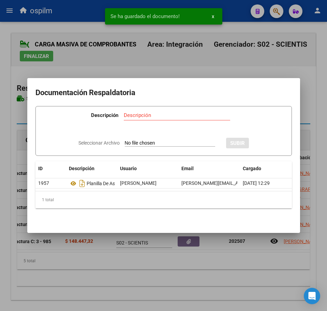
click at [167, 290] on div at bounding box center [163, 155] width 327 height 311
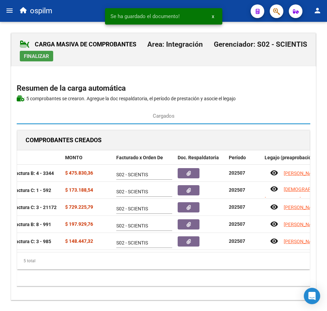
click at [24, 54] on span "Finalizar" at bounding box center [36, 56] width 25 height 6
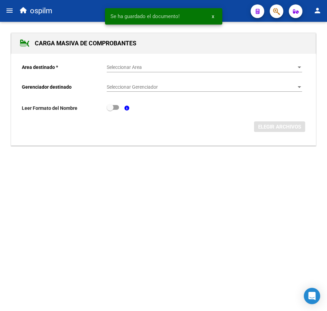
click at [122, 70] on span "Seleccionar Area" at bounding box center [201, 67] width 189 height 6
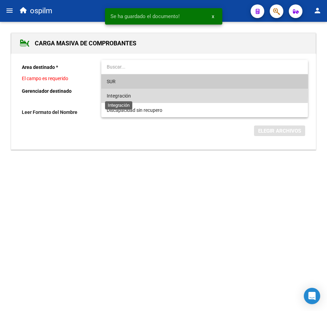
drag, startPoint x: 128, startPoint y: 95, endPoint x: 134, endPoint y: 93, distance: 6.5
click at [128, 95] on span "Integración" at bounding box center [119, 95] width 24 height 5
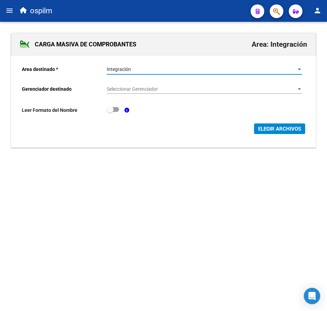
click at [145, 87] on span "Seleccionar Gerenciador" at bounding box center [201, 89] width 189 height 6
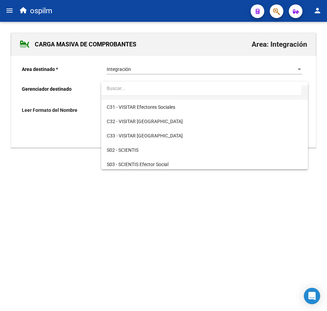
scroll to position [85, 0]
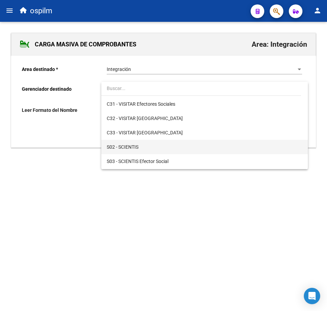
click at [153, 147] on span "S02 - SCIENTIS" at bounding box center [204, 147] width 195 height 14
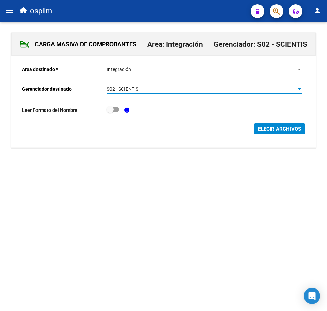
click at [292, 130] on span "ELEGIR ARCHIVOS" at bounding box center [279, 129] width 43 height 6
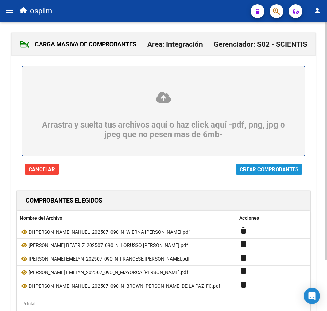
click at [267, 169] on span "Crear Comprobantes" at bounding box center [269, 169] width 59 height 6
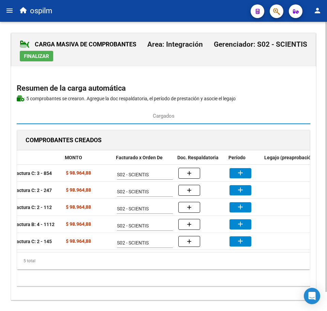
scroll to position [0, 114]
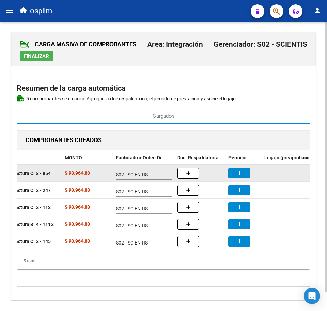
click at [244, 167] on datatable-body-cell "add" at bounding box center [244, 173] width 36 height 17
click at [245, 173] on button "add" at bounding box center [239, 173] width 22 height 10
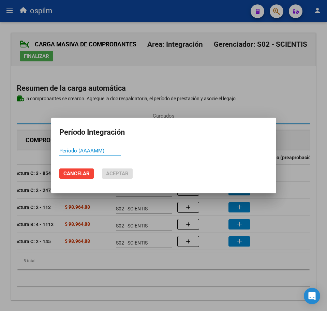
paste input "202507"
type input "202507"
click at [111, 174] on span "Aceptar" at bounding box center [117, 173] width 23 height 6
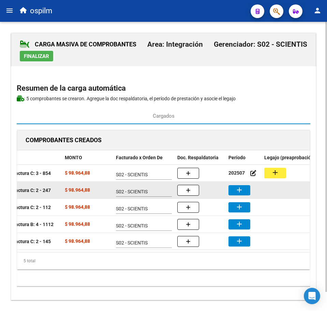
click at [242, 191] on mat-icon "add" at bounding box center [239, 190] width 8 height 8
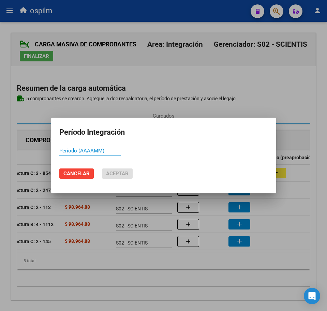
paste input "202507"
type input "202507"
click at [115, 174] on span "Aceptar" at bounding box center [117, 173] width 23 height 6
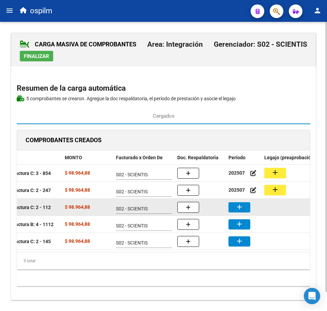
click at [251, 205] on div "add" at bounding box center [243, 207] width 30 height 10
click at [245, 207] on button "add" at bounding box center [239, 207] width 22 height 10
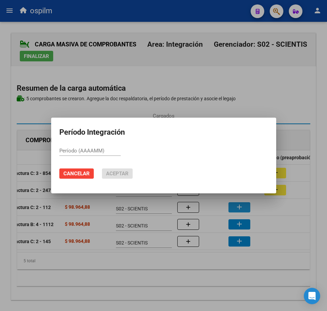
paste input "202507"
type input "202507"
click at [120, 173] on span "Aceptar" at bounding box center [117, 173] width 23 height 6
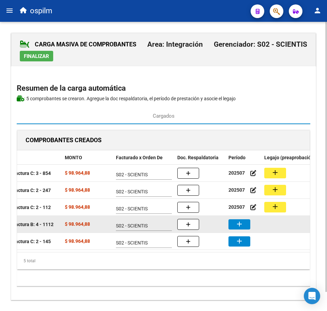
click at [244, 229] on button "add" at bounding box center [239, 224] width 22 height 10
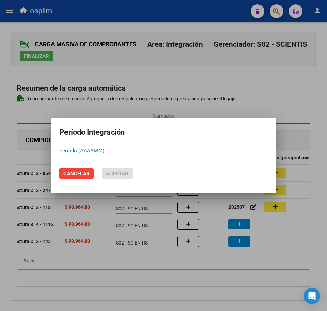
paste input "202507"
type input "202507"
click at [117, 173] on span "Aceptar" at bounding box center [117, 173] width 23 height 6
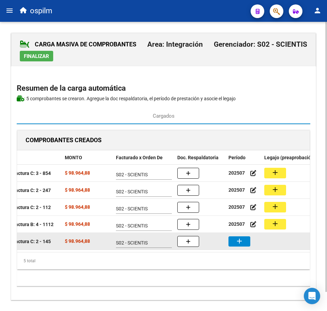
click at [236, 244] on mat-icon "add" at bounding box center [239, 241] width 8 height 8
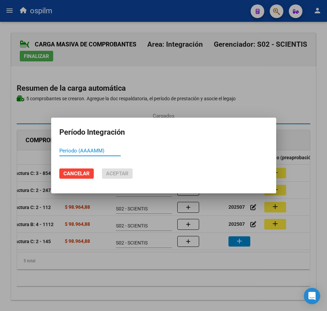
paste input "202507"
click at [116, 175] on span "Aceptar" at bounding box center [117, 173] width 23 height 6
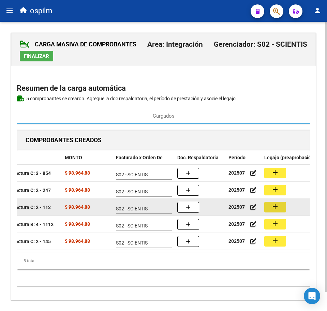
click at [276, 207] on mat-icon "add" at bounding box center [275, 207] width 8 height 8
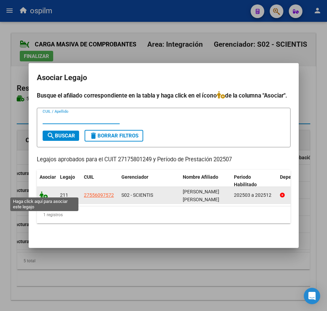
click at [42, 191] on icon at bounding box center [44, 195] width 8 height 8
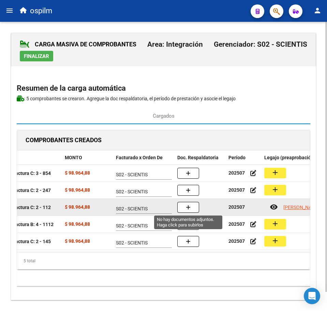
click at [188, 208] on icon "button" at bounding box center [188, 207] width 5 height 5
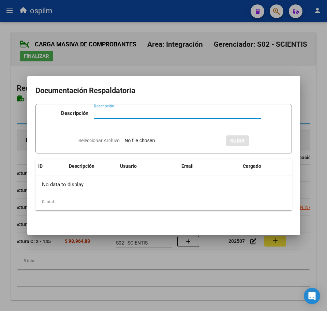
paste input "Planilla de asistencia"
click at [149, 141] on input "Seleccionar Archivo" at bounding box center [170, 141] width 90 height 6
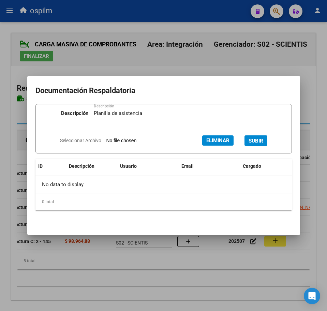
click at [260, 138] on span "SUBIR" at bounding box center [256, 141] width 15 height 6
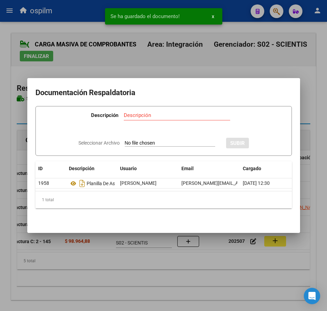
click at [200, 287] on div at bounding box center [163, 155] width 327 height 311
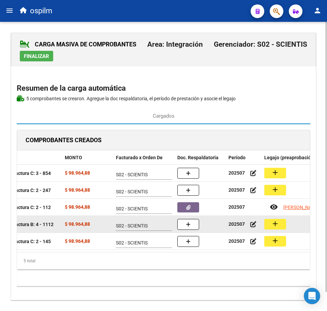
click at [279, 224] on mat-icon "add" at bounding box center [275, 224] width 8 height 8
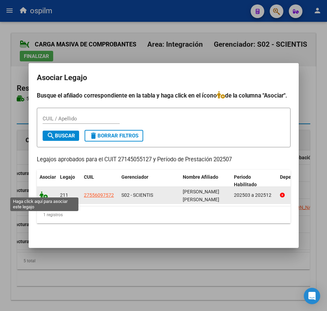
click at [43, 193] on icon at bounding box center [44, 195] width 8 height 8
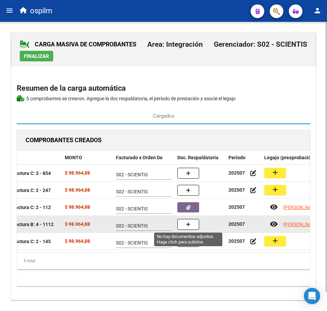
click at [186, 228] on button "button" at bounding box center [188, 224] width 22 height 11
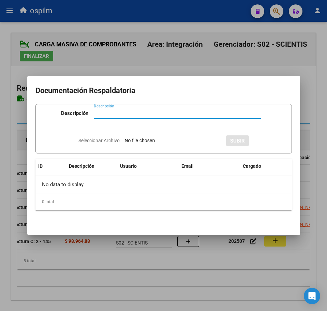
paste input "Planilla de asistencia"
click at [149, 140] on input "Seleccionar Archivo" at bounding box center [170, 141] width 90 height 6
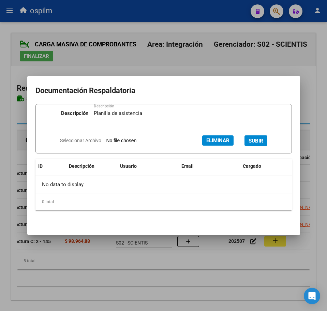
click at [256, 141] on span "SUBIR" at bounding box center [256, 141] width 15 height 6
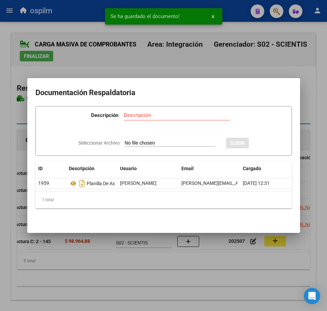
click at [170, 282] on div at bounding box center [163, 155] width 327 height 311
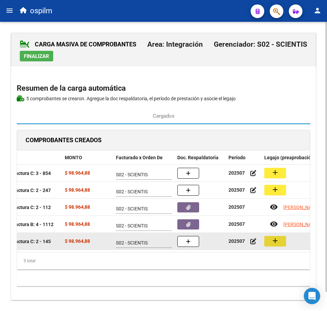
click at [275, 244] on mat-icon "add" at bounding box center [275, 241] width 8 height 8
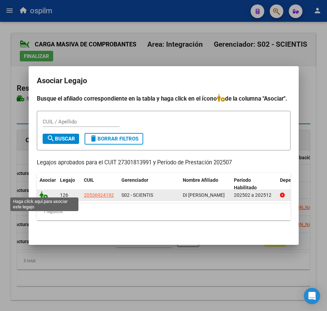
click at [41, 191] on icon at bounding box center [44, 195] width 8 height 8
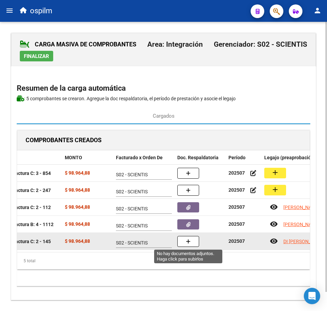
click at [180, 241] on button "button" at bounding box center [188, 241] width 22 height 11
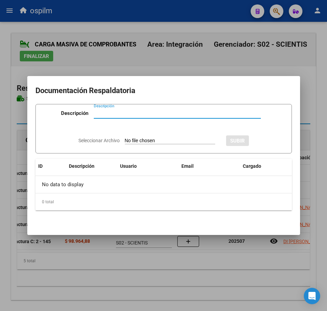
paste input "Planilla de asistencia"
click at [131, 136] on div "Seleccionar Archivo SUBIR" at bounding box center [163, 140] width 170 height 20
click at [133, 141] on input "Seleccionar Archivo" at bounding box center [170, 141] width 90 height 6
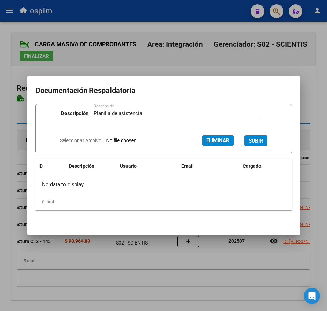
click at [263, 142] on span "SUBIR" at bounding box center [256, 141] width 15 height 6
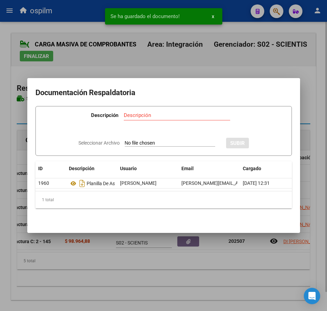
click at [150, 269] on div at bounding box center [163, 155] width 327 height 311
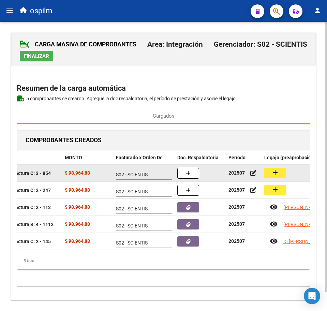
click at [277, 176] on mat-icon "add" at bounding box center [275, 172] width 8 height 8
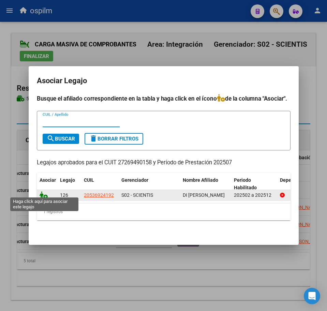
click at [44, 194] on icon at bounding box center [44, 195] width 8 height 8
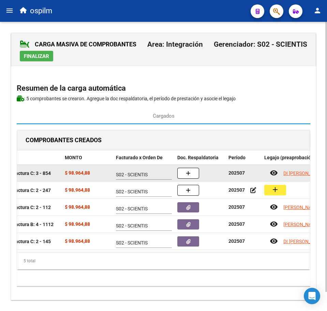
click at [191, 175] on button "button" at bounding box center [188, 173] width 22 height 11
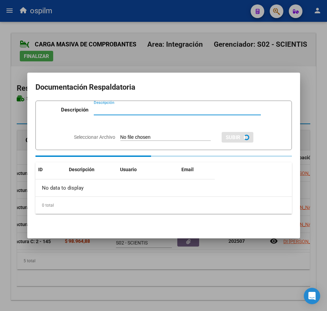
paste input "Planilla de asistencia"
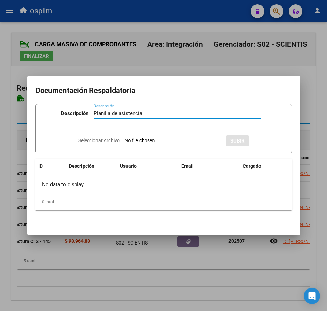
click at [141, 138] on input "Seleccionar Archivo" at bounding box center [170, 141] width 90 height 6
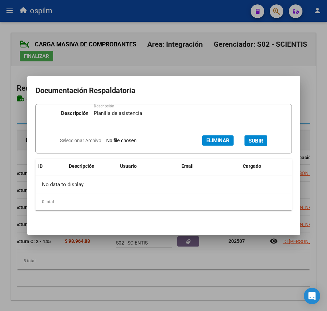
click at [259, 139] on span "SUBIR" at bounding box center [256, 141] width 15 height 6
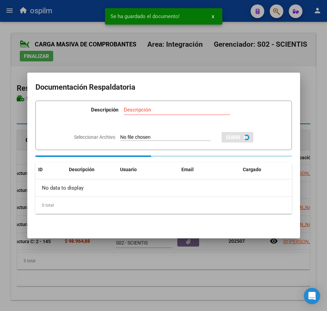
click at [208, 273] on div at bounding box center [163, 155] width 327 height 311
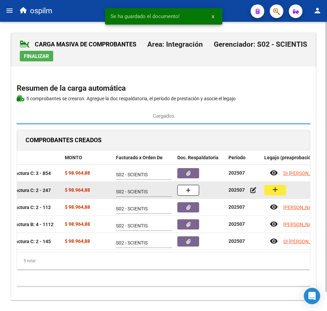
click at [274, 191] on mat-icon "add" at bounding box center [275, 189] width 8 height 8
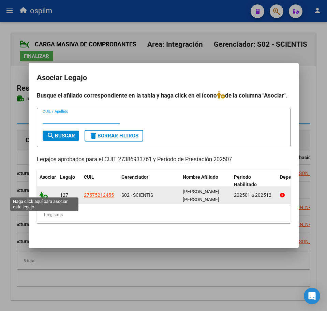
click at [43, 193] on icon at bounding box center [44, 195] width 8 height 8
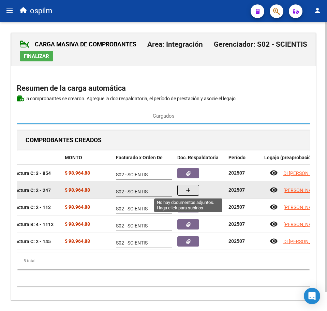
click at [184, 189] on button "button" at bounding box center [188, 190] width 22 height 11
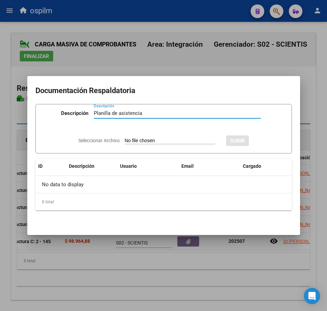
click at [151, 138] on input "Seleccionar Archivo" at bounding box center [170, 141] width 90 height 6
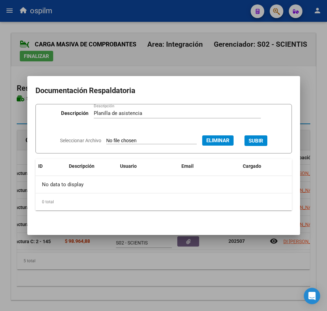
click at [261, 144] on span "SUBIR" at bounding box center [256, 141] width 15 height 6
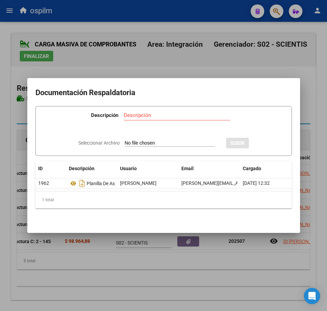
click at [166, 277] on div at bounding box center [163, 155] width 327 height 311
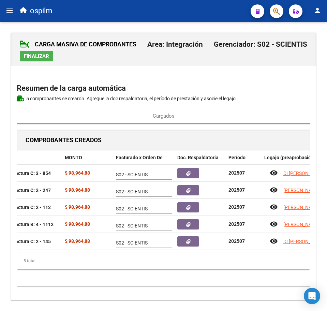
click at [48, 58] on span "Finalizar" at bounding box center [36, 56] width 25 height 6
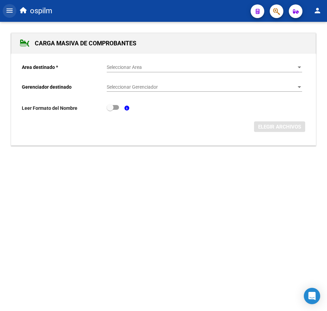
click at [6, 12] on mat-icon "menu" at bounding box center [9, 10] width 8 height 8
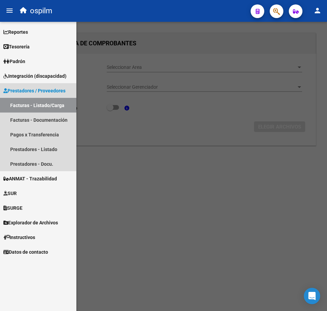
click at [29, 105] on link "Facturas - Listado/Carga" at bounding box center [38, 105] width 76 height 15
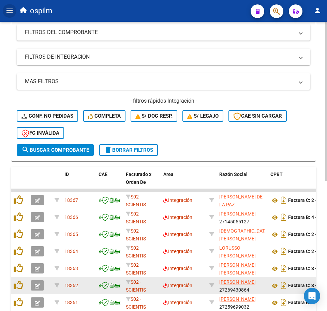
scroll to position [213, 0]
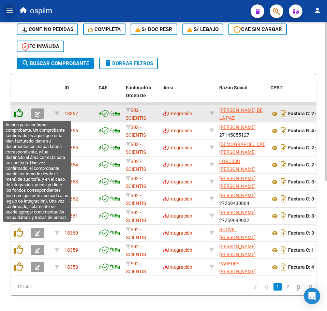
click at [23, 115] on icon at bounding box center [19, 113] width 10 height 10
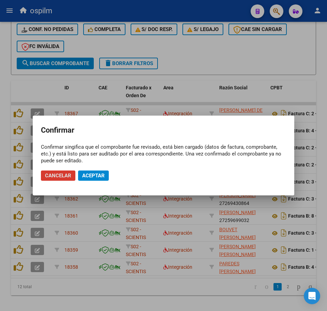
click at [89, 177] on span "Aceptar" at bounding box center [93, 176] width 23 height 6
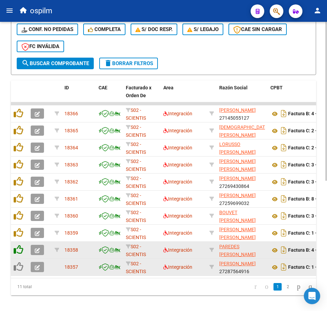
click at [20, 253] on icon at bounding box center [19, 250] width 10 height 10
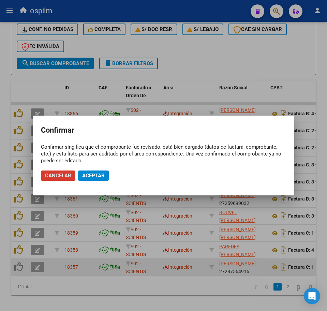
click at [97, 175] on span "Aceptar" at bounding box center [93, 176] width 23 height 6
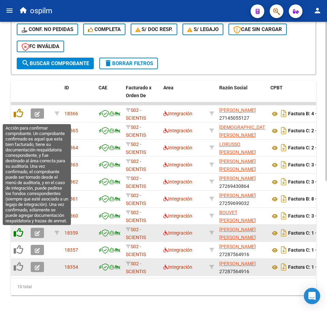
click at [21, 235] on icon at bounding box center [19, 233] width 10 height 10
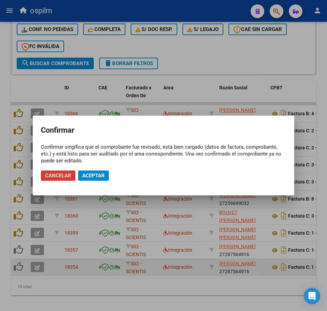
click at [94, 172] on button "Aceptar" at bounding box center [93, 175] width 31 height 10
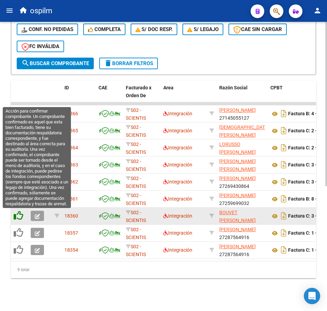
click at [19, 217] on icon at bounding box center [19, 216] width 10 height 10
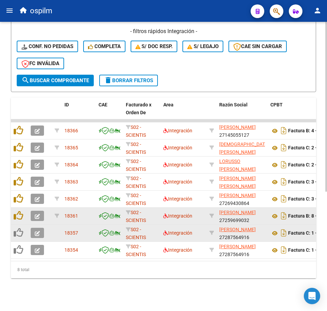
scroll to position [203, 0]
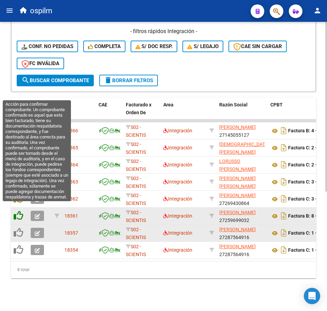
click at [17, 211] on icon at bounding box center [19, 216] width 10 height 10
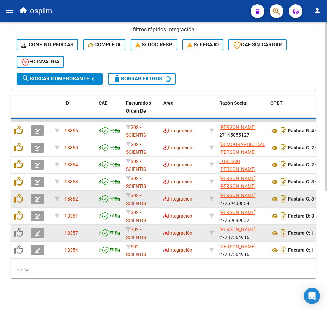
scroll to position [186, 0]
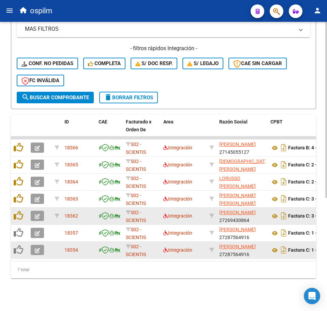
click at [17, 208] on datatable-body-cell at bounding box center [19, 216] width 17 height 17
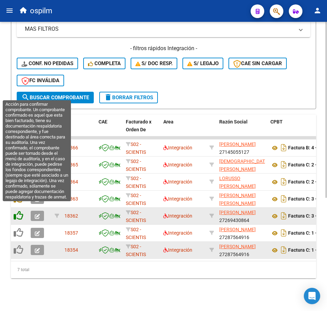
click at [18, 211] on icon at bounding box center [19, 216] width 10 height 10
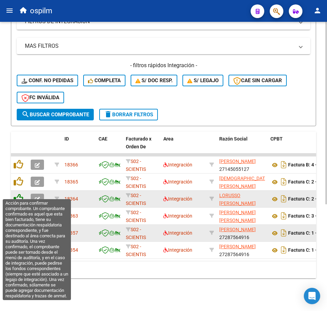
scroll to position [169, 0]
click at [18, 195] on icon at bounding box center [19, 199] width 10 height 10
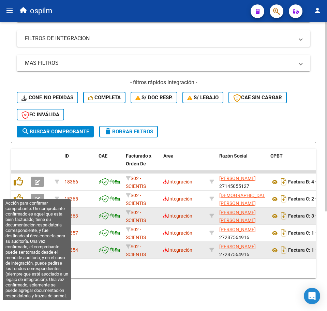
scroll to position [152, 0]
click at [18, 195] on icon at bounding box center [19, 199] width 10 height 10
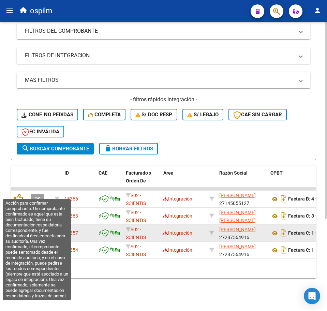
scroll to position [135, 0]
click at [18, 195] on icon at bounding box center [19, 199] width 10 height 10
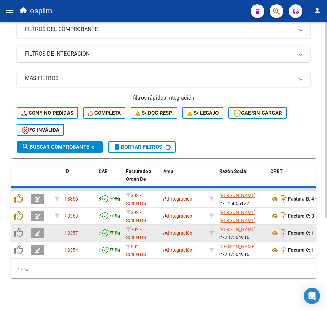
scroll to position [118, 0]
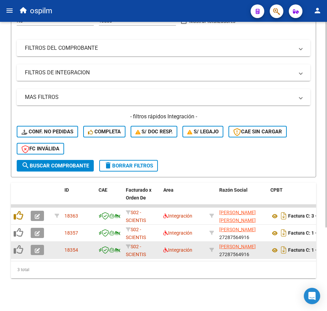
click at [18, 195] on datatable-header-cell at bounding box center [19, 198] width 17 height 30
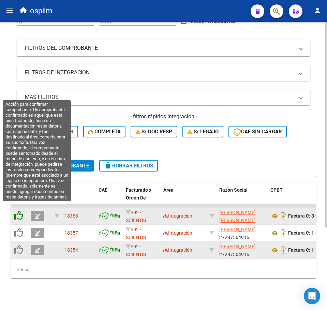
click at [21, 211] on icon at bounding box center [19, 216] width 10 height 10
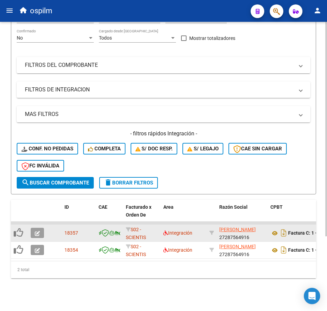
scroll to position [101, 0]
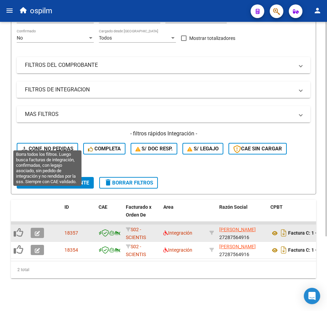
click at [36, 146] on span "Conf. no pedidas" at bounding box center [47, 149] width 52 height 6
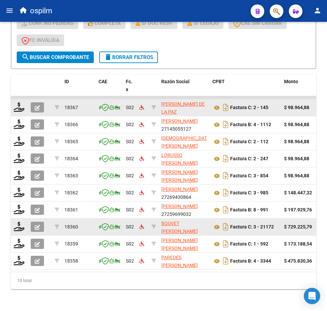
scroll to position [228, 0]
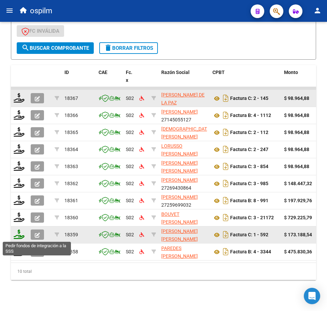
click at [17, 237] on icon at bounding box center [19, 234] width 11 height 10
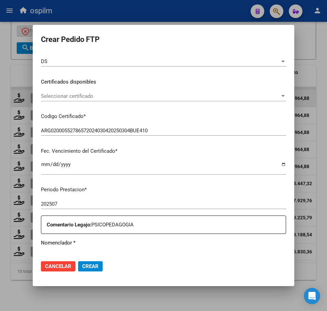
scroll to position [170, 0]
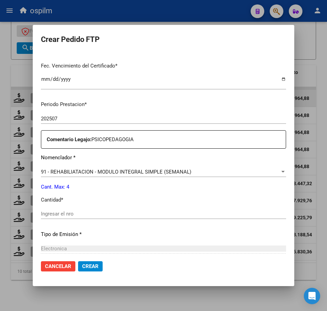
click at [100, 215] on input "Ingresar el nro" at bounding box center [163, 214] width 245 height 6
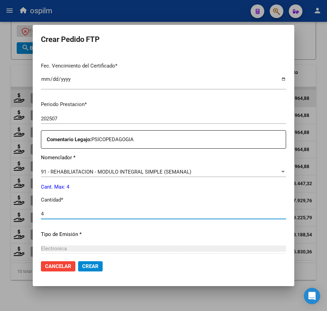
scroll to position [244, 0]
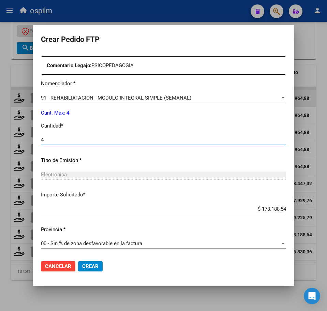
click at [90, 267] on span "Crear" at bounding box center [90, 266] width 16 height 6
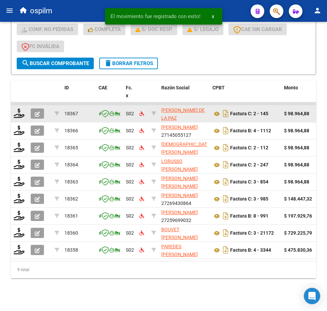
scroll to position [220, 0]
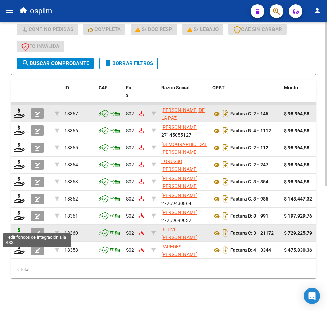
click at [18, 228] on icon at bounding box center [19, 233] width 11 height 10
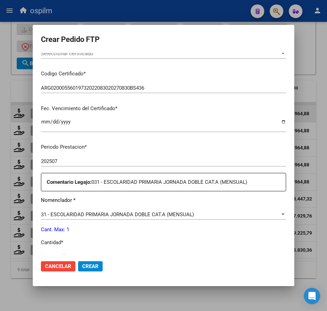
scroll to position [213, 0]
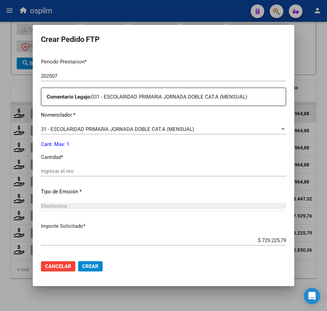
click at [72, 168] on input "Ingresar el nro" at bounding box center [163, 171] width 245 height 6
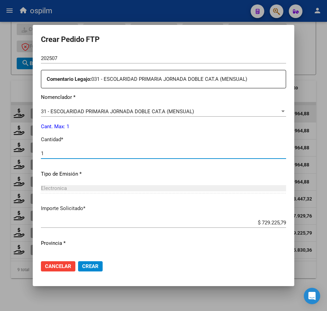
scroll to position [244, 0]
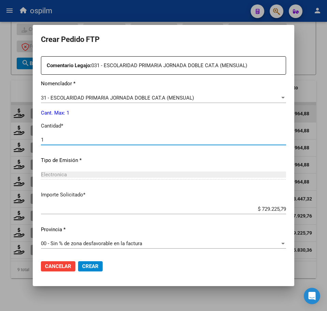
click at [88, 265] on span "Crear" at bounding box center [90, 266] width 16 height 6
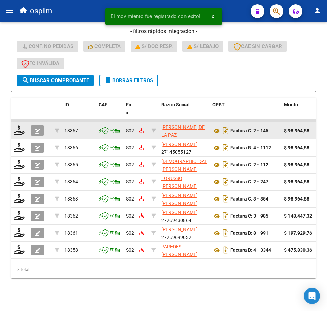
scroll to position [203, 0]
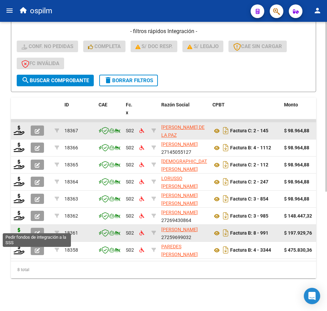
click at [16, 228] on icon at bounding box center [19, 233] width 11 height 10
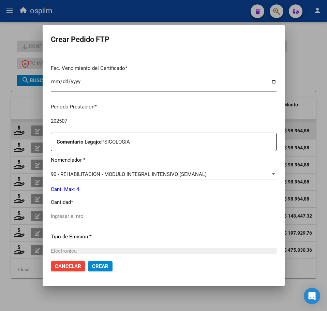
scroll to position [213, 0]
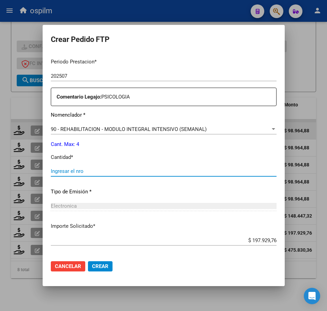
click at [92, 170] on input "Ingresar el nro" at bounding box center [164, 171] width 226 height 6
click at [108, 268] on span "Crear" at bounding box center [100, 266] width 16 height 6
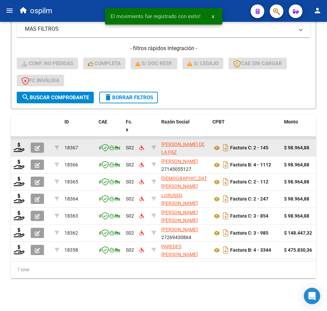
scroll to position [186, 0]
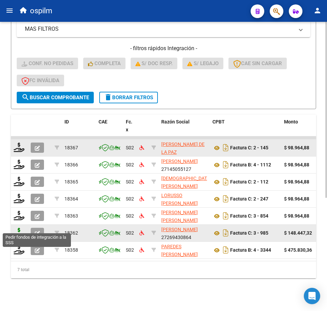
click at [17, 228] on icon at bounding box center [19, 233] width 11 height 10
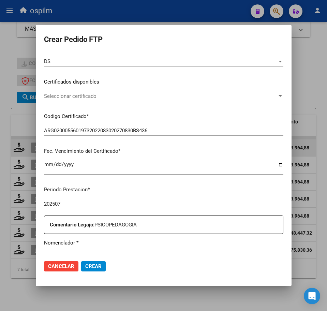
scroll to position [170, 0]
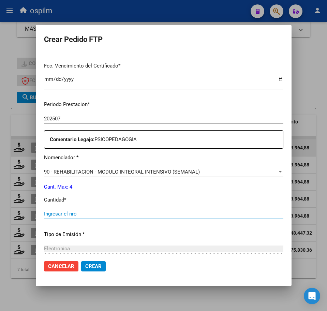
click at [89, 213] on input "Ingresar el nro" at bounding box center [163, 214] width 239 height 6
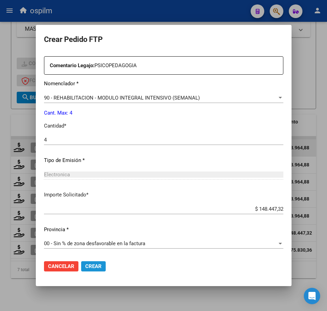
click at [97, 266] on span "Crear" at bounding box center [93, 266] width 16 height 6
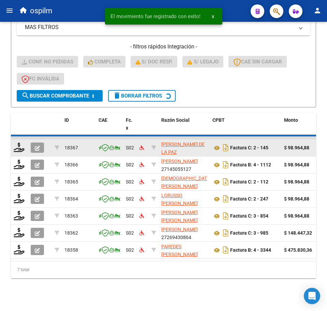
scroll to position [169, 0]
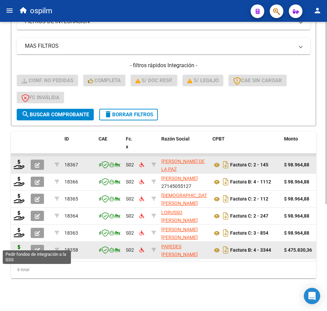
click at [17, 246] on icon at bounding box center [19, 250] width 11 height 10
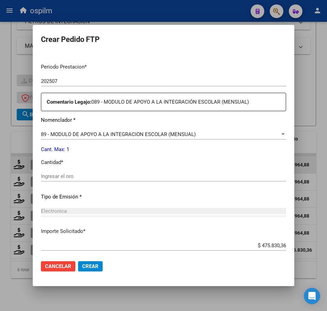
scroll to position [213, 0]
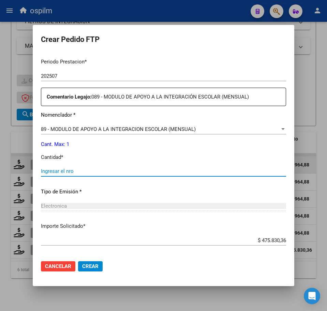
click at [70, 172] on input "Ingresar el nro" at bounding box center [163, 171] width 245 height 6
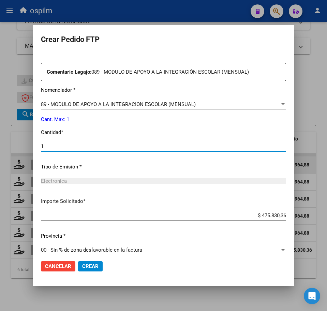
scroll to position [244, 0]
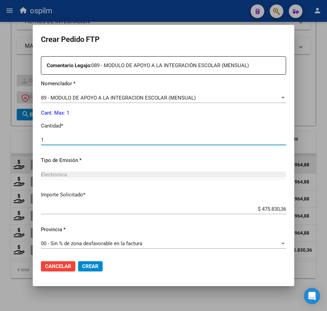
click at [91, 264] on span "Crear" at bounding box center [90, 266] width 16 height 6
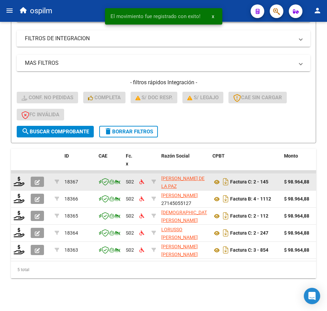
scroll to position [152, 0]
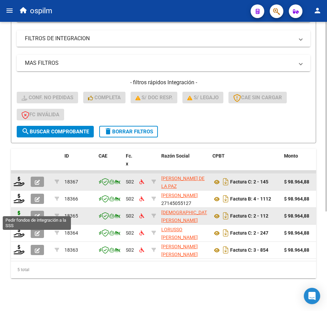
click at [17, 211] on icon at bounding box center [19, 216] width 11 height 10
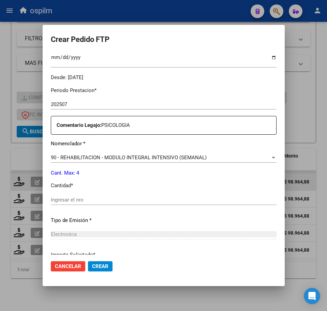
scroll to position [213, 0]
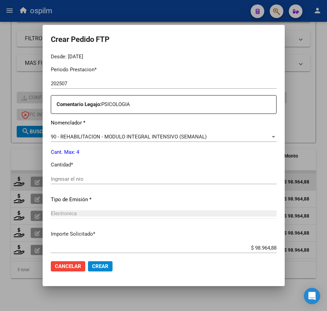
click at [102, 180] on input "Ingresar el nro" at bounding box center [164, 179] width 226 height 6
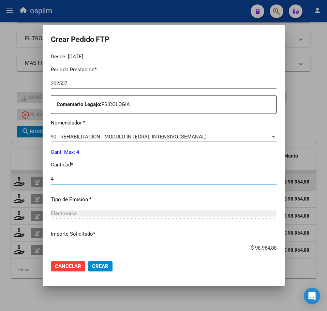
click at [100, 265] on span "Crear" at bounding box center [100, 266] width 16 height 6
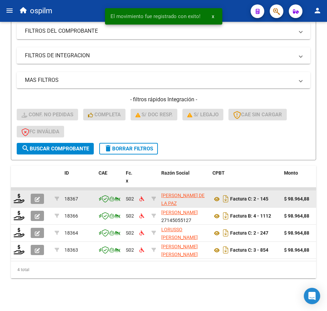
scroll to position [135, 0]
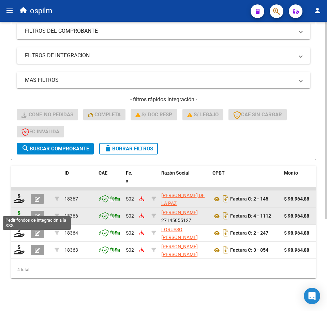
click at [15, 211] on icon at bounding box center [19, 216] width 11 height 10
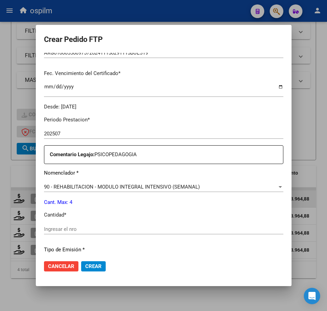
scroll to position [170, 0]
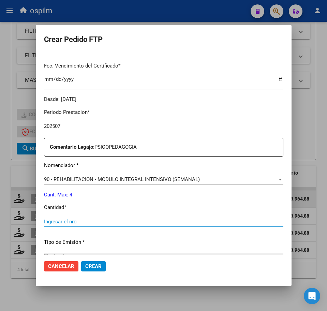
click at [105, 224] on input "Ingresar el nro" at bounding box center [163, 222] width 239 height 6
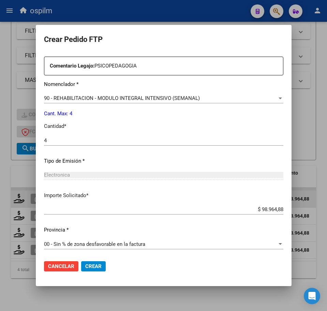
scroll to position [252, 0]
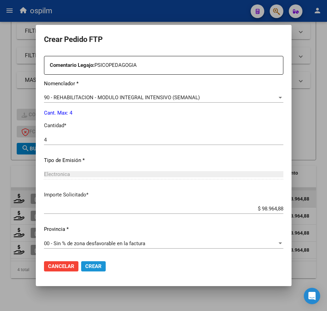
click at [92, 268] on span "Crear" at bounding box center [93, 266] width 16 height 6
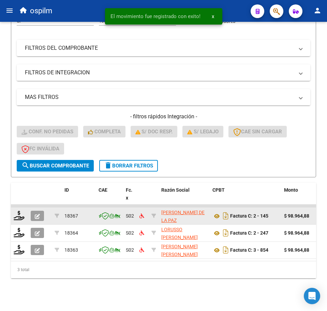
scroll to position [118, 0]
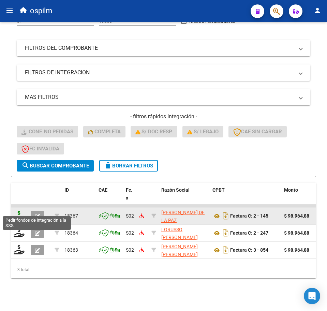
click at [17, 211] on icon at bounding box center [19, 216] width 11 height 10
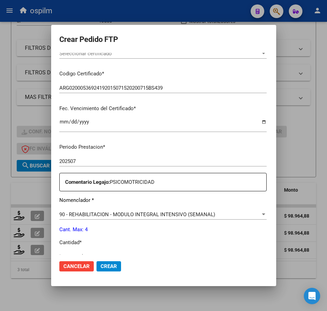
scroll to position [170, 0]
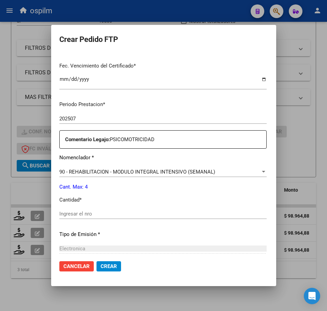
click at [96, 213] on input "Ingresar el nro" at bounding box center [162, 214] width 207 height 6
click at [100, 270] on button "Crear" at bounding box center [108, 266] width 25 height 10
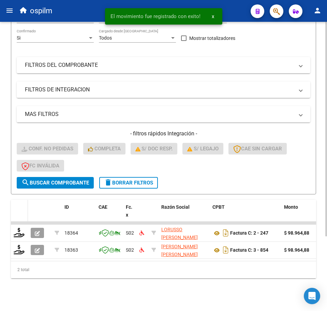
scroll to position [101, 0]
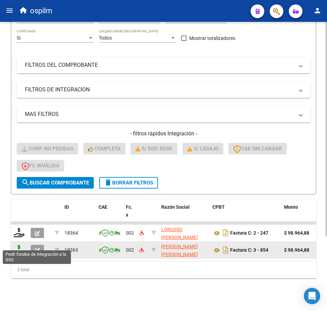
click at [18, 245] on icon at bounding box center [19, 250] width 11 height 10
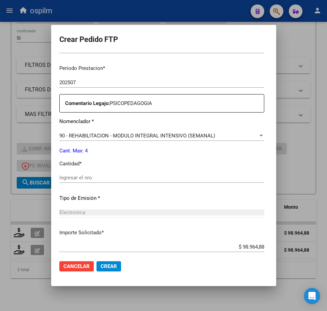
scroll to position [213, 0]
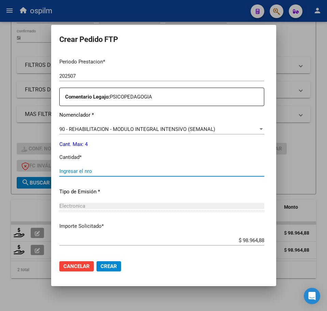
click at [76, 169] on input "Ingresar el nro" at bounding box center [161, 171] width 205 height 6
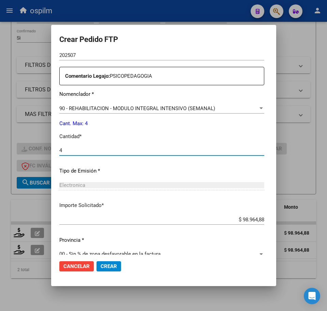
scroll to position [244, 0]
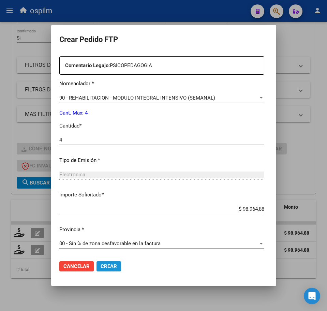
click at [101, 264] on span "Crear" at bounding box center [109, 266] width 16 height 6
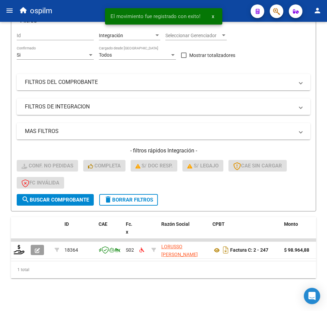
scroll to position [84, 0]
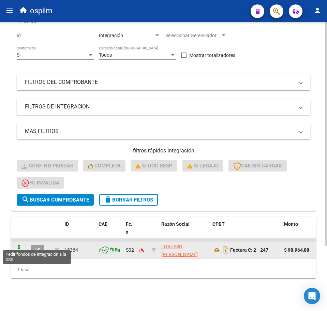
click at [19, 245] on icon at bounding box center [19, 250] width 11 height 10
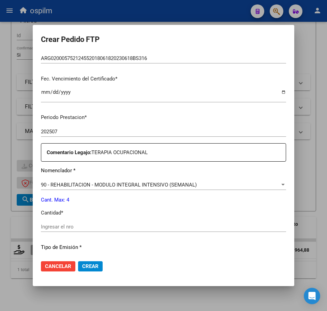
scroll to position [170, 0]
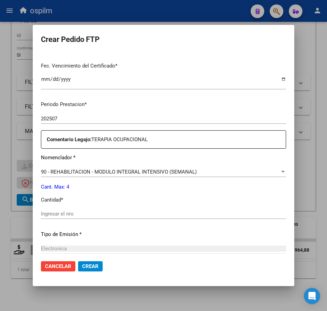
click at [91, 222] on div "Ingresar el nro" at bounding box center [163, 217] width 245 height 17
click at [88, 212] on input "Ingresar el nro" at bounding box center [163, 214] width 245 height 6
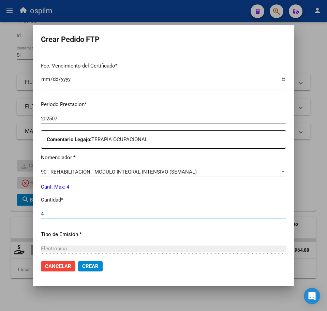
click at [86, 265] on span "Crear" at bounding box center [90, 266] width 16 height 6
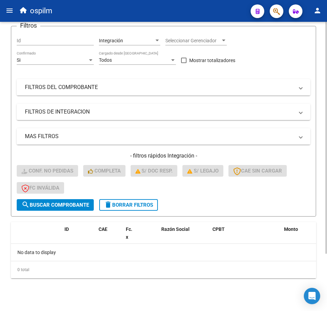
scroll to position [0, 0]
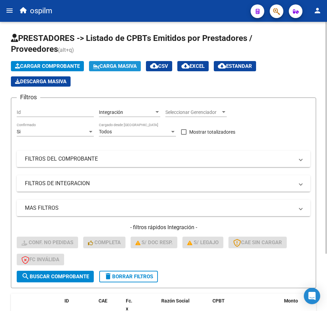
click at [100, 66] on icon at bounding box center [96, 66] width 6 height 5
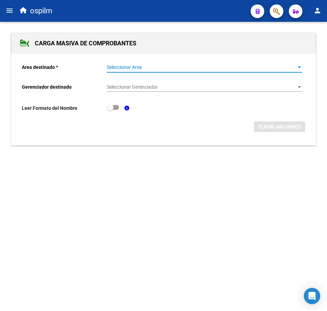
click at [119, 65] on span "Seleccionar Area" at bounding box center [201, 67] width 189 height 6
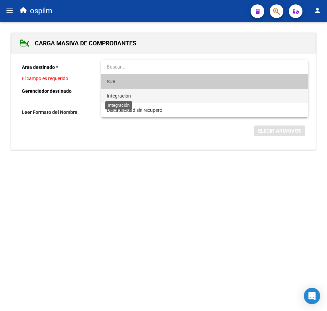
click at [129, 95] on span "Integración" at bounding box center [119, 95] width 24 height 5
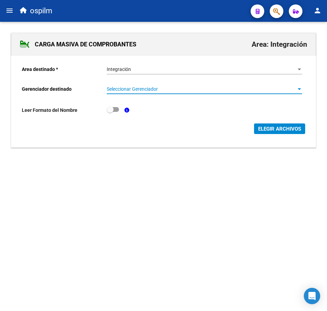
click at [131, 90] on span "Seleccionar Gerenciador" at bounding box center [201, 89] width 189 height 6
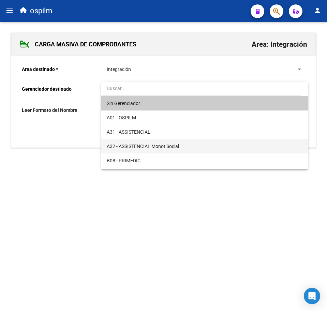
scroll to position [85, 0]
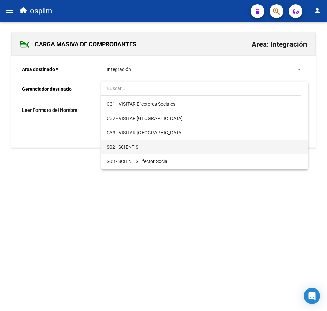
click at [141, 146] on span "S02 - SCIENTIS" at bounding box center [204, 147] width 195 height 14
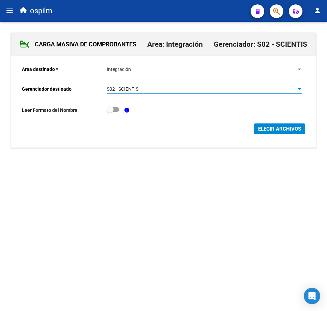
click at [297, 131] on span "ELEGIR ARCHIVOS" at bounding box center [279, 129] width 43 height 6
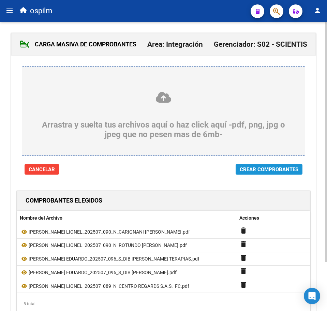
click at [268, 173] on span "Crear Comprobantes" at bounding box center [269, 169] width 59 height 6
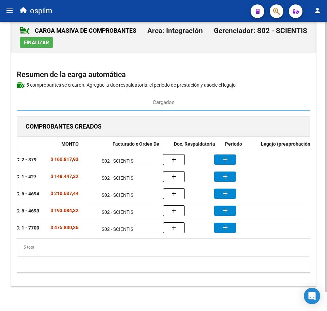
scroll to position [0, 133]
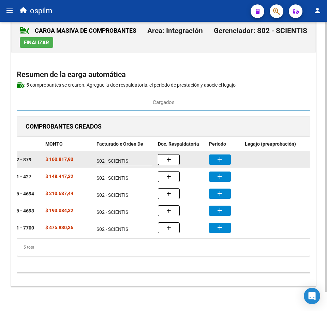
click at [224, 154] on button "add" at bounding box center [220, 159] width 22 height 10
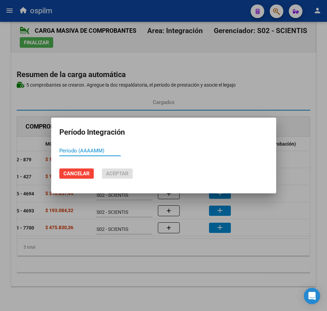
paste input "202507"
click at [113, 173] on span "Aceptar" at bounding box center [117, 173] width 23 height 6
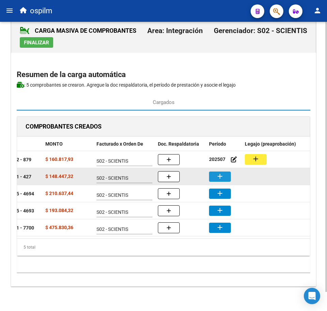
click at [224, 171] on button "add" at bounding box center [220, 176] width 22 height 10
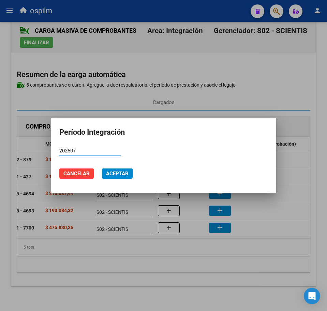
click at [117, 171] on span "Aceptar" at bounding box center [117, 173] width 23 height 6
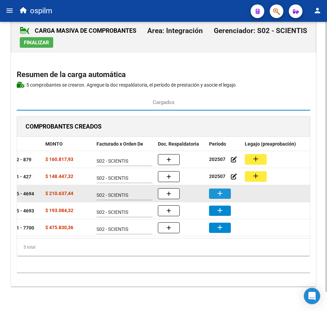
click at [221, 189] on mat-icon "add" at bounding box center [220, 193] width 8 height 8
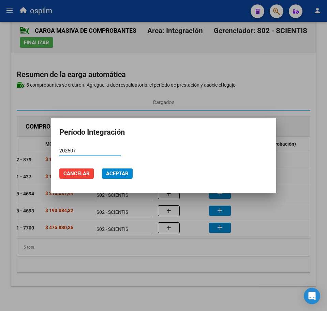
click at [108, 173] on span "Aceptar" at bounding box center [117, 173] width 23 height 6
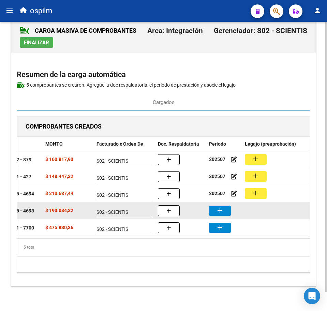
click at [220, 206] on mat-icon "add" at bounding box center [220, 210] width 8 height 8
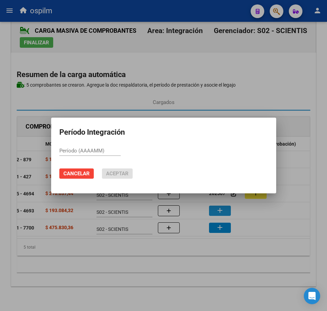
paste input "202507"
click at [122, 171] on span "Aceptar" at bounding box center [117, 173] width 23 height 6
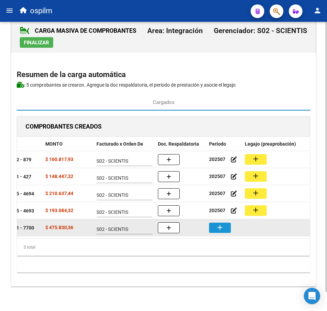
click at [220, 223] on mat-icon "add" at bounding box center [220, 227] width 8 height 8
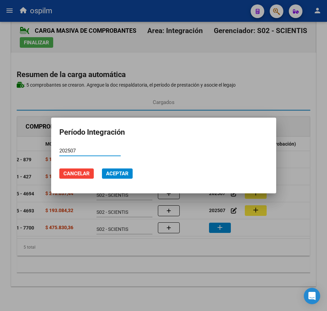
click at [122, 171] on span "Aceptar" at bounding box center [117, 173] width 23 height 6
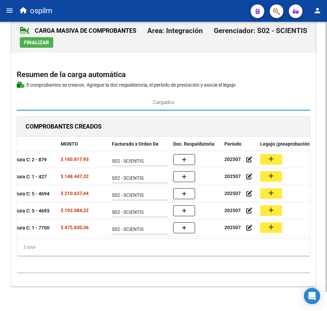
scroll to position [0, 112]
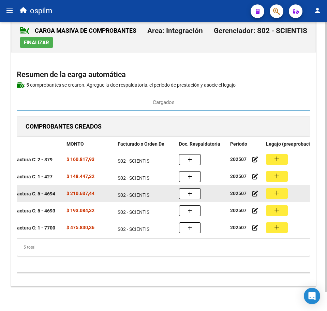
click at [282, 188] on button "add" at bounding box center [277, 193] width 22 height 11
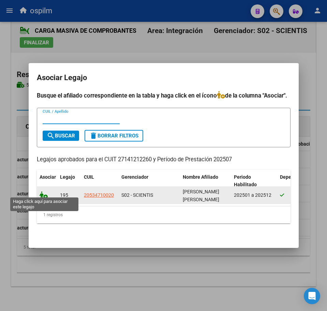
click at [43, 193] on icon at bounding box center [44, 195] width 8 height 8
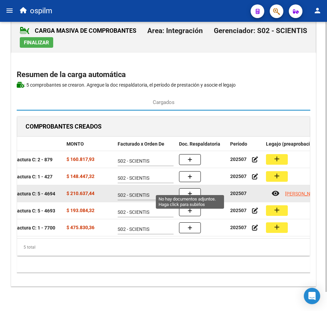
click at [190, 191] on span "button" at bounding box center [190, 194] width 5 height 6
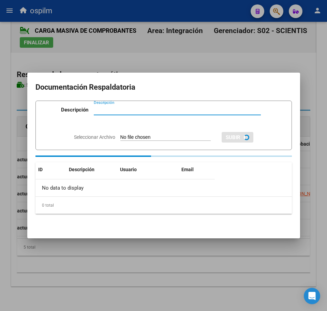
paste input "Planilla de asistencia"
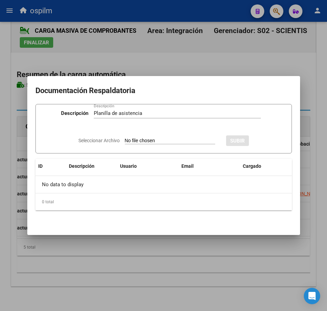
click at [125, 139] on input "Seleccionar Archivo" at bounding box center [170, 141] width 90 height 6
click at [261, 145] on button "SUBIR" at bounding box center [255, 140] width 23 height 11
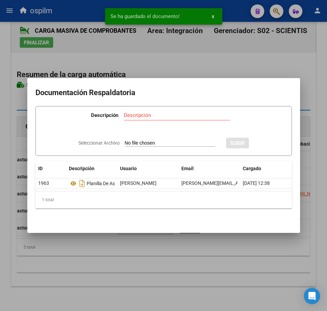
click at [133, 278] on div at bounding box center [163, 155] width 327 height 311
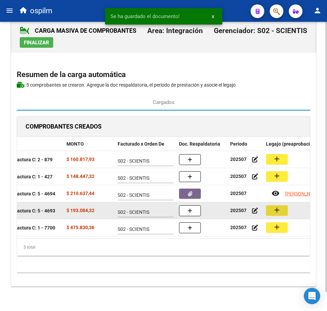
click at [279, 206] on mat-icon "add" at bounding box center [277, 210] width 8 height 8
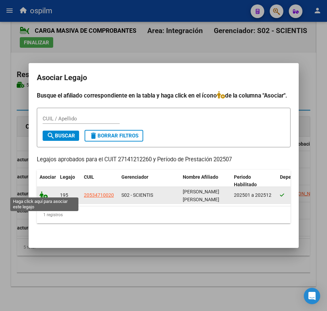
click at [43, 192] on icon at bounding box center [44, 195] width 8 height 8
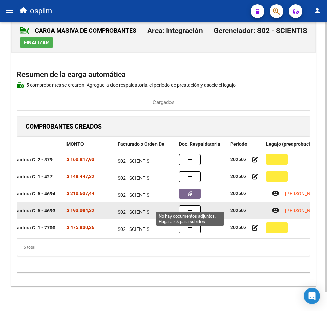
click at [198, 205] on button "button" at bounding box center [190, 210] width 22 height 11
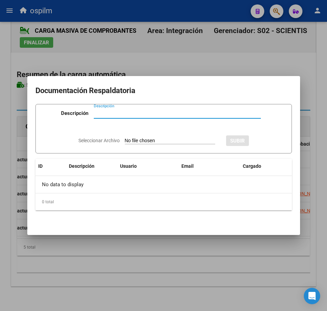
paste input "Planilla de asistencia"
click at [145, 138] on input "Seleccionar Archivo" at bounding box center [170, 141] width 90 height 6
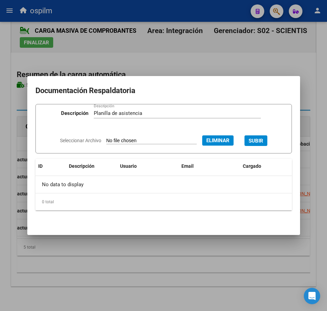
click at [260, 140] on span "SUBIR" at bounding box center [256, 141] width 15 height 6
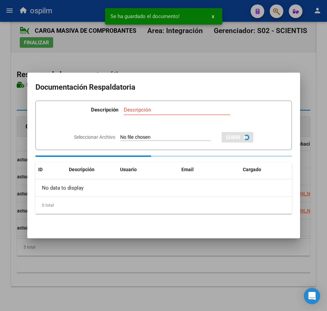
click at [147, 267] on div at bounding box center [163, 155] width 327 height 311
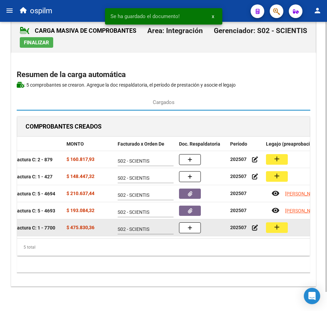
click at [286, 222] on button "add" at bounding box center [277, 227] width 22 height 11
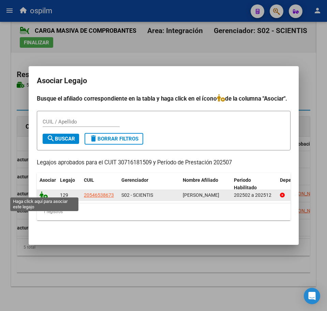
click at [40, 192] on icon at bounding box center [44, 195] width 8 height 8
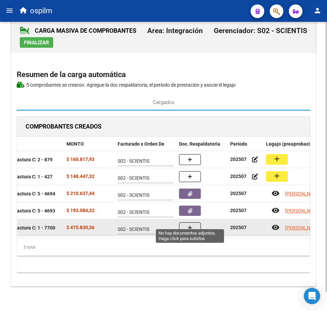
click at [188, 225] on icon "button" at bounding box center [190, 227] width 5 height 5
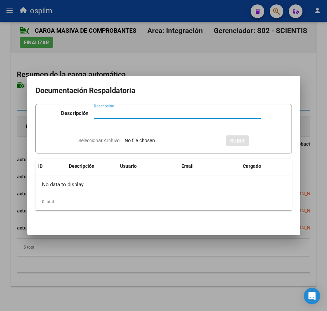
paste input "Planilla de asistencia"
click at [160, 139] on input "Seleccionar Archivo" at bounding box center [170, 141] width 90 height 6
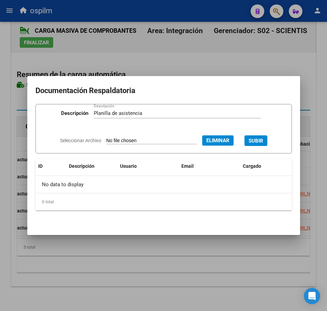
click at [263, 137] on span "SUBIR" at bounding box center [256, 140] width 15 height 6
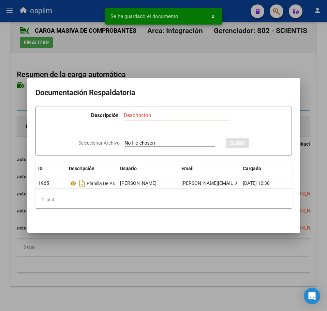
click at [223, 289] on div at bounding box center [163, 155] width 327 height 311
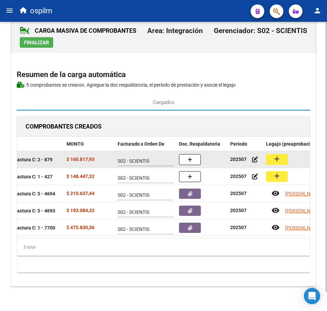
click at [273, 155] on mat-icon "add" at bounding box center [277, 159] width 8 height 8
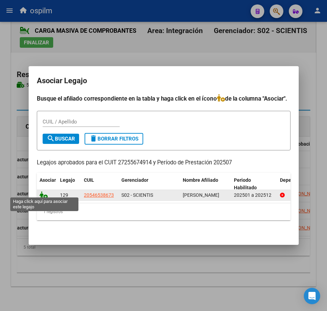
click at [44, 192] on icon at bounding box center [44, 195] width 8 height 8
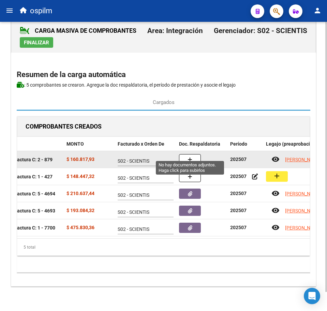
click at [189, 157] on icon "button" at bounding box center [190, 159] width 5 height 5
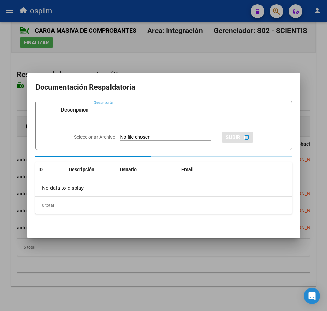
paste input "Planilla de asistencia"
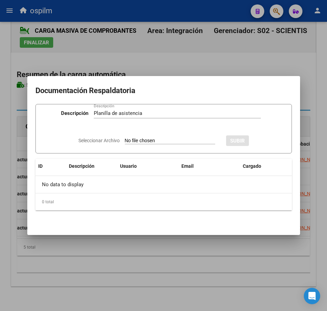
click at [154, 138] on input "Seleccionar Archivo" at bounding box center [170, 141] width 90 height 6
click at [263, 139] on span "SUBIR" at bounding box center [256, 141] width 15 height 6
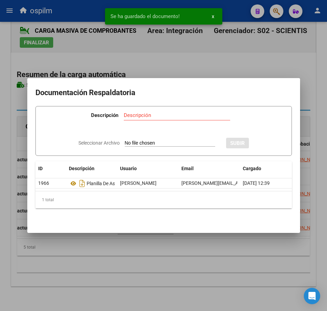
click at [213, 241] on div at bounding box center [163, 155] width 327 height 311
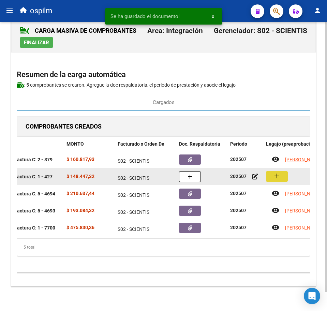
click at [281, 173] on mat-icon "add" at bounding box center [277, 176] width 8 height 8
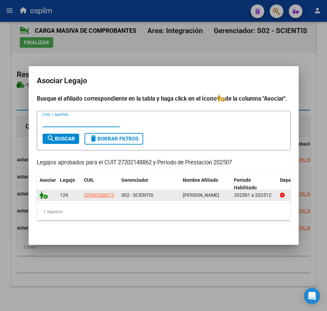
click at [40, 191] on icon at bounding box center [44, 195] width 8 height 8
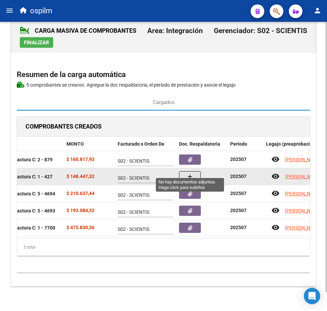
click at [196, 171] on button "button" at bounding box center [190, 176] width 22 height 11
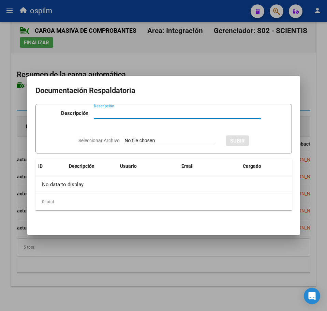
paste input "Planilla de asistencia"
click at [161, 139] on input "Seleccionar Archivo" at bounding box center [170, 141] width 90 height 6
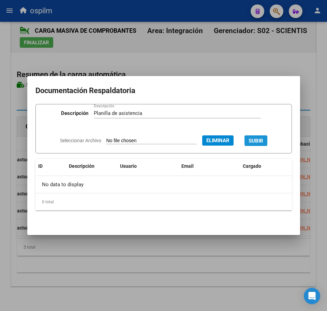
click at [260, 141] on span "SUBIR" at bounding box center [256, 141] width 15 height 6
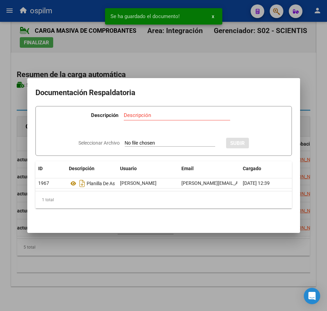
click at [199, 268] on div at bounding box center [163, 155] width 327 height 311
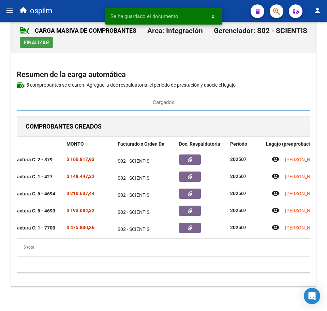
click at [33, 40] on span "Finalizar" at bounding box center [36, 43] width 25 height 6
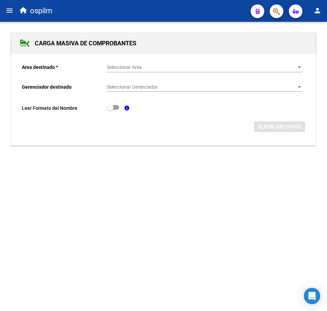
click at [11, 11] on mat-icon "menu" at bounding box center [9, 10] width 8 height 8
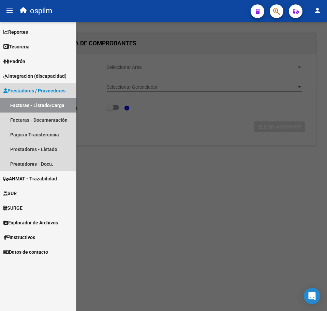
click at [42, 106] on link "Facturas - Listado/Carga" at bounding box center [38, 105] width 76 height 15
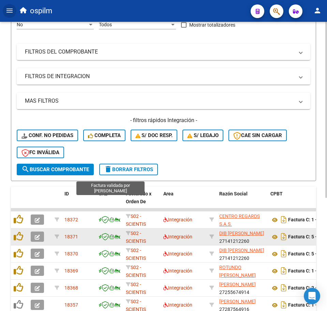
scroll to position [170, 0]
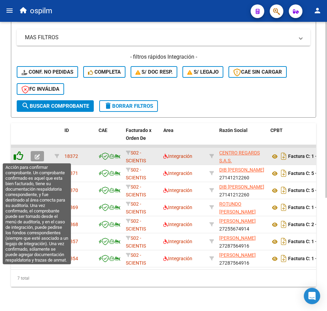
click at [15, 155] on icon at bounding box center [19, 156] width 10 height 10
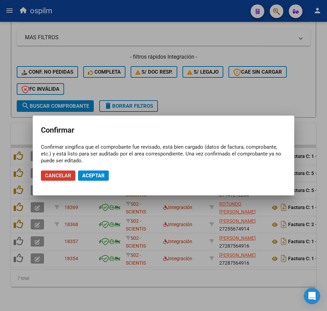
click at [98, 178] on span "Aceptar" at bounding box center [93, 176] width 23 height 6
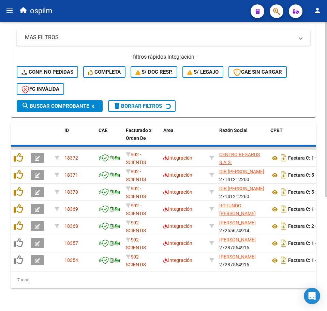
scroll to position [169, 0]
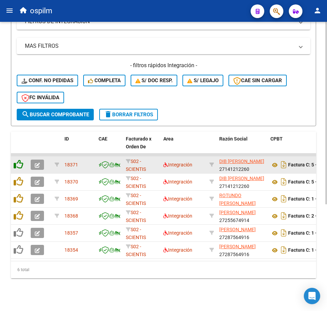
click at [19, 162] on div at bounding box center [20, 165] width 12 height 11
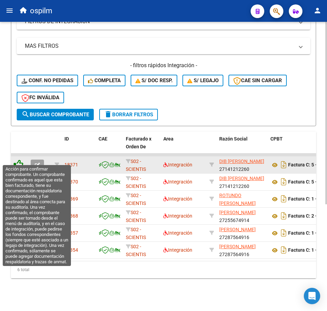
click at [19, 160] on icon at bounding box center [19, 165] width 10 height 10
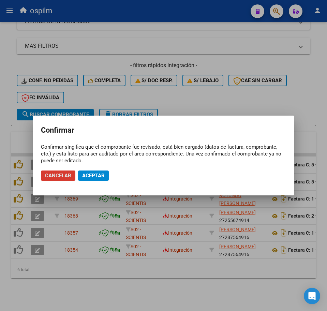
click at [103, 176] on span "Aceptar" at bounding box center [93, 176] width 23 height 6
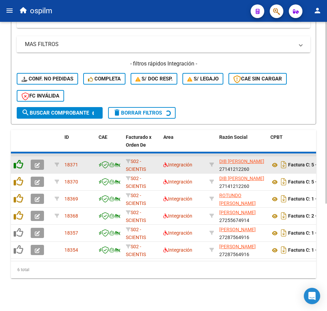
scroll to position [152, 0]
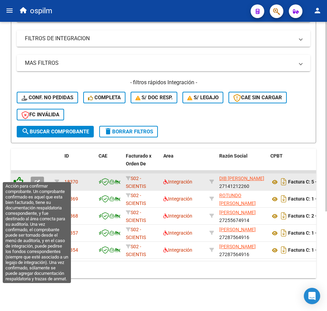
click at [17, 177] on icon at bounding box center [19, 182] width 10 height 10
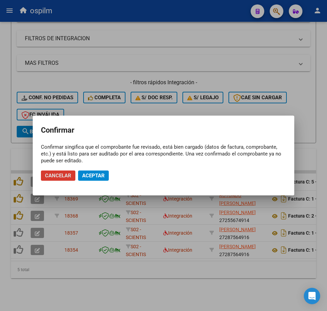
click at [92, 175] on span "Aceptar" at bounding box center [93, 176] width 23 height 6
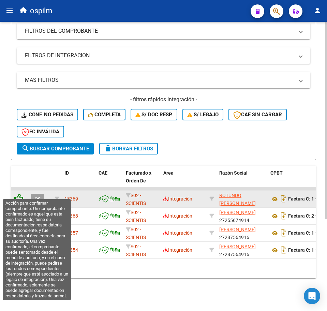
click at [18, 194] on icon at bounding box center [19, 199] width 10 height 10
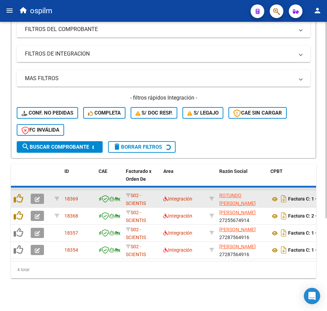
scroll to position [118, 0]
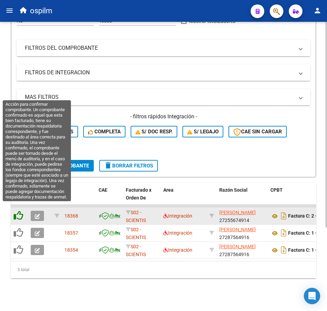
click at [17, 211] on icon at bounding box center [19, 216] width 10 height 10
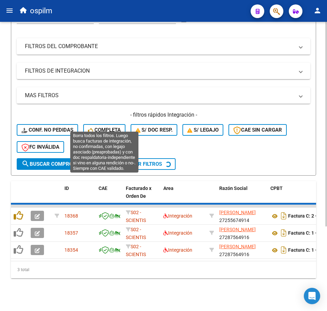
scroll to position [101, 0]
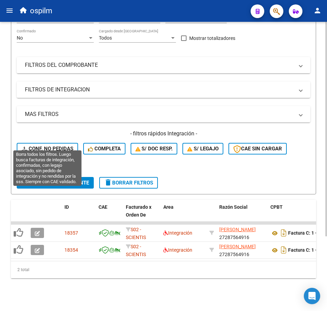
click at [59, 146] on span "Conf. no pedidas" at bounding box center [47, 149] width 52 height 6
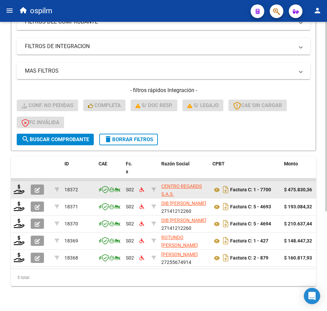
scroll to position [152, 0]
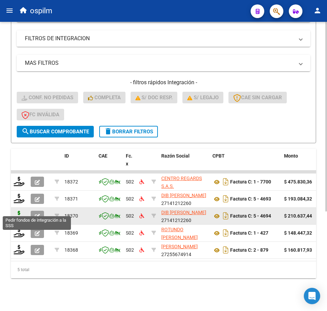
click at [18, 211] on icon at bounding box center [19, 216] width 11 height 10
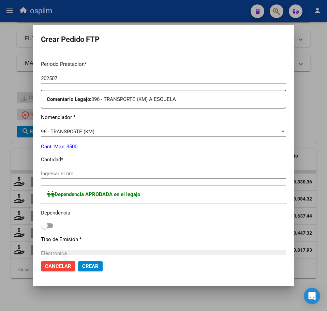
scroll to position [213, 0]
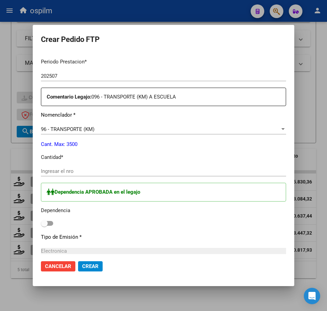
click at [69, 169] on input "Ingresar el nro" at bounding box center [163, 171] width 245 height 6
click at [49, 224] on span at bounding box center [47, 223] width 12 height 5
click at [44, 226] on input "checkbox" at bounding box center [44, 226] width 0 height 0
click at [236, 158] on p "Cantidad *" at bounding box center [163, 157] width 245 height 8
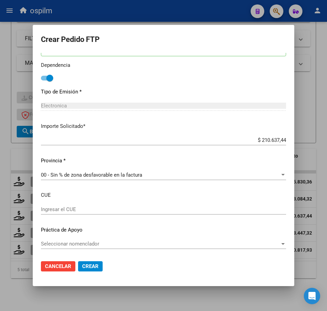
scroll to position [359, 0]
click at [92, 269] on span "Crear" at bounding box center [90, 266] width 16 height 6
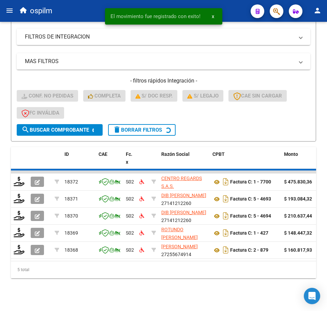
scroll to position [135, 0]
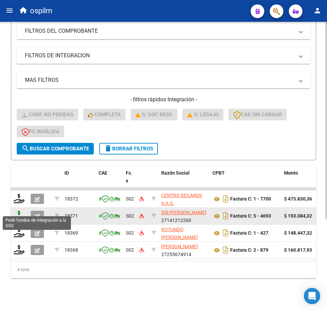
click at [17, 211] on icon at bounding box center [19, 216] width 11 height 10
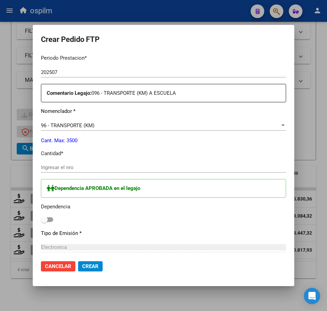
scroll to position [256, 0]
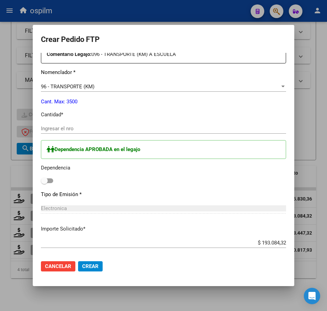
click at [60, 128] on input "Ingresar el nro" at bounding box center [163, 128] width 245 height 6
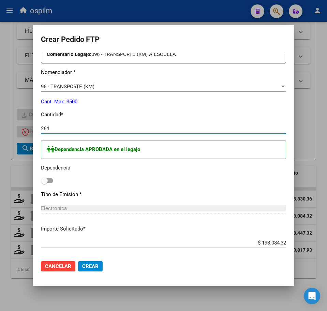
click at [51, 183] on span at bounding box center [47, 180] width 12 height 5
click at [44, 183] on input "checkbox" at bounding box center [44, 183] width 0 height 0
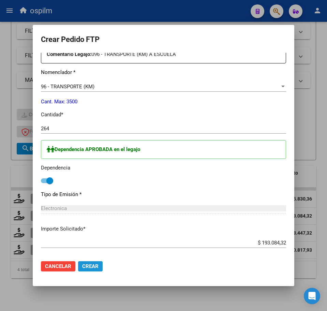
click at [91, 267] on span "Crear" at bounding box center [90, 266] width 16 height 6
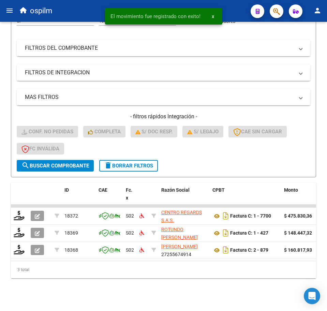
scroll to position [118, 0]
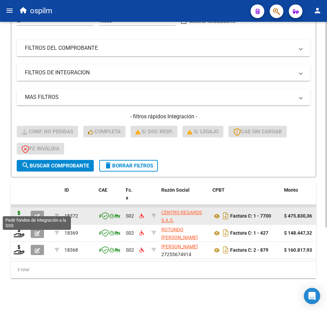
click at [20, 211] on icon at bounding box center [19, 216] width 11 height 10
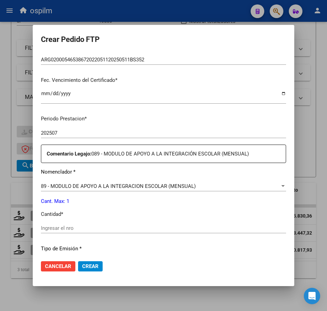
scroll to position [170, 0]
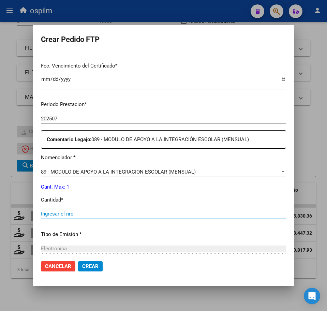
click at [81, 214] on input "Ingresar el nro" at bounding box center [163, 214] width 245 height 6
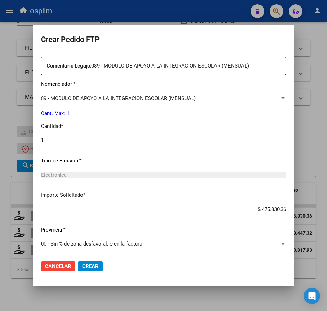
scroll to position [244, 0]
click at [86, 269] on span "Crear" at bounding box center [90, 266] width 16 height 6
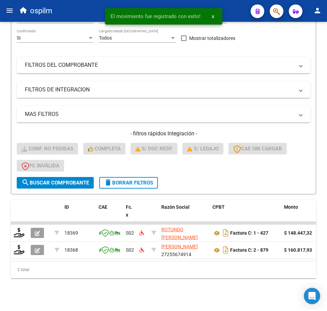
scroll to position [101, 0]
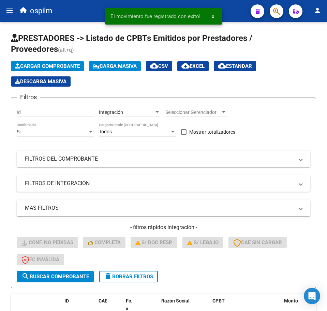
scroll to position [101, 0]
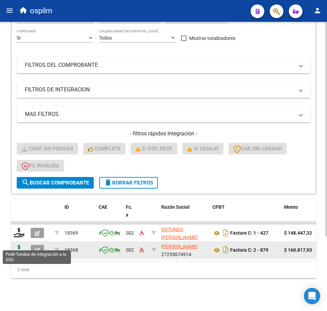
click at [18, 245] on icon at bounding box center [19, 250] width 11 height 10
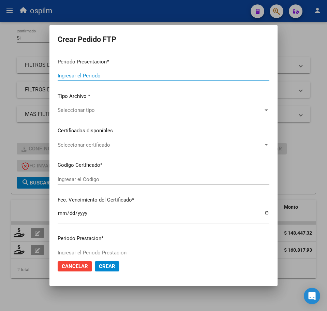
type input "202507"
type input "$ 160.817,93"
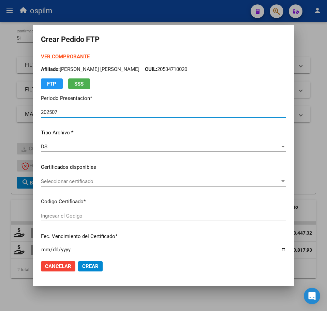
type input "ARG02000546538672022051120250511BS352"
type input "[DATE]"
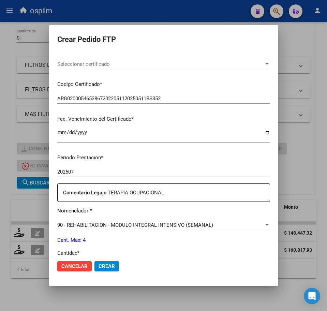
scroll to position [213, 0]
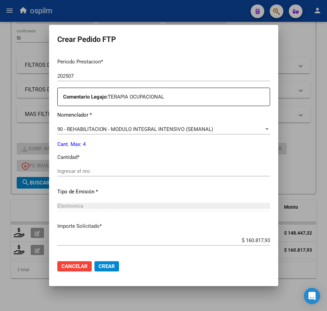
click at [72, 172] on input "Ingresar el nro" at bounding box center [163, 171] width 213 height 6
type input "4"
click at [99, 267] on span "Crear" at bounding box center [107, 266] width 16 height 6
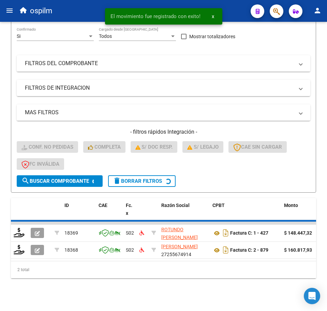
scroll to position [84, 0]
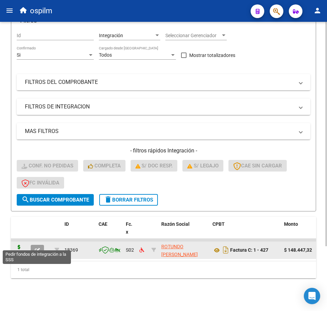
click at [18, 246] on icon at bounding box center [19, 250] width 11 height 10
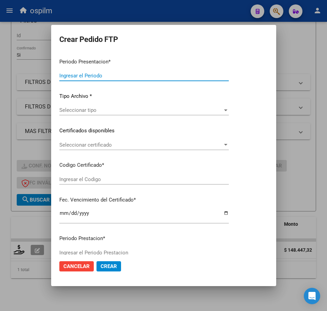
type input "202507"
type input "$ 148.447,32"
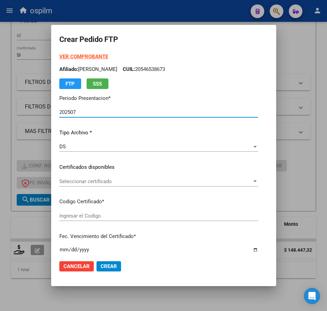
type input "ARG02000546538672022051120250511BS352"
type input "[DATE]"
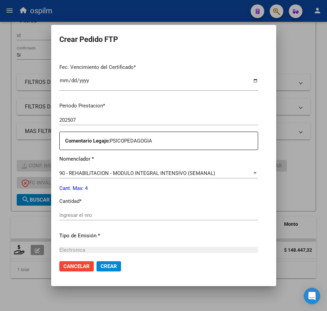
scroll to position [170, 0]
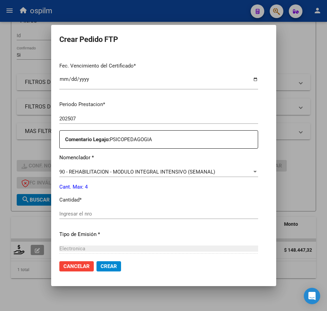
click at [86, 211] on input "Ingresar el nro" at bounding box center [158, 214] width 199 height 6
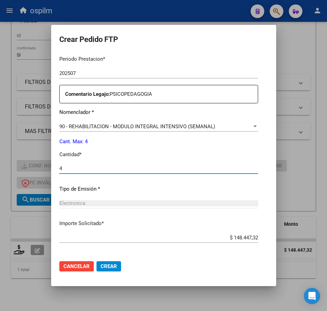
scroll to position [244, 0]
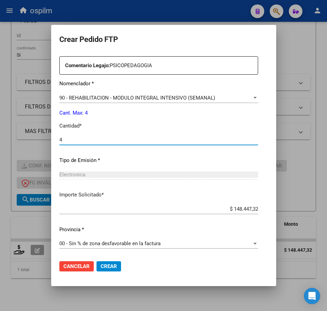
type input "4"
click at [101, 269] on span "Crear" at bounding box center [109, 266] width 16 height 6
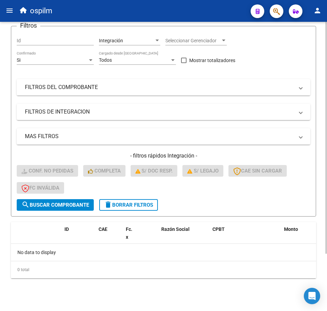
scroll to position [0, 0]
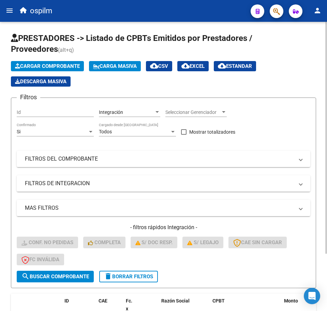
click at [107, 61] on button "Carga Masiva" at bounding box center [115, 66] width 52 height 10
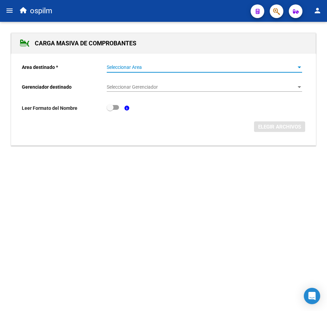
click at [153, 67] on span "Seleccionar Area" at bounding box center [201, 67] width 189 height 6
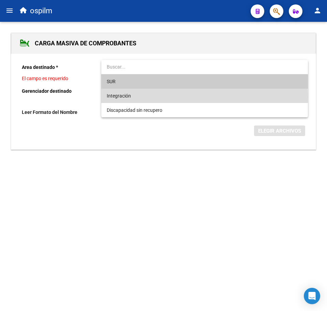
click at [146, 97] on span "Integración" at bounding box center [204, 96] width 195 height 14
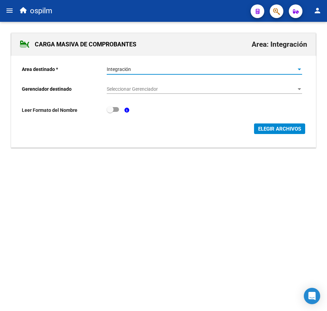
click at [144, 88] on span "Seleccionar Gerenciador" at bounding box center [201, 89] width 189 height 6
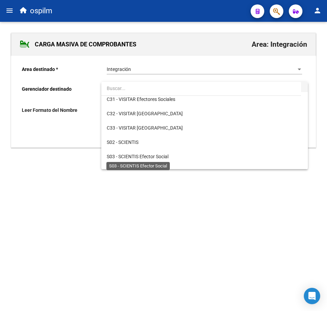
scroll to position [99, 0]
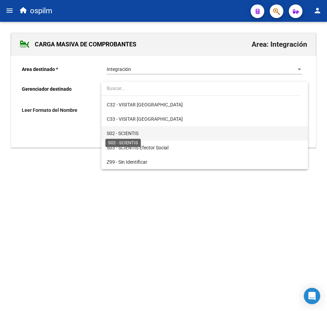
click at [135, 133] on span "S02 - SCIENTIS" at bounding box center [123, 133] width 32 height 5
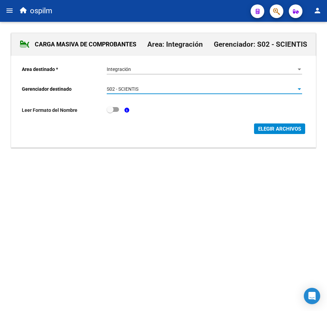
click at [260, 129] on span "ELEGIR ARCHIVOS" at bounding box center [279, 129] width 43 height 6
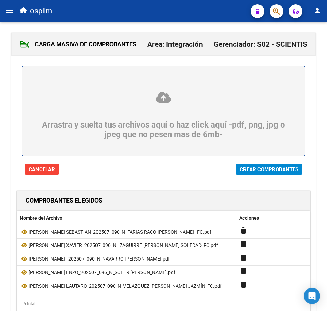
click at [275, 172] on span "Crear Comprobantes" at bounding box center [269, 169] width 59 height 6
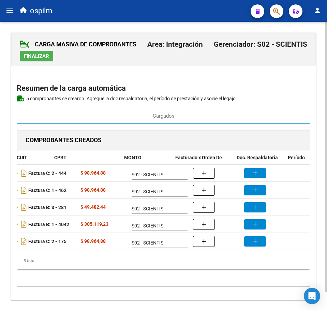
scroll to position [0, 150]
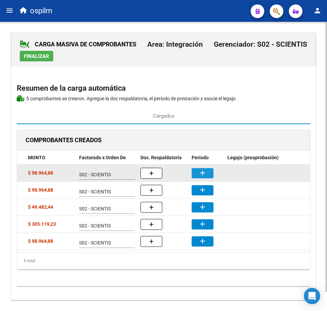
click at [201, 175] on mat-icon "add" at bounding box center [202, 173] width 8 height 8
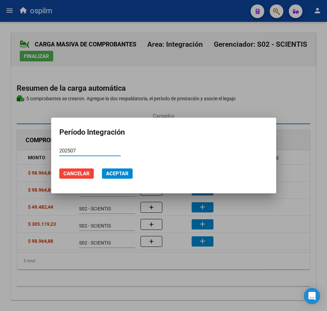
type input "202507"
click at [122, 171] on span "Aceptar" at bounding box center [117, 173] width 23 height 6
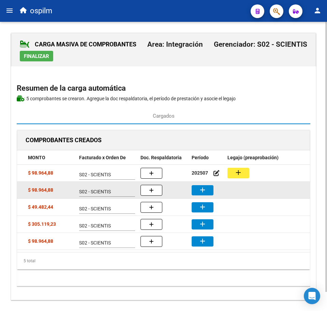
click at [204, 190] on mat-icon "add" at bounding box center [202, 190] width 8 height 8
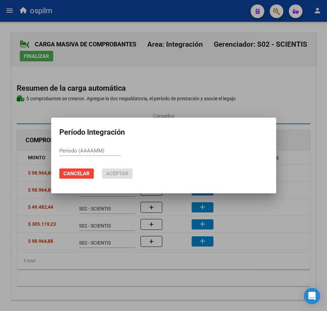
click at [96, 153] on div "Período (AAAAMM)" at bounding box center [89, 151] width 61 height 10
click at [95, 150] on input "Período (AAAAMM)" at bounding box center [89, 151] width 61 height 6
paste input "202507"
type input "202507"
click at [114, 170] on button "Aceptar" at bounding box center [117, 173] width 31 height 10
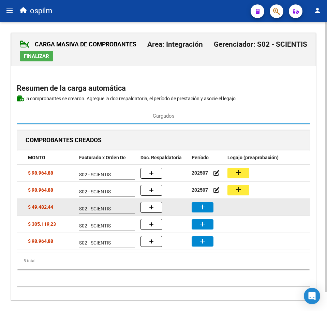
click at [207, 210] on button "add" at bounding box center [203, 207] width 22 height 10
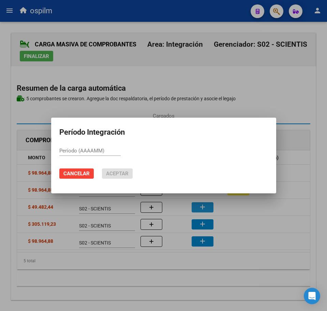
paste input "202507"
type input "202507"
click at [113, 171] on span "Aceptar" at bounding box center [117, 173] width 23 height 6
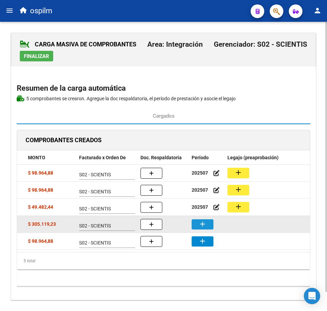
click at [207, 225] on button "add" at bounding box center [203, 224] width 22 height 10
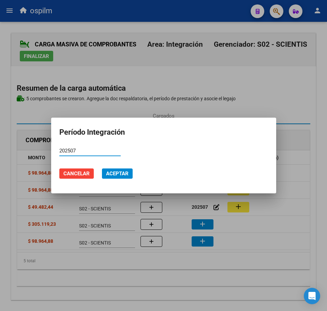
type input "202507"
click at [118, 171] on span "Aceptar" at bounding box center [117, 173] width 23 height 6
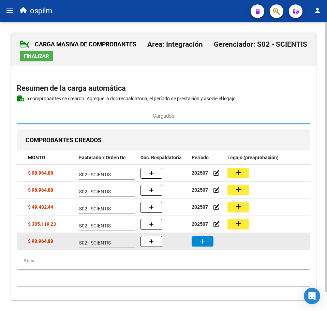
click at [201, 242] on mat-icon "add" at bounding box center [202, 241] width 8 height 8
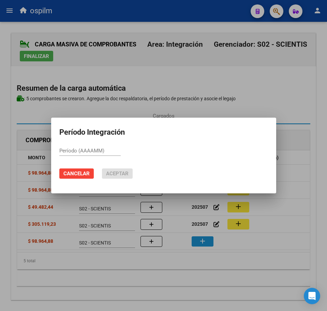
paste input "202507"
type input "202507"
click at [119, 174] on span "Aceptar" at bounding box center [117, 173] width 23 height 6
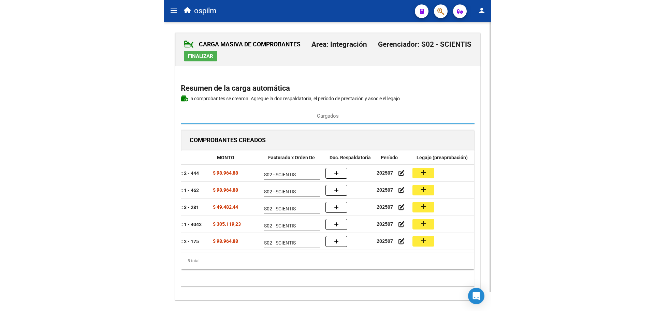
scroll to position [0, 119]
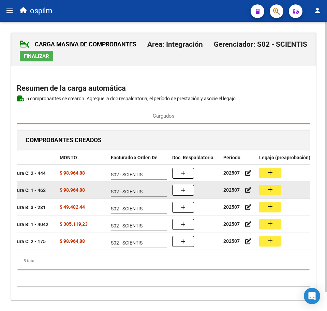
click at [275, 189] on button "add" at bounding box center [270, 190] width 22 height 11
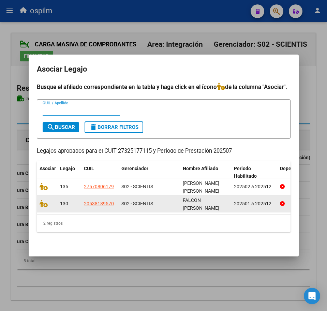
click at [42, 195] on datatable-body-cell at bounding box center [47, 203] width 20 height 17
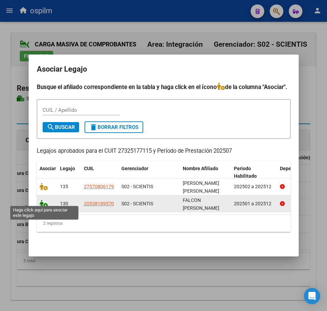
click at [43, 200] on icon at bounding box center [44, 204] width 8 height 8
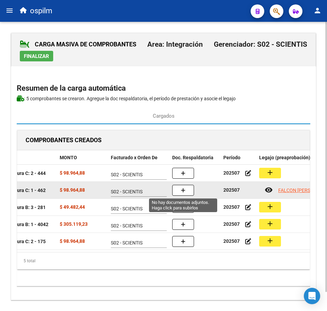
click at [193, 189] on button "button" at bounding box center [183, 190] width 22 height 11
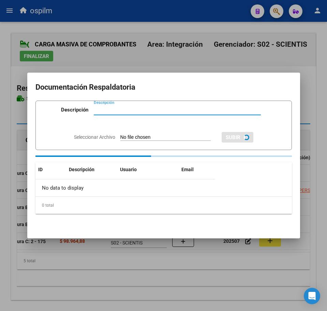
paste input "Planilla de asistencia"
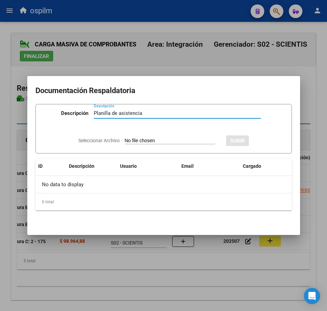
type input "Planilla de asistencia"
click at [125, 139] on input "Seleccionar Archivo" at bounding box center [170, 141] width 90 height 6
type input "C:\fakepath\FALCON PABLO FRANCISCO XAVIER_202507_090_N_IZAGUIRRE YESICA SOLEDAD…"
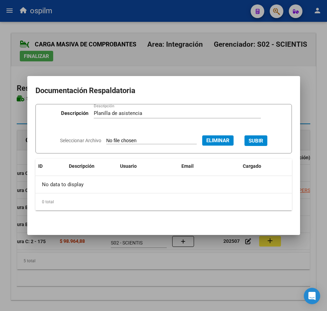
click at [262, 139] on span "SUBIR" at bounding box center [256, 141] width 15 height 6
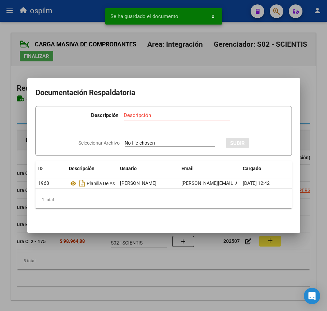
click at [169, 291] on div at bounding box center [163, 155] width 327 height 311
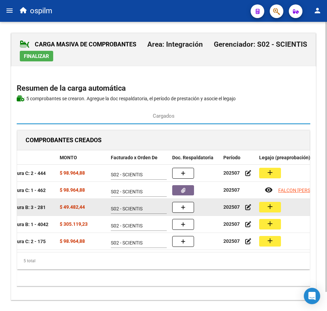
click at [269, 210] on mat-icon "add" at bounding box center [270, 207] width 8 height 8
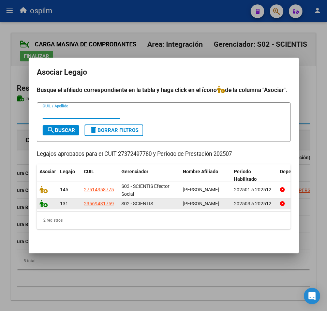
click at [41, 203] on icon at bounding box center [44, 204] width 8 height 8
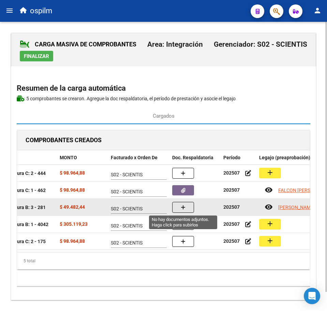
click at [186, 209] on button "button" at bounding box center [183, 207] width 22 height 11
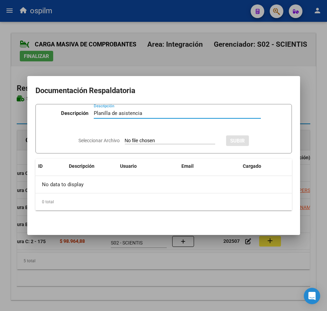
type input "Planilla de asistencia"
click at [145, 140] on input "Seleccionar Archivo" at bounding box center [170, 141] width 90 height 6
type input "C:\fakepath\FERNANDEZ EZEQUIEL NAHUEL _202507_090_N_NAVARRO NATALIA ESTEFANIA_P…"
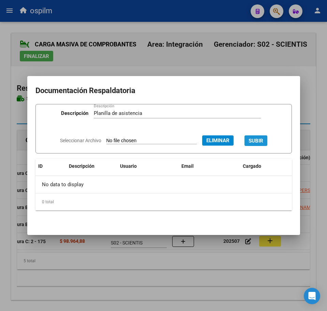
click at [263, 139] on span "SUBIR" at bounding box center [256, 141] width 15 height 6
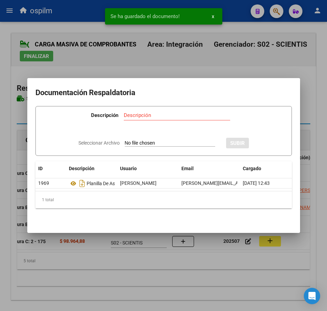
click at [192, 282] on div at bounding box center [163, 155] width 327 height 311
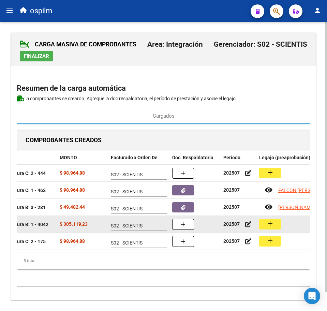
click at [268, 225] on mat-icon "add" at bounding box center [270, 224] width 8 height 8
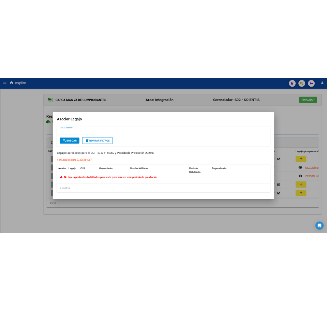
scroll to position [0, 0]
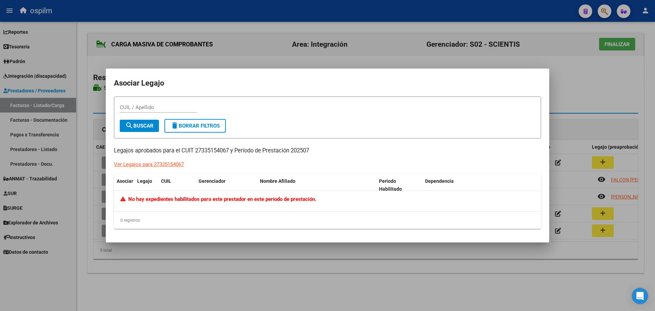
click at [296, 248] on div at bounding box center [327, 155] width 655 height 311
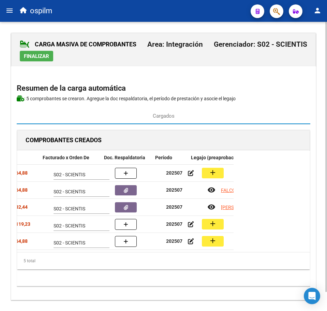
scroll to position [0, 187]
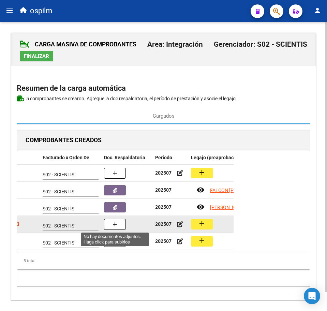
click at [117, 222] on button "button" at bounding box center [115, 224] width 22 height 11
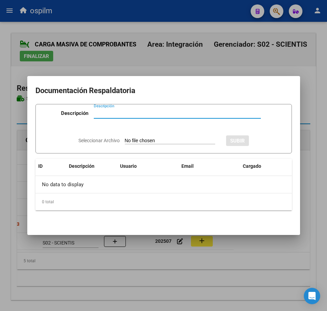
paste input "SOLER RAQUEL MERCEDES"
type input "SOLER RAQUEL MERCEDES"
click at [148, 143] on input "Seleccionar Archivo" at bounding box center [170, 141] width 90 height 6
drag, startPoint x: 145, startPoint y: 110, endPoint x: 11, endPoint y: 130, distance: 135.8
click at [8, 129] on div "Documentación Respaldatoria Descripción SOLER RAQUEL MERCEDES Descripción Selec…" at bounding box center [163, 155] width 327 height 311
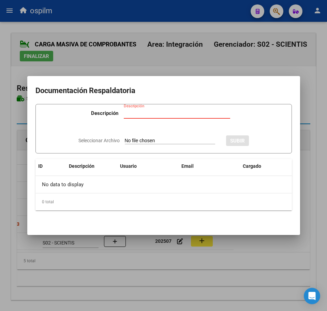
click at [139, 111] on input "Descripción" at bounding box center [177, 113] width 106 height 6
paste input "Planilla de asistencia"
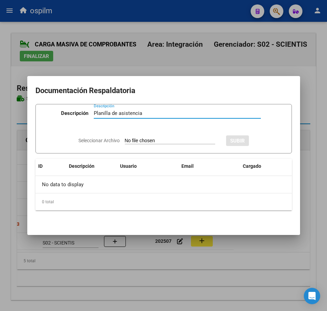
type input "Planilla de asistencia"
click at [161, 139] on input "Seleccionar Archivo" at bounding box center [170, 141] width 90 height 6
type input "C:\fakepath\FERNANDEZ LEONEL ENZO_202507_096_N_SOLER RAQUEL MERCEDES_PA.pdf"
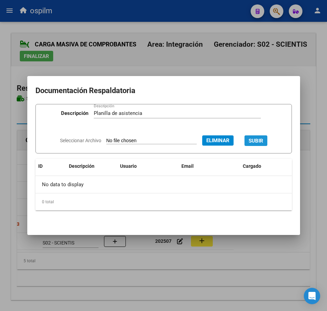
click at [258, 139] on span "SUBIR" at bounding box center [256, 141] width 15 height 6
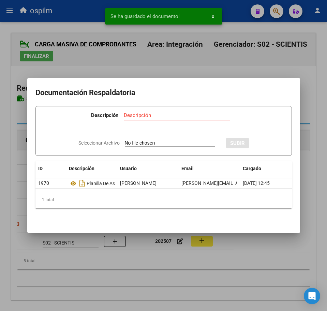
click at [124, 280] on div at bounding box center [163, 155] width 327 height 311
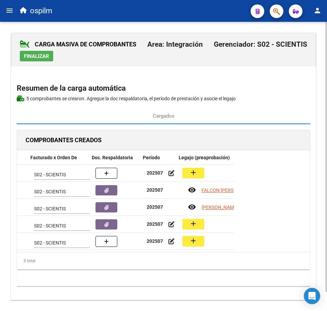
scroll to position [0, 199]
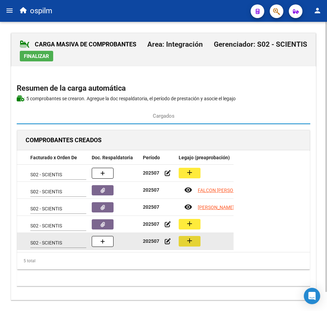
click at [191, 237] on mat-icon "add" at bounding box center [189, 241] width 8 height 8
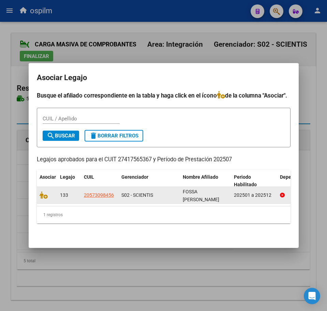
click at [44, 195] on div at bounding box center [47, 195] width 15 height 8
click at [41, 191] on icon at bounding box center [44, 195] width 8 height 8
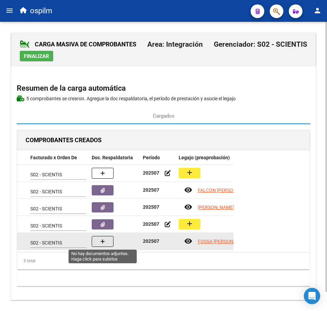
click at [107, 242] on button "button" at bounding box center [103, 241] width 22 height 11
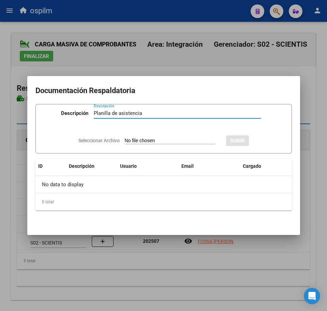
type input "Planilla de asistencia"
click at [131, 135] on div "Seleccionar Archivo SUBIR" at bounding box center [163, 140] width 170 height 20
click at [133, 138] on input "Seleccionar Archivo" at bounding box center [170, 141] width 90 height 6
type input "C:\fakepath\FOSSA RIGLOS MATIAS LAUTARO_202507_090_N_VELAZQUEZ MELINA JAZMÍN_PA…"
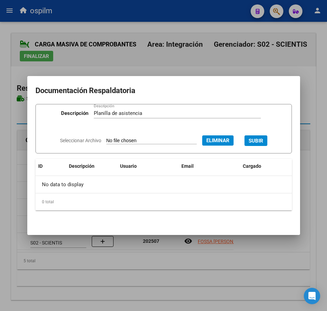
click at [263, 138] on span "SUBIR" at bounding box center [256, 141] width 15 height 6
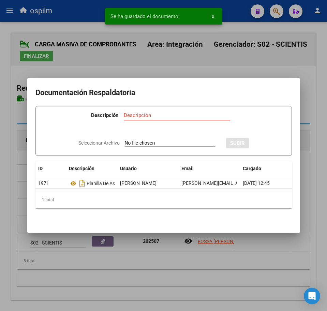
click at [130, 271] on div at bounding box center [163, 155] width 327 height 311
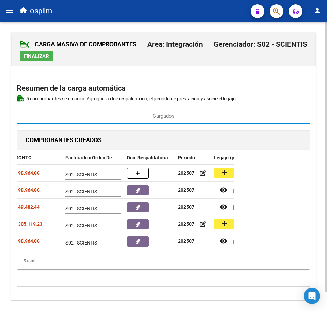
scroll to position [0, 169]
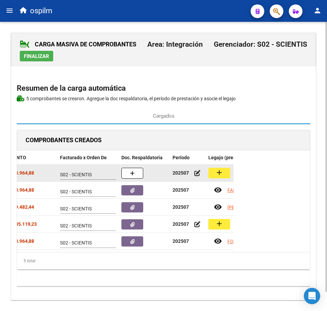
click at [216, 171] on mat-icon "add" at bounding box center [219, 172] width 8 height 8
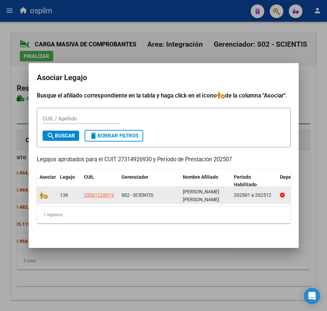
click at [39, 193] on datatable-body-cell at bounding box center [47, 195] width 20 height 17
click at [45, 193] on icon at bounding box center [44, 195] width 8 height 8
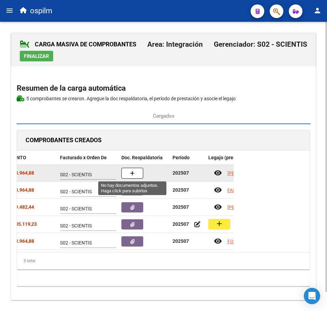
click at [131, 174] on icon "button" at bounding box center [132, 173] width 5 height 5
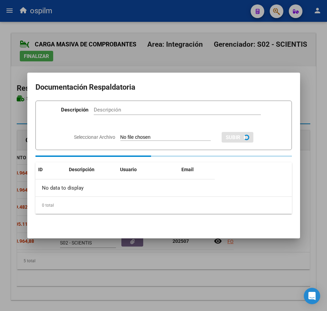
paste input "Planilla de asistencia"
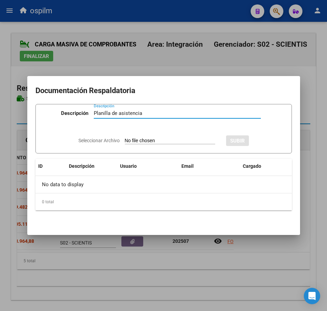
type input "Planilla de asistencia"
click at [130, 139] on input "Seleccionar Archivo" at bounding box center [170, 141] width 90 height 6
type input "C:\fakepath\GIMENEZ LIONEL SEBASTIAN_202507_090_N_FARIAS RACO MARIA FLORENCIA _…"
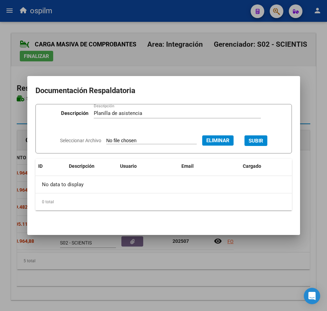
click at [261, 140] on span "SUBIR" at bounding box center [256, 141] width 15 height 6
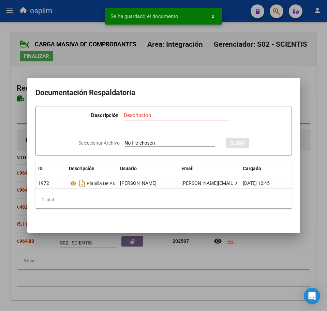
click at [172, 288] on div at bounding box center [163, 155] width 327 height 311
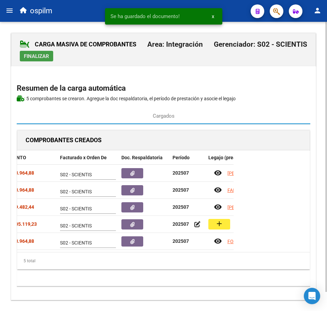
click at [37, 55] on span "Finalizar" at bounding box center [36, 56] width 25 height 6
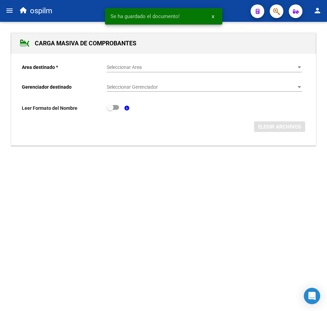
click at [147, 68] on span "Seleccionar Area" at bounding box center [201, 67] width 189 height 6
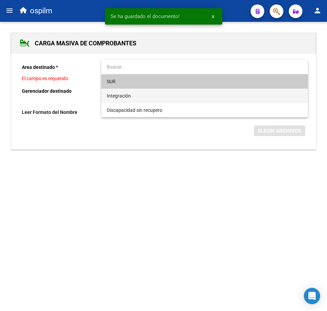
click at [155, 100] on span "Integración" at bounding box center [204, 96] width 195 height 14
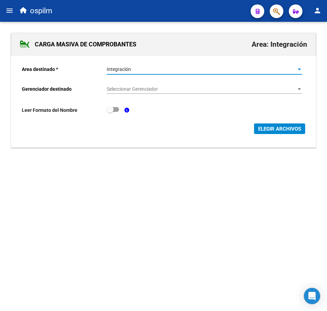
click at [155, 88] on span "Seleccionar Gerenciador" at bounding box center [201, 89] width 189 height 6
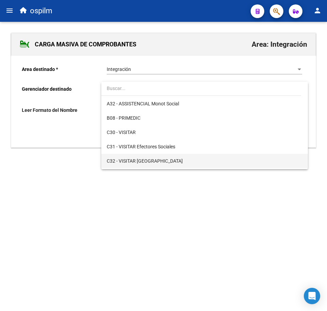
scroll to position [85, 0]
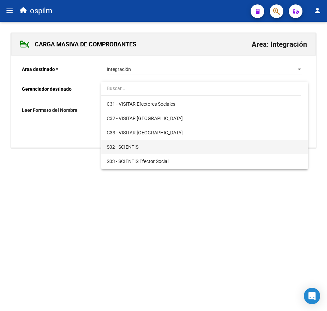
click at [143, 146] on span "S02 - SCIENTIS" at bounding box center [204, 147] width 195 height 14
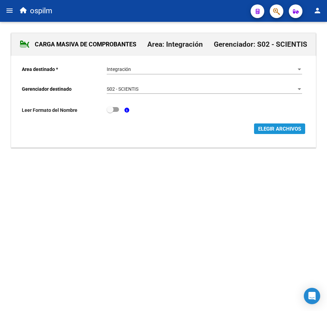
click at [271, 127] on span "ELEGIR ARCHIVOS" at bounding box center [279, 129] width 43 height 6
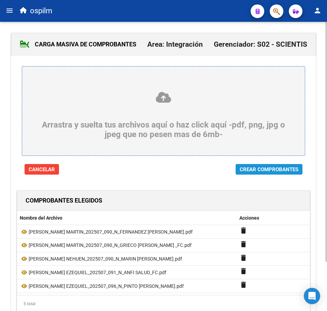
click at [273, 172] on span "Crear Comprobantes" at bounding box center [269, 169] width 59 height 6
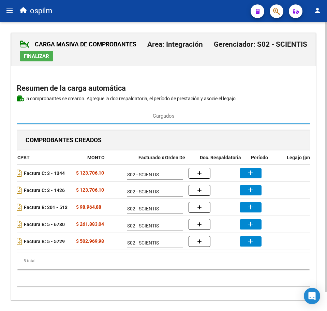
scroll to position [0, 110]
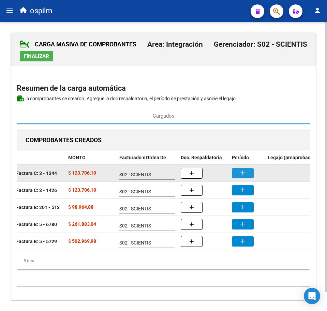
click at [238, 173] on button "add" at bounding box center [243, 173] width 22 height 10
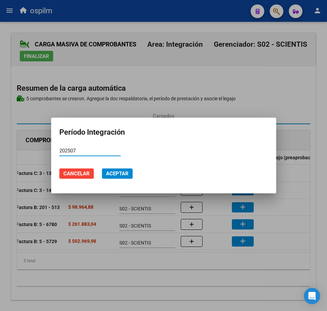
type input "202507"
click at [122, 170] on button "Aceptar" at bounding box center [117, 173] width 31 height 10
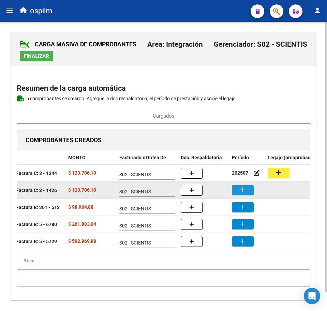
click at [244, 194] on mat-icon "add" at bounding box center [243, 190] width 8 height 8
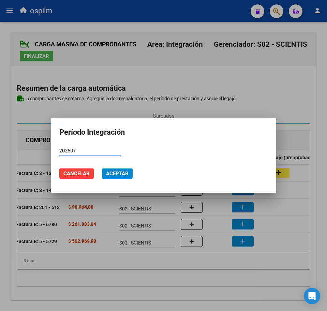
type input "202507"
click at [122, 174] on span "Aceptar" at bounding box center [117, 173] width 23 height 6
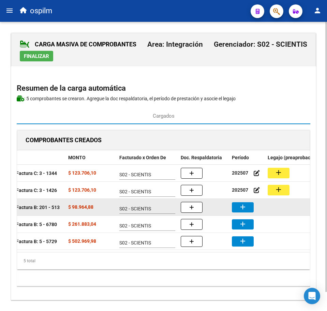
click at [243, 205] on mat-icon "add" at bounding box center [243, 207] width 8 height 8
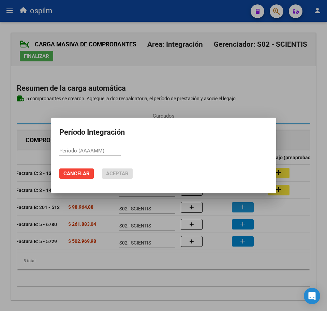
paste input "202507"
type input "202507"
click at [127, 175] on span "Aceptar" at bounding box center [117, 173] width 23 height 6
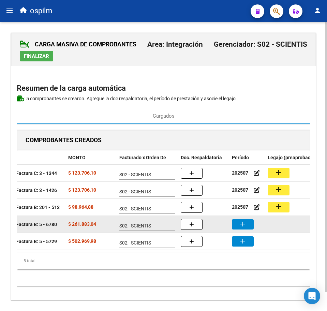
click at [241, 226] on mat-icon "add" at bounding box center [243, 224] width 8 height 8
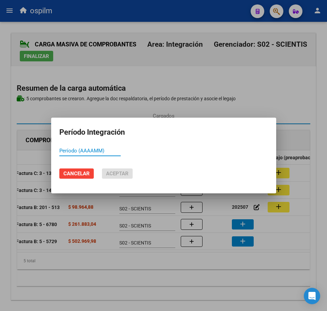
paste input "202507"
type input "202507"
click at [120, 173] on span "Aceptar" at bounding box center [117, 173] width 23 height 6
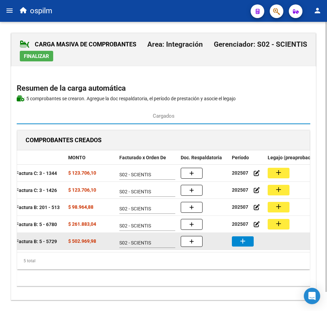
click at [251, 242] on button "add" at bounding box center [243, 241] width 22 height 10
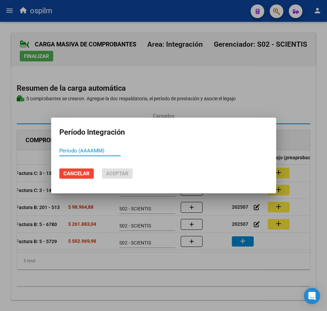
paste input "202507"
type input "202507"
click at [121, 173] on span "Aceptar" at bounding box center [117, 173] width 23 height 6
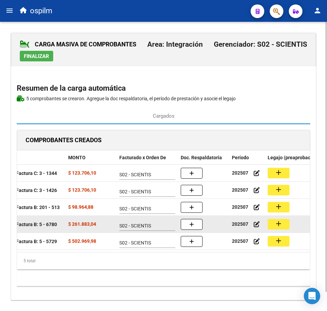
click at [280, 225] on mat-icon "add" at bounding box center [278, 224] width 8 height 8
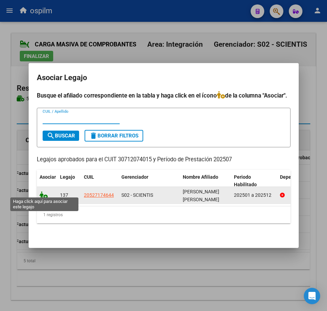
click at [43, 194] on icon at bounding box center [44, 195] width 8 height 8
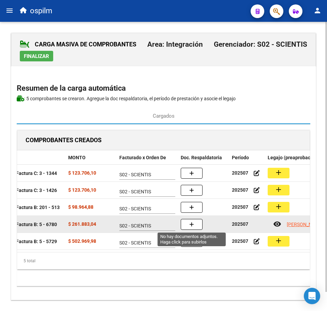
click at [190, 228] on button "button" at bounding box center [192, 224] width 22 height 11
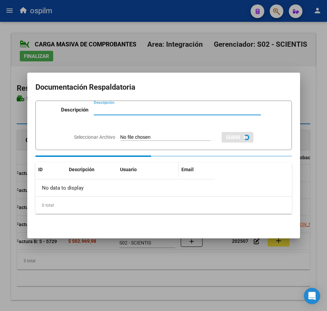
paste input "Planilla de asistencia"
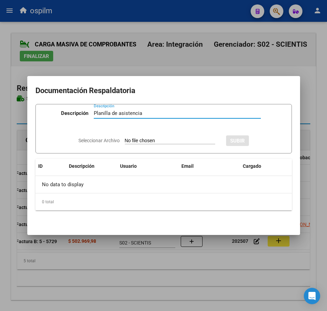
type input "Planilla de asistencia"
click at [145, 137] on app-file-uploader "Seleccionar Archivo" at bounding box center [149, 140] width 142 height 6
click at [132, 143] on input "Seleccionar Archivo" at bounding box center [170, 141] width 90 height 6
type input "C:\fakepath\GODOY IAN EZEQUIEL_202507_091_N_ANFI SALUD_PA.pdf"
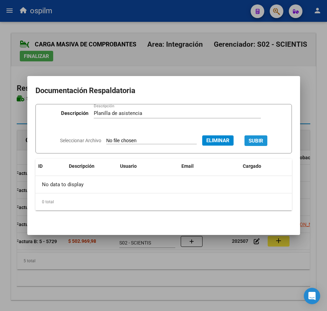
click at [260, 138] on span "SUBIR" at bounding box center [256, 141] width 15 height 6
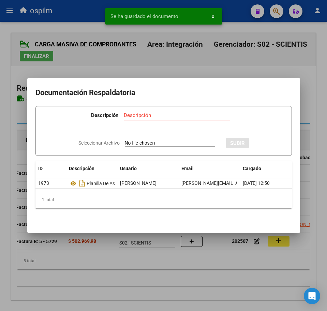
click at [180, 266] on div at bounding box center [163, 155] width 327 height 311
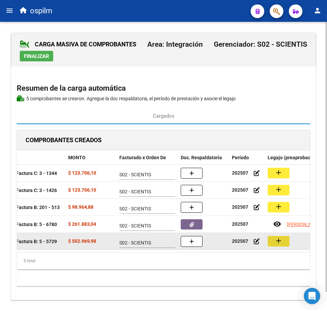
click at [279, 241] on mat-icon "add" at bounding box center [278, 241] width 8 height 8
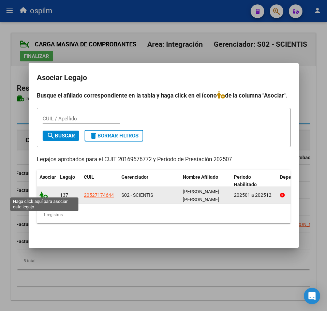
click at [44, 192] on icon at bounding box center [44, 195] width 8 height 8
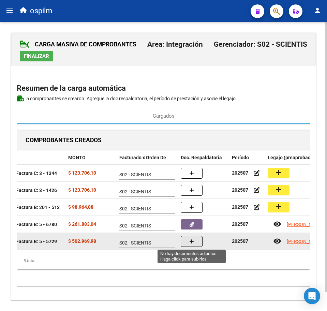
click at [199, 240] on button "button" at bounding box center [192, 241] width 22 height 11
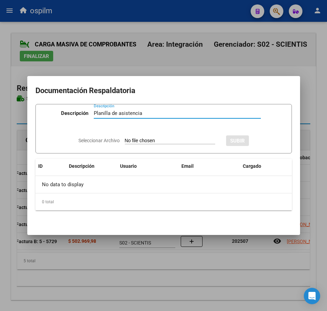
type input "Planilla de asistencia"
click at [141, 141] on input "Seleccionar Archivo" at bounding box center [170, 141] width 90 height 6
type input "C:\fakepath\GODOY IAN EZEQUIEL_202507_096_N_PINTO ANGEL MARCELO_PA.pdf"
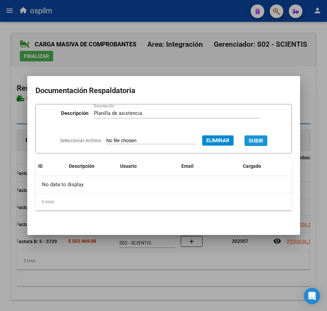
click at [263, 139] on span "SUBIR" at bounding box center [256, 141] width 15 height 6
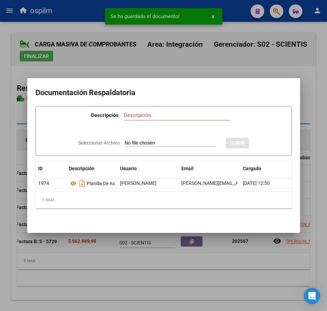
click at [172, 270] on div at bounding box center [163, 155] width 327 height 311
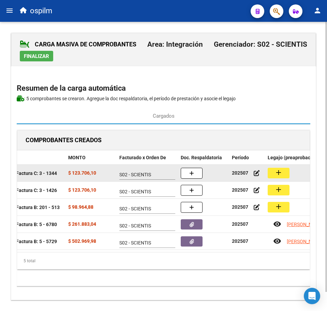
click at [273, 173] on button "add" at bounding box center [279, 173] width 22 height 11
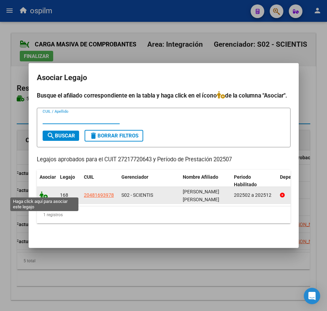
click at [46, 194] on icon at bounding box center [44, 195] width 8 height 8
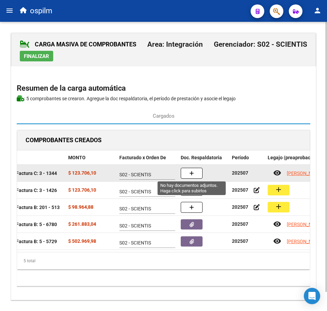
click at [199, 168] on button "button" at bounding box center [192, 173] width 22 height 11
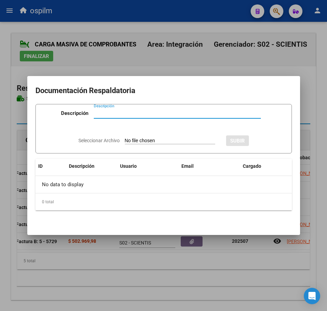
paste input "Planilla de asistencia"
type input "Planilla de asistencia"
click at [154, 140] on input "Seleccionar Archivo" at bounding box center [170, 141] width 90 height 6
type input "C:\fakepath\GONZALEZ PEREZ JUAN MARTIN_202507_090_N_FERNANDEZ CARINA CLAUDIA_PA…"
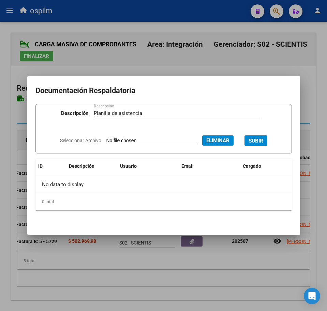
click at [260, 139] on span "SUBIR" at bounding box center [256, 141] width 15 height 6
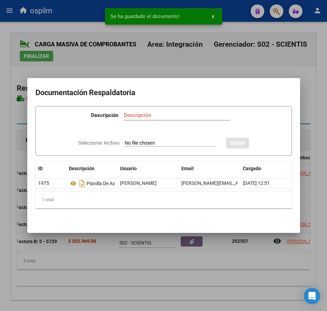
click at [99, 279] on div at bounding box center [163, 155] width 327 height 311
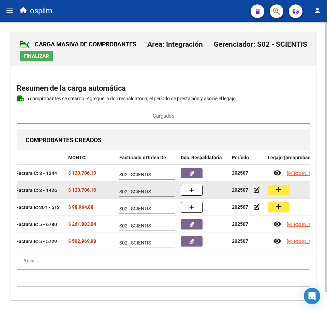
click at [278, 189] on mat-icon "add" at bounding box center [278, 189] width 8 height 8
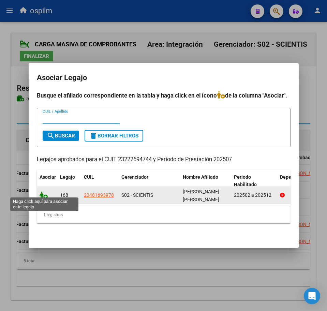
click at [47, 193] on icon at bounding box center [44, 195] width 8 height 8
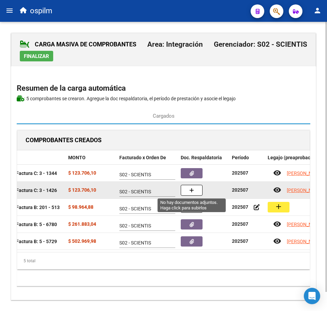
click at [190, 194] on button "button" at bounding box center [192, 190] width 22 height 11
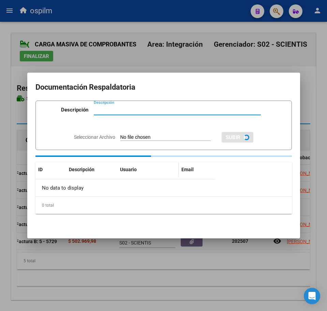
paste input "Planilla de asistencia"
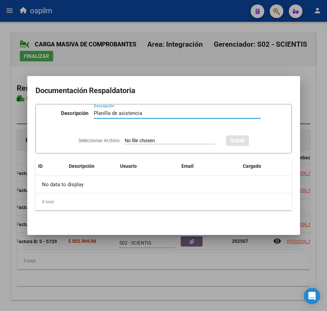
type input "Planilla de asistencia"
click at [133, 134] on div "Seleccionar Archivo SUBIR" at bounding box center [163, 140] width 170 height 20
click at [135, 138] on input "Seleccionar Archivo" at bounding box center [170, 141] width 90 height 6
type input "C:\fakepath\GONZALEZ PEREZ JUAN MARTIN_202507_090_N_GRIECO GABRIELA VERONICA _P…"
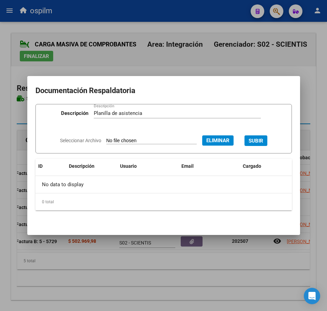
click at [260, 141] on span "SUBIR" at bounding box center [256, 141] width 15 height 6
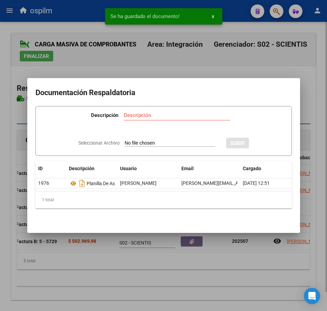
click at [171, 262] on div at bounding box center [163, 155] width 327 height 311
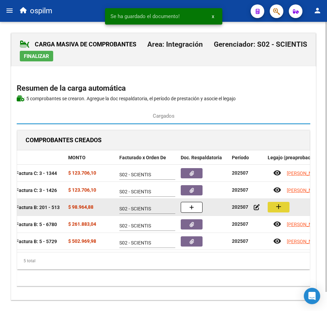
click at [278, 209] on mat-icon "add" at bounding box center [278, 207] width 8 height 8
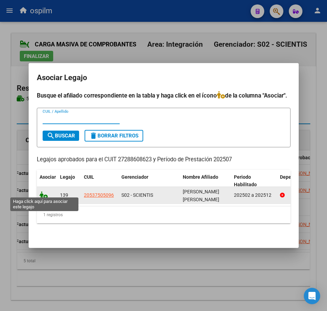
click at [42, 194] on icon at bounding box center [44, 195] width 8 height 8
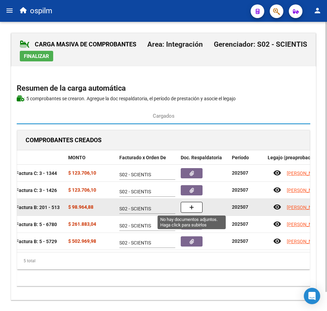
click at [189, 204] on button "button" at bounding box center [192, 207] width 22 height 11
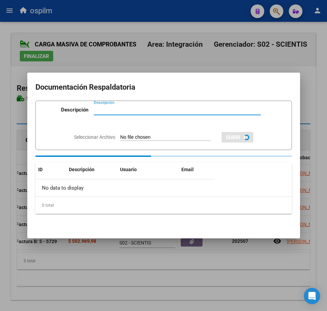
paste input "Planilla de asistencia"
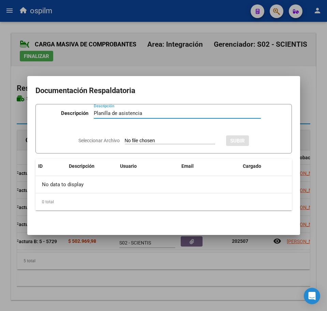
type input "Planilla de asistencia"
click at [149, 140] on input "Seleccionar Archivo" at bounding box center [170, 141] width 90 height 6
type input "C:\fakepath\GONZALEZ VELAZQUEZ IAN NEHUEN_202507_090_N_MARIN PAULA TAMARA_PA.pdf"
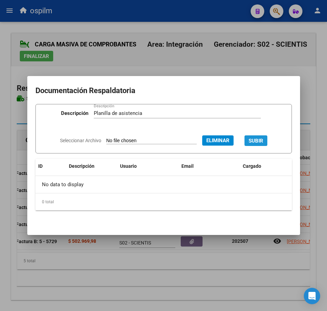
click at [263, 140] on span "SUBIR" at bounding box center [256, 141] width 15 height 6
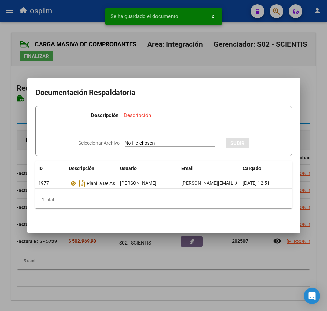
click at [170, 280] on div at bounding box center [163, 155] width 327 height 311
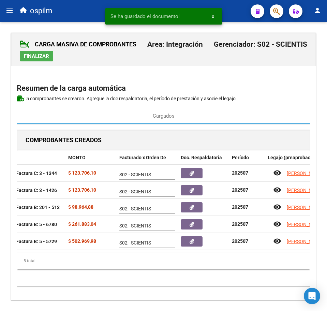
click at [39, 58] on span "Finalizar" at bounding box center [36, 56] width 25 height 6
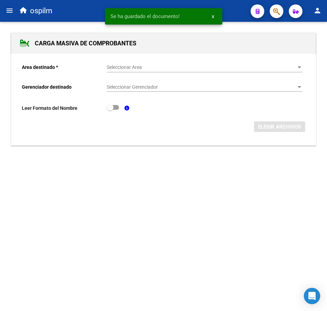
click at [11, 15] on button "menu" at bounding box center [10, 11] width 14 height 14
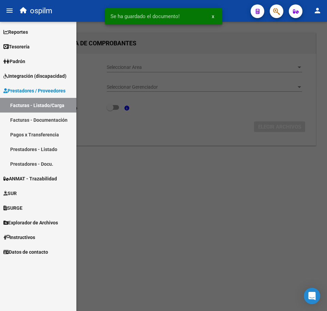
drag, startPoint x: 48, startPoint y: 105, endPoint x: 94, endPoint y: 109, distance: 45.9
click at [48, 105] on link "Facturas - Listado/Carga" at bounding box center [38, 105] width 76 height 15
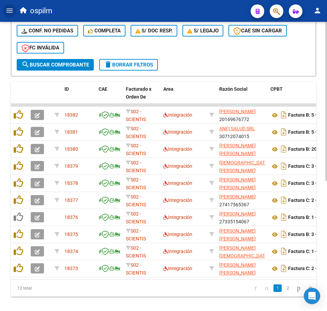
scroll to position [213, 0]
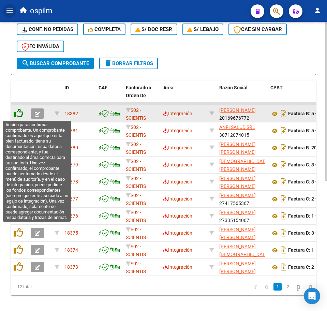
click at [17, 112] on icon at bounding box center [19, 113] width 10 height 10
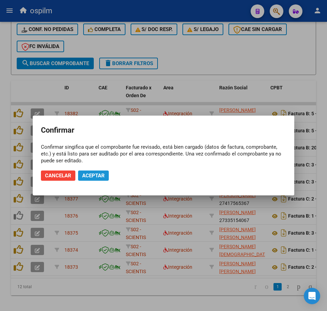
click at [108, 178] on button "Aceptar" at bounding box center [93, 175] width 31 height 10
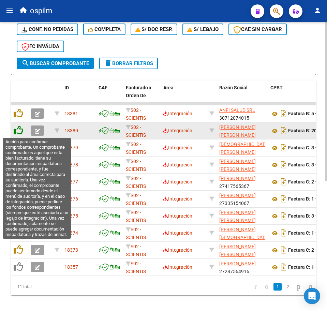
click at [19, 132] on icon at bounding box center [19, 130] width 10 height 10
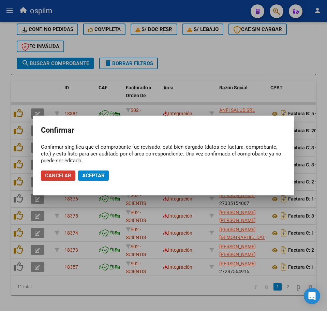
click at [90, 179] on button "Aceptar" at bounding box center [93, 175] width 31 height 10
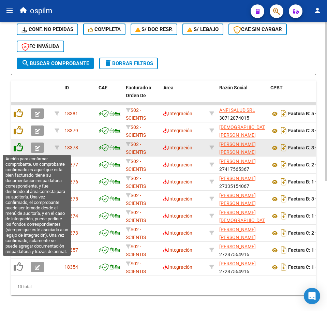
click at [20, 146] on icon at bounding box center [19, 148] width 10 height 10
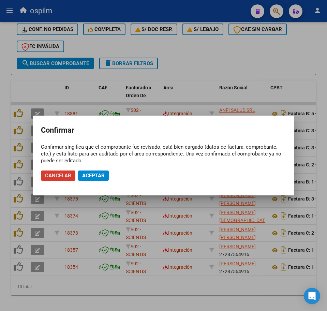
click at [90, 179] on button "Aceptar" at bounding box center [93, 175] width 31 height 10
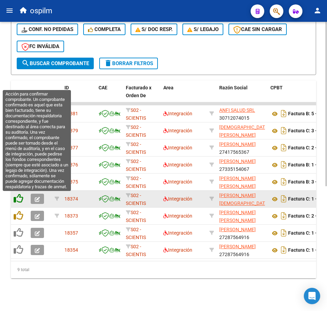
click at [19, 200] on icon at bounding box center [19, 199] width 10 height 10
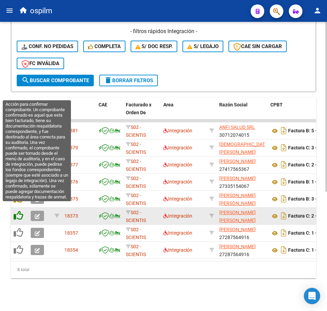
click at [18, 211] on icon at bounding box center [19, 216] width 10 height 10
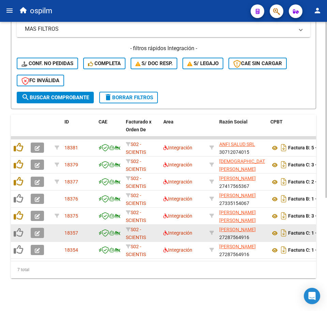
scroll to position [186, 0]
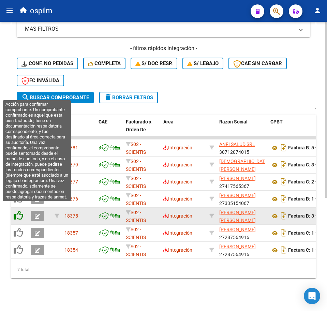
click at [16, 211] on icon at bounding box center [19, 216] width 10 height 10
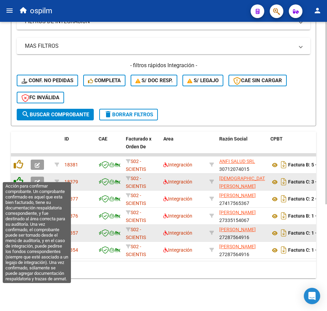
click at [21, 179] on icon at bounding box center [19, 182] width 10 height 10
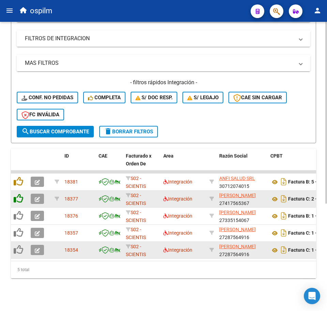
scroll to position [152, 0]
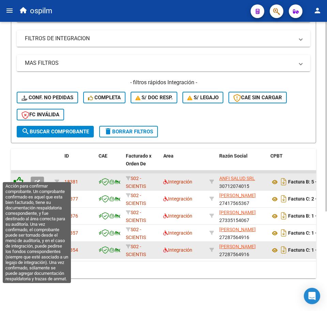
click at [19, 177] on icon at bounding box center [19, 182] width 10 height 10
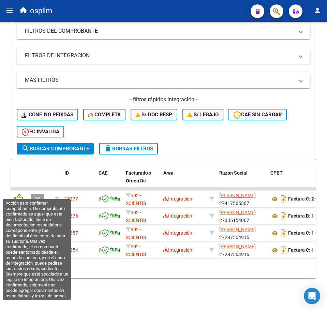
click at [21, 194] on icon at bounding box center [19, 199] width 10 height 10
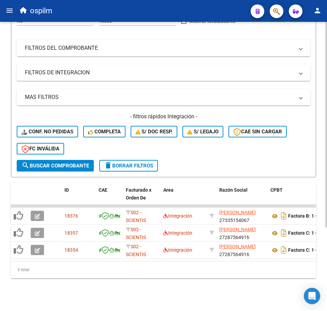
scroll to position [118, 0]
click at [42, 113] on h4 "- filtros rápidos Integración -" at bounding box center [164, 117] width 294 height 8
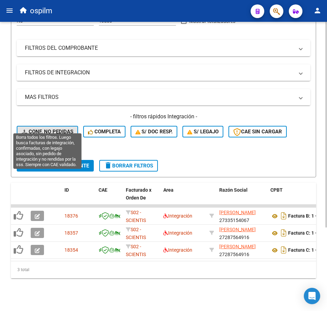
click at [46, 129] on span "Conf. no pedidas" at bounding box center [47, 132] width 52 height 6
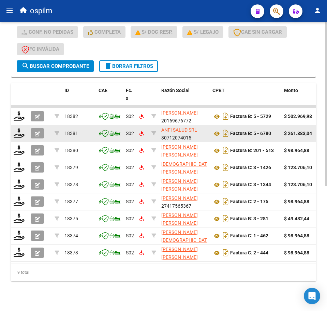
scroll to position [220, 0]
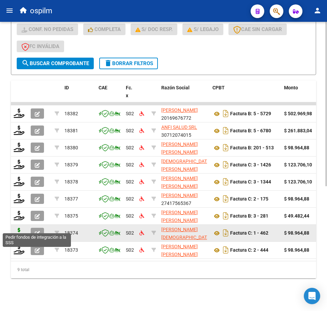
click at [20, 228] on icon at bounding box center [19, 233] width 11 height 10
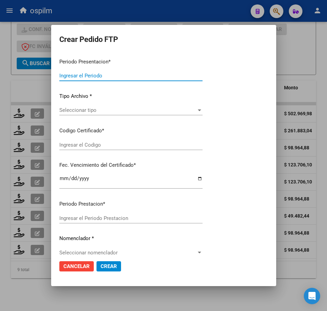
type input "202507"
type input "$ 98.964,88"
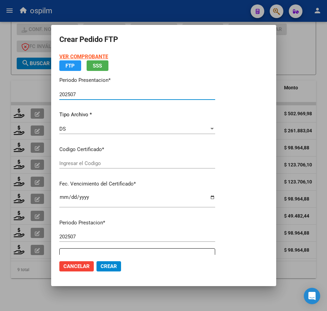
type input "ARG02000538189572022053120250531BSBS352"
type input "2025-05-31"
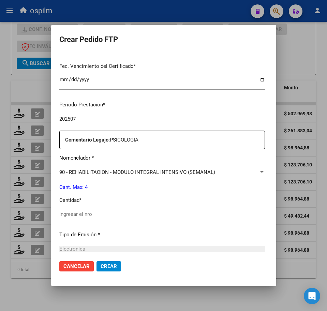
scroll to position [170, 0]
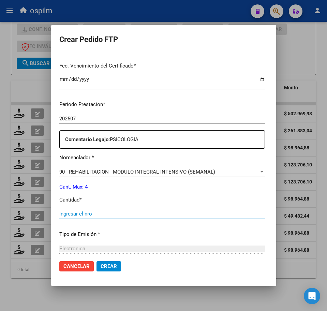
click at [71, 215] on input "Ingresar el nro" at bounding box center [162, 214] width 206 height 6
type input "4"
click at [101, 269] on span "Crear" at bounding box center [109, 266] width 16 height 6
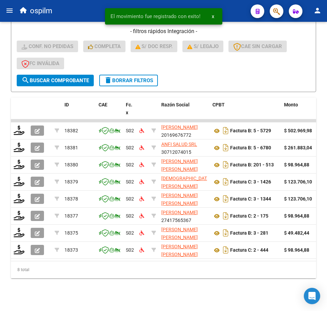
scroll to position [203, 0]
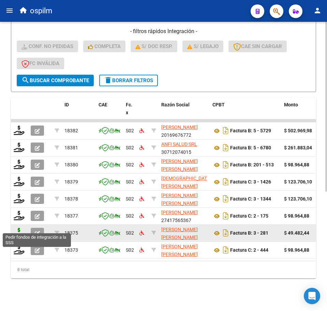
click at [19, 228] on icon at bounding box center [19, 233] width 11 height 10
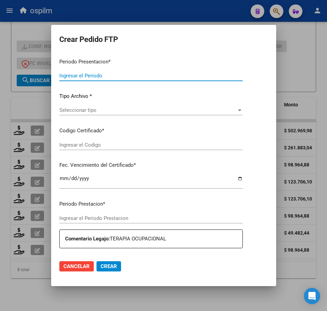
type input "202507"
type input "$ 49.482,44"
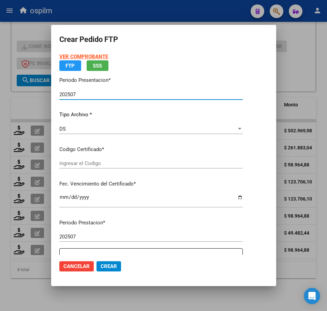
type input "ARG02000569481752019120520241205BS440"
type input "2024-12-05"
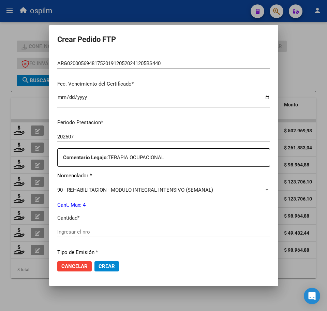
scroll to position [170, 0]
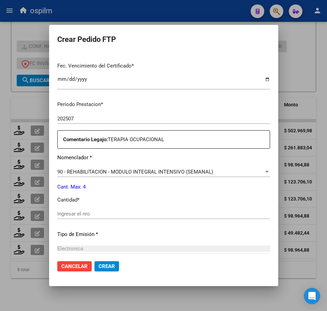
click at [83, 215] on input "Ingresar el nro" at bounding box center [163, 214] width 213 height 6
type input "4"
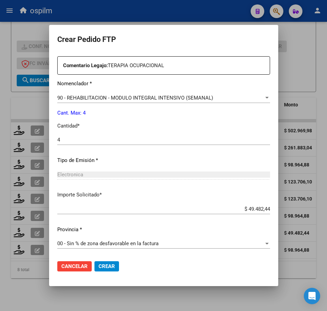
click at [99, 265] on span "Crear" at bounding box center [107, 266] width 16 height 6
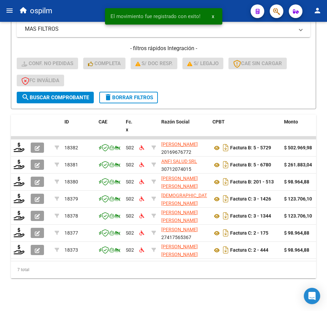
scroll to position [186, 0]
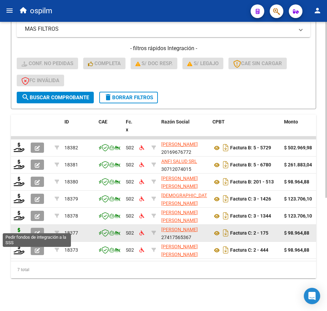
click at [17, 228] on icon at bounding box center [19, 233] width 11 height 10
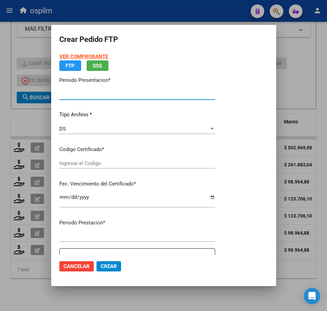
type input "202507"
type input "$ 98.964,88"
type input "ARG02000573098452022050320270503BS436"
type input "2027-05-03"
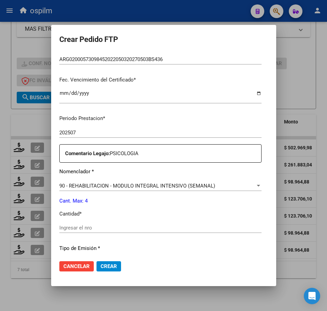
scroll to position [170, 0]
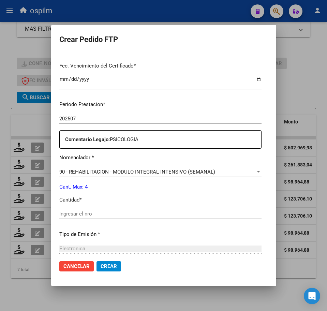
click at [104, 211] on div "Ingresar el nro" at bounding box center [160, 214] width 202 height 10
type input "4"
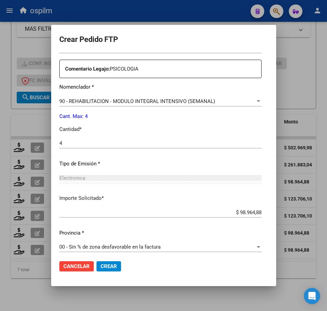
scroll to position [244, 0]
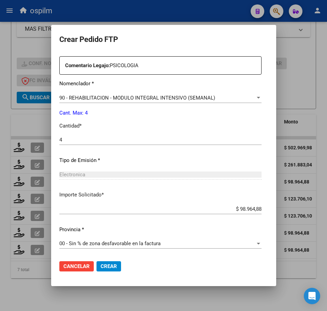
click at [101, 267] on span "Crear" at bounding box center [109, 266] width 16 height 6
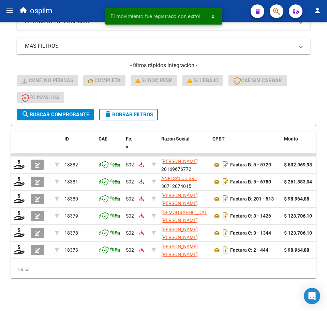
scroll to position [169, 0]
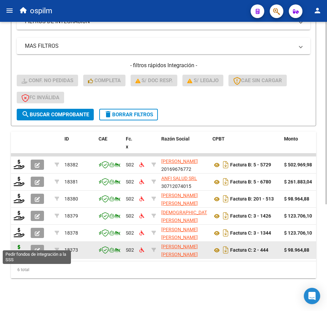
click at [19, 245] on icon at bounding box center [19, 250] width 11 height 10
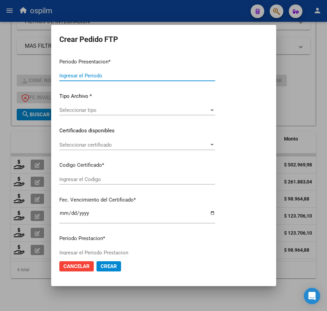
type input "202507"
type input "$ 98.964,88"
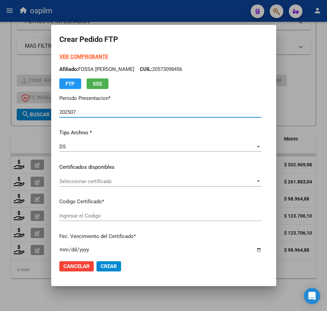
type input "ARG02000561228012022091620270916BS10725"
type input "2027-09-16"
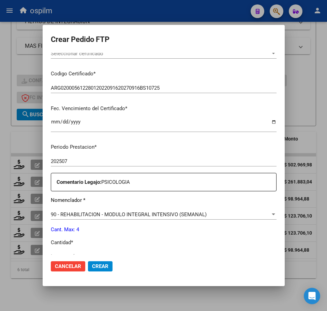
scroll to position [213, 0]
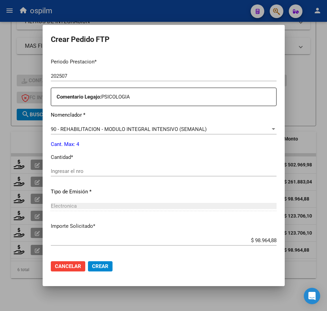
click at [96, 172] on input "Ingresar el nro" at bounding box center [164, 171] width 226 height 6
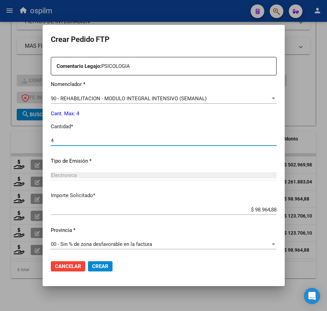
scroll to position [244, 0]
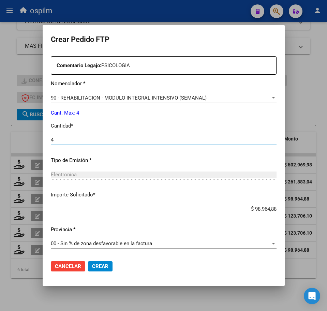
type input "4"
click at [94, 268] on span "Crear" at bounding box center [100, 266] width 16 height 6
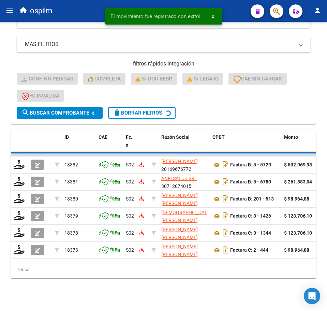
scroll to position [152, 0]
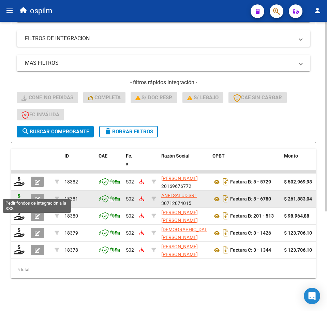
click at [23, 194] on icon at bounding box center [19, 199] width 11 height 10
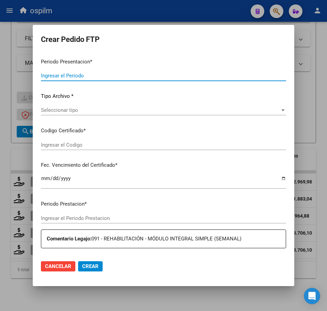
type input "202507"
type input "$ 261.883,04"
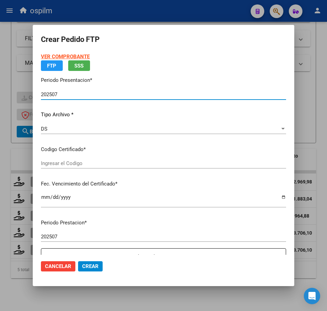
type input "ARG02000527174642018073020200730BS436"
type input "2027-02-10"
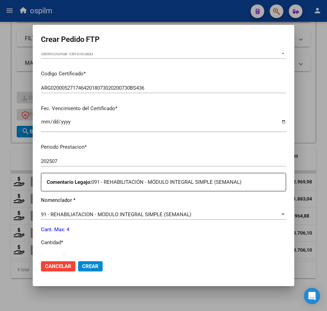
scroll to position [213, 0]
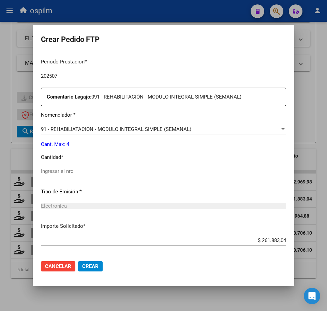
click at [93, 170] on input "Ingresar el nro" at bounding box center [163, 171] width 245 height 6
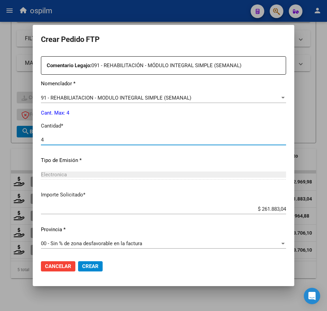
type input "4"
click at [89, 267] on span "Crear" at bounding box center [90, 266] width 16 height 6
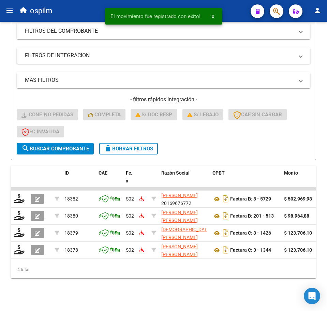
scroll to position [135, 0]
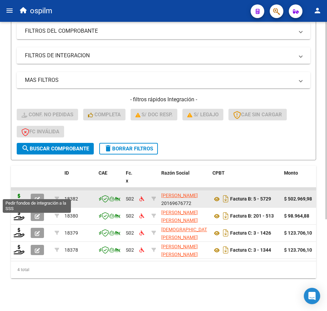
click at [16, 194] on icon at bounding box center [19, 199] width 11 height 10
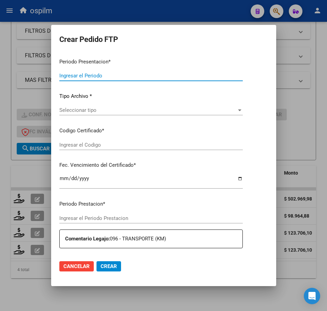
type input "202507"
type input "$ 502.969,98"
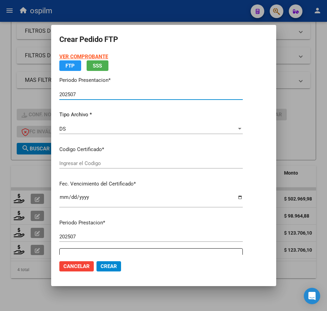
type input "ARG02000527174642018073020200730BS436"
type input "2027-02-10"
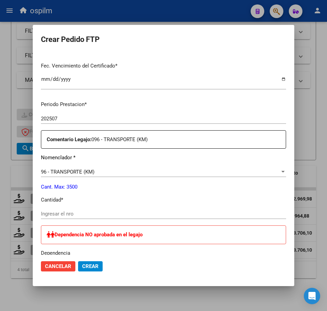
scroll to position [213, 0]
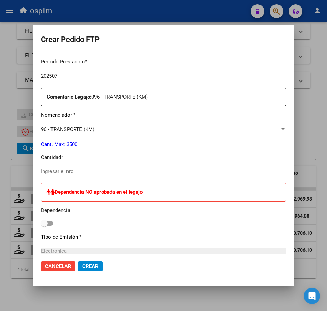
click at [85, 172] on input "Ingresar el nro" at bounding box center [163, 171] width 245 height 6
type input "929"
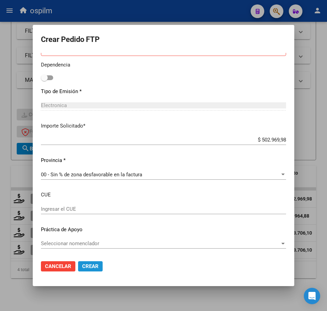
drag, startPoint x: 96, startPoint y: 266, endPoint x: 89, endPoint y: 264, distance: 7.7
click at [96, 266] on span "Crear" at bounding box center [90, 266] width 16 height 6
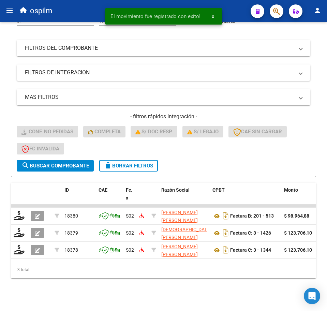
scroll to position [118, 0]
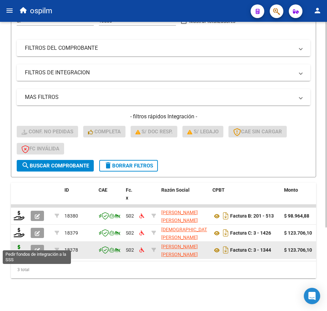
click at [17, 245] on icon at bounding box center [19, 250] width 11 height 10
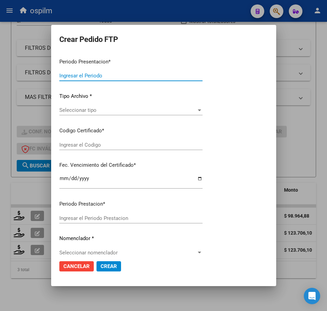
type input "202507"
type input "$ 123.706,10"
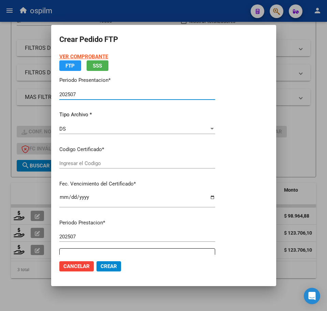
type input "ARG02000481693972018080820280808BS460"
type input "2028-08-08"
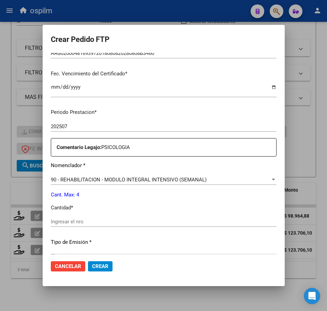
scroll to position [213, 0]
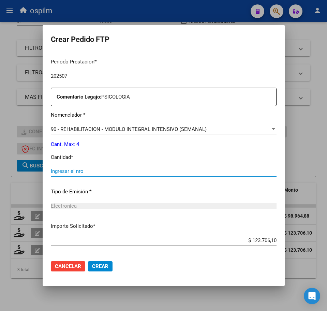
click at [93, 171] on input "Ingresar el nro" at bounding box center [164, 171] width 226 height 6
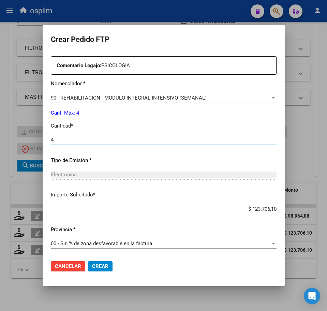
type input "4"
click at [92, 264] on span "Crear" at bounding box center [100, 266] width 16 height 6
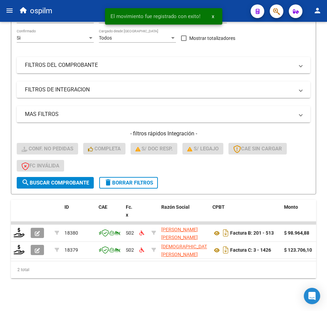
scroll to position [101, 0]
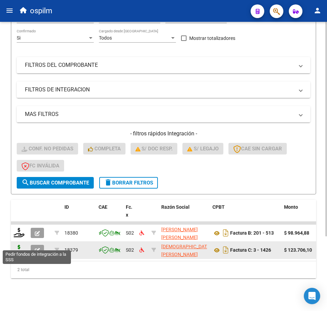
click at [17, 245] on icon at bounding box center [19, 250] width 11 height 10
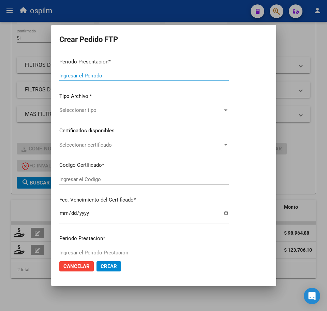
type input "202507"
type input "$ 123.706,10"
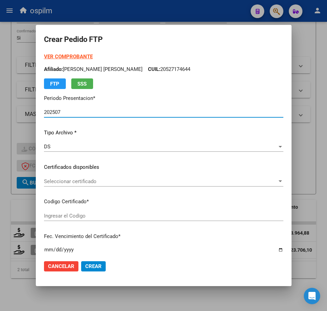
type input "ARG02000481693972018080820280808BS460"
type input "2028-08-08"
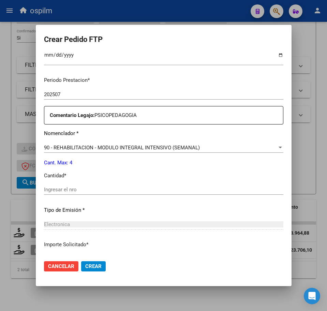
scroll to position [244, 0]
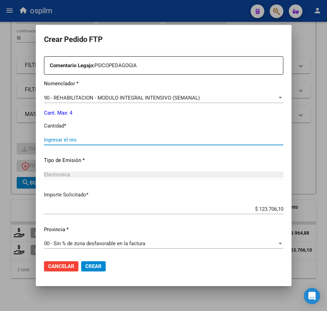
click at [76, 137] on input "Ingresar el nro" at bounding box center [163, 140] width 239 height 6
type input "4"
click at [91, 268] on span "Crear" at bounding box center [93, 266] width 16 height 6
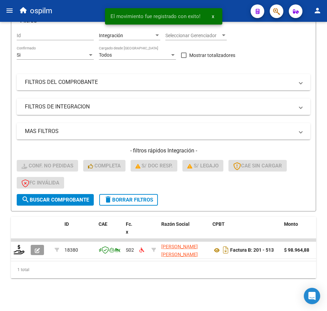
scroll to position [84, 0]
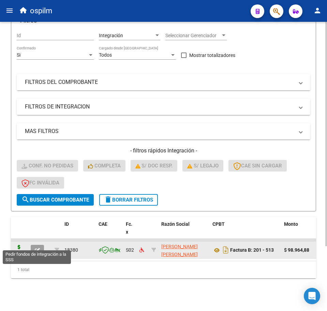
click at [22, 245] on icon at bounding box center [19, 250] width 11 height 10
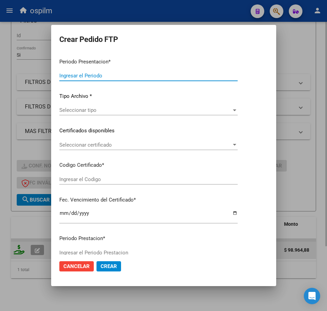
type input "202507"
type input "$ 98.964,88"
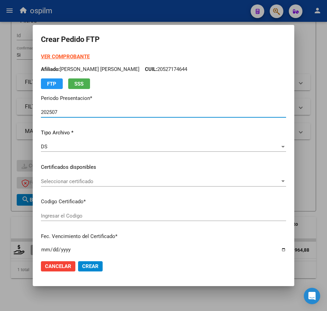
type input "ARG02000537505092020111920221119BS427"
type input "2023-08-18"
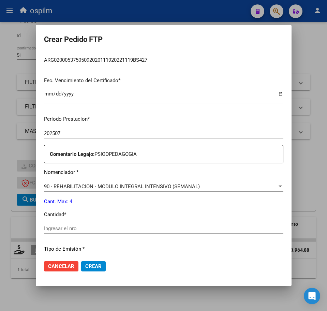
scroll to position [213, 0]
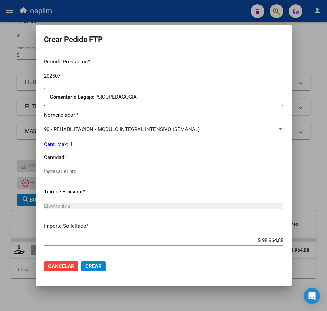
click at [83, 172] on input "Ingresar el nro" at bounding box center [163, 171] width 239 height 6
type input "4"
click at [91, 264] on span "Crear" at bounding box center [93, 266] width 16 height 6
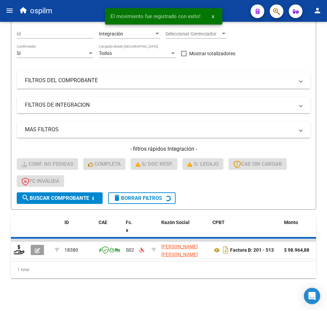
scroll to position [72, 0]
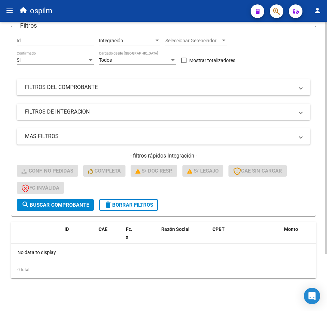
click at [118, 205] on span "delete Borrar Filtros" at bounding box center [128, 205] width 49 height 6
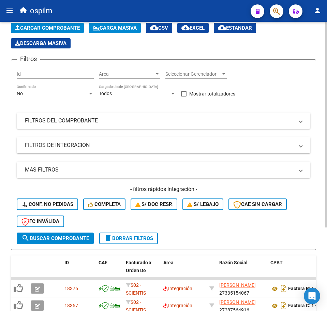
scroll to position [0, 0]
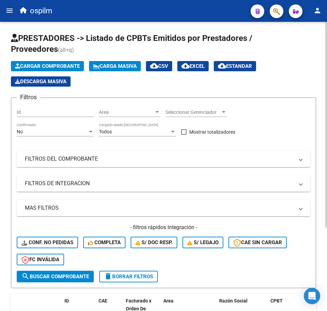
click at [103, 68] on span "Carga Masiva" at bounding box center [115, 66] width 44 height 6
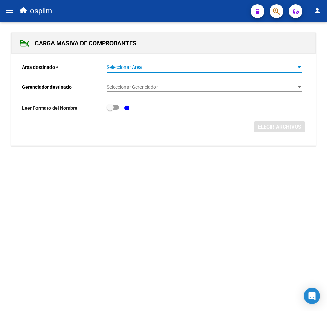
click at [131, 69] on span "Seleccionar Area" at bounding box center [201, 67] width 189 height 6
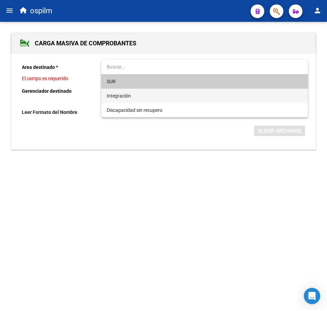
click at [140, 96] on span "Integración" at bounding box center [204, 96] width 195 height 14
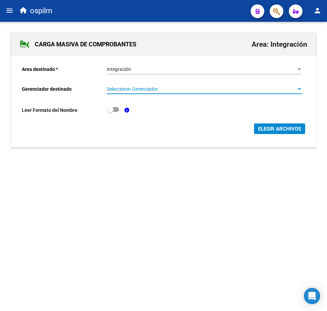
click at [140, 89] on span "Seleccionar Gerenciador" at bounding box center [201, 89] width 189 height 6
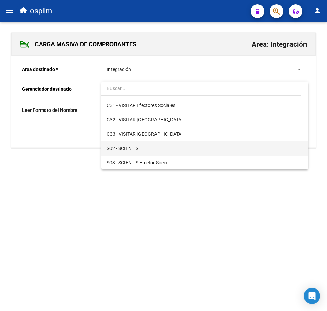
scroll to position [85, 0]
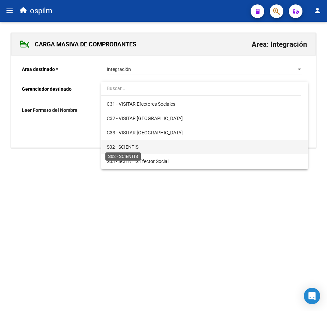
click at [137, 146] on span "S02 - SCIENTIS" at bounding box center [123, 146] width 32 height 5
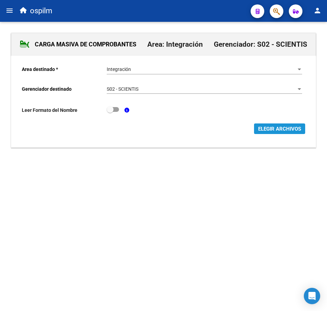
click at [273, 132] on button "ELEGIR ARCHIVOS" at bounding box center [279, 128] width 51 height 11
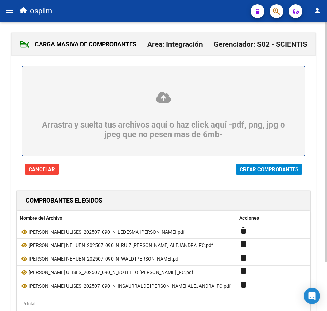
click at [256, 171] on span "Crear Comprobantes" at bounding box center [269, 169] width 59 height 6
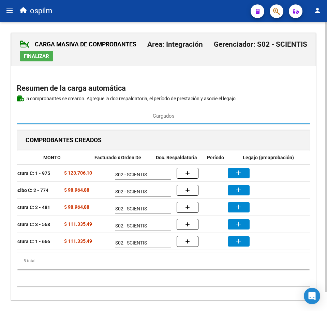
scroll to position [0, 142]
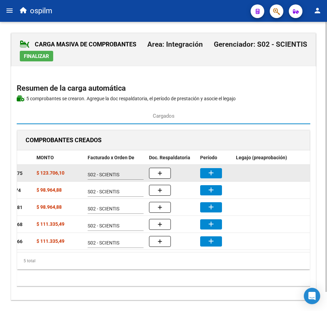
drag, startPoint x: 205, startPoint y: 166, endPoint x: 212, endPoint y: 171, distance: 8.5
click at [205, 167] on datatable-body-cell "add" at bounding box center [215, 173] width 36 height 17
click at [212, 171] on mat-icon "add" at bounding box center [211, 173] width 8 height 8
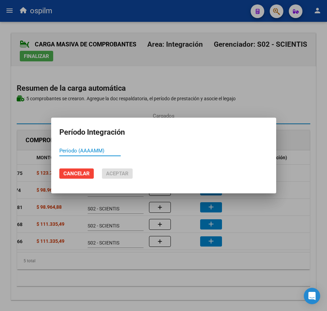
paste input "202507"
type input "202507"
click at [120, 172] on span "Aceptar" at bounding box center [117, 173] width 23 height 6
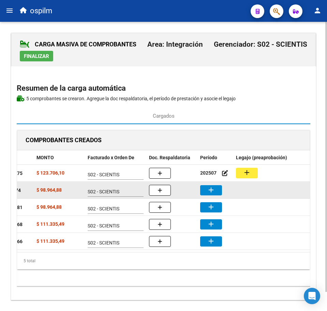
click at [210, 187] on mat-icon "add" at bounding box center [211, 190] width 8 height 8
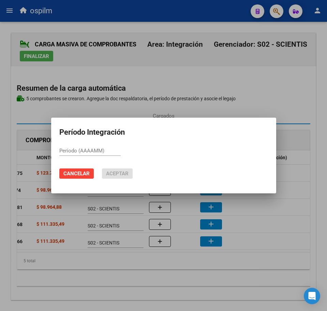
paste input "202507"
type input "202507"
click at [120, 173] on span "Aceptar" at bounding box center [117, 173] width 23 height 6
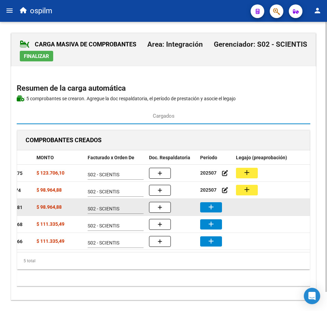
click at [208, 206] on mat-icon "add" at bounding box center [211, 207] width 8 height 8
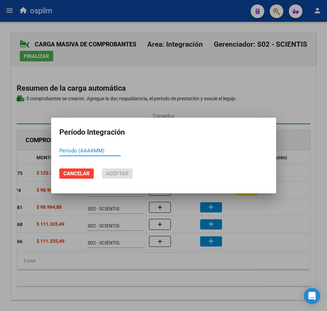
paste input "202507"
type input "202507"
click at [124, 174] on span "Aceptar" at bounding box center [117, 173] width 23 height 6
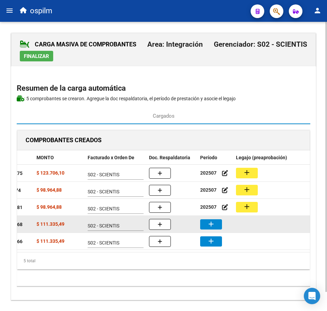
click at [215, 223] on mat-icon "add" at bounding box center [211, 224] width 8 height 8
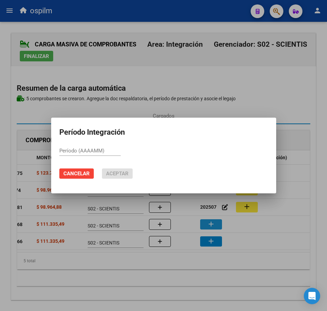
paste input "202507"
type input "202507"
click at [111, 173] on span "Aceptar" at bounding box center [117, 173] width 23 height 6
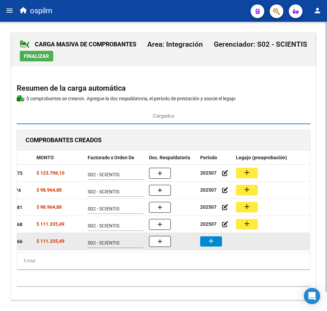
click at [213, 243] on mat-icon "add" at bounding box center [211, 241] width 8 height 8
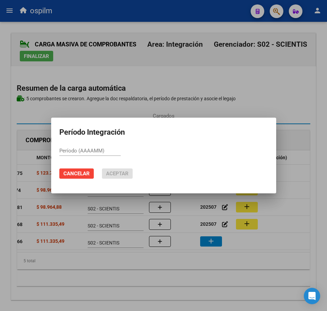
paste input "202507"
type input "202507"
click at [120, 175] on span "Aceptar" at bounding box center [117, 173] width 23 height 6
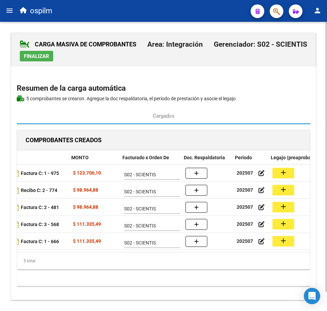
scroll to position [0, 101]
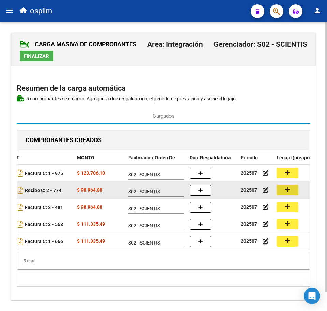
click at [295, 192] on button "add" at bounding box center [287, 190] width 22 height 11
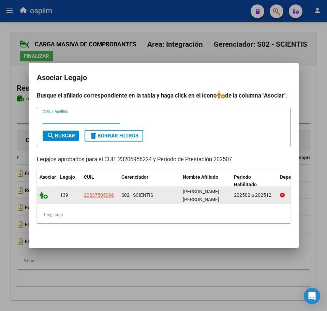
click at [40, 191] on icon at bounding box center [44, 195] width 8 height 8
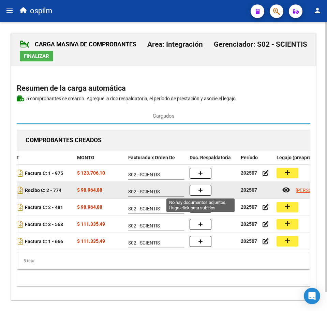
click at [205, 193] on button "button" at bounding box center [201, 190] width 22 height 11
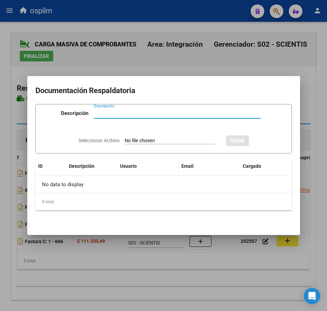
paste input "Planilla de asistencia"
type input "Planilla de asistencia"
click at [136, 139] on input "Seleccionar Archivo" at bounding box center [170, 141] width 90 height 6
type input "C:\fakepath\GONZALEZ VELAZQUEZ IAN NEHUEN_202507_090_N_RUIZ GABRIELA ALEJANDRA_…"
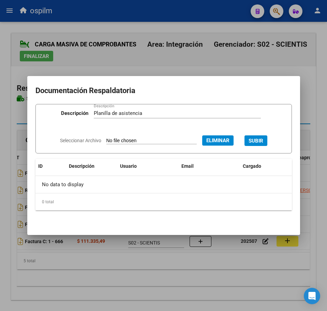
click at [259, 140] on span "SUBIR" at bounding box center [256, 141] width 15 height 6
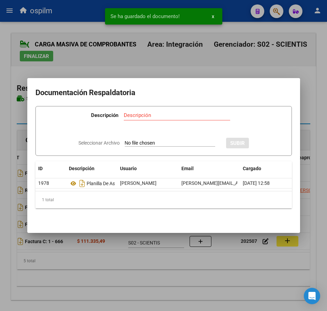
click at [152, 266] on div at bounding box center [163, 155] width 327 height 311
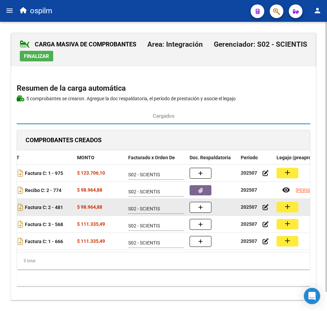
click at [293, 212] on button "add" at bounding box center [287, 207] width 22 height 11
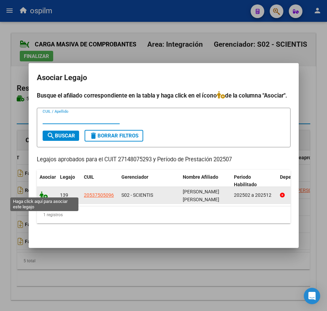
click at [44, 194] on icon at bounding box center [44, 195] width 8 height 8
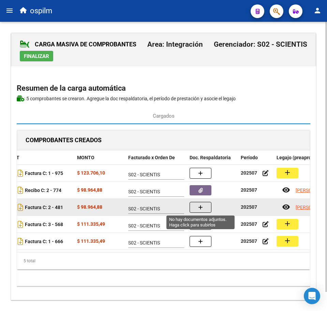
click at [205, 208] on button "button" at bounding box center [201, 207] width 22 height 11
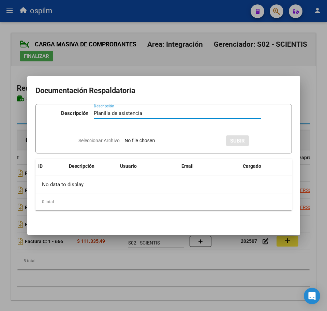
type input "Planilla de asistencia"
click at [131, 139] on input "Seleccionar Archivo" at bounding box center [170, 141] width 90 height 6
type input "C:\fakepath\GONZALEZ VELAZQUEZ IAN NEHUEN_202507_090_N_WALD CLAUDIA VIVIANA_PA.…"
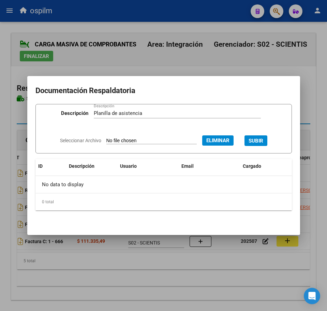
click at [262, 142] on span "SUBIR" at bounding box center [256, 141] width 15 height 6
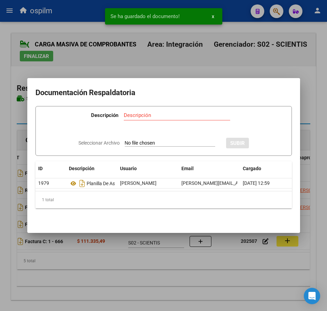
click at [165, 297] on div at bounding box center [163, 155] width 327 height 311
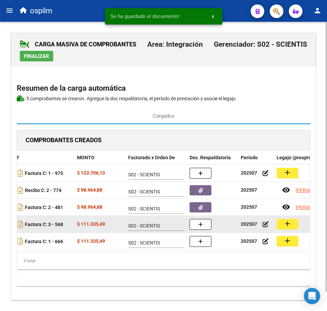
click at [291, 224] on button "add" at bounding box center [287, 224] width 22 height 11
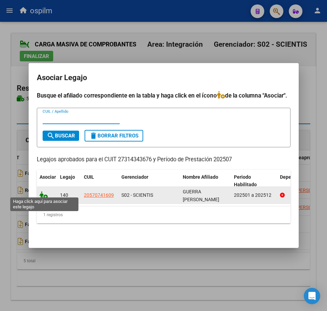
click at [45, 191] on icon at bounding box center [44, 195] width 8 height 8
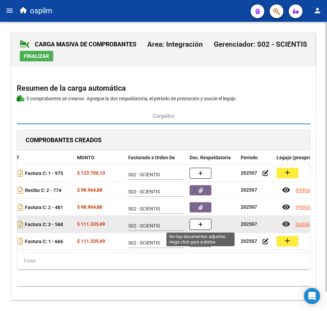
click at [204, 225] on button "button" at bounding box center [201, 224] width 22 height 11
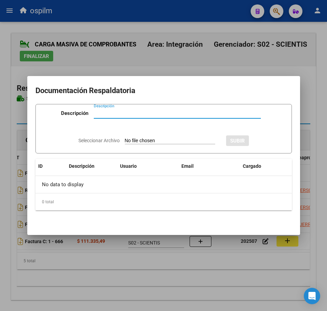
paste input "Planilla de asistencia"
type input "Planilla de asistencia"
click at [137, 141] on input "Seleccionar Archivo" at bounding box center [170, 141] width 90 height 6
type input "C:\fakepath\GUERRA JONATAN ULISES_202507_090_N_BOTELLO EMILCE _PA.pdf"
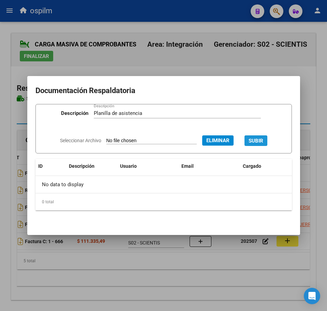
click at [260, 142] on span "SUBIR" at bounding box center [256, 141] width 15 height 6
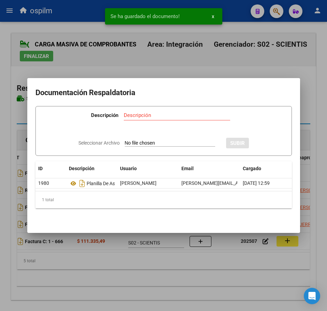
click at [194, 277] on div at bounding box center [163, 155] width 327 height 311
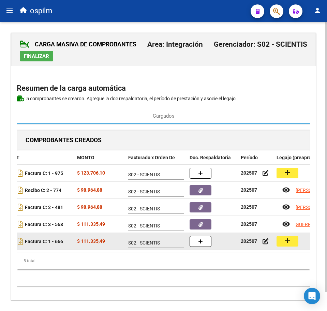
click at [291, 241] on button "add" at bounding box center [287, 241] width 22 height 11
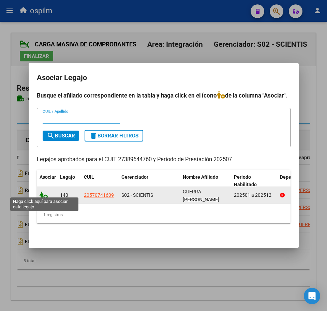
click at [42, 191] on icon at bounding box center [44, 195] width 8 height 8
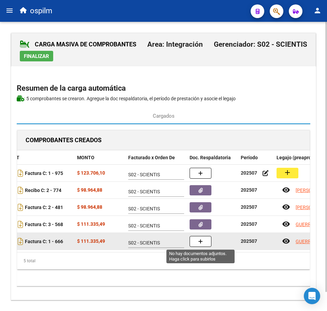
click at [209, 244] on button "button" at bounding box center [201, 241] width 22 height 11
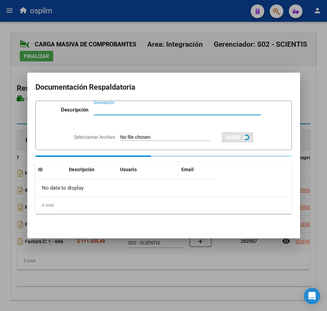
paste input "Planilla de asistencia"
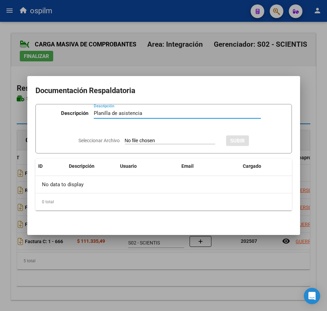
type input "Planilla de asistencia"
click at [138, 137] on app-file-uploader "Seleccionar Archivo" at bounding box center [149, 140] width 142 height 6
click at [132, 142] on input "Seleccionar Archivo" at bounding box center [170, 141] width 90 height 6
type input "C:\fakepath\GUERRA JONATAN ULISES_202507_090_N_INSAURRALDE CINTIA ALEJANDRA_PA.…"
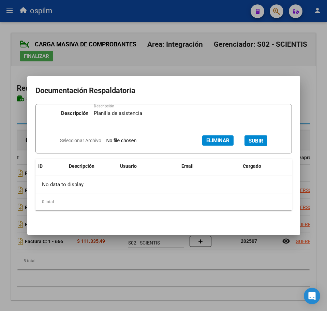
click at [261, 138] on span "SUBIR" at bounding box center [256, 141] width 15 height 6
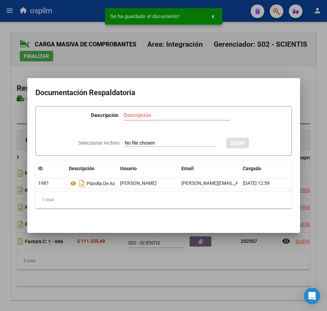
click at [208, 273] on div at bounding box center [163, 155] width 327 height 311
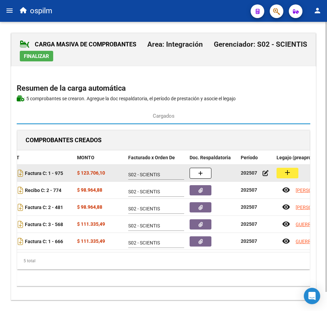
click at [303, 172] on div "add" at bounding box center [324, 173] width 97 height 11
click at [285, 170] on mat-icon "add" at bounding box center [287, 172] width 8 height 8
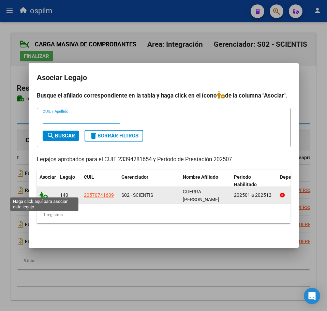
click at [42, 193] on icon at bounding box center [44, 195] width 8 height 8
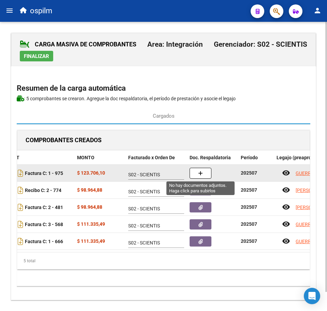
click at [196, 174] on button "button" at bounding box center [201, 173] width 22 height 11
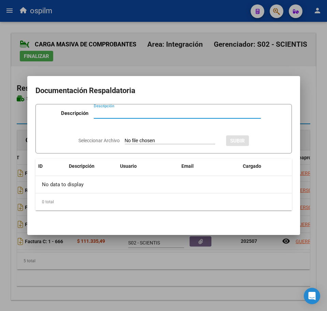
paste input "Planilla de asistencia"
type input "Planilla de asistencia"
click at [158, 142] on input "Seleccionar Archivo" at bounding box center [170, 141] width 90 height 6
type input "C:\fakepath\GUERRA JONATAN ULISES_202507_090_N_LEDESMA ANTONELLA BELEN_PA.pdf"
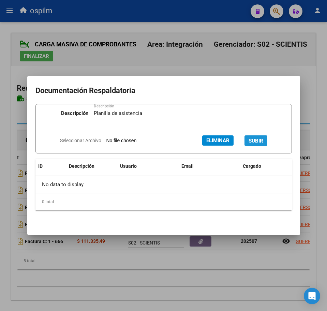
click at [263, 139] on span "SUBIR" at bounding box center [256, 141] width 15 height 6
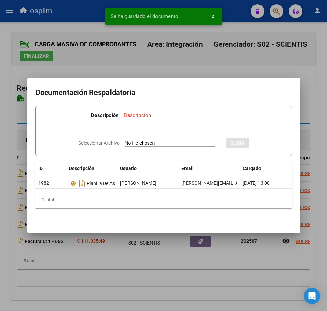
click at [137, 287] on div at bounding box center [163, 155] width 327 height 311
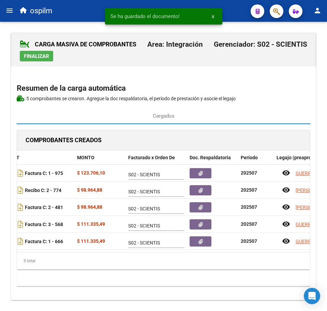
click at [43, 53] on span "Finalizar" at bounding box center [36, 56] width 25 height 6
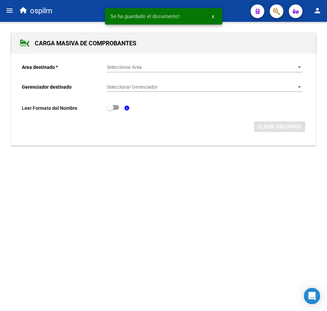
click at [141, 64] on div "Seleccionar Area Seleccionar Area" at bounding box center [204, 66] width 195 height 14
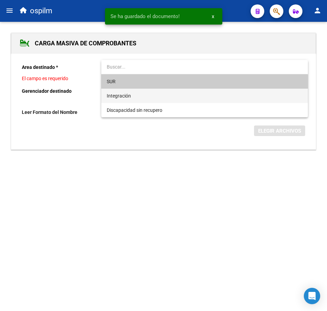
click at [134, 96] on span "Integración" at bounding box center [204, 96] width 195 height 14
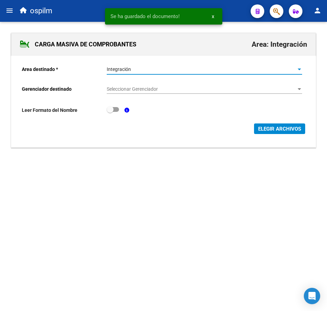
click at [142, 86] on div "Seleccionar Gerenciador Seleccionar Gerenciador" at bounding box center [204, 87] width 195 height 14
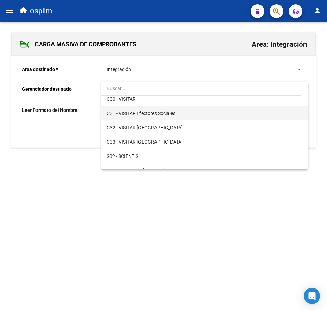
scroll to position [85, 0]
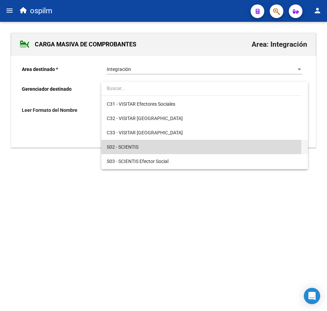
click at [159, 145] on span "S02 - SCIENTIS" at bounding box center [204, 147] width 195 height 14
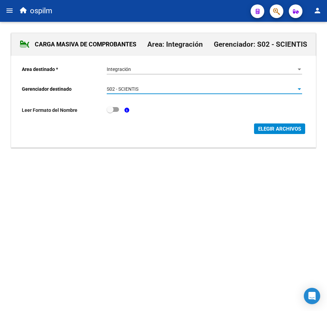
click at [273, 125] on button "ELEGIR ARCHIVOS" at bounding box center [279, 128] width 51 height 11
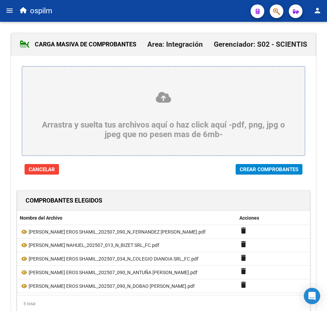
click at [253, 170] on span "Crear Comprobantes" at bounding box center [269, 169] width 59 height 6
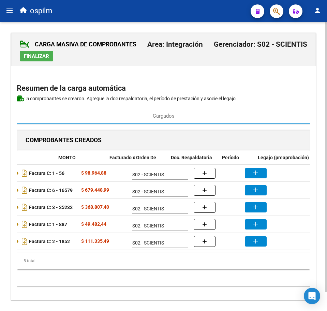
scroll to position [0, 120]
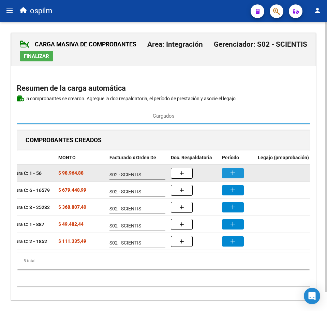
click at [228, 173] on button "add" at bounding box center [233, 173] width 22 height 10
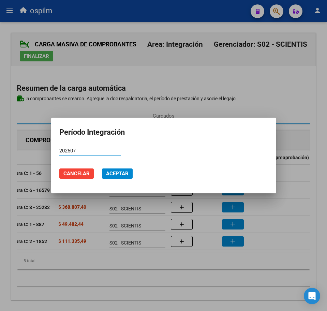
type input "202507"
click at [123, 172] on span "Aceptar" at bounding box center [117, 173] width 23 height 6
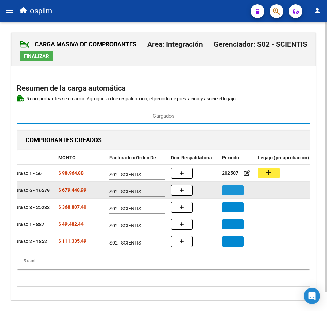
click at [240, 187] on button "add" at bounding box center [233, 190] width 22 height 10
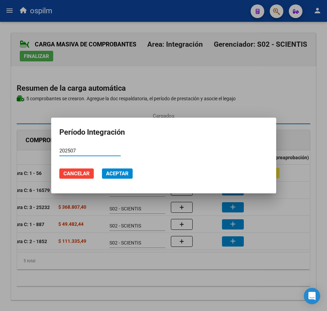
type input "202507"
click at [113, 171] on span "Aceptar" at bounding box center [117, 173] width 23 height 6
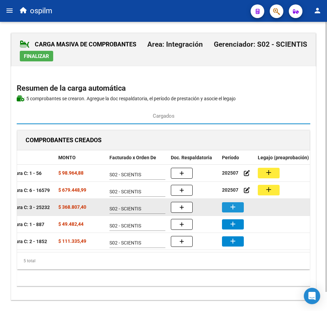
click at [238, 209] on button "add" at bounding box center [233, 207] width 22 height 10
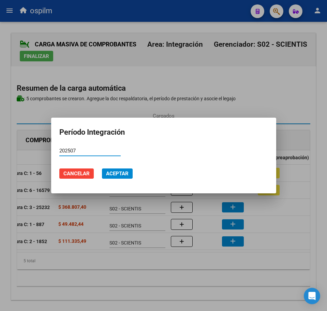
type input "202507"
click at [120, 173] on span "Aceptar" at bounding box center [117, 173] width 23 height 6
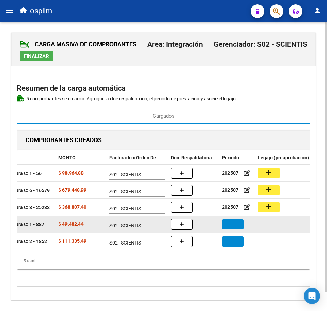
click at [233, 226] on mat-icon "add" at bounding box center [233, 224] width 8 height 8
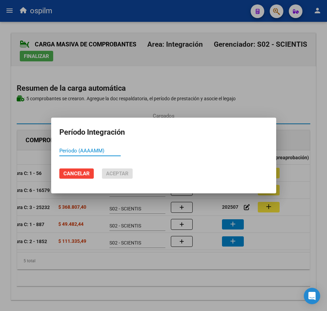
paste input "202507"
type input "202507"
drag, startPoint x: 112, startPoint y: 171, endPoint x: 116, endPoint y: 173, distance: 4.4
click at [113, 171] on span "Aceptar" at bounding box center [117, 173] width 23 height 6
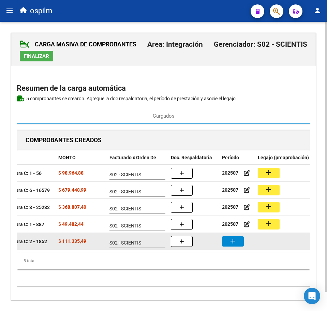
click at [238, 243] on button "add" at bounding box center [233, 241] width 22 height 10
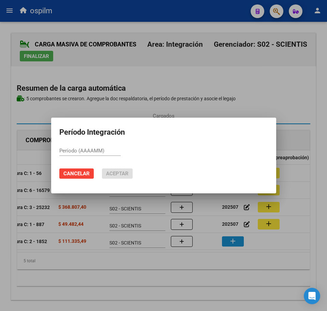
paste input "202507"
type input "202507"
click at [118, 174] on span "Aceptar" at bounding box center [117, 173] width 23 height 6
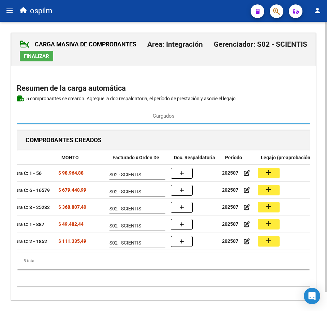
scroll to position [0, 101]
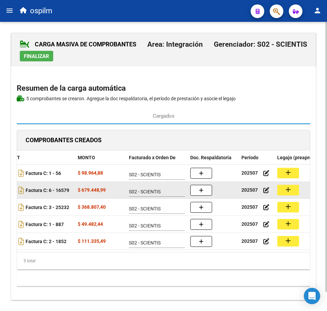
click at [288, 190] on mat-icon "add" at bounding box center [288, 189] width 8 height 8
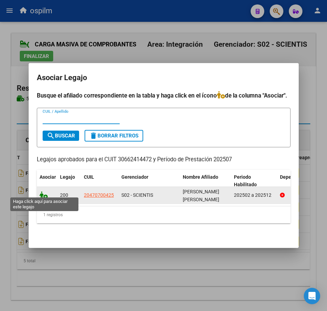
click at [45, 192] on icon at bounding box center [44, 195] width 8 height 8
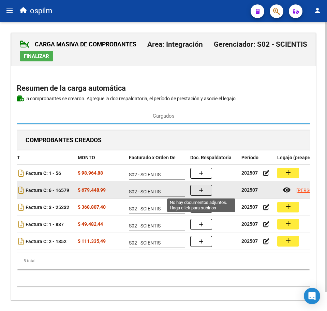
click at [198, 191] on button "button" at bounding box center [201, 190] width 22 height 11
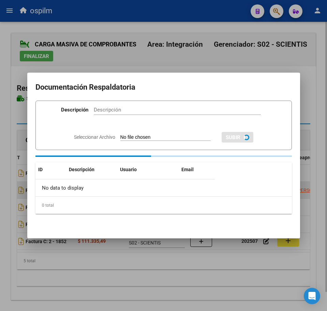
paste input "Planilla de asistencia"
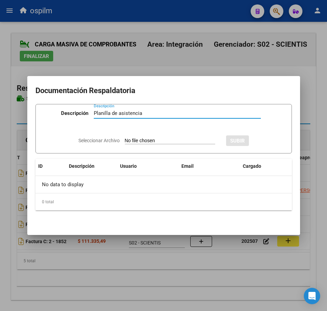
type input "Planilla de asistencia"
click at [155, 138] on input "Seleccionar Archivo" at bounding box center [170, 141] width 90 height 6
type input "C:\fakepath\GUIGNANT SOLIZ MATIAS NAHUEL_202507_013_N_BIZET SRL_PA.pdf"
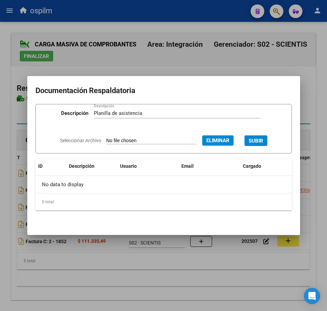
click at [263, 138] on span "SUBIR" at bounding box center [256, 141] width 15 height 6
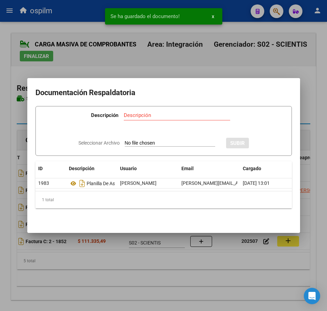
click at [149, 276] on div at bounding box center [163, 155] width 327 height 311
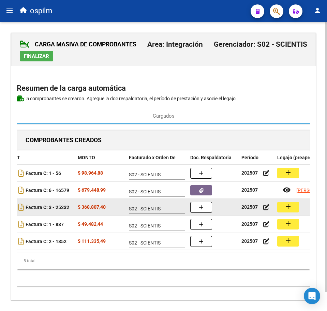
click at [291, 205] on mat-icon "add" at bounding box center [288, 207] width 8 height 8
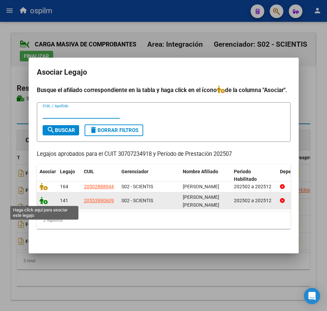
click at [40, 197] on icon at bounding box center [44, 201] width 8 height 8
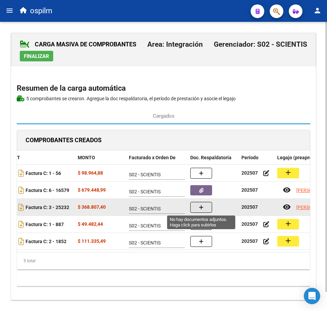
click at [202, 207] on icon "button" at bounding box center [201, 207] width 5 height 5
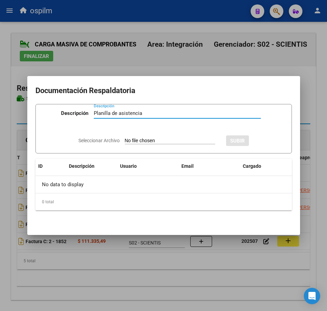
type input "Planilla de asistencia"
click at [135, 139] on input "Seleccionar Archivo" at bounding box center [170, 141] width 90 height 6
click at [150, 136] on div "Seleccionar Archivo SUBIR" at bounding box center [163, 140] width 170 height 20
click at [167, 139] on input "Seleccionar Archivo" at bounding box center [170, 141] width 90 height 6
type input "C:\fakepath\IBAÑEZ EROS SHAMIL_202507_034_N_COLEGIO DIANOIA SRL_PA.pdf"
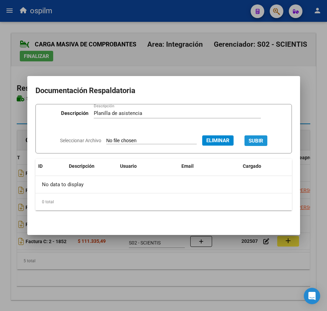
click at [263, 139] on span "SUBIR" at bounding box center [256, 141] width 15 height 6
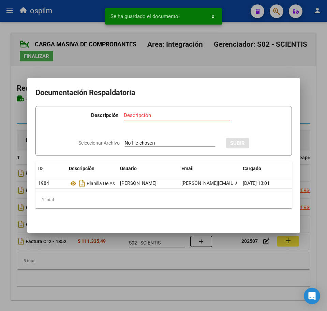
click at [110, 279] on div at bounding box center [163, 155] width 327 height 311
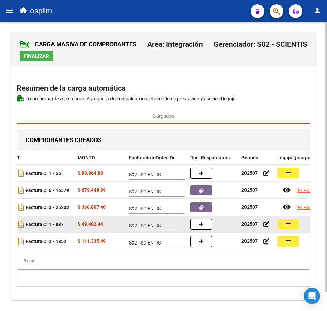
click at [283, 228] on button "add" at bounding box center [288, 224] width 22 height 11
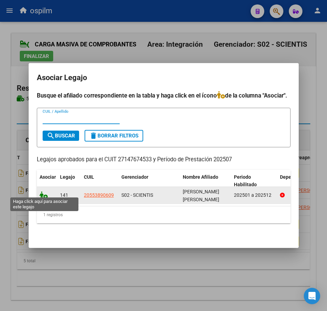
click at [43, 194] on icon at bounding box center [44, 195] width 8 height 8
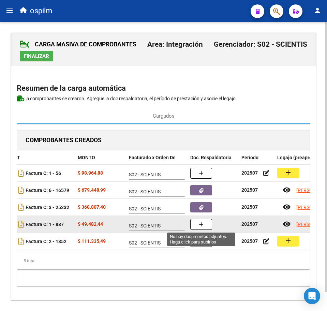
click at [200, 226] on icon "button" at bounding box center [201, 224] width 5 height 5
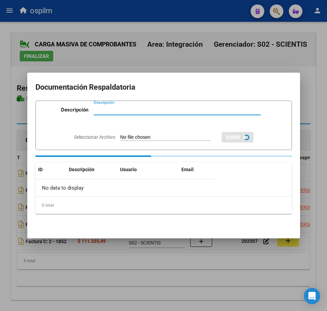
paste input "Planilla de asistencia"
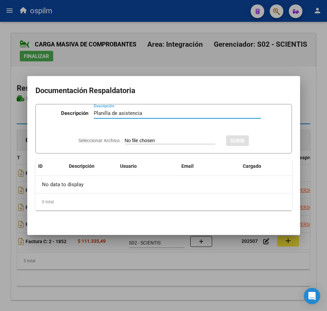
type input "Planilla de asistencia"
click at [137, 139] on input "Seleccionar Archivo" at bounding box center [170, 141] width 90 height 6
type input "C:\fakepath\IBAÑEZ EROS SHAMIL_202507_090_N_ANTUÑA MIRIAM LILIANA_PA.pdf"
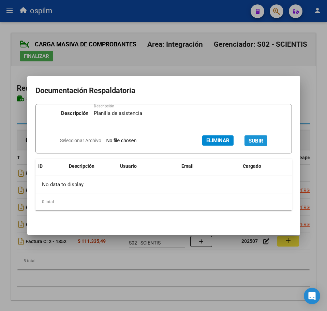
click at [263, 140] on span "SUBIR" at bounding box center [256, 141] width 15 height 6
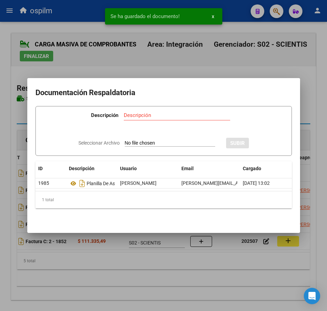
click at [186, 275] on div at bounding box center [163, 155] width 327 height 311
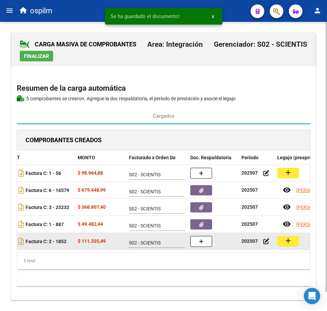
click at [291, 241] on mat-icon "add" at bounding box center [288, 241] width 8 height 8
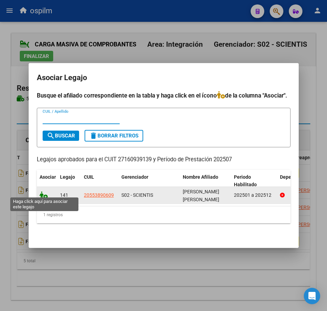
click at [43, 191] on icon at bounding box center [44, 195] width 8 height 8
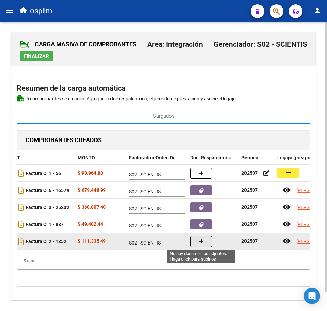
click at [199, 242] on icon "button" at bounding box center [201, 241] width 5 height 5
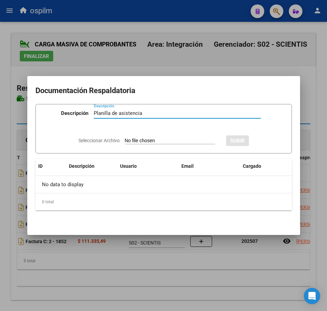
type input "Planilla de asistencia"
click at [145, 143] on input "Seleccionar Archivo" at bounding box center [170, 141] width 90 height 6
type input "C:\fakepath\IBAÑEZ EROS SHAMIL_202507_090_N_DOBAO NORA NOEMI_PA.pdf"
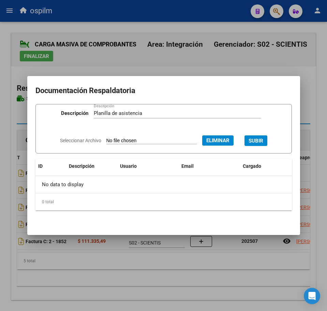
click at [258, 137] on button "SUBIR" at bounding box center [255, 140] width 23 height 11
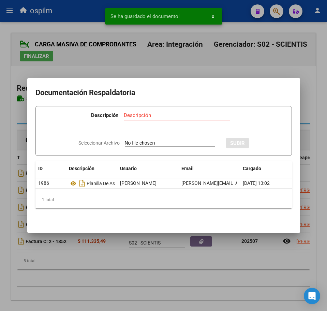
click at [168, 281] on div at bounding box center [163, 155] width 327 height 311
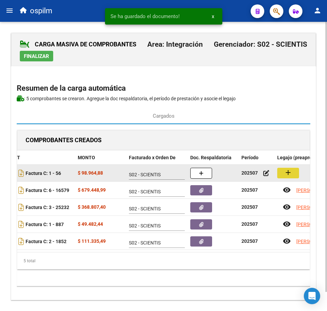
click at [286, 176] on mat-icon "add" at bounding box center [288, 172] width 8 height 8
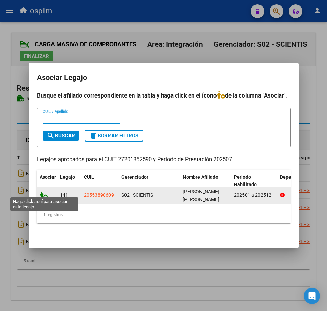
click at [43, 194] on icon at bounding box center [44, 195] width 8 height 8
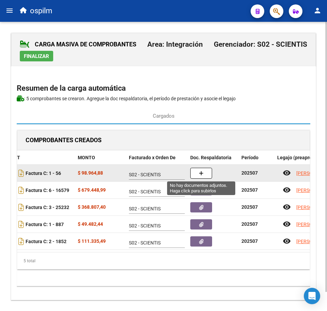
click at [200, 171] on icon "button" at bounding box center [201, 173] width 5 height 5
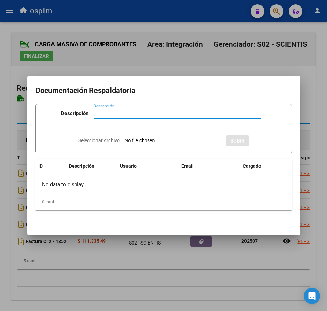
paste input "Planilla de asistencia"
type input "Planilla de asistencia"
click at [163, 139] on input "Seleccionar Archivo" at bounding box center [170, 141] width 90 height 6
type input "C:\fakepath\IBAÑEZ EROS SHAMIL_202507_090_N_FERNANDEZ MYRIAM ELIZABETH_PA.pdf"
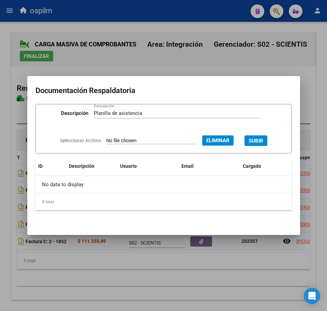
click at [263, 139] on span "SUBIR" at bounding box center [256, 141] width 15 height 6
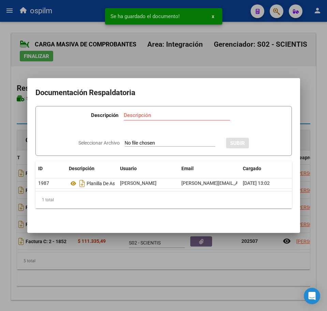
click at [151, 300] on div at bounding box center [163, 155] width 327 height 311
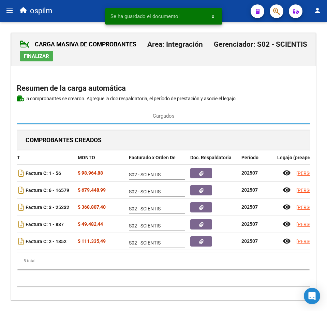
click at [37, 53] on span "Finalizar" at bounding box center [36, 56] width 25 height 6
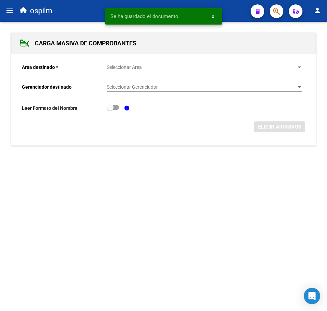
click at [7, 9] on mat-icon "menu" at bounding box center [9, 10] width 8 height 8
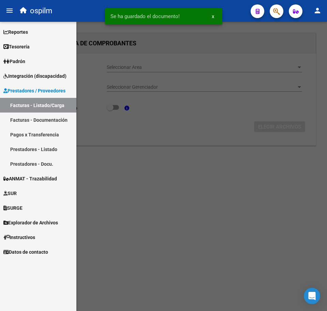
drag, startPoint x: 34, startPoint y: 107, endPoint x: 55, endPoint y: 119, distance: 24.1
click at [34, 107] on link "Facturas - Listado/Carga" at bounding box center [38, 105] width 76 height 15
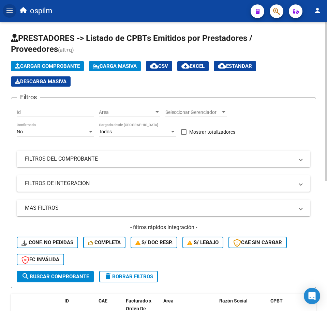
scroll to position [237, 0]
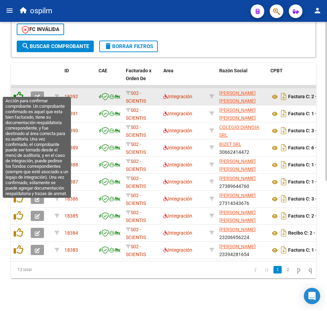
click at [19, 92] on icon at bounding box center [19, 96] width 10 height 10
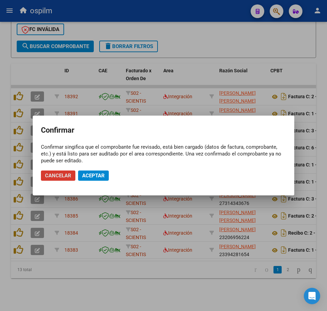
click at [92, 173] on span "Aceptar" at bounding box center [93, 176] width 23 height 6
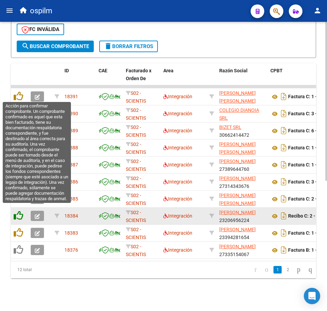
click at [19, 211] on icon at bounding box center [19, 216] width 10 height 10
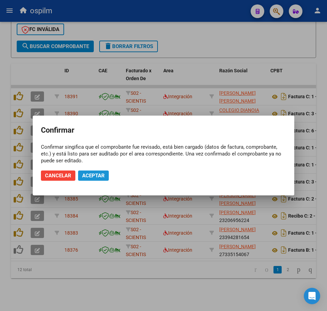
click at [101, 176] on span "Aceptar" at bounding box center [93, 176] width 23 height 6
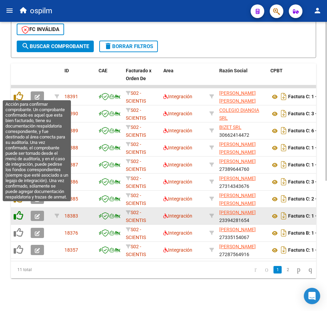
click at [17, 211] on icon at bounding box center [19, 216] width 10 height 10
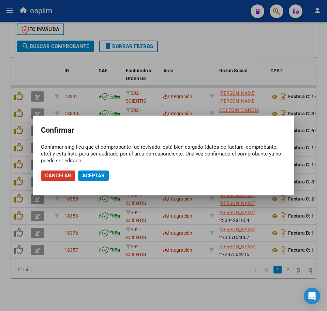
click at [104, 170] on button "Aceptar" at bounding box center [93, 175] width 31 height 10
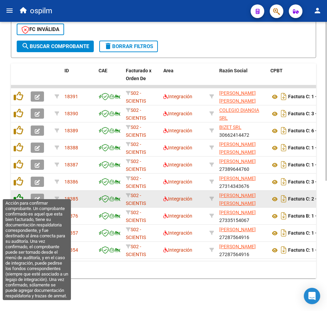
click at [19, 195] on icon at bounding box center [19, 199] width 10 height 10
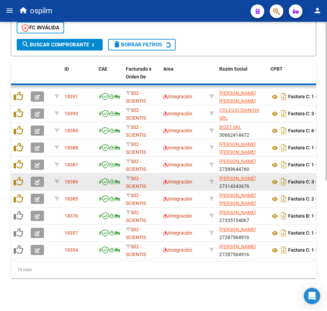
scroll to position [220, 0]
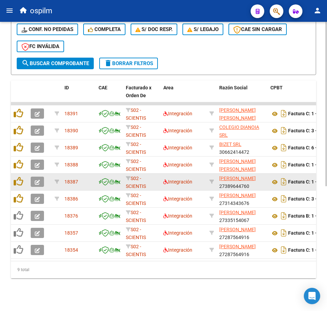
click at [19, 180] on div at bounding box center [20, 182] width 12 height 11
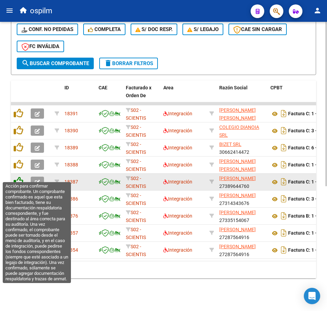
click at [19, 177] on icon at bounding box center [19, 182] width 10 height 10
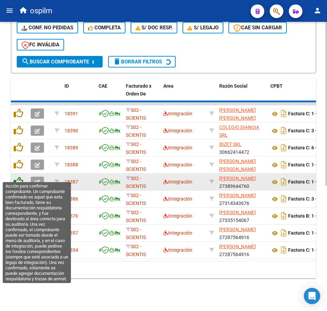
scroll to position [203, 0]
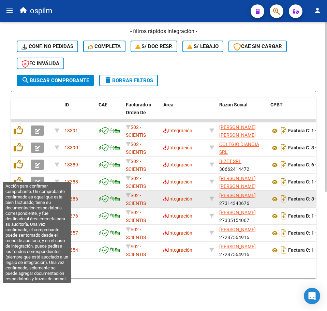
click at [19, 177] on icon at bounding box center [19, 182] width 10 height 10
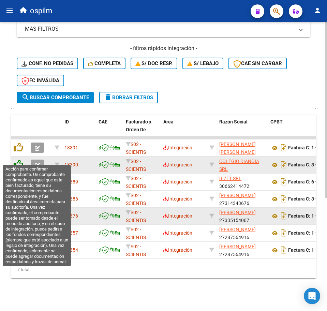
scroll to position [186, 0]
click at [17, 161] on icon at bounding box center [19, 165] width 10 height 10
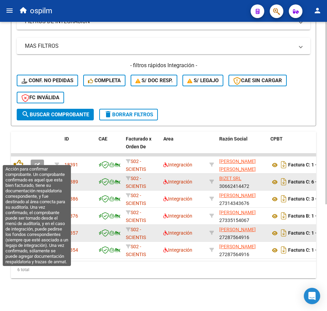
click at [17, 161] on icon at bounding box center [19, 165] width 10 height 10
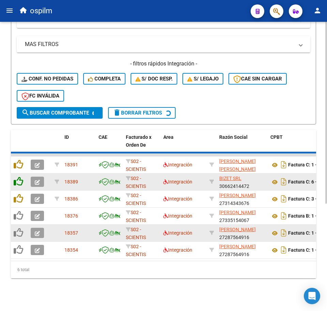
scroll to position [152, 0]
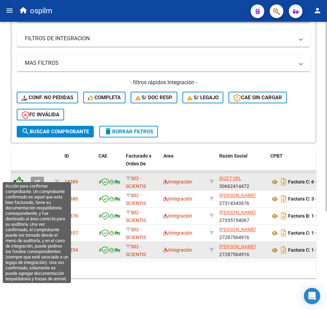
click at [17, 177] on icon at bounding box center [19, 182] width 10 height 10
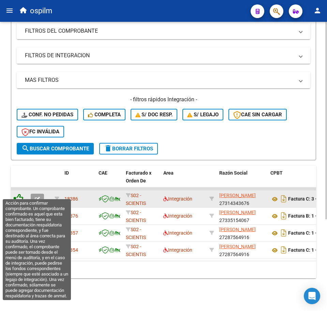
click at [17, 195] on icon at bounding box center [19, 199] width 10 height 10
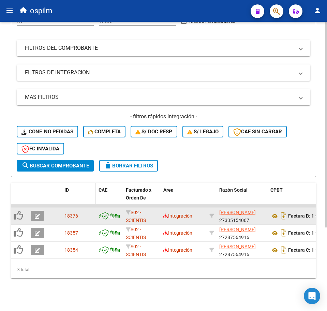
scroll to position [118, 0]
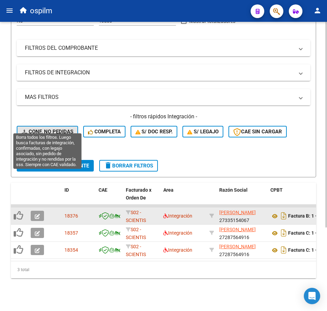
click at [57, 129] on span "Conf. no pedidas" at bounding box center [47, 132] width 52 height 6
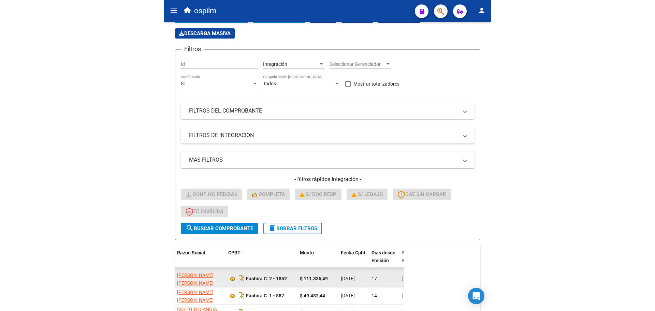
scroll to position [0, 0]
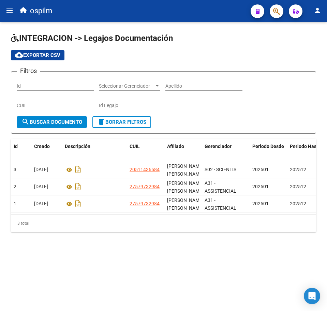
click at [5, 9] on button "menu" at bounding box center [10, 11] width 14 height 14
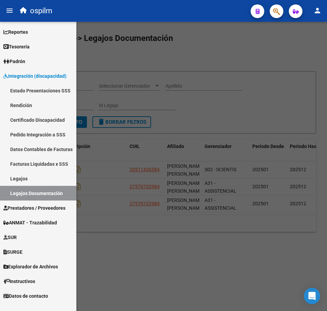
click at [47, 207] on span "Prestadores / Proveedores" at bounding box center [34, 208] width 62 height 8
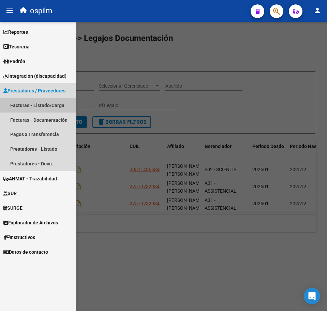
click at [52, 104] on link "Facturas - Listado/Carga" at bounding box center [38, 105] width 76 height 15
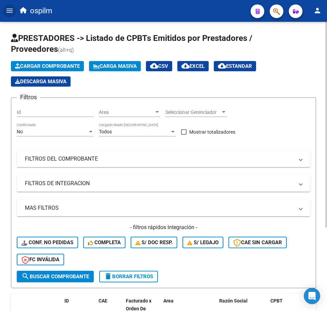
scroll to position [118, 0]
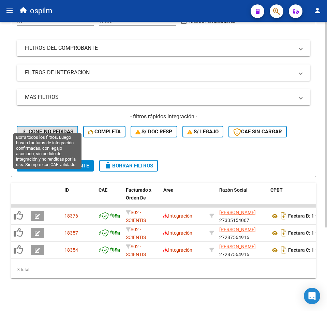
click at [62, 129] on span "Conf. no pedidas" at bounding box center [47, 132] width 52 height 6
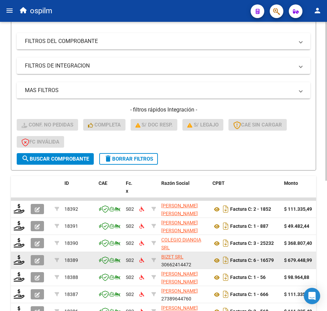
scroll to position [237, 0]
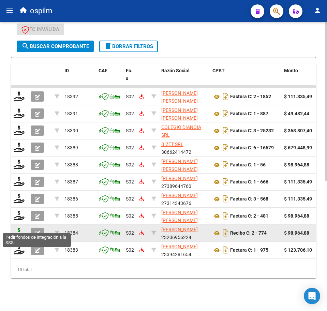
click at [19, 228] on icon at bounding box center [19, 233] width 11 height 10
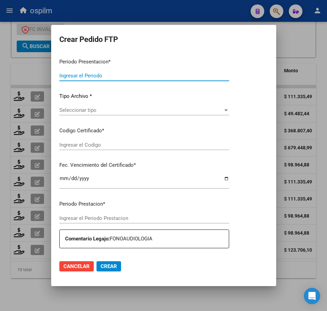
type input "202507"
type input "$ 98.964,88"
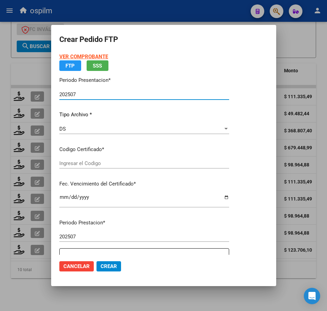
type input "ARG02000537505092020111920221119BS427"
type input "2023-08-18"
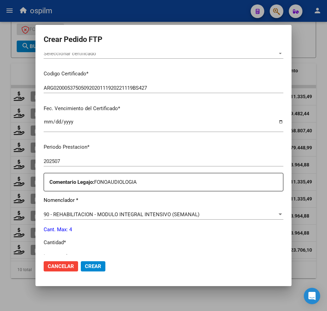
scroll to position [213, 0]
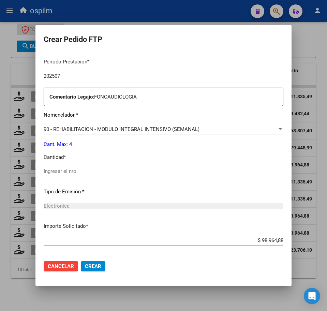
click at [85, 175] on div "Ingresar el nro" at bounding box center [164, 171] width 240 height 10
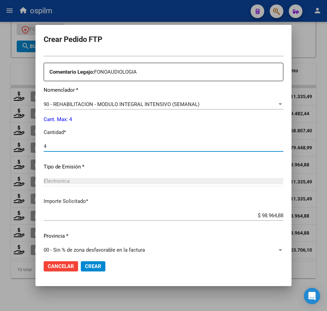
scroll to position [244, 0]
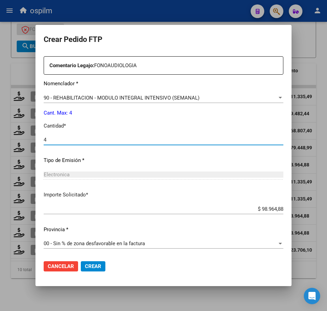
type input "4"
click at [93, 269] on span "Crear" at bounding box center [93, 266] width 16 height 6
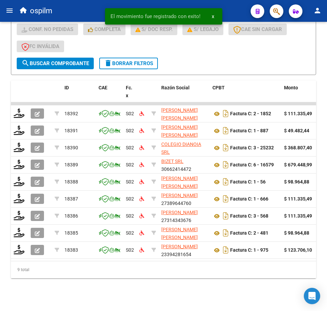
scroll to position [220, 0]
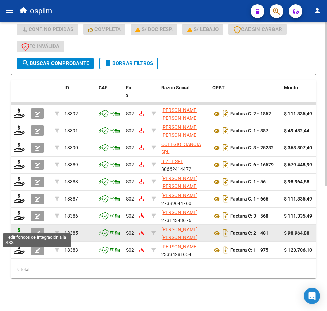
click at [18, 228] on icon at bounding box center [19, 233] width 11 height 10
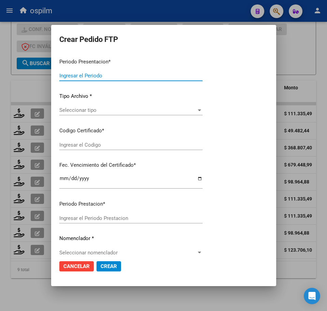
type input "202507"
type input "$ 98.964,88"
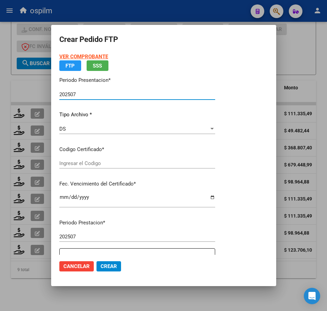
type input "ARG02000537505092020111920221119BS427"
type input "2023-08-18"
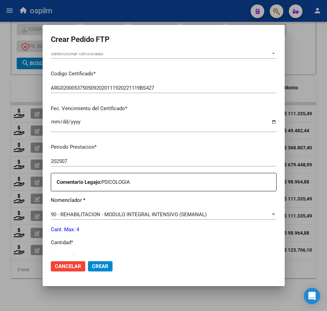
scroll to position [170, 0]
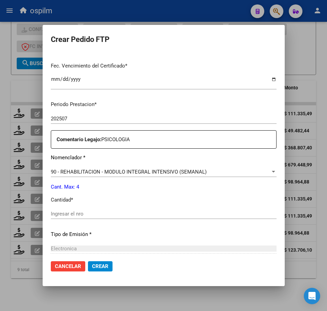
click at [68, 206] on div "Periodo Prestacion * 202507 Ingresar el Periodo Prestacion Comentario Legajo: P…" at bounding box center [164, 212] width 226 height 234
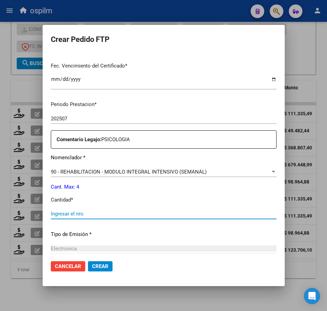
click at [68, 211] on input "Ingresar el nro" at bounding box center [164, 214] width 226 height 6
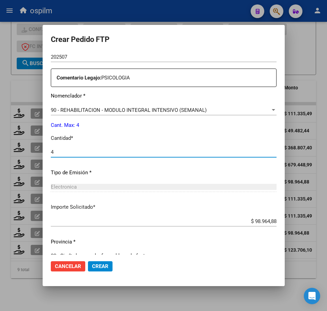
scroll to position [244, 0]
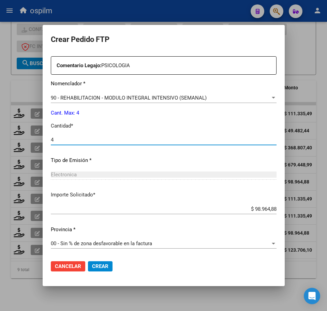
type input "4"
click at [92, 267] on span "Crear" at bounding box center [100, 266] width 16 height 6
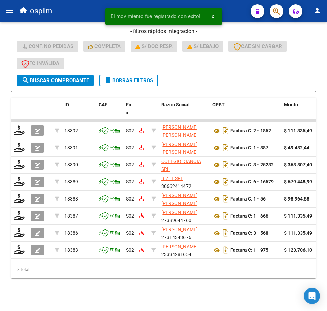
scroll to position [203, 0]
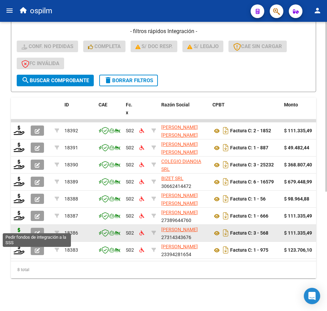
click at [16, 228] on icon at bounding box center [19, 233] width 11 height 10
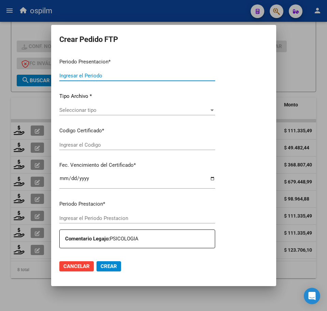
type input "202507"
type input "$ 111.335,49"
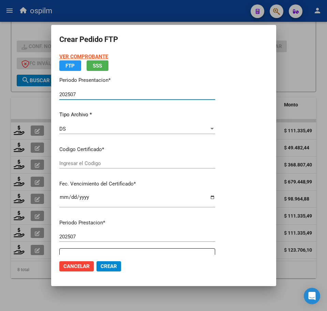
type input "ARG02000570741602023092820280928BS440"
type input "2028-09-28"
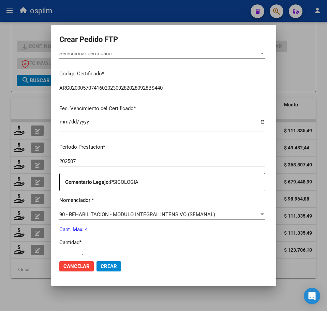
scroll to position [213, 0]
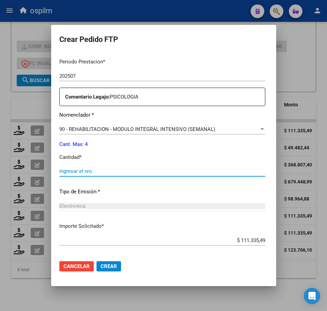
click at [104, 168] on input "Ingresar el nro" at bounding box center [162, 171] width 206 height 6
type input "4"
click at [101, 268] on span "Crear" at bounding box center [109, 266] width 16 height 6
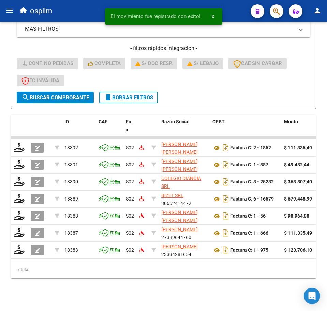
scroll to position [186, 0]
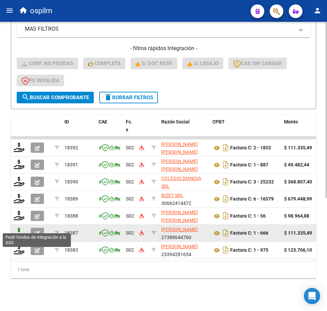
click at [19, 228] on icon at bounding box center [19, 233] width 11 height 10
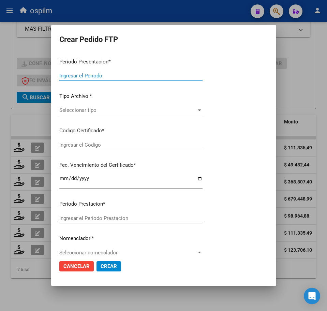
type input "202507"
type input "$ 111.335,49"
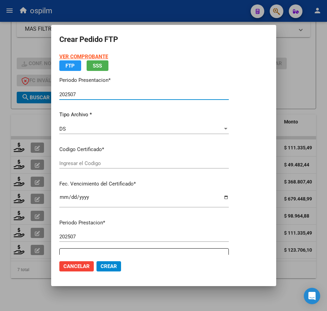
type input "ARG02000570741602023092820280928BS440"
type input "2028-09-28"
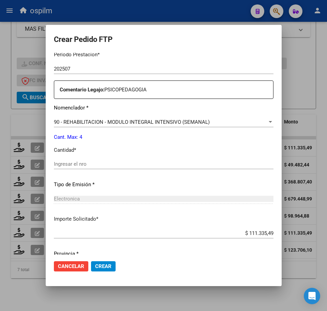
scroll to position [244, 0]
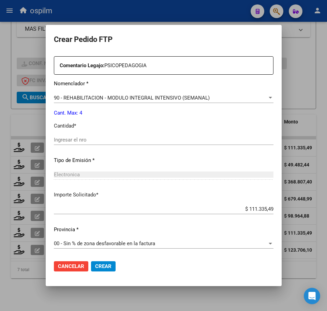
click at [74, 139] on input "Ingresar el nro" at bounding box center [164, 140] width 220 height 6
type input "4"
click at [95, 267] on span "Crear" at bounding box center [103, 266] width 16 height 6
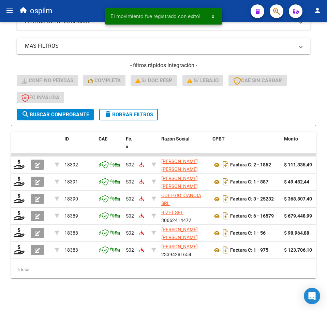
scroll to position [169, 0]
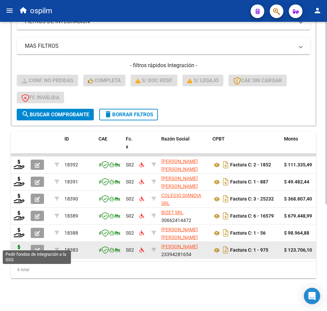
click at [15, 245] on icon at bounding box center [19, 250] width 11 height 10
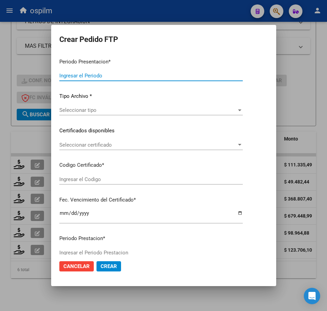
type input "202507"
type input "$ 123.706,10"
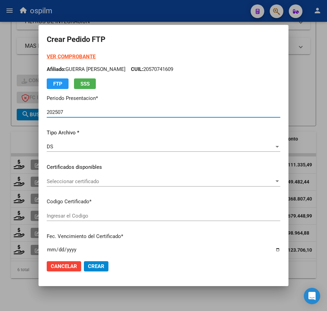
type input "ARG02000570741602023092820280928BS440"
type input "2028-09-28"
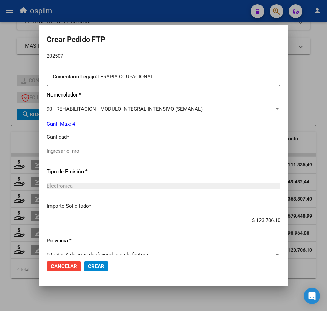
scroll to position [244, 0]
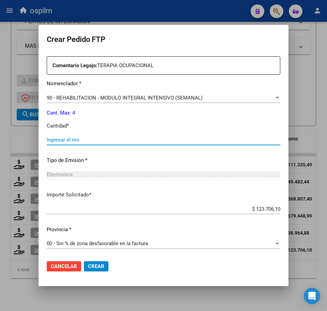
click at [94, 140] on input "Ingresar el nro" at bounding box center [164, 140] width 234 height 6
type input "4"
click at [88, 266] on span "Crear" at bounding box center [96, 266] width 16 height 6
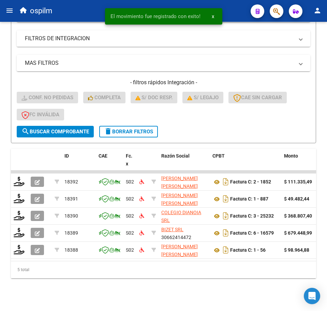
scroll to position [152, 0]
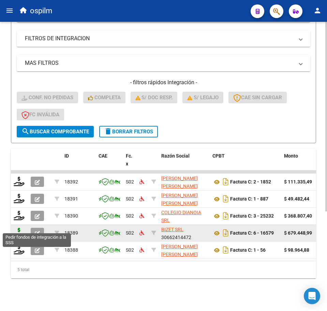
click at [20, 228] on icon at bounding box center [19, 233] width 11 height 10
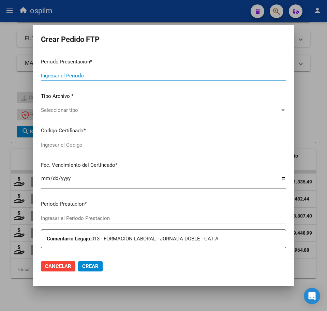
type input "202507"
type input "$ 679.448,99"
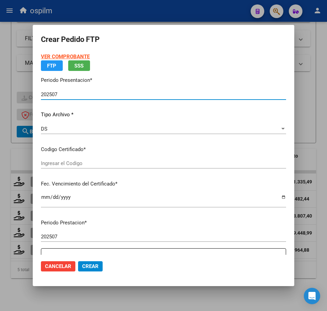
type input "ARG02000470700422016033020210330BS311"
type input "2023-05-19"
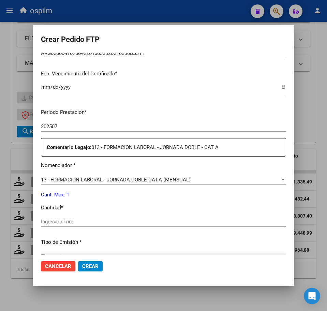
scroll to position [170, 0]
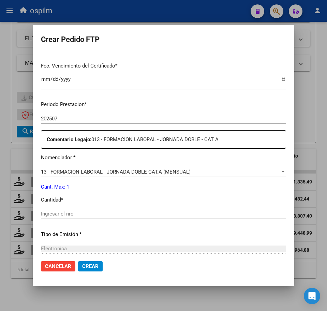
click at [93, 218] on div "Ingresar el nro" at bounding box center [163, 214] width 245 height 10
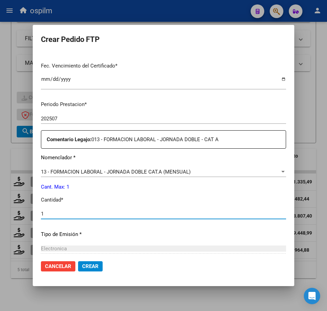
scroll to position [244, 0]
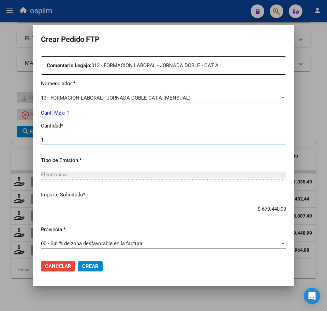
type input "1"
click at [80, 269] on button "Crear" at bounding box center [90, 266] width 25 height 10
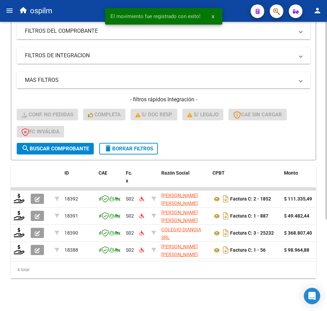
scroll to position [135, 0]
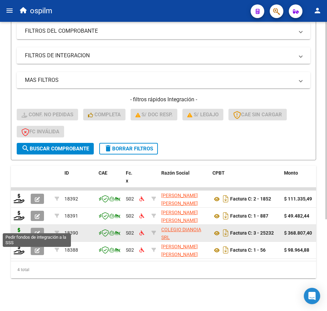
click at [16, 229] on icon at bounding box center [19, 233] width 11 height 10
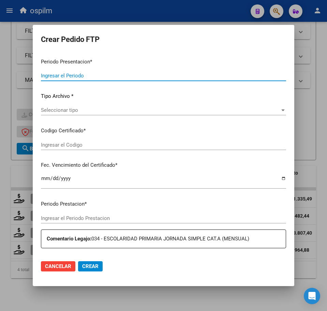
type input "202507"
type input "$ 368.807,40"
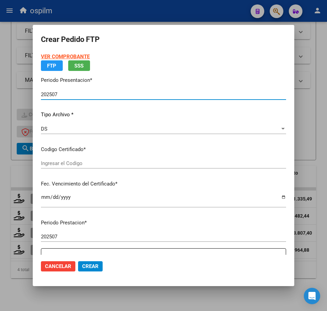
type input "ARG02000553890602020110420251104BS413"
type input "2025-11-04"
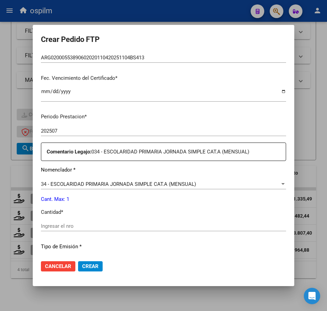
scroll to position [170, 0]
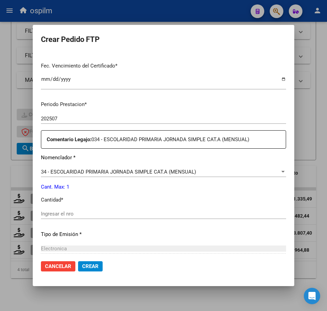
click at [85, 218] on div "Ingresar el nro" at bounding box center [163, 214] width 245 height 10
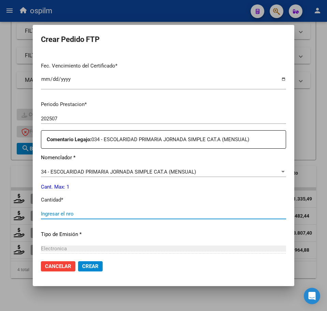
click at [83, 215] on input "Ingresar el nro" at bounding box center [163, 214] width 245 height 6
type input "1"
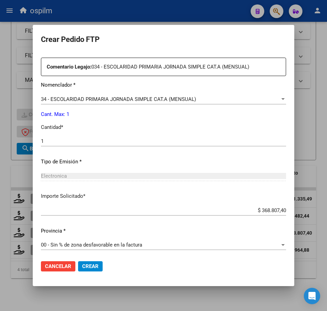
scroll to position [244, 0]
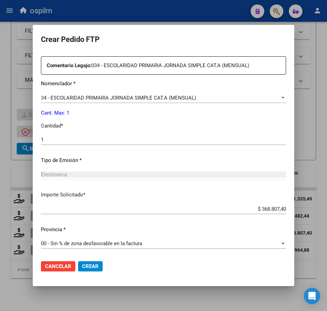
click at [86, 270] on button "Crear" at bounding box center [90, 266] width 25 height 10
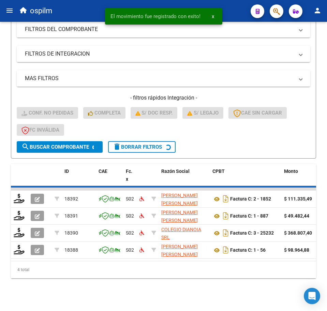
scroll to position [118, 0]
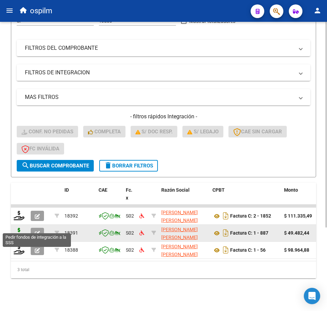
click at [16, 228] on icon at bounding box center [19, 233] width 11 height 10
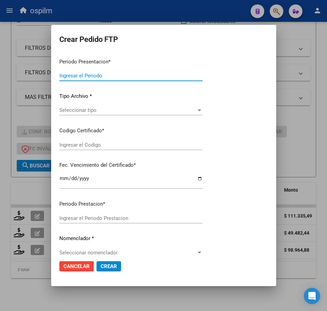
type input "202507"
type input "$ 49.482,44"
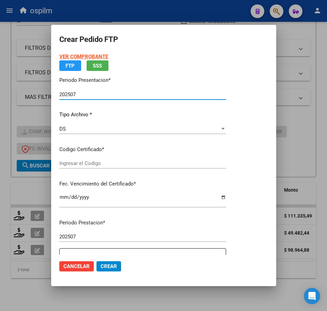
type input "ARG02000553890602020110420251104BS413"
type input "2025-11-04"
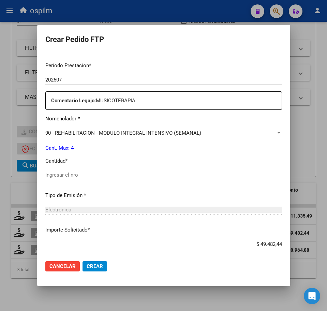
scroll to position [213, 0]
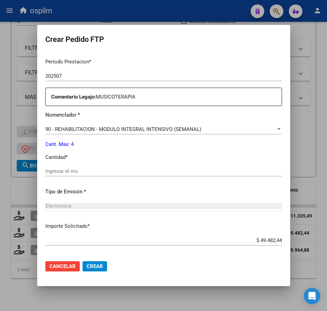
click at [90, 167] on div "Ingresar el nro" at bounding box center [163, 171] width 237 height 10
click at [89, 170] on input "Ingresar el nro" at bounding box center [163, 171] width 237 height 6
type input "4"
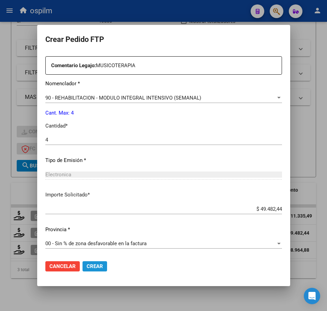
click at [100, 267] on span "Crear" at bounding box center [95, 266] width 16 height 6
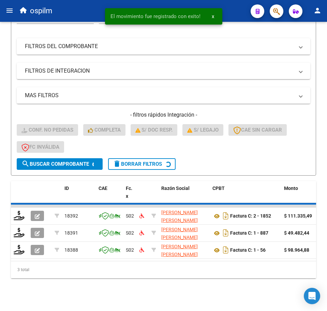
scroll to position [101, 0]
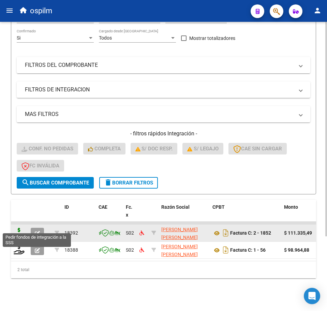
click at [17, 228] on icon at bounding box center [19, 233] width 11 height 10
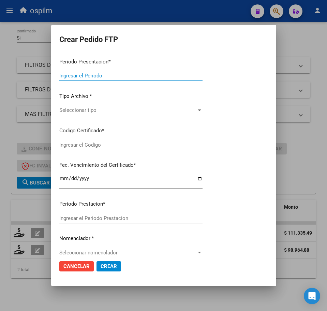
type input "202507"
type input "$ 111.335,49"
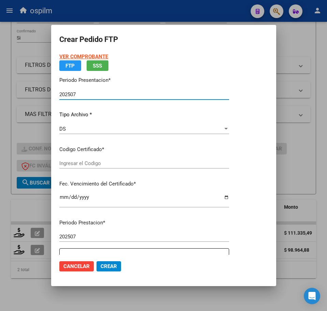
type input "ARG02000553890602020110420251104BS413"
type input "2025-11-04"
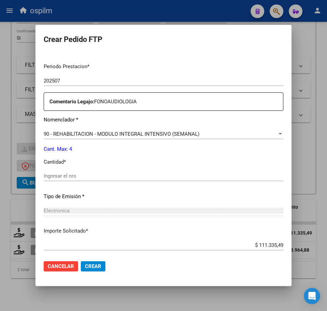
scroll to position [213, 0]
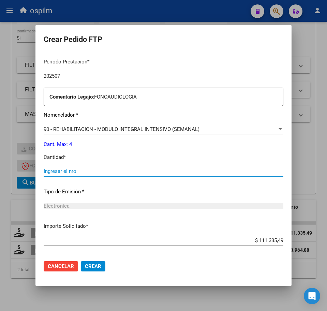
click at [77, 172] on input "Ingresar el nro" at bounding box center [164, 171] width 240 height 6
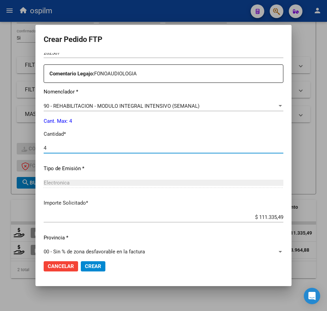
scroll to position [244, 0]
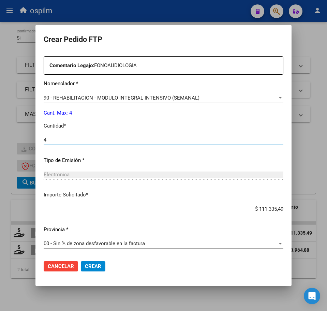
type input "4"
click at [101, 268] on span "Crear" at bounding box center [93, 266] width 16 height 6
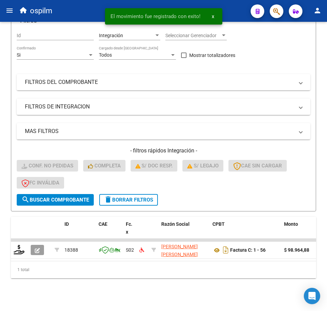
scroll to position [84, 0]
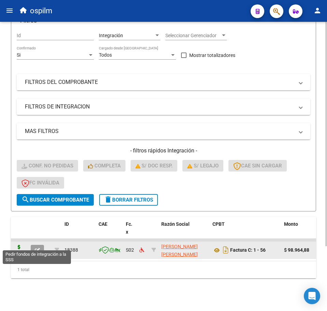
click at [22, 245] on icon at bounding box center [19, 250] width 11 height 10
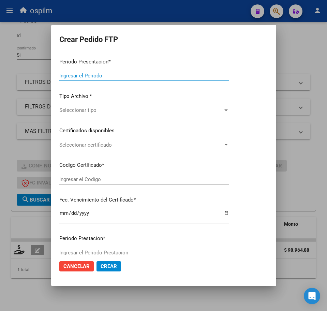
type input "202507"
type input "$ 98.964,88"
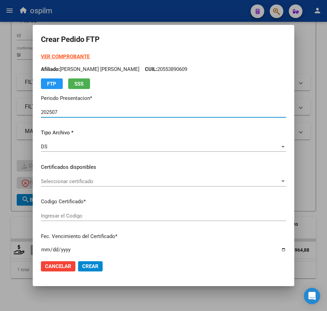
type input "ARG02000553890602020110420251104BS413"
type input "2025-11-04"
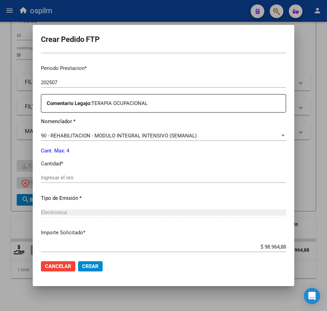
scroll to position [213, 0]
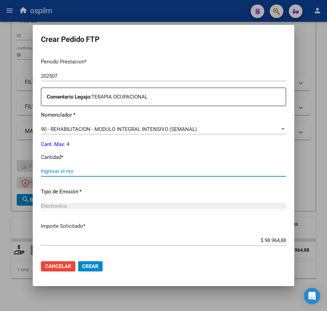
click at [76, 170] on input "Ingresar el nro" at bounding box center [163, 171] width 245 height 6
type input "4"
click at [96, 266] on span "Crear" at bounding box center [90, 266] width 16 height 6
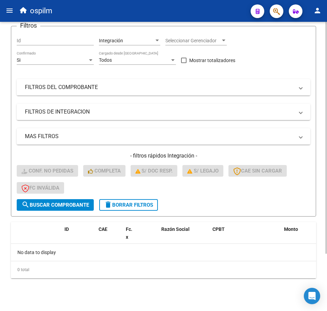
scroll to position [0, 0]
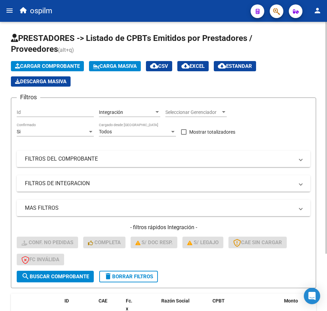
click at [110, 68] on span "Carga Masiva" at bounding box center [115, 66] width 44 height 6
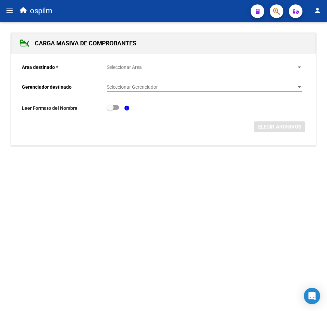
click at [118, 68] on span "Seleccionar Area" at bounding box center [201, 67] width 189 height 6
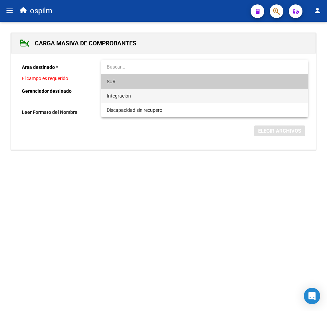
click at [131, 94] on span "Integración" at bounding box center [204, 96] width 195 height 14
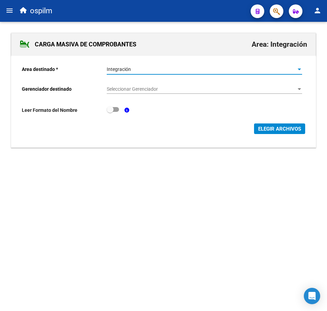
click at [149, 89] on span "Seleccionar Gerenciador" at bounding box center [201, 89] width 189 height 6
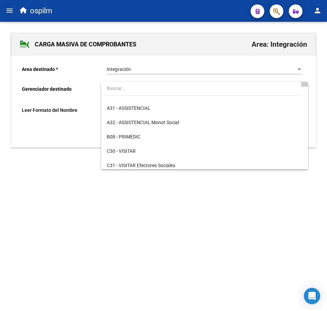
scroll to position [85, 0]
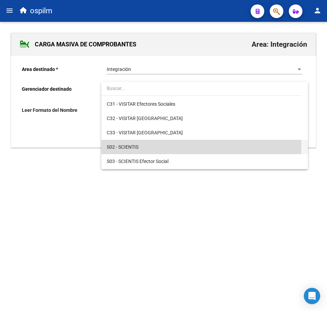
click at [154, 145] on span "S02 - SCIENTIS" at bounding box center [204, 147] width 195 height 14
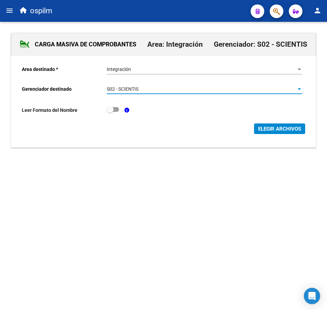
click at [278, 125] on button "ELEGIR ARCHIVOS" at bounding box center [279, 128] width 51 height 11
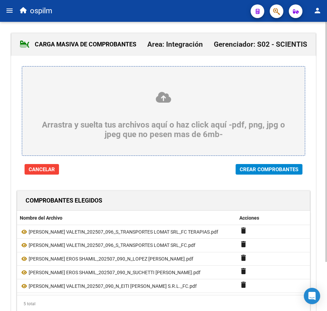
click at [272, 170] on span "Crear Comprobantes" at bounding box center [269, 169] width 59 height 6
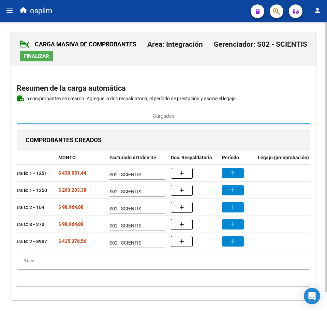
scroll to position [0, 129]
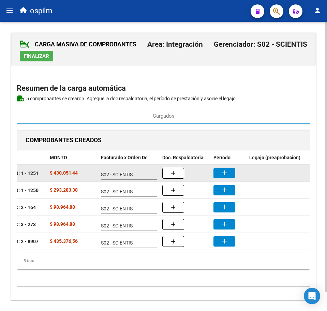
click at [224, 169] on mat-icon "add" at bounding box center [224, 173] width 8 height 8
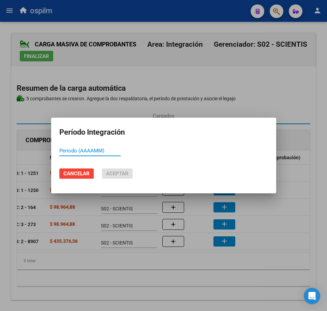
paste input "202507"
type input "202507"
click at [119, 171] on span "Aceptar" at bounding box center [117, 173] width 23 height 6
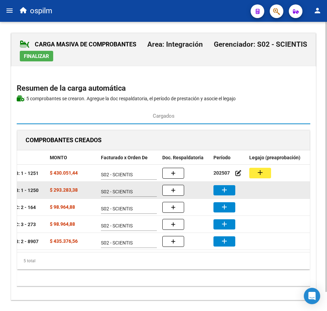
click at [226, 186] on mat-icon "add" at bounding box center [224, 190] width 8 height 8
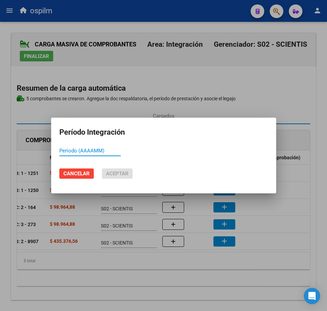
paste input "202507"
type input "202507"
click at [115, 168] on mat-dialog-actions "Cancelar Aceptar" at bounding box center [163, 173] width 209 height 23
click at [121, 170] on span "Aceptar" at bounding box center [117, 173] width 23 height 6
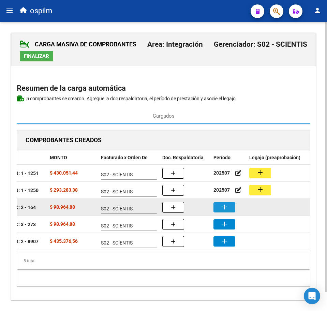
click at [229, 205] on button "add" at bounding box center [224, 207] width 22 height 10
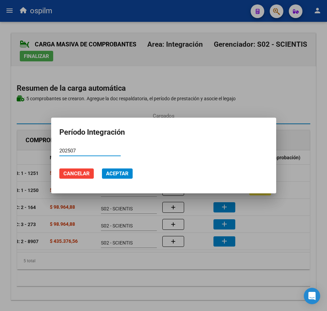
type input "202507"
click at [115, 173] on span "Aceptar" at bounding box center [117, 173] width 23 height 6
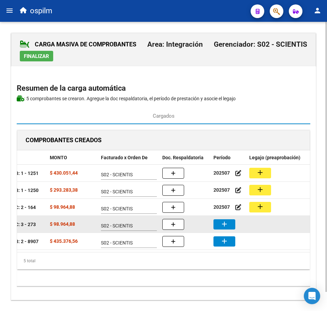
click at [226, 225] on mat-icon "add" at bounding box center [224, 224] width 8 height 8
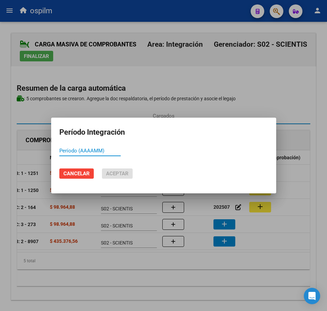
paste input "202507"
type input "202507"
click at [119, 170] on span "Aceptar" at bounding box center [117, 173] width 23 height 6
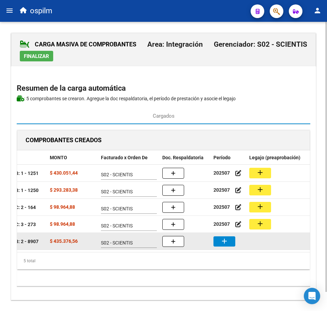
click at [233, 242] on button "add" at bounding box center [224, 241] width 22 height 10
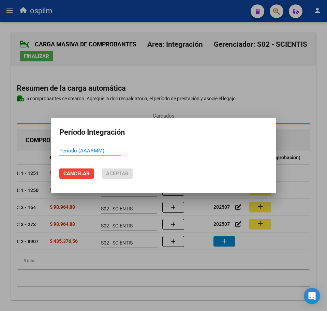
paste input "202507"
type input "202507"
click at [121, 174] on span "Aceptar" at bounding box center [117, 173] width 23 height 6
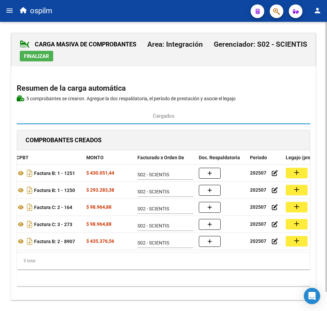
scroll to position [0, 90]
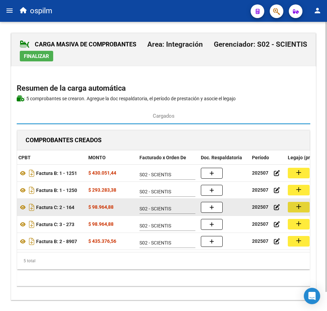
click at [296, 210] on mat-icon "add" at bounding box center [299, 207] width 8 height 8
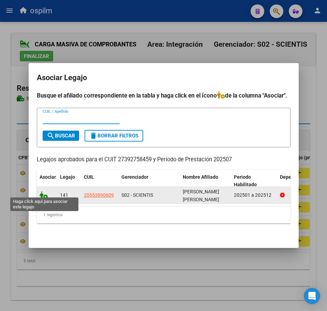
click at [40, 192] on icon at bounding box center [44, 195] width 8 height 8
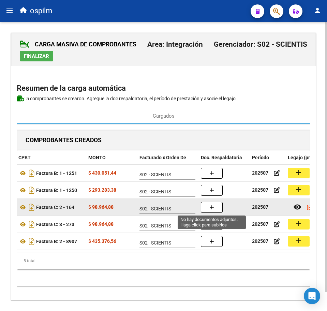
click at [214, 209] on button "button" at bounding box center [212, 207] width 22 height 11
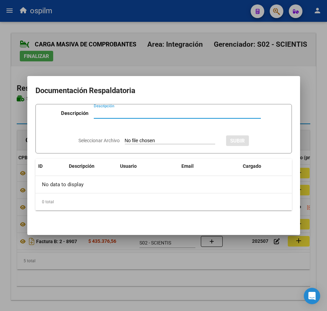
paste input "Planilla de asistencia"
type input "Planilla de asistencia"
click at [131, 138] on input "Seleccionar Archivo" at bounding box center [170, 141] width 90 height 6
click at [187, 287] on div at bounding box center [163, 155] width 327 height 311
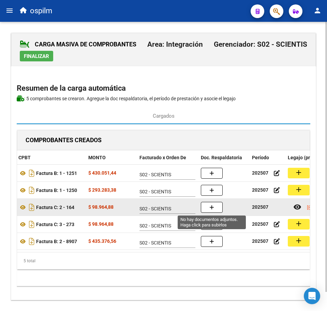
click at [216, 208] on button "button" at bounding box center [212, 207] width 22 height 11
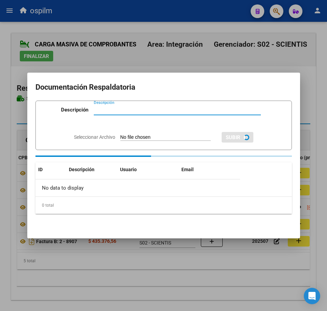
paste input "Planilla de asistencia"
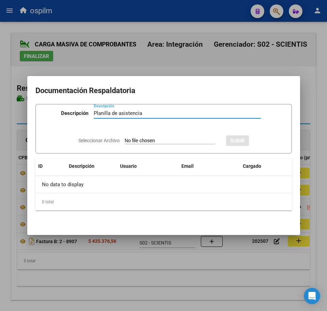
type input "Planilla de asistencia"
click at [146, 141] on input "Seleccionar Archivo" at bounding box center [170, 141] width 90 height 6
type input "C:\fakepath\IBAÑEZ EROS SHAMIL_202507_090_N_LOPEZ NOELIA ABIGAIL_PA.pdf"
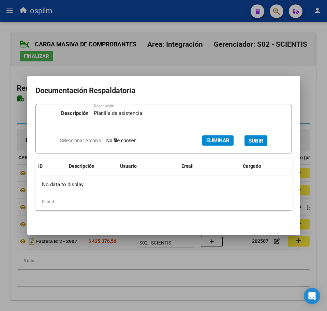
click at [261, 138] on span "SUBIR" at bounding box center [256, 141] width 15 height 6
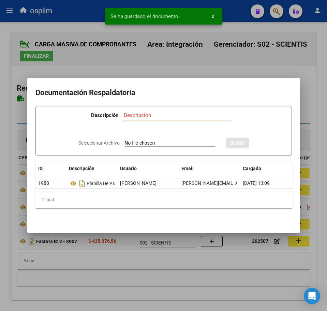
click at [195, 287] on div at bounding box center [163, 155] width 327 height 311
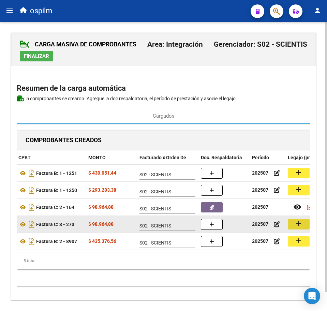
click at [300, 223] on mat-icon "add" at bounding box center [299, 224] width 8 height 8
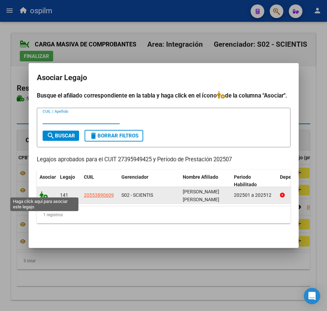
click at [42, 192] on icon at bounding box center [44, 195] width 8 height 8
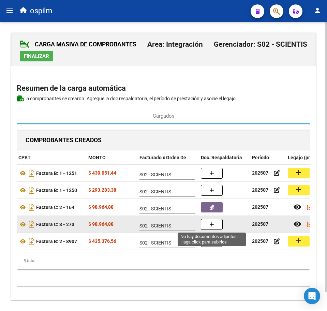
click at [207, 224] on button "button" at bounding box center [212, 224] width 22 height 11
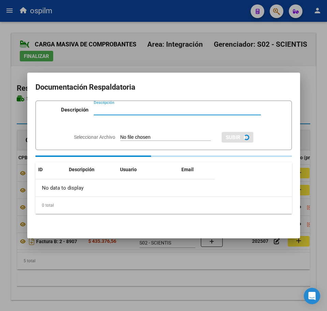
paste input "Planilla de asistencia"
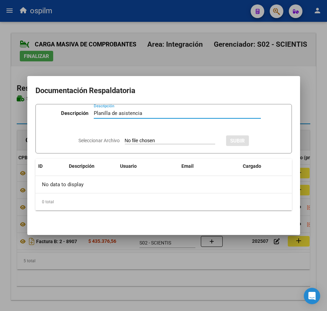
type input "Planilla de asistencia"
click at [132, 136] on div "Seleccionar Archivo SUBIR" at bounding box center [163, 140] width 170 height 20
click at [157, 144] on input "Seleccionar Archivo" at bounding box center [170, 141] width 90 height 6
type input "C:\fakepath\IBAÑEZ EROS SHAMIL_202507_090_N_SUCHETTI SOFIA BELEN_PA.pdf"
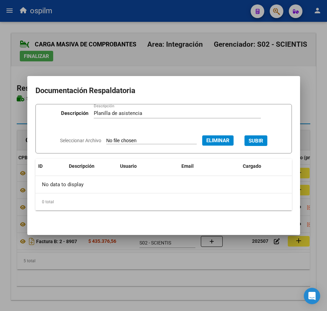
click at [256, 139] on span "SUBIR" at bounding box center [256, 141] width 15 height 6
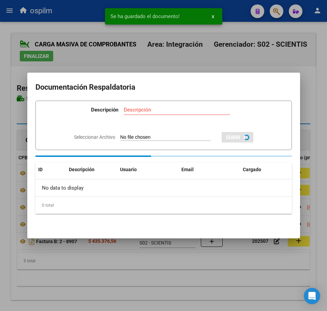
click at [171, 282] on div at bounding box center [163, 155] width 327 height 311
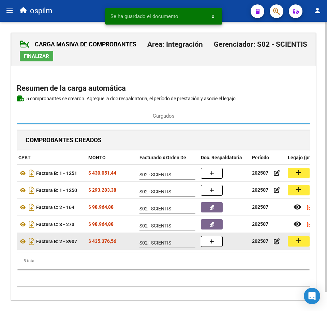
click at [297, 243] on mat-icon "add" at bounding box center [299, 241] width 8 height 8
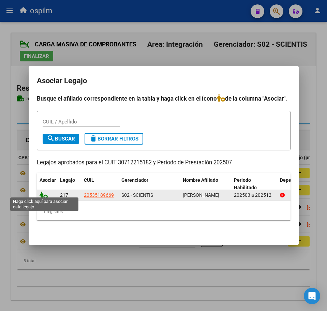
click at [42, 193] on icon at bounding box center [44, 195] width 8 height 8
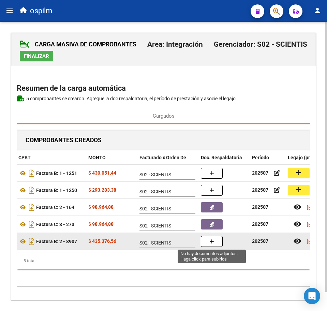
click at [215, 244] on button "button" at bounding box center [212, 241] width 22 height 11
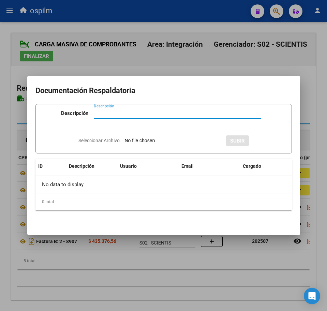
paste input "Planilla de asistencia"
type input "Planilla de asistencia"
click at [142, 139] on input "Seleccionar Archivo" at bounding box center [170, 141] width 90 height 6
type input "C:\fakepath\IBAÑEZ MATHEO VALETIN_202507_090_N_EITI MORENO S.R.L._PA.pdf"
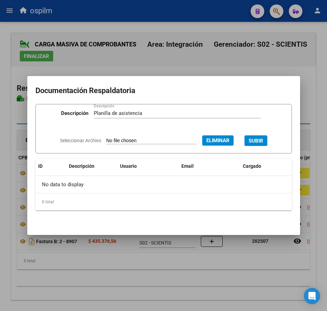
click at [263, 138] on span "SUBIR" at bounding box center [256, 141] width 15 height 6
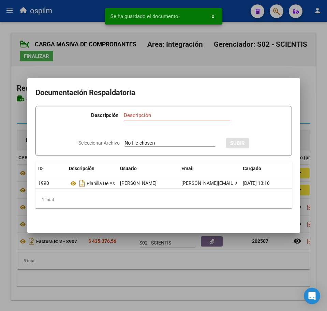
click at [136, 273] on div at bounding box center [163, 155] width 327 height 311
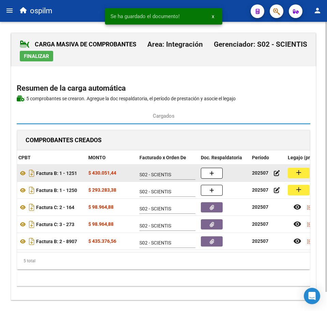
click at [301, 176] on mat-icon "add" at bounding box center [299, 172] width 8 height 8
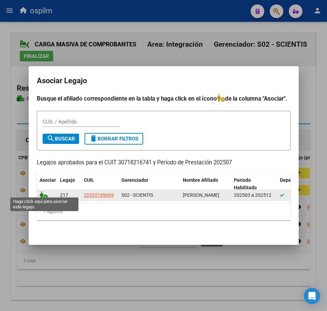
click at [42, 191] on icon at bounding box center [44, 195] width 8 height 8
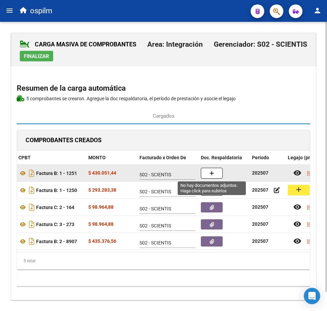
click at [207, 175] on button "button" at bounding box center [212, 173] width 22 height 11
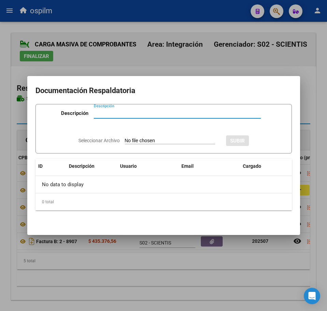
paste input "Planilla de asistencia"
type input "Planilla de asistencia"
click at [162, 142] on input "Seleccionar Archivo" at bounding box center [170, 141] width 90 height 6
type input "C:\fakepath\IBAÑEZ MATHEO VALETIN_202507_096_S_TRANSPORTES LOMAT SRL_PA TERAPIA…"
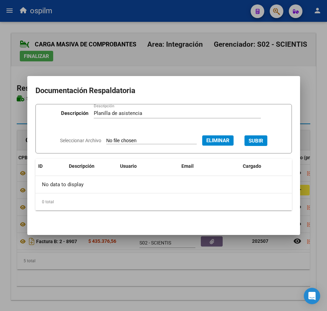
click at [263, 140] on span "SUBIR" at bounding box center [256, 141] width 15 height 6
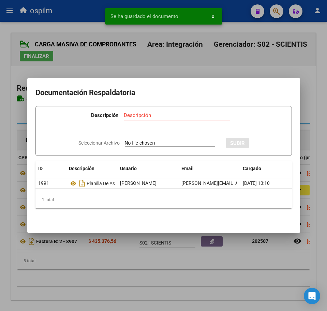
click at [206, 270] on div at bounding box center [163, 155] width 327 height 311
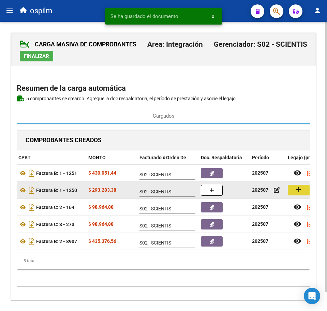
click at [300, 193] on mat-icon "add" at bounding box center [299, 189] width 8 height 8
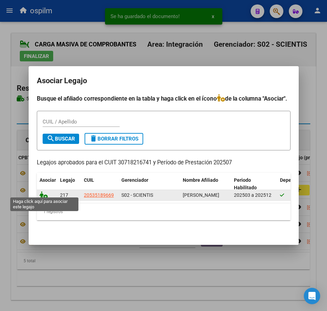
click at [43, 193] on icon at bounding box center [44, 195] width 8 height 8
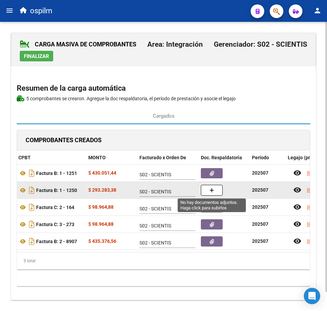
click at [213, 191] on icon "button" at bounding box center [211, 190] width 5 height 5
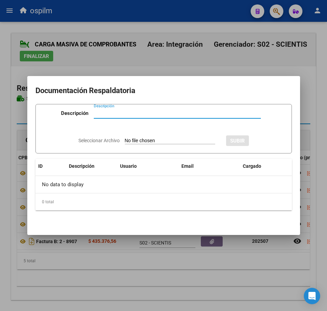
paste input "Planilla de asistencia"
type input "Planilla de asistencia"
click at [152, 143] on input "Seleccionar Archivo" at bounding box center [170, 141] width 90 height 6
type input "C:\fakepath\IBAÑEZ MATHEO VALETIN_202507_096_S_TRANSPORTES LOMAT SRL_PA.pdf"
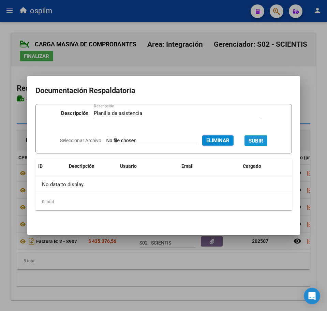
click at [262, 141] on span "SUBIR" at bounding box center [256, 141] width 15 height 6
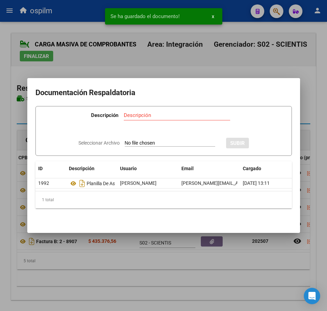
click at [139, 275] on div at bounding box center [163, 155] width 327 height 311
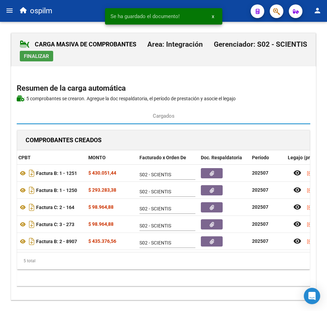
click at [39, 59] on span "Finalizar" at bounding box center [36, 56] width 25 height 6
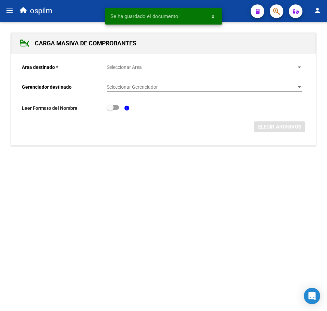
click at [112, 68] on span "Seleccionar Area" at bounding box center [201, 67] width 189 height 6
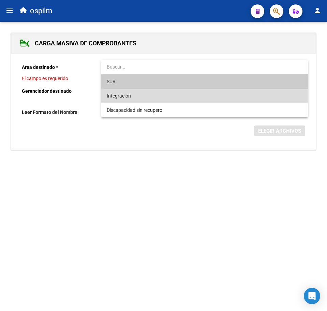
click at [132, 96] on span "Integración" at bounding box center [204, 96] width 195 height 14
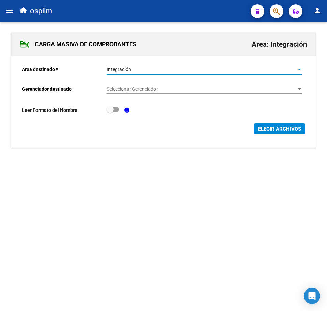
click at [134, 87] on span "Seleccionar Gerenciador" at bounding box center [201, 89] width 189 height 6
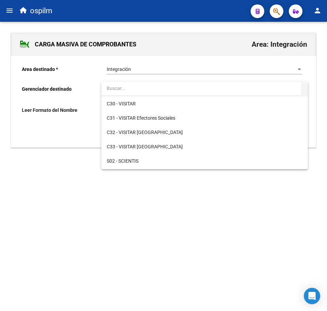
scroll to position [85, 0]
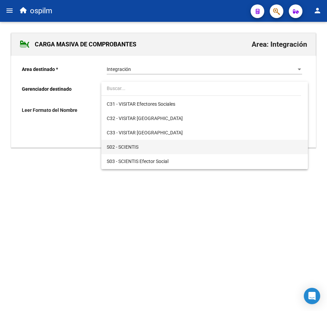
click at [140, 147] on span "S02 - SCIENTIS" at bounding box center [204, 147] width 195 height 14
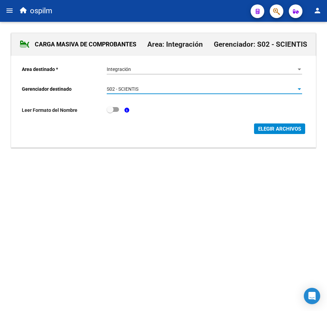
click at [282, 132] on button "ELEGIR ARCHIVOS" at bounding box center [279, 128] width 51 height 11
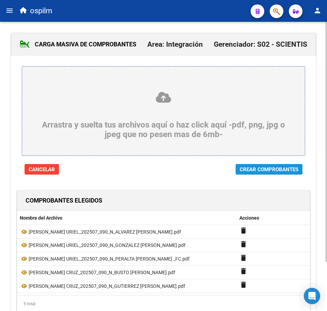
click at [250, 169] on span "Crear Comprobantes" at bounding box center [269, 169] width 59 height 6
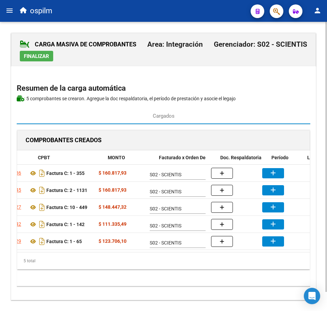
scroll to position [0, 86]
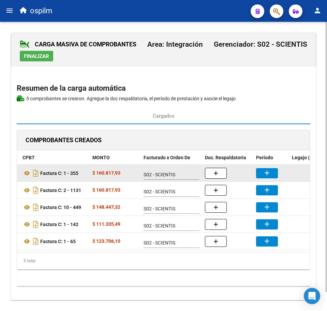
click at [268, 172] on mat-icon "add" at bounding box center [267, 173] width 8 height 8
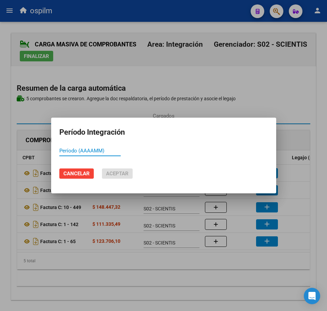
paste input "202507"
type input "202507"
click at [125, 171] on span "Aceptar" at bounding box center [117, 173] width 23 height 6
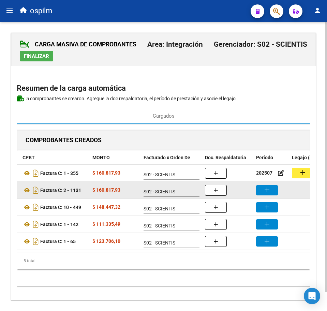
click at [269, 190] on mat-icon "add" at bounding box center [267, 190] width 8 height 8
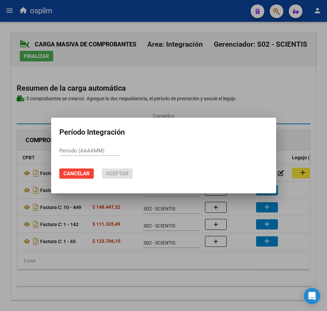
paste input "202507"
type input "202507"
click at [119, 174] on span "Aceptar" at bounding box center [117, 173] width 23 height 6
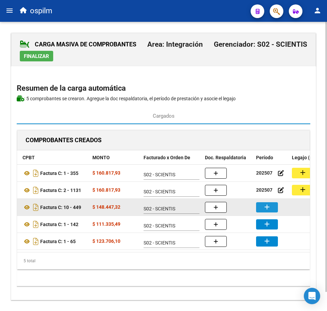
click at [273, 205] on button "add" at bounding box center [267, 207] width 22 height 10
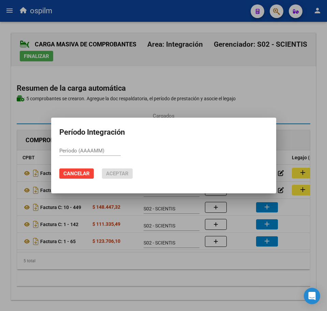
paste input "202507"
type input "202507"
click at [118, 171] on span "Aceptar" at bounding box center [117, 173] width 23 height 6
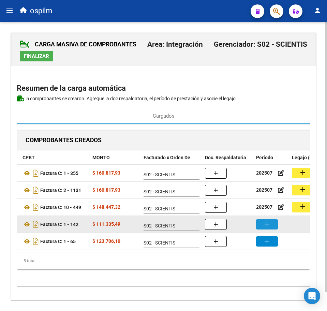
click at [271, 226] on button "add" at bounding box center [267, 224] width 22 height 10
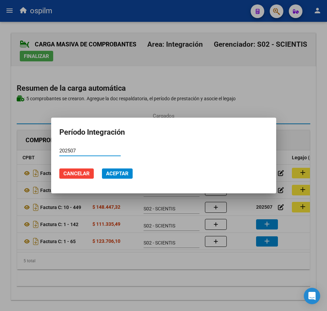
type input "202507"
click at [124, 176] on span "Aceptar" at bounding box center [117, 173] width 23 height 6
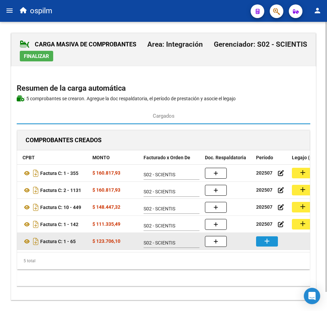
click at [265, 240] on mat-icon "add" at bounding box center [267, 241] width 8 height 8
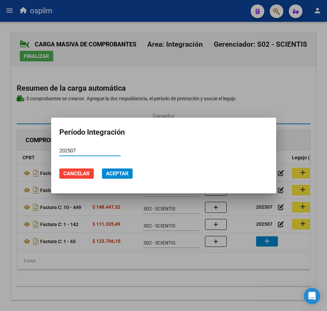
type input "202507"
click at [123, 177] on button "Aceptar" at bounding box center [117, 173] width 31 height 10
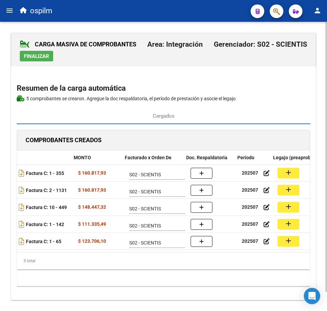
scroll to position [0, 106]
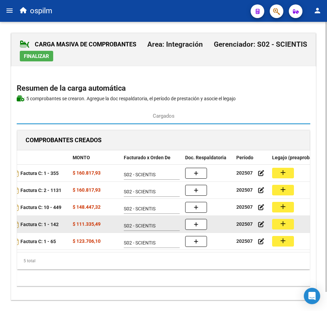
click at [280, 223] on mat-icon "add" at bounding box center [283, 224] width 8 height 8
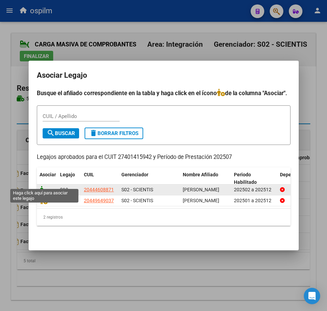
click at [45, 186] on icon at bounding box center [44, 190] width 8 height 8
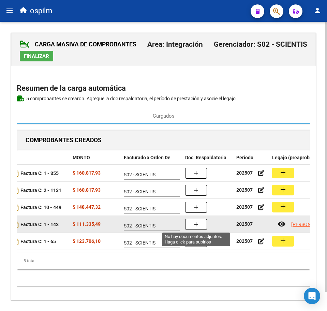
click at [198, 227] on button "button" at bounding box center [196, 224] width 22 height 11
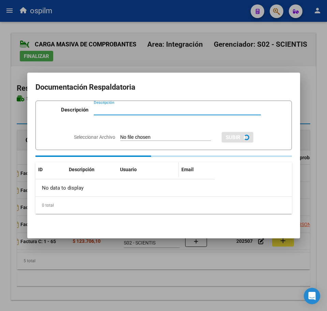
paste input "Planilla de asistencia"
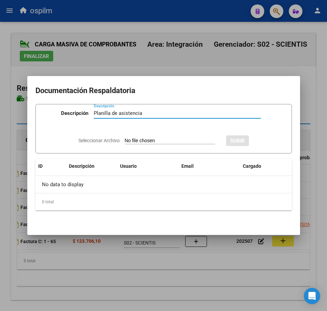
type input "Planilla de asistencia"
click at [155, 139] on input "Seleccionar Archivo" at bounding box center [170, 141] width 90 height 6
type input "C:\fakepath\IÑIGO JUAN CRUZ_202507_090_N_BUSTO AGUSTINA ALDANA_PA.pdf"
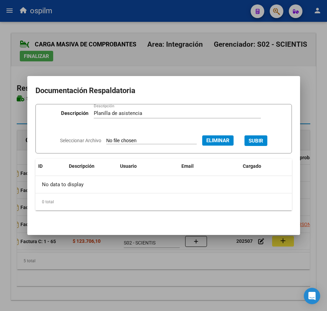
click at [266, 137] on button "SUBIR" at bounding box center [255, 140] width 23 height 11
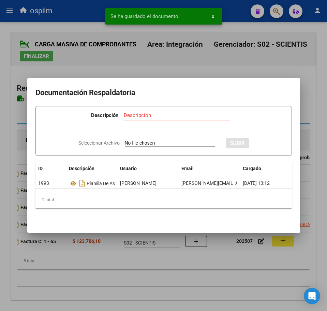
click at [183, 275] on div at bounding box center [163, 155] width 327 height 311
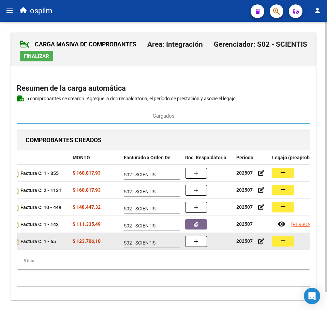
click at [289, 241] on button "add" at bounding box center [283, 241] width 22 height 11
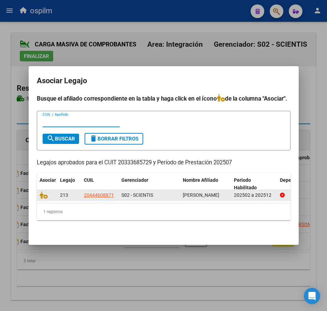
click at [41, 196] on datatable-body-cell at bounding box center [47, 195] width 20 height 11
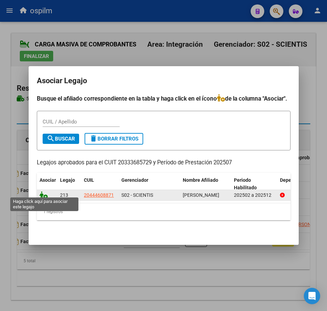
click at [45, 194] on icon at bounding box center [44, 195] width 8 height 8
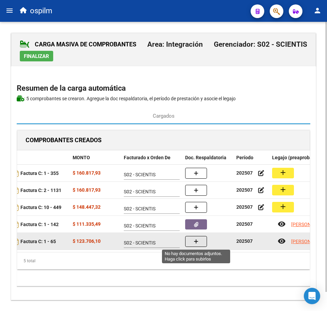
click at [192, 240] on button "button" at bounding box center [196, 241] width 22 height 11
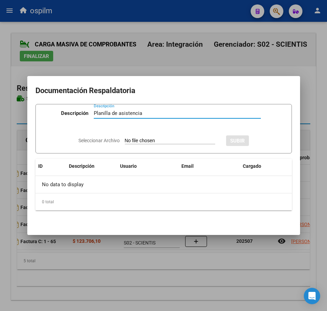
type input "Planilla de asistencia"
click at [136, 140] on input "Seleccionar Archivo" at bounding box center [170, 141] width 90 height 6
type input "C:\fakepath\IÑIGO JUAN CRUZ_202507_090_N_GUTIERREZ RODRIGO HERNAN_PA.pdf"
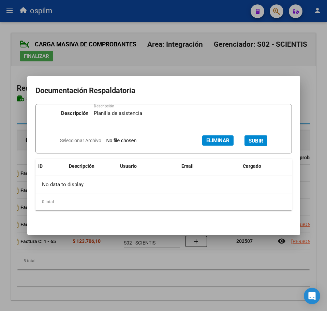
click at [261, 138] on span "SUBIR" at bounding box center [256, 141] width 15 height 6
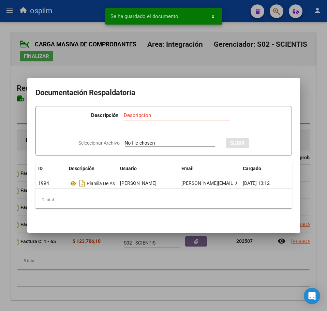
click at [192, 268] on div at bounding box center [163, 155] width 327 height 311
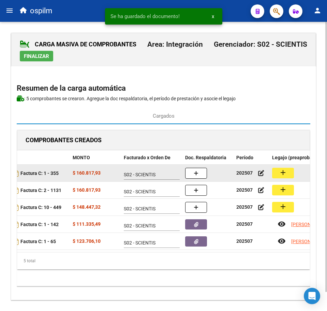
click at [283, 177] on button "add" at bounding box center [283, 173] width 22 height 11
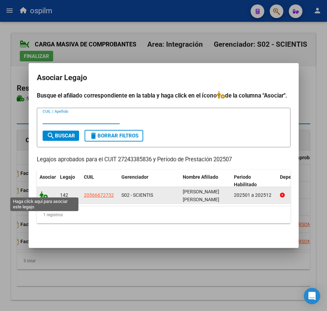
click at [45, 193] on icon at bounding box center [44, 195] width 8 height 8
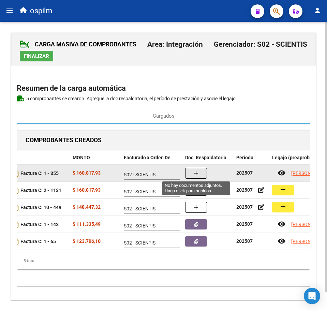
click at [192, 171] on button "button" at bounding box center [196, 173] width 22 height 11
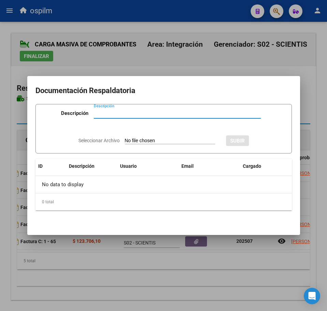
paste input "Planilla de asistencia"
type input "Planilla de asistencia"
click at [157, 139] on input "Seleccionar Archivo" at bounding box center [170, 141] width 90 height 6
type input "C:\fakepath\JIMENEZ SANCHEZ LUCAS URIEL_202507_090_N_ALVAREZ MONICA CRISTINA_PA…"
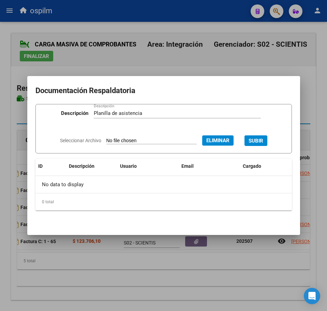
click at [261, 139] on span "SUBIR" at bounding box center [256, 141] width 15 height 6
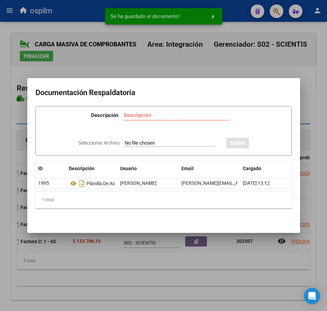
click at [147, 280] on div at bounding box center [163, 155] width 327 height 311
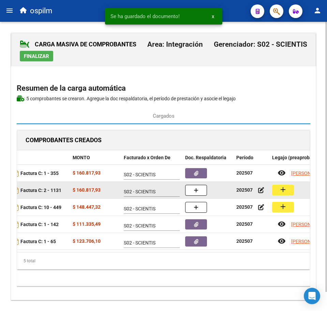
click at [279, 188] on button "add" at bounding box center [283, 190] width 22 height 11
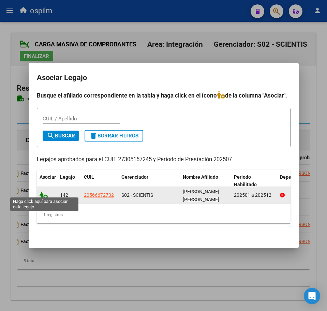
click at [46, 191] on icon at bounding box center [44, 195] width 8 height 8
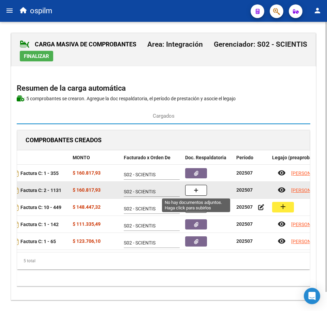
click at [192, 193] on button "button" at bounding box center [196, 190] width 22 height 11
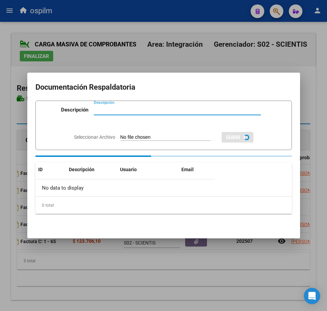
paste input "Planilla de asistencia"
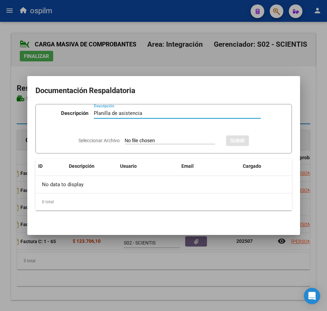
type input "Planilla de asistencia"
click at [154, 140] on input "Seleccionar Archivo" at bounding box center [170, 141] width 90 height 6
type input "C:\fakepath\JIMENEZ SANCHEZ LUCAS URIEL_202507_090_N_GONZALEZ GISELA MARIELA_PA…"
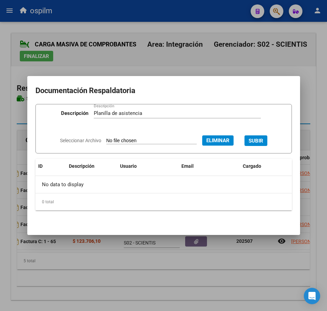
click at [260, 138] on span "SUBIR" at bounding box center [256, 141] width 15 height 6
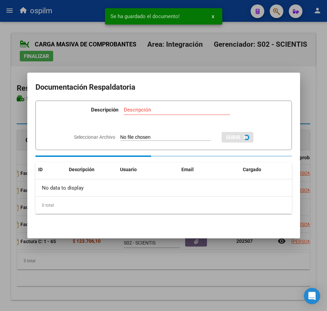
click at [182, 268] on div at bounding box center [163, 155] width 327 height 311
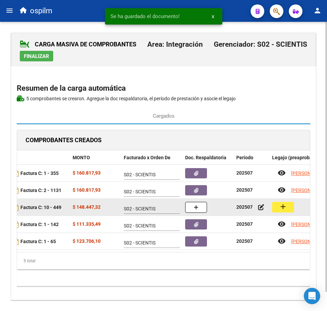
click at [286, 208] on mat-icon "add" at bounding box center [283, 207] width 8 height 8
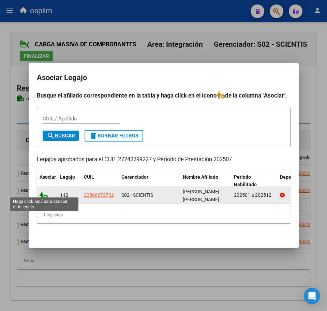
click at [43, 192] on icon at bounding box center [44, 195] width 8 height 8
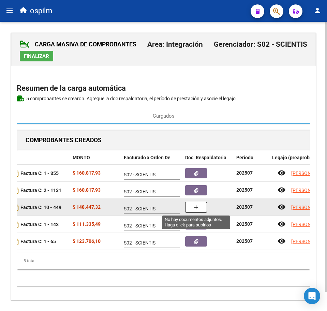
click at [200, 206] on button "button" at bounding box center [196, 207] width 22 height 11
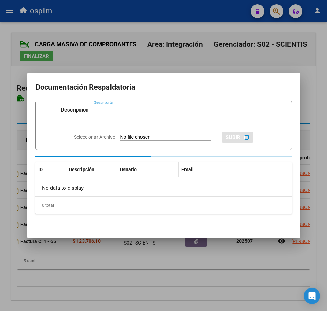
paste input "Planilla de asistencia"
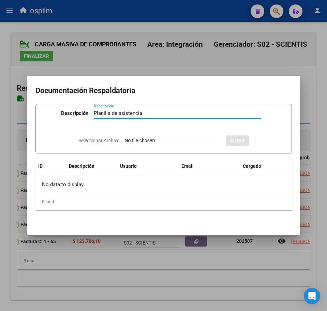
type input "Planilla de asistencia"
click at [144, 140] on input "Seleccionar Archivo" at bounding box center [170, 141] width 90 height 6
type input "C:\fakepath\JIMENEZ SANCHEZ LUCAS URIEL_202507_090_N_PERALTA ANDREA KARINA _PA.…"
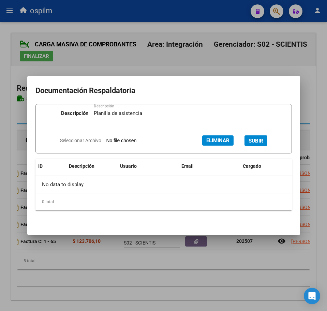
click at [260, 138] on span "SUBIR" at bounding box center [256, 141] width 15 height 6
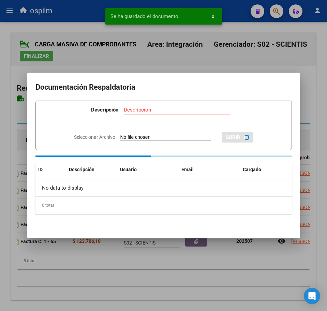
click at [147, 274] on div at bounding box center [163, 155] width 327 height 311
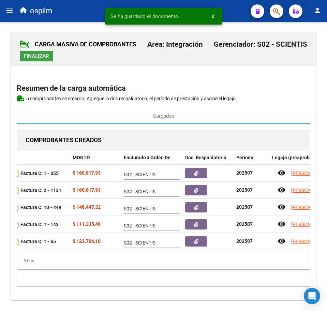
click at [28, 58] on span "Finalizar" at bounding box center [36, 56] width 25 height 6
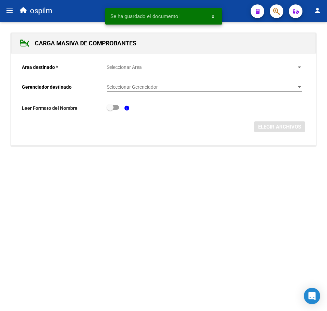
click at [7, 13] on mat-icon "menu" at bounding box center [9, 10] width 8 height 8
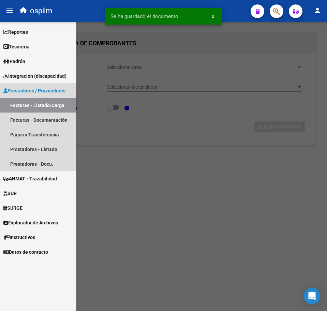
click at [41, 107] on link "Facturas - Listado/Carga" at bounding box center [38, 105] width 76 height 15
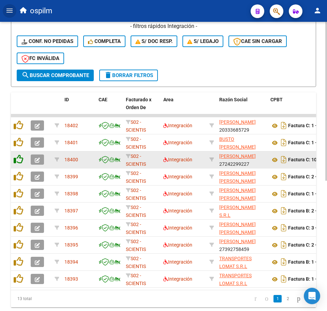
scroll to position [237, 0]
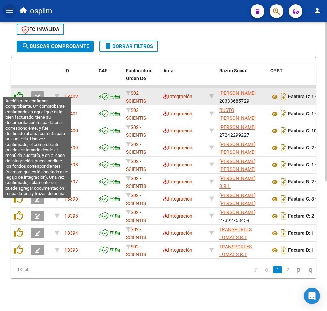
click at [21, 91] on icon at bounding box center [19, 96] width 10 height 10
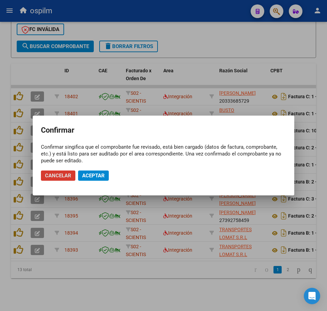
click at [92, 178] on span "Aceptar" at bounding box center [93, 176] width 23 height 6
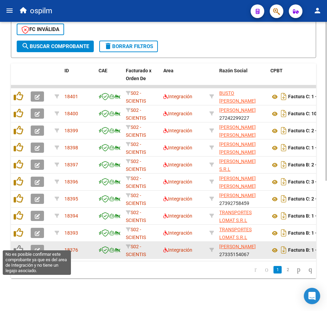
click at [15, 245] on icon at bounding box center [19, 250] width 10 height 10
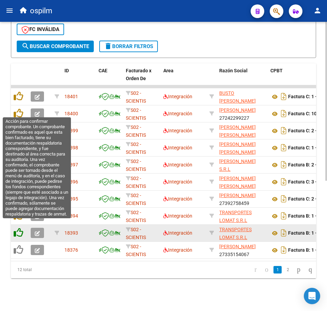
click at [18, 228] on icon at bounding box center [19, 233] width 10 height 10
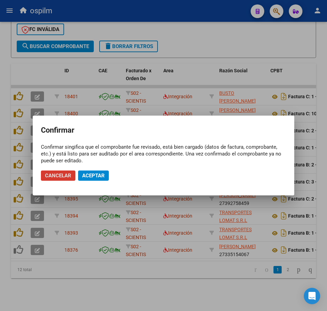
click at [92, 176] on span "Aceptar" at bounding box center [93, 176] width 23 height 6
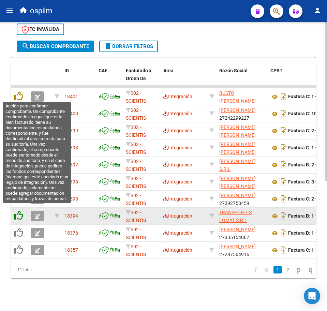
click at [19, 211] on icon at bounding box center [19, 216] width 10 height 10
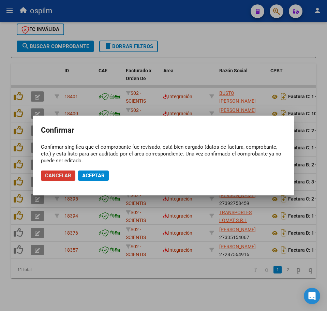
click at [100, 175] on span "Aceptar" at bounding box center [93, 176] width 23 height 6
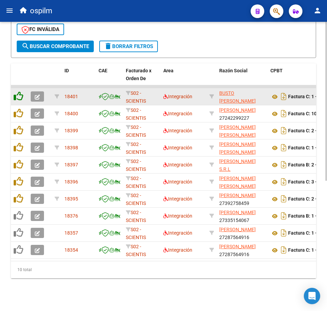
click at [20, 91] on icon at bounding box center [19, 96] width 10 height 10
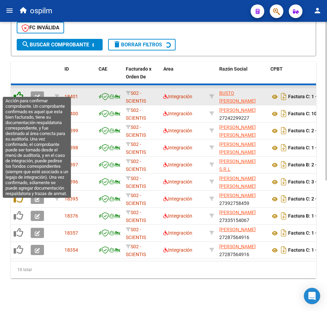
click at [20, 90] on div "ID CAE Facturado x Orden De Area Razón Social CPBT Monto Fecha Cpbt Días desde …" at bounding box center [163, 170] width 305 height 216
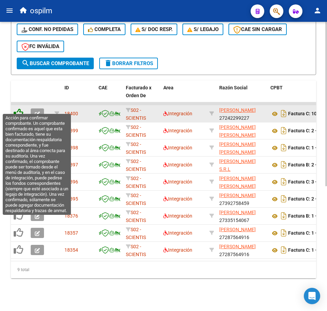
click at [16, 108] on icon at bounding box center [19, 113] width 10 height 10
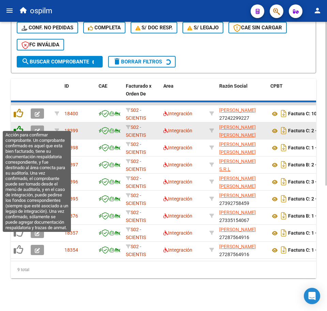
click at [17, 125] on icon at bounding box center [19, 130] width 10 height 10
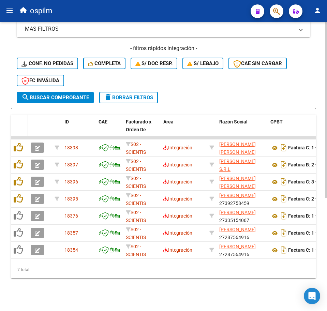
click at [19, 129] on div "ID CAE Facturado x Orden De Area Razón Social CPBT Monto Fecha Cpbt Días desde …" at bounding box center [163, 197] width 305 height 164
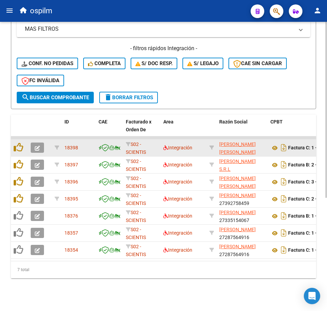
click at [19, 148] on datatable-body-cell at bounding box center [19, 147] width 17 height 17
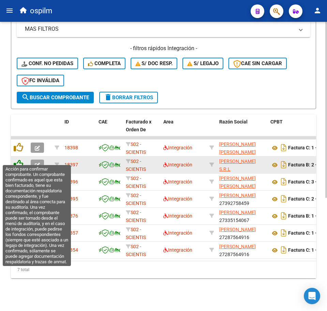
click at [20, 160] on icon at bounding box center [19, 165] width 10 height 10
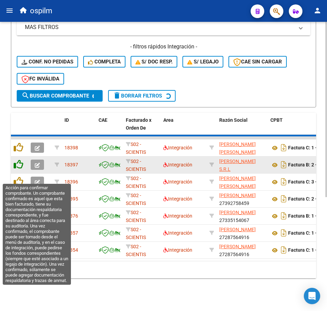
click at [20, 169] on icon at bounding box center [19, 165] width 10 height 10
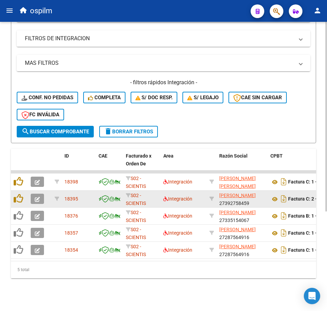
scroll to position [152, 0]
click at [19, 191] on datatable-body-cell at bounding box center [19, 199] width 17 height 17
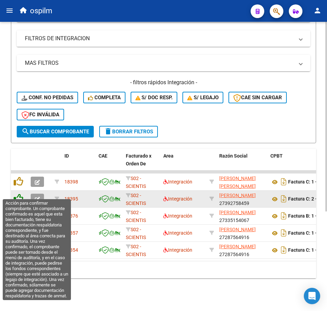
click at [20, 194] on icon at bounding box center [19, 199] width 10 height 10
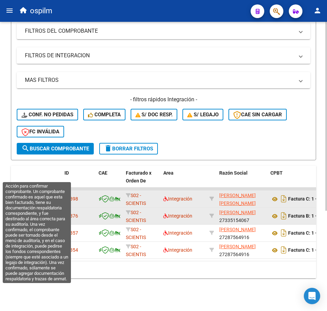
scroll to position [135, 0]
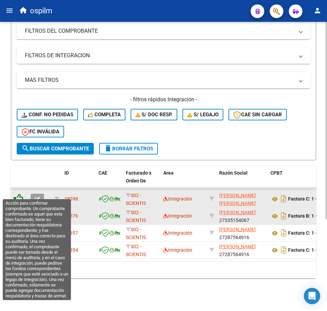
click at [17, 194] on icon at bounding box center [19, 199] width 10 height 10
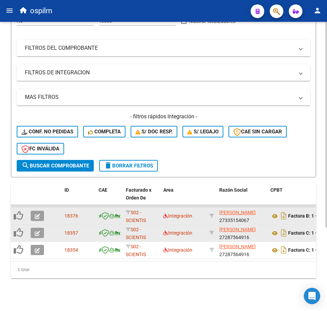
scroll to position [118, 0]
